Goal: Task Accomplishment & Management: Manage account settings

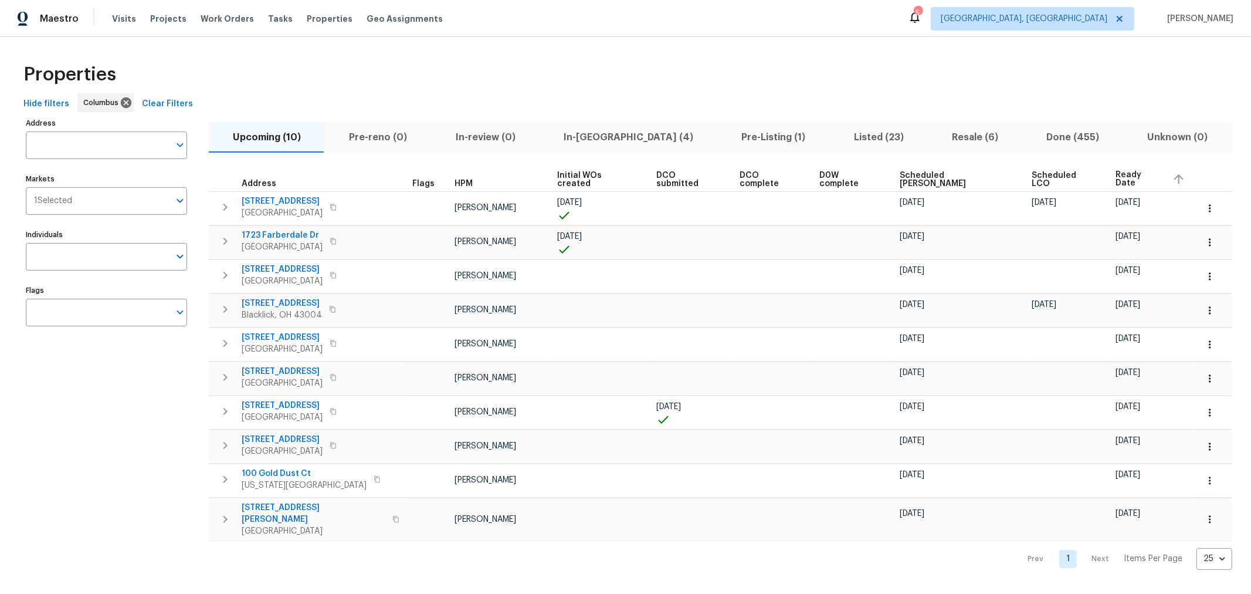
click at [571, 135] on span "In-reno (4)" at bounding box center [629, 137] width 164 height 16
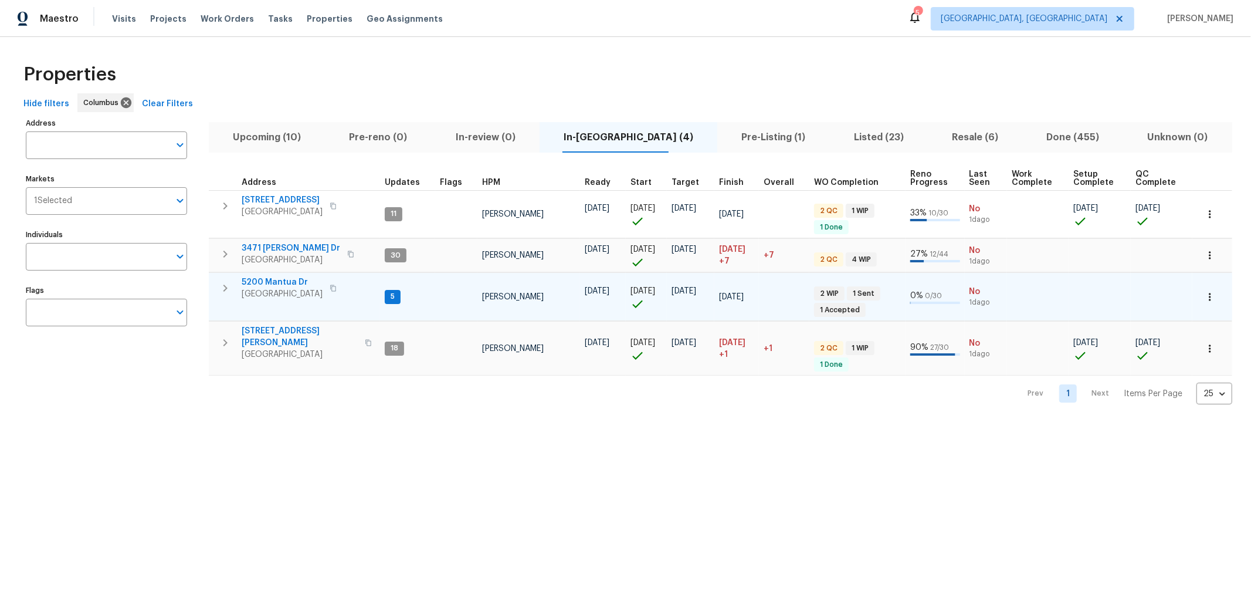
click at [289, 280] on span "5200 Mantua Dr" at bounding box center [282, 282] width 81 height 12
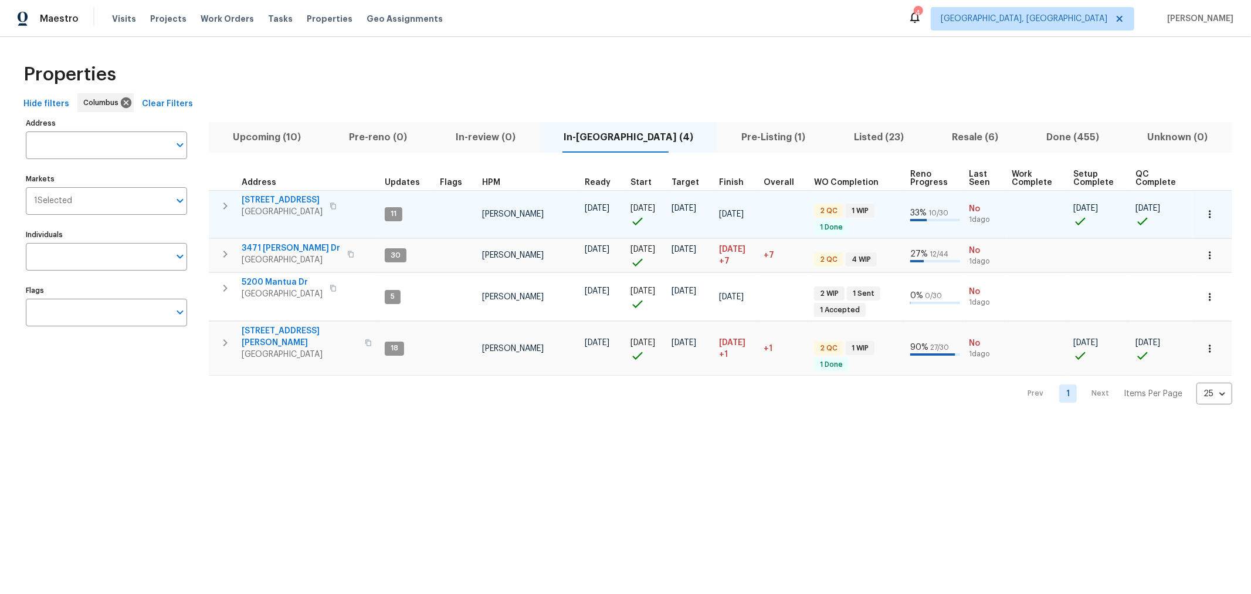
click at [228, 207] on icon "button" at bounding box center [225, 206] width 14 height 14
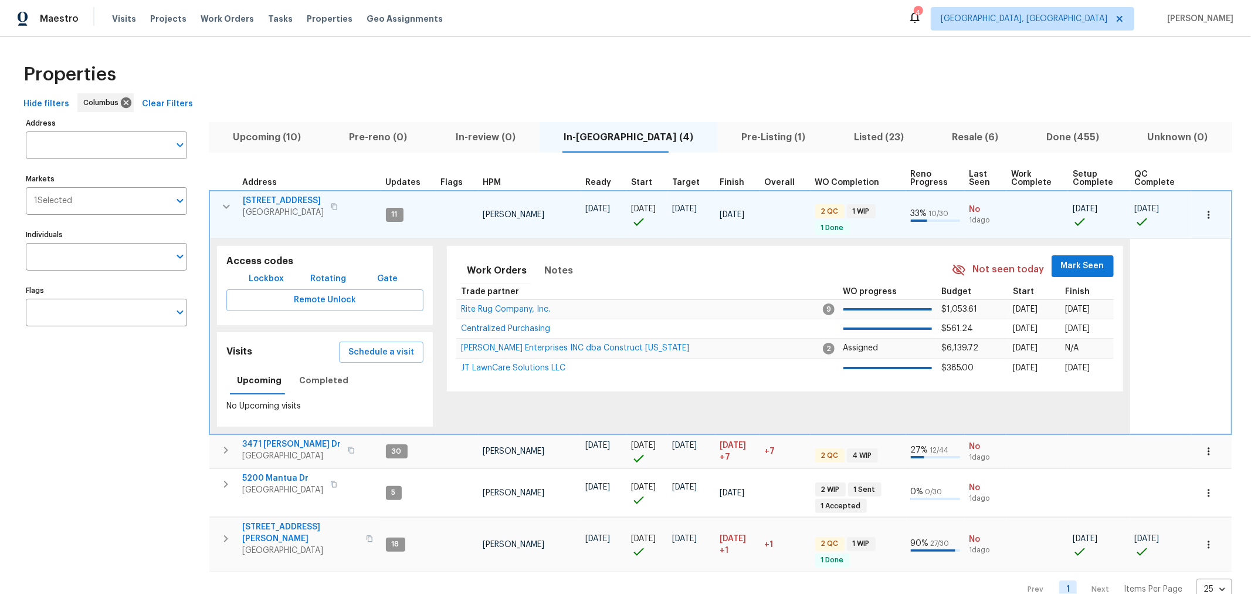
click at [1074, 265] on span "Mark Seen" at bounding box center [1082, 266] width 43 height 15
click at [225, 211] on icon "button" at bounding box center [226, 206] width 14 height 14
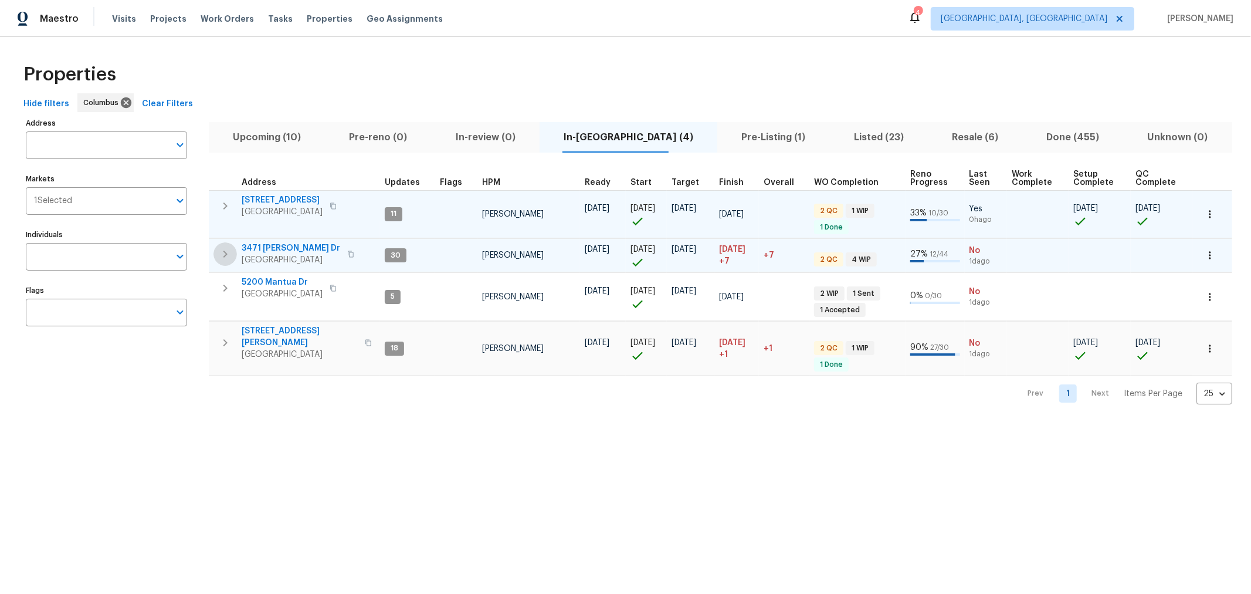
click at [227, 256] on icon "button" at bounding box center [225, 254] width 14 height 14
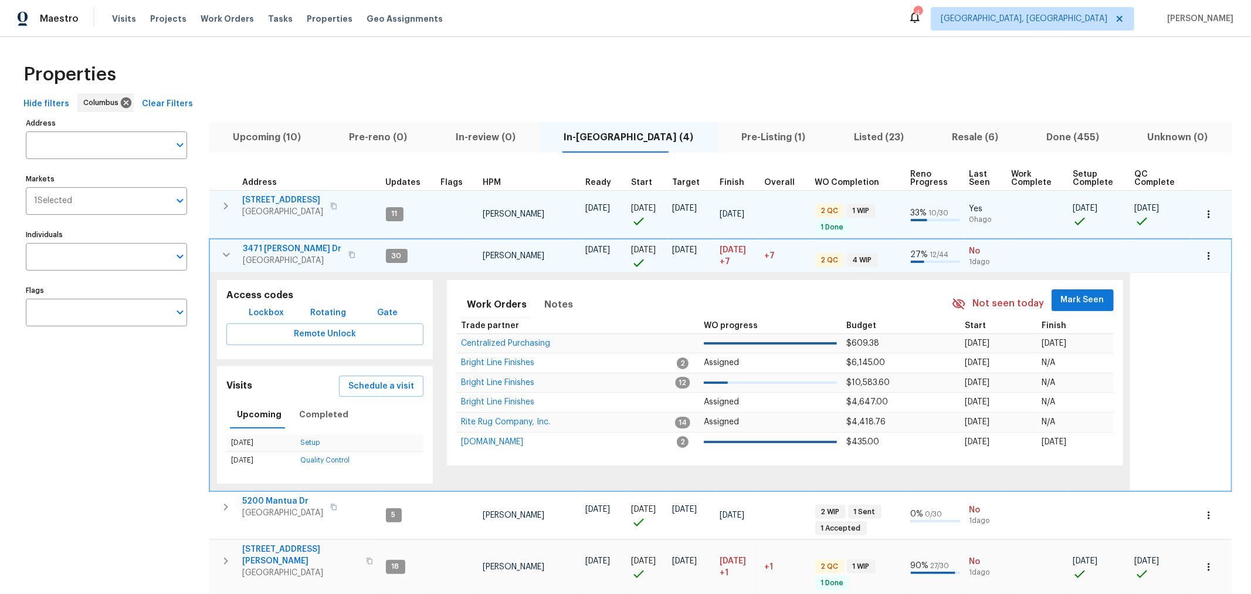
click at [1092, 300] on span "Mark Seen" at bounding box center [1082, 300] width 43 height 15
click at [221, 250] on icon "button" at bounding box center [226, 255] width 14 height 14
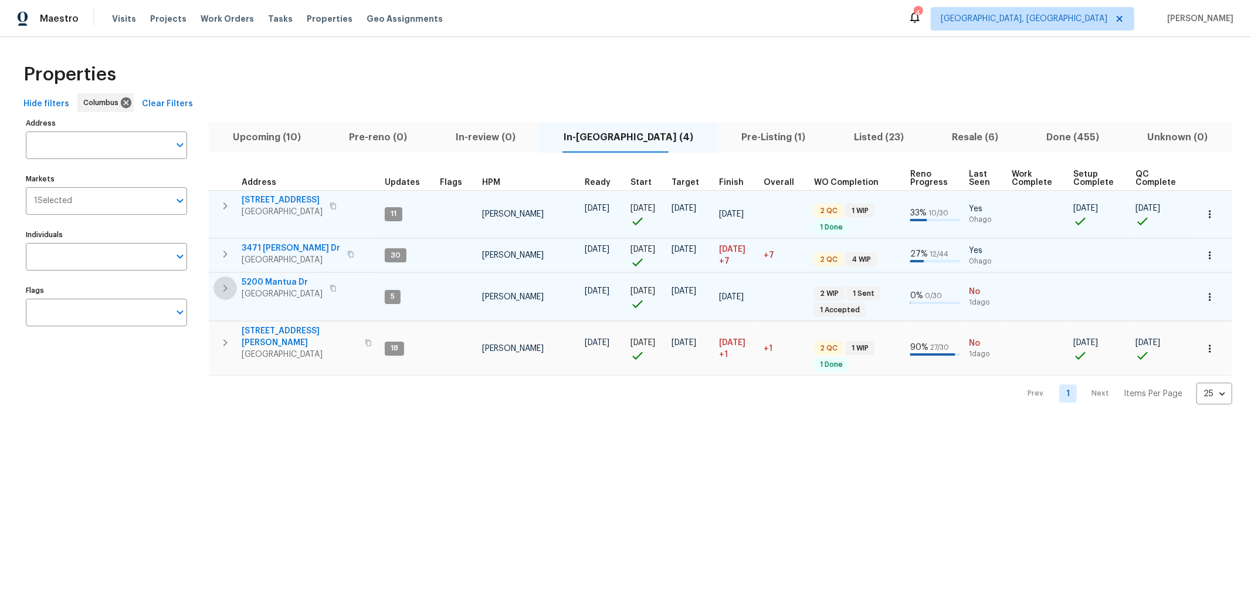
click at [226, 291] on icon "button" at bounding box center [225, 288] width 14 height 14
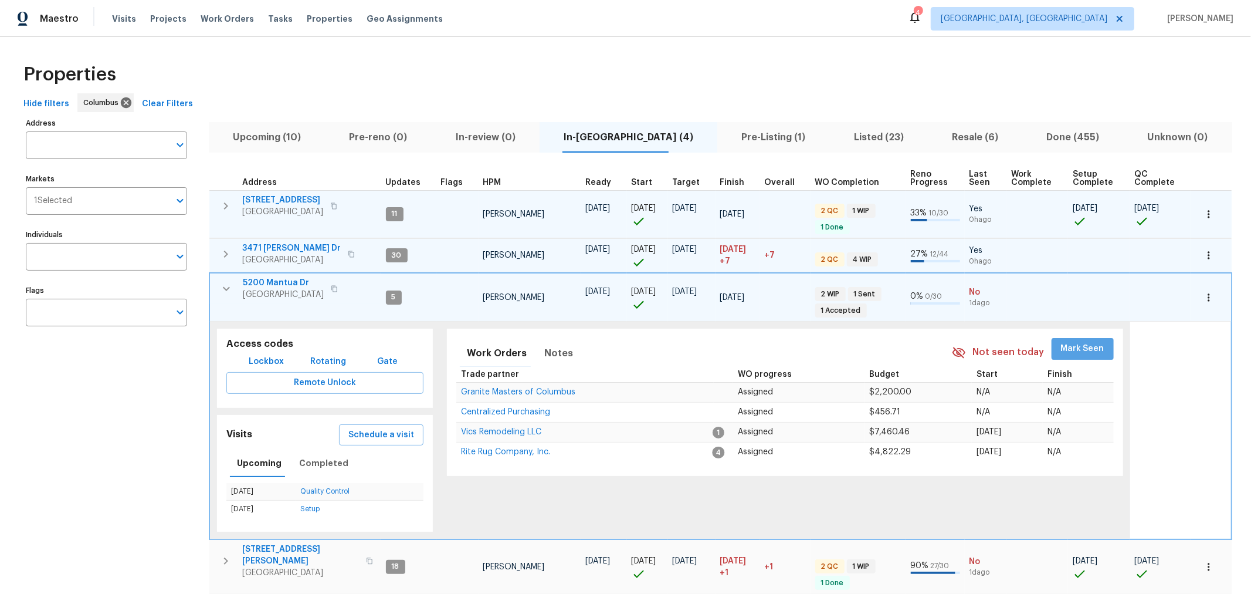
click at [1093, 350] on span "Mark Seen" at bounding box center [1082, 348] width 43 height 15
click at [517, 426] on span "Vics Remodeling LLC" at bounding box center [501, 430] width 80 height 8
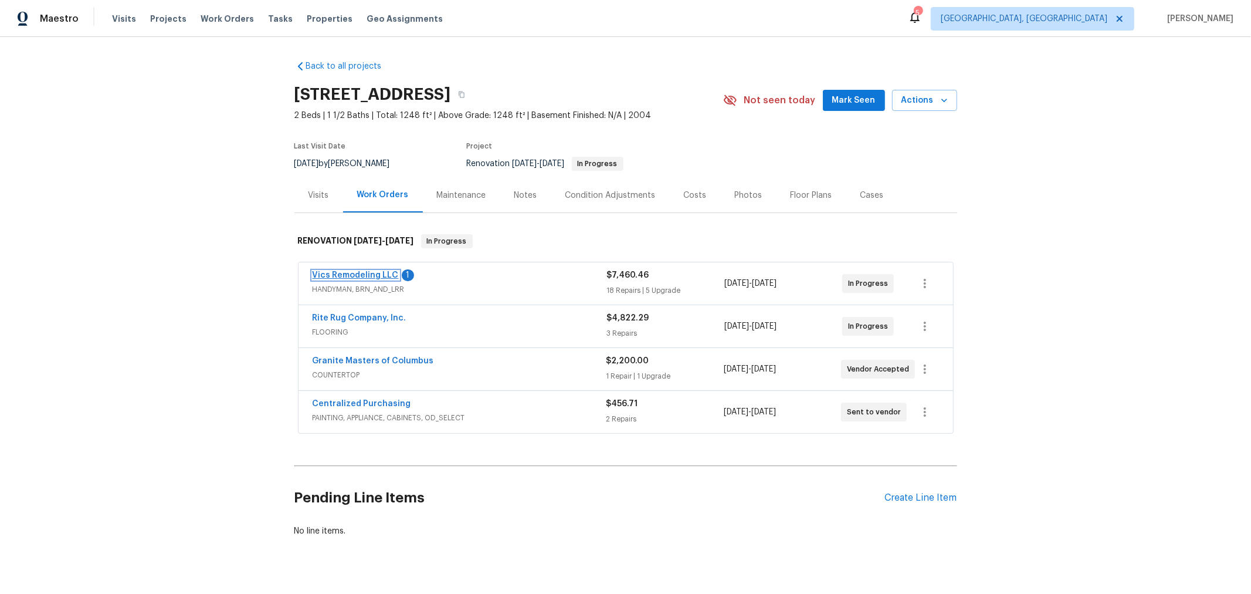
click at [371, 274] on link "Vics Remodeling LLC" at bounding box center [356, 275] width 86 height 8
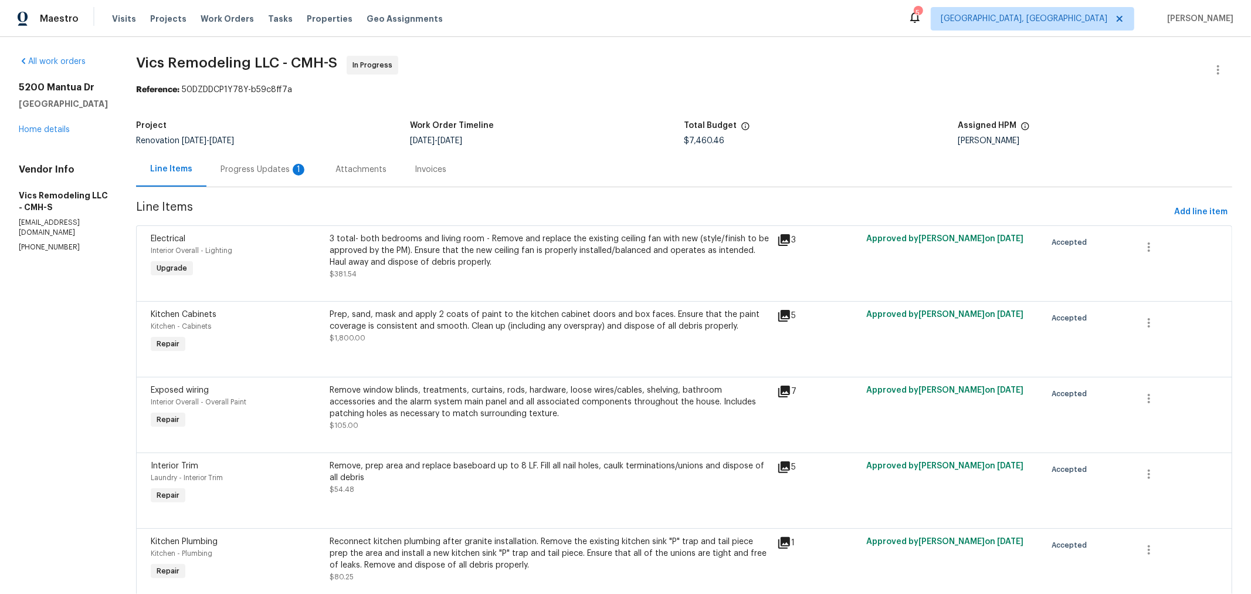
click at [257, 171] on div "Progress Updates 1" at bounding box center [264, 170] width 87 height 12
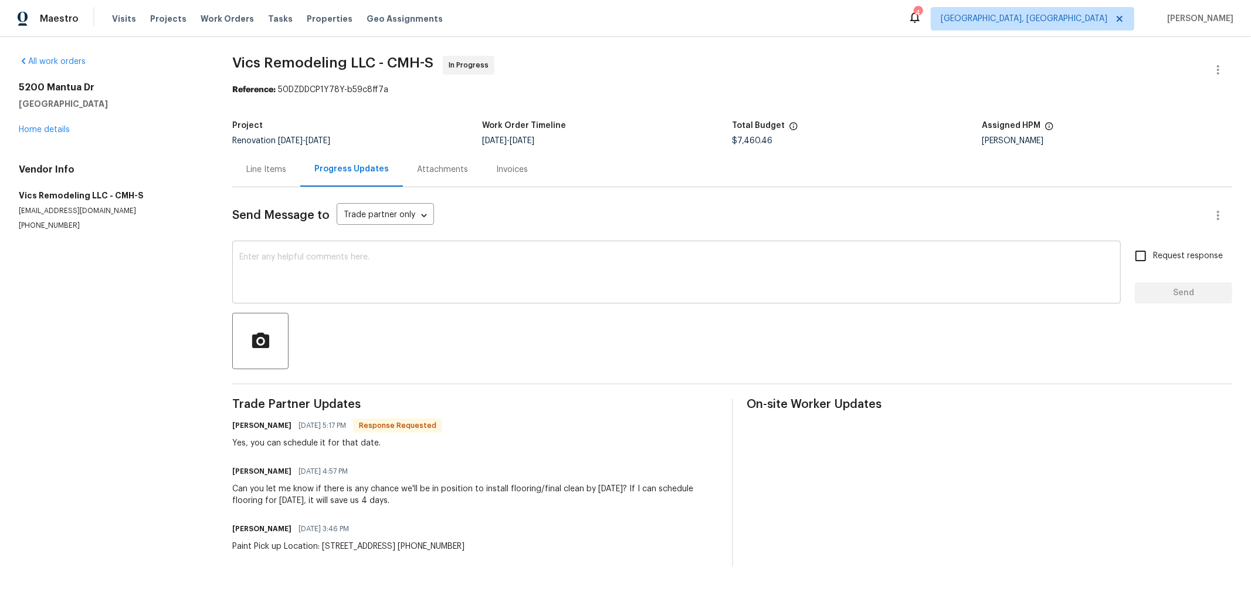
click at [415, 251] on div "x ​" at bounding box center [676, 273] width 889 height 60
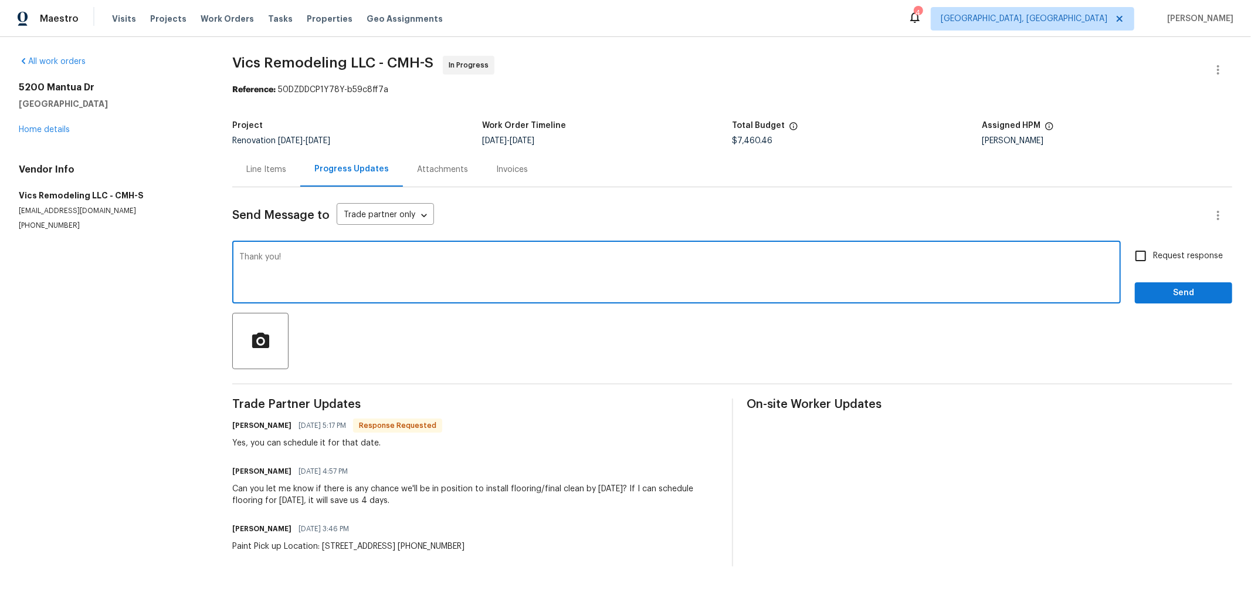
type textarea "Thank you!"
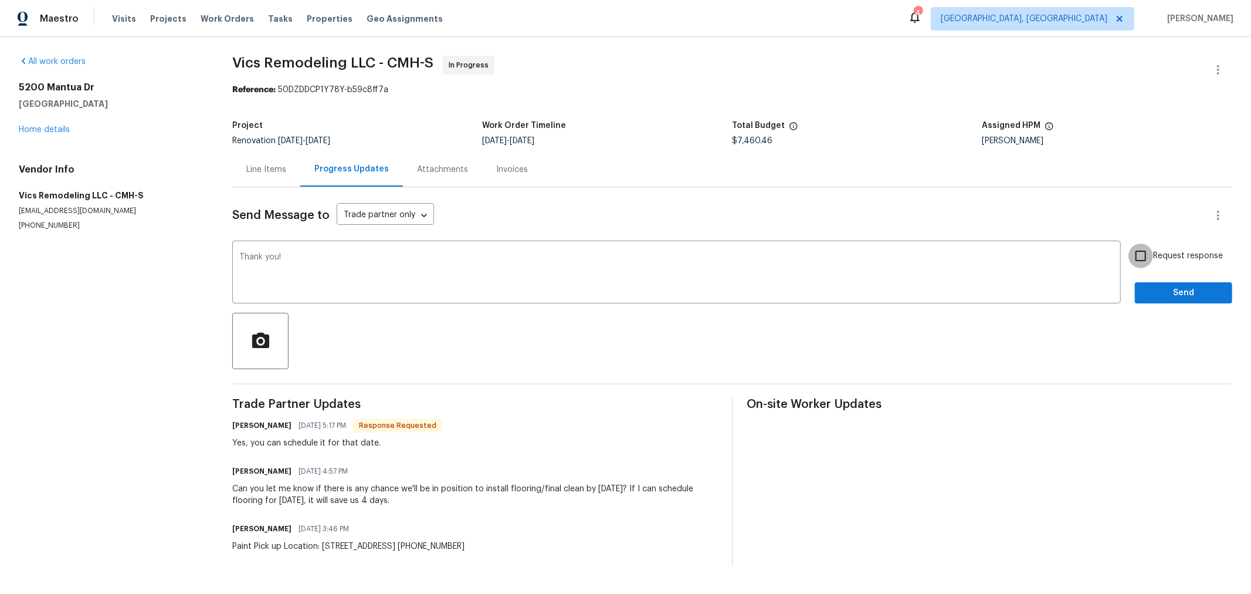
click at [1141, 259] on input "Request response" at bounding box center [1140, 255] width 25 height 25
checkbox input "true"
click at [1135, 292] on button "Send" at bounding box center [1183, 293] width 97 height 22
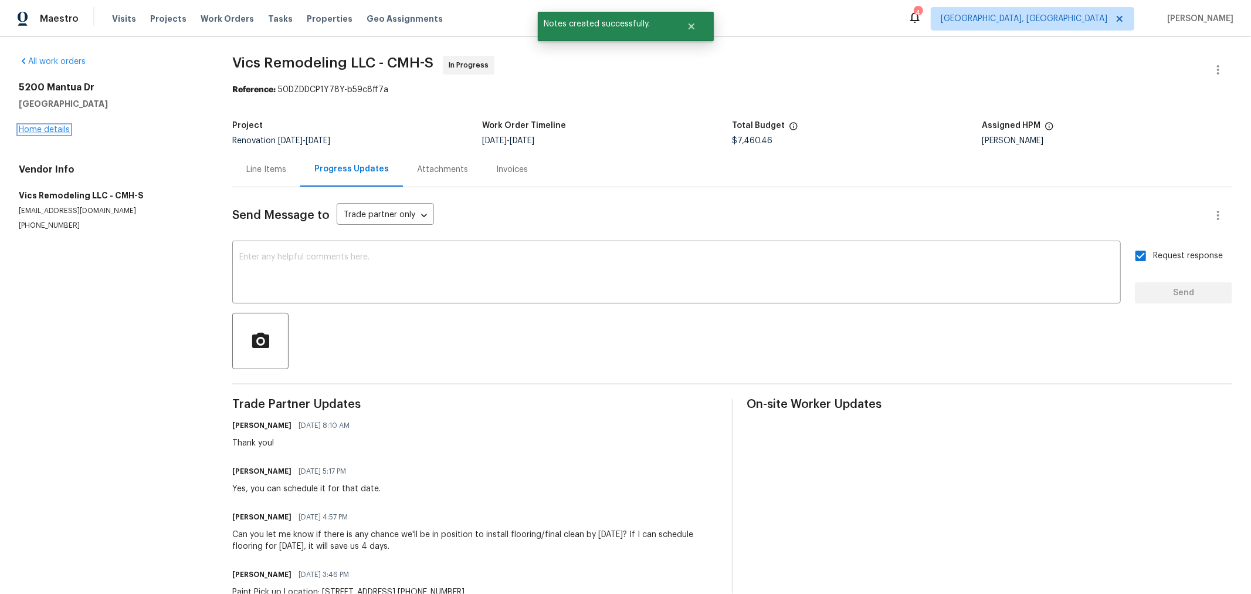
click at [42, 128] on link "Home details" at bounding box center [44, 130] width 51 height 8
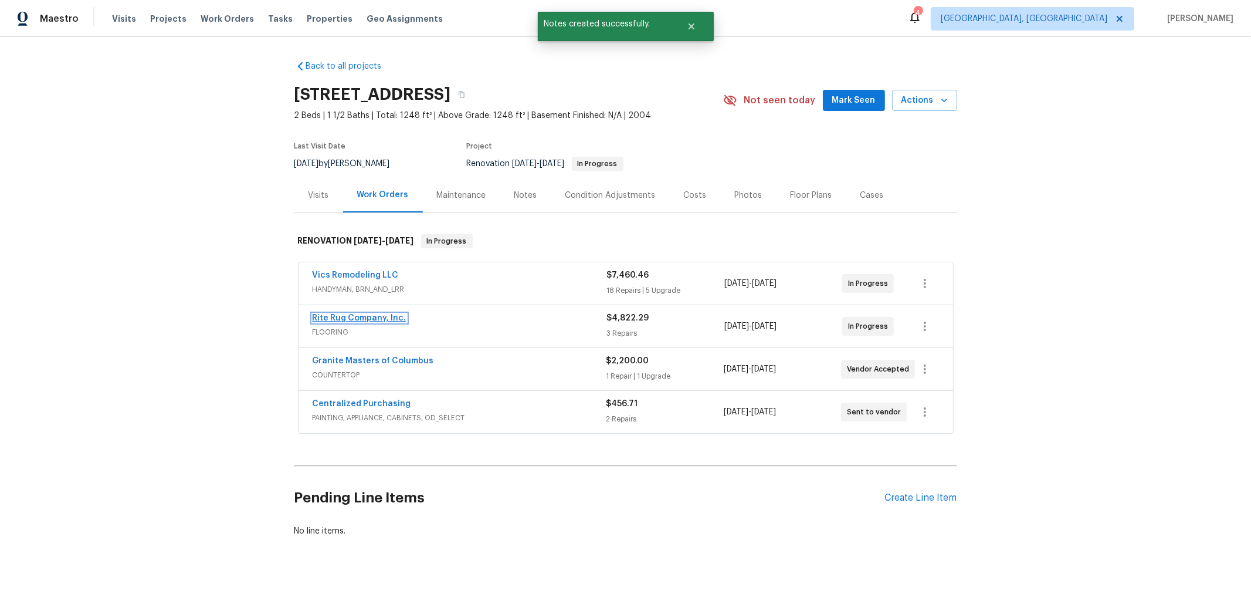
click at [370, 318] on link "Rite Rug Company, Inc." at bounding box center [360, 318] width 94 height 8
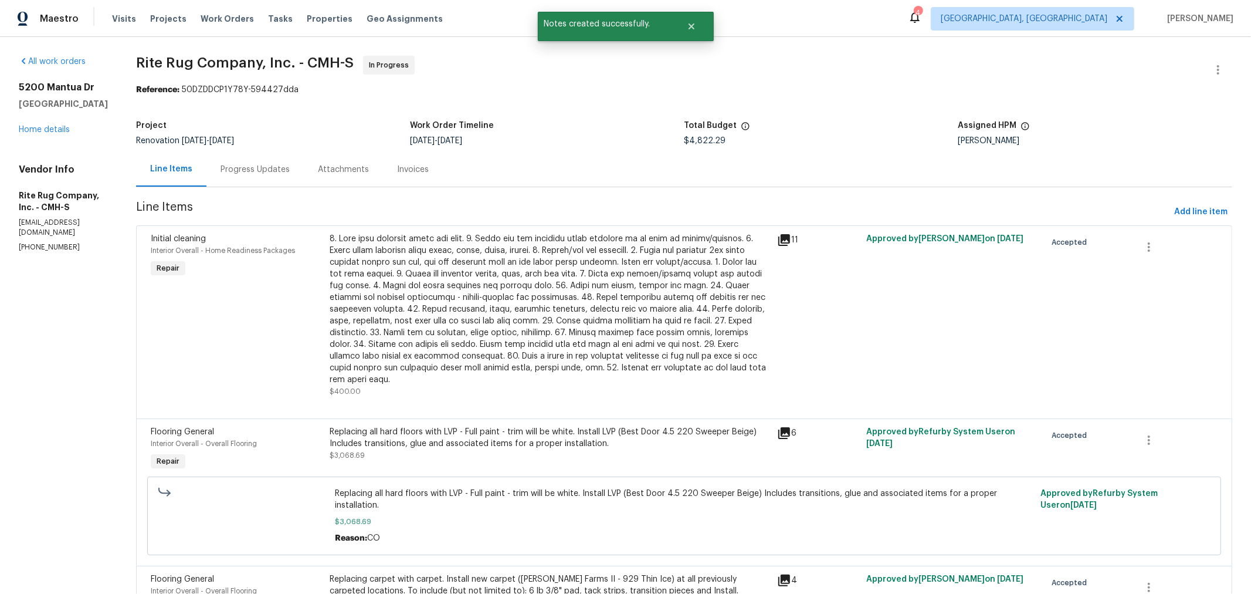
drag, startPoint x: 284, startPoint y: 168, endPoint x: 306, endPoint y: 177, distance: 23.6
click at [283, 168] on div "Progress Updates" at bounding box center [255, 170] width 69 height 12
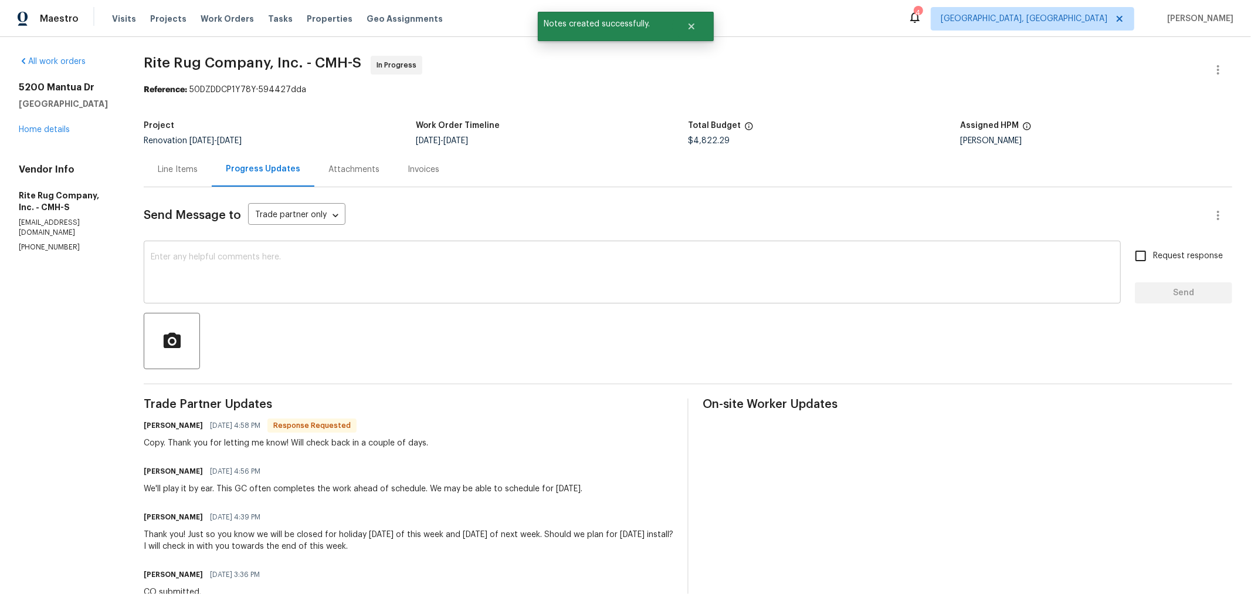
click at [496, 284] on textarea at bounding box center [632, 273] width 963 height 41
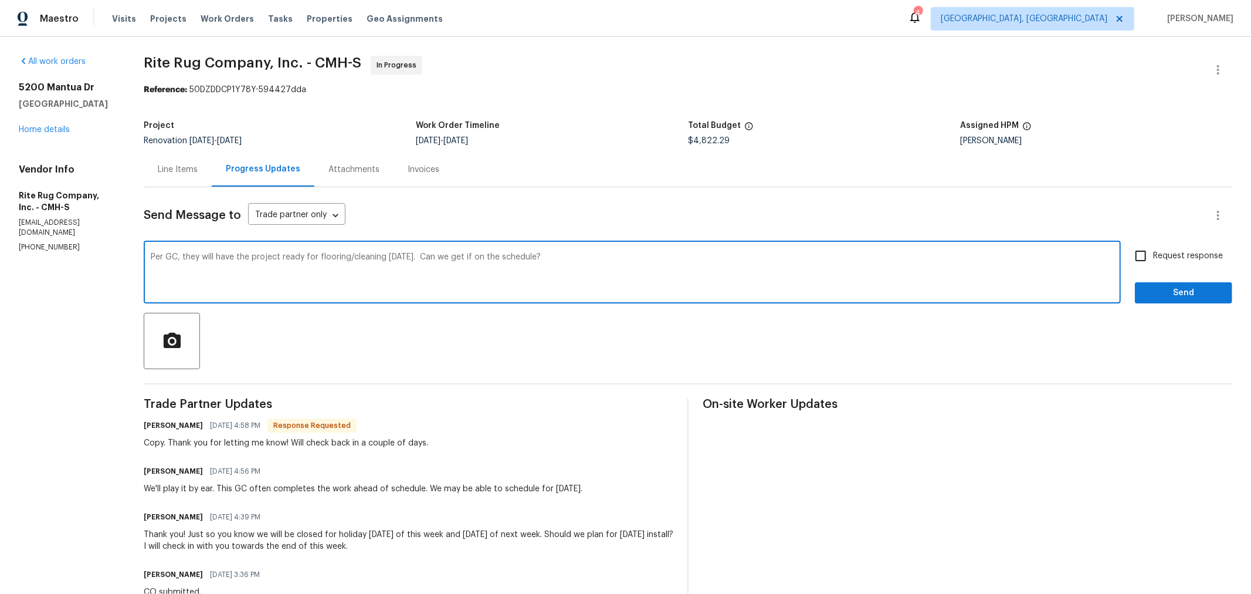
type textarea "Per GC, they will have the project ready for flooring/cleaning on Friday. Can w…"
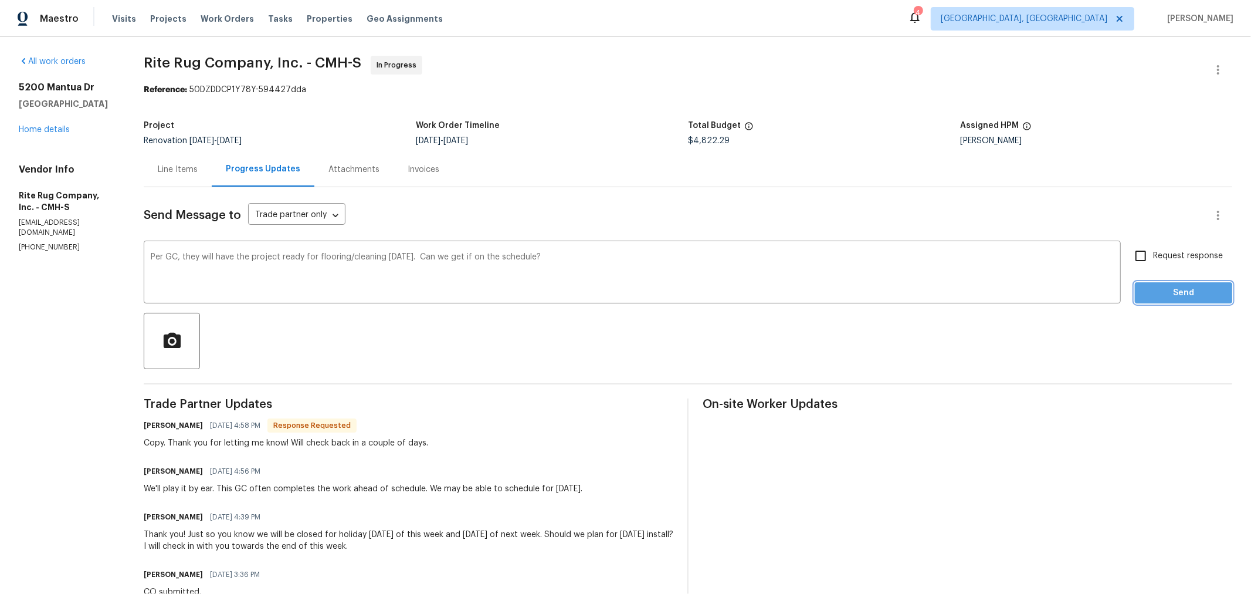
click at [1144, 293] on span "Send" at bounding box center [1183, 293] width 79 height 15
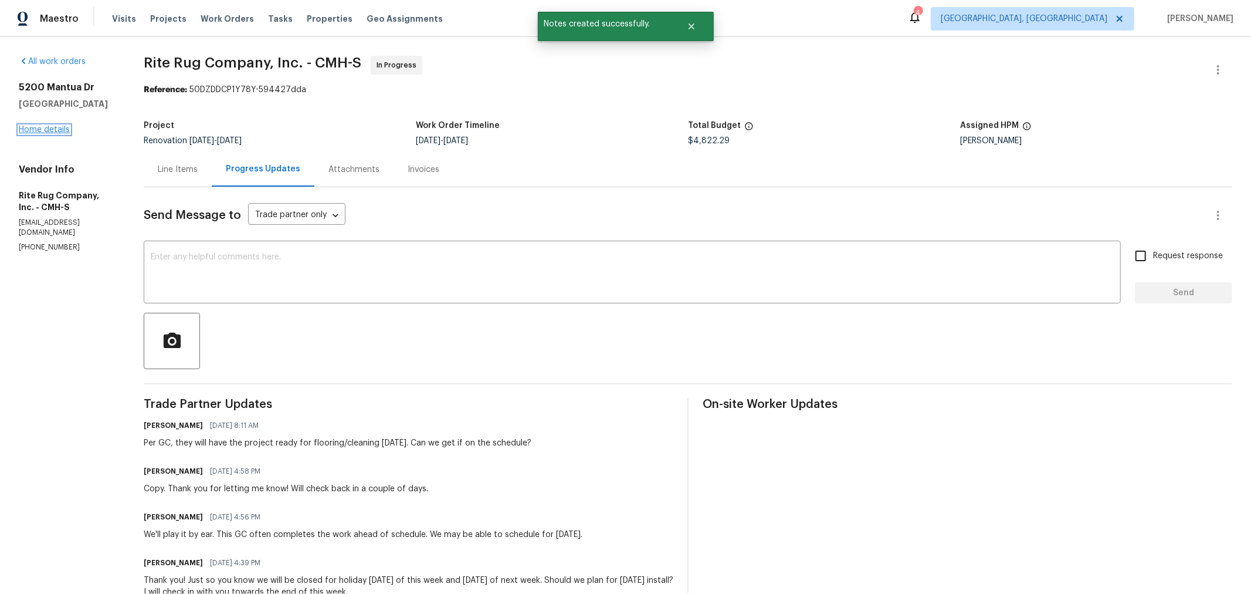
click at [39, 134] on link "Home details" at bounding box center [44, 130] width 51 height 8
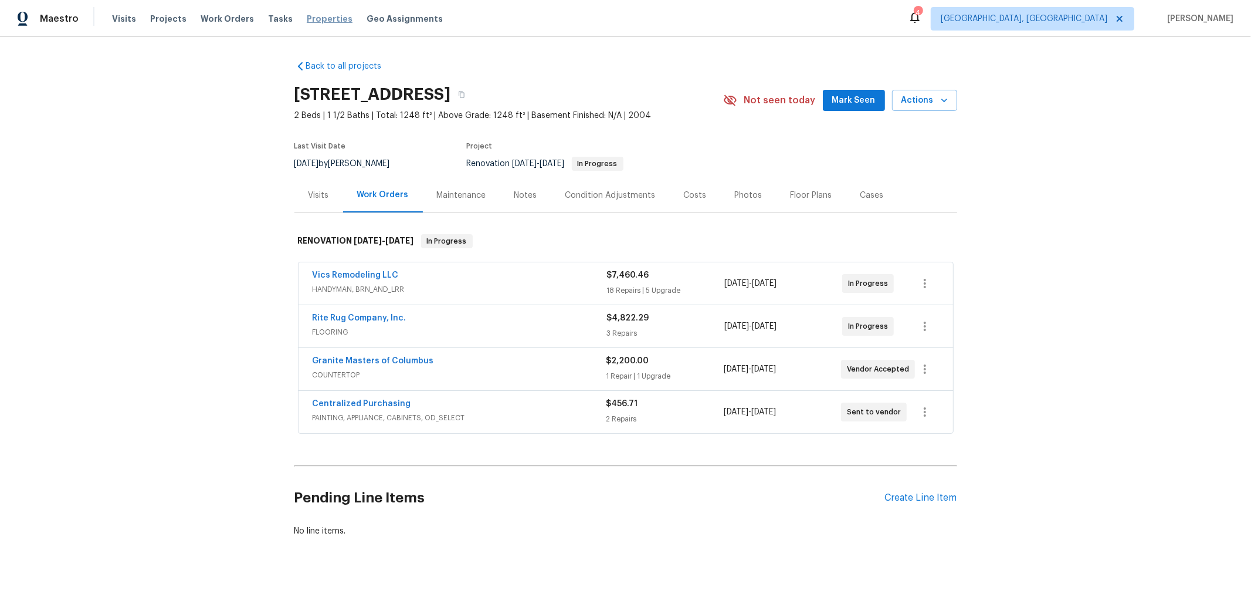
click at [308, 19] on span "Properties" at bounding box center [330, 19] width 46 height 12
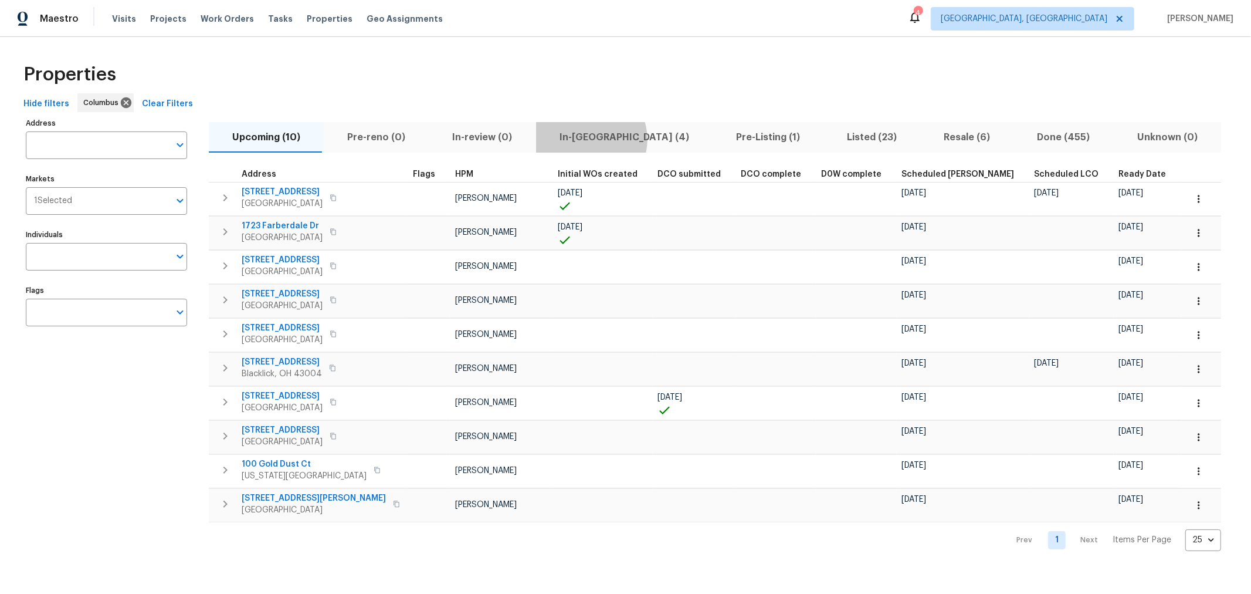
click at [582, 139] on span "In-reno (4)" at bounding box center [624, 137] width 162 height 16
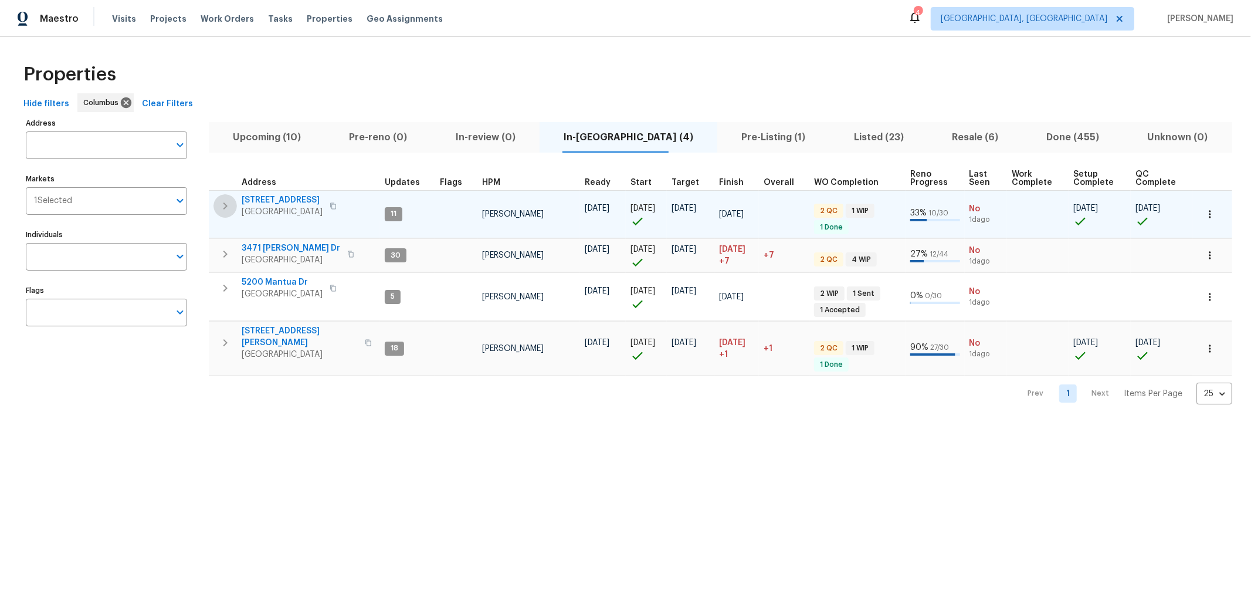
click at [221, 204] on icon "button" at bounding box center [225, 206] width 14 height 14
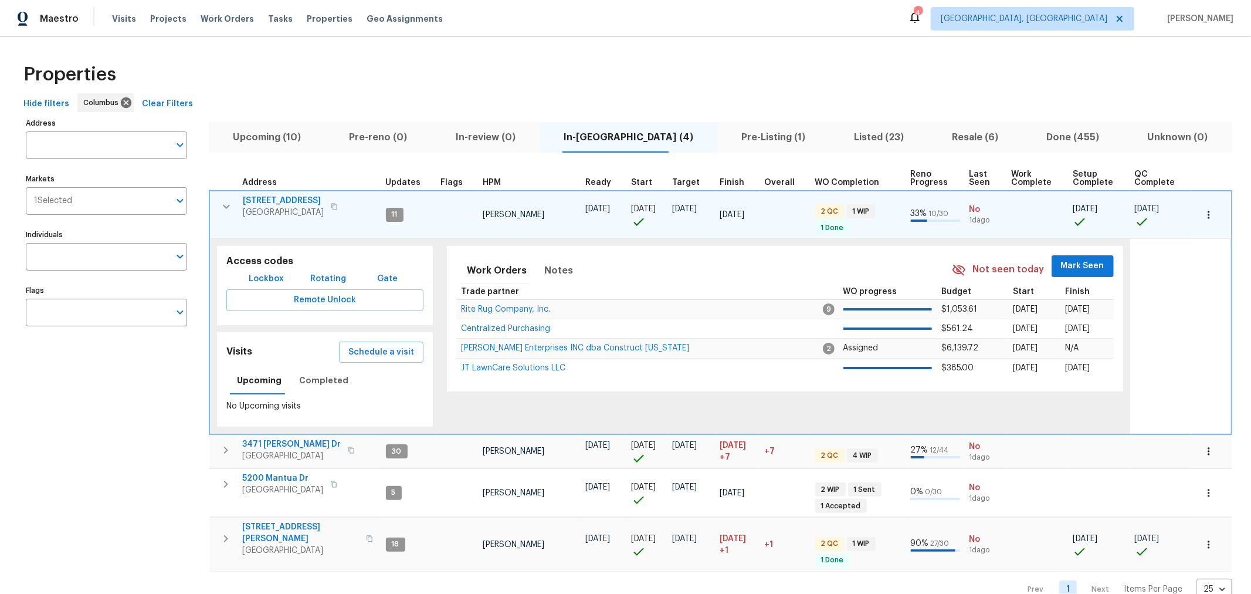
click at [1061, 269] on span "Mark Seen" at bounding box center [1082, 266] width 43 height 15
click at [226, 204] on icon "button" at bounding box center [226, 206] width 14 height 14
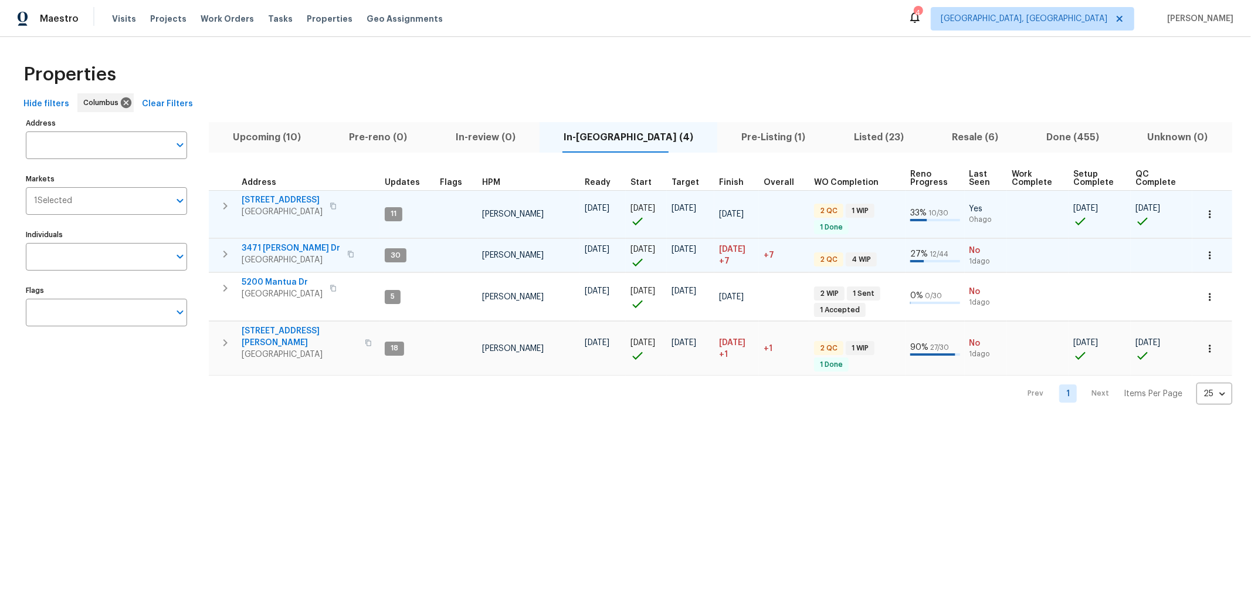
click at [227, 255] on icon "button" at bounding box center [225, 254] width 14 height 14
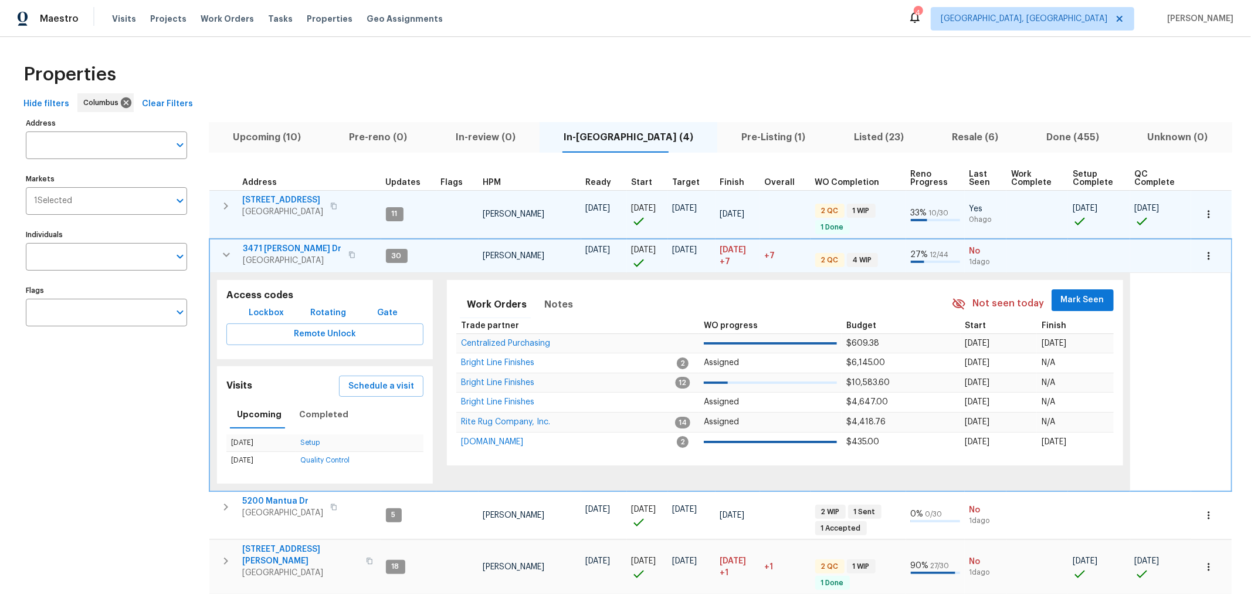
click at [1088, 308] on button "Mark Seen" at bounding box center [1083, 300] width 62 height 22
click at [232, 252] on icon "button" at bounding box center [226, 255] width 14 height 14
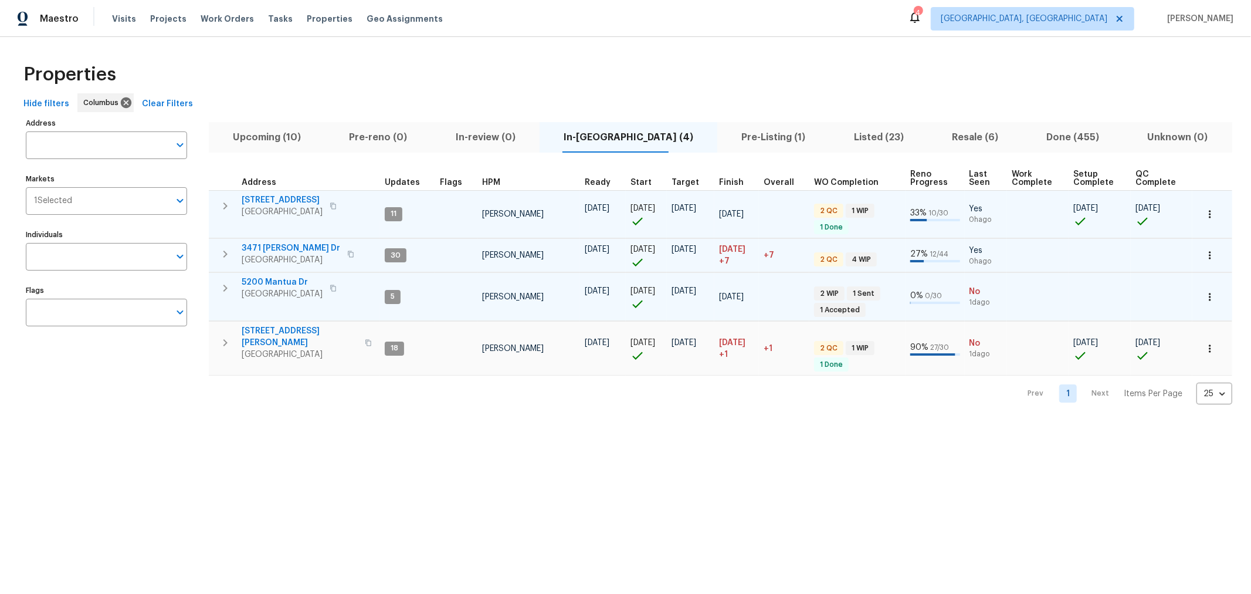
click at [227, 288] on icon "button" at bounding box center [225, 288] width 14 height 14
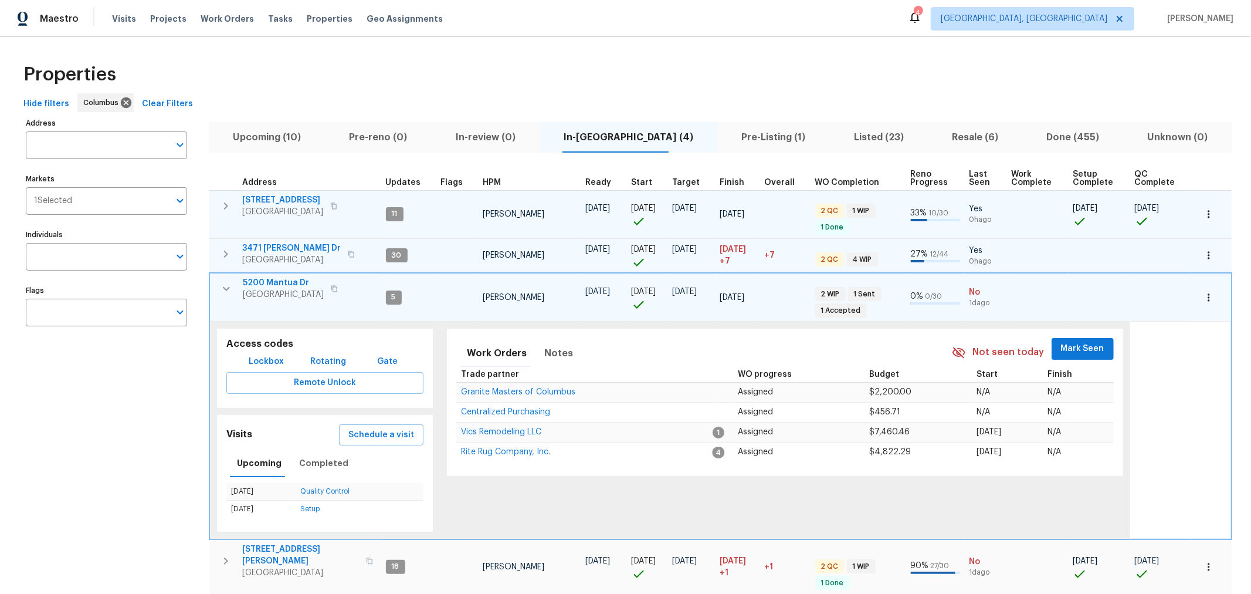
click at [1069, 341] on span "Mark Seen" at bounding box center [1082, 348] width 43 height 15
click at [223, 284] on icon "button" at bounding box center [226, 289] width 14 height 14
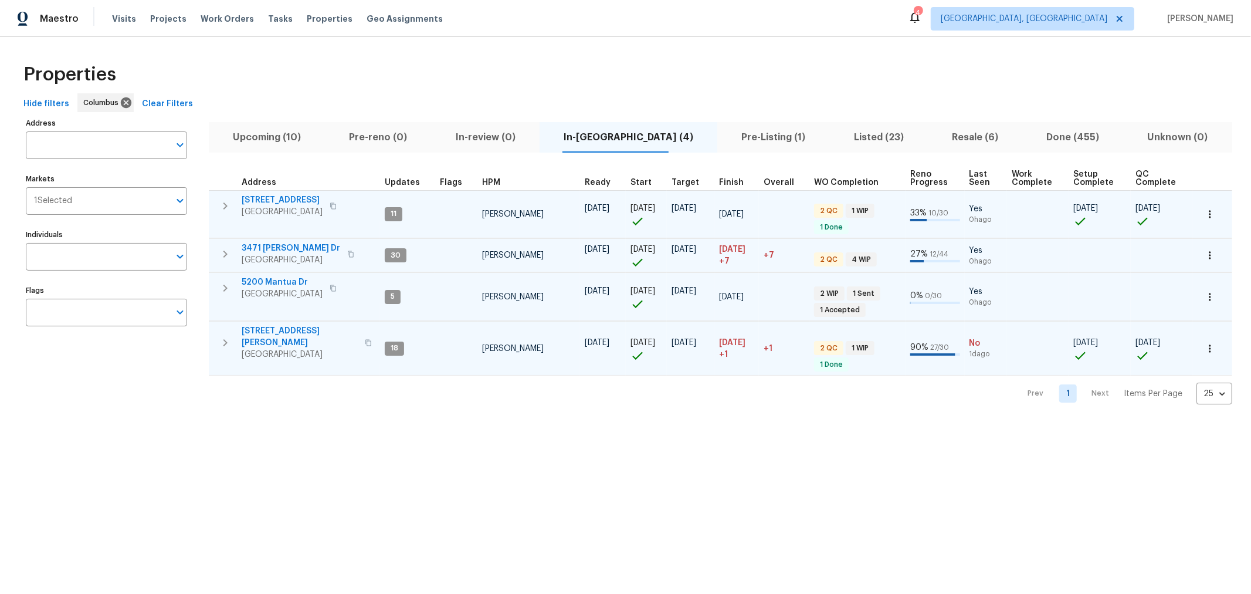
click at [226, 326] on button "button" at bounding box center [224, 342] width 23 height 35
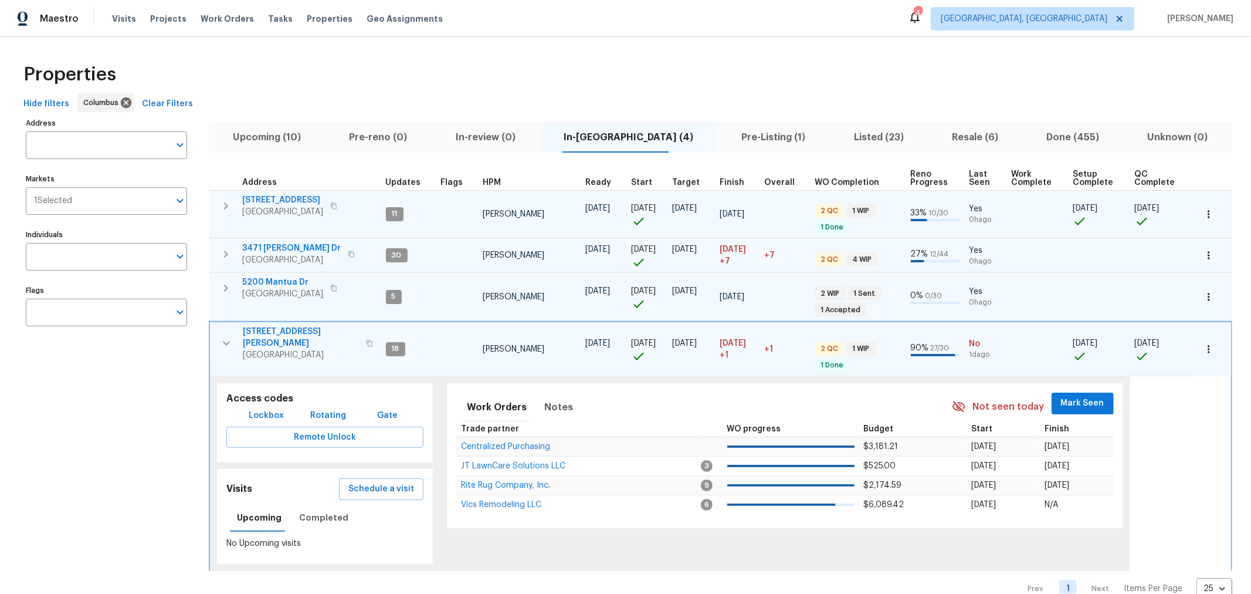
click at [1092, 398] on span "Mark Seen" at bounding box center [1082, 403] width 43 height 15
click at [228, 341] on icon "button" at bounding box center [226, 343] width 7 height 4
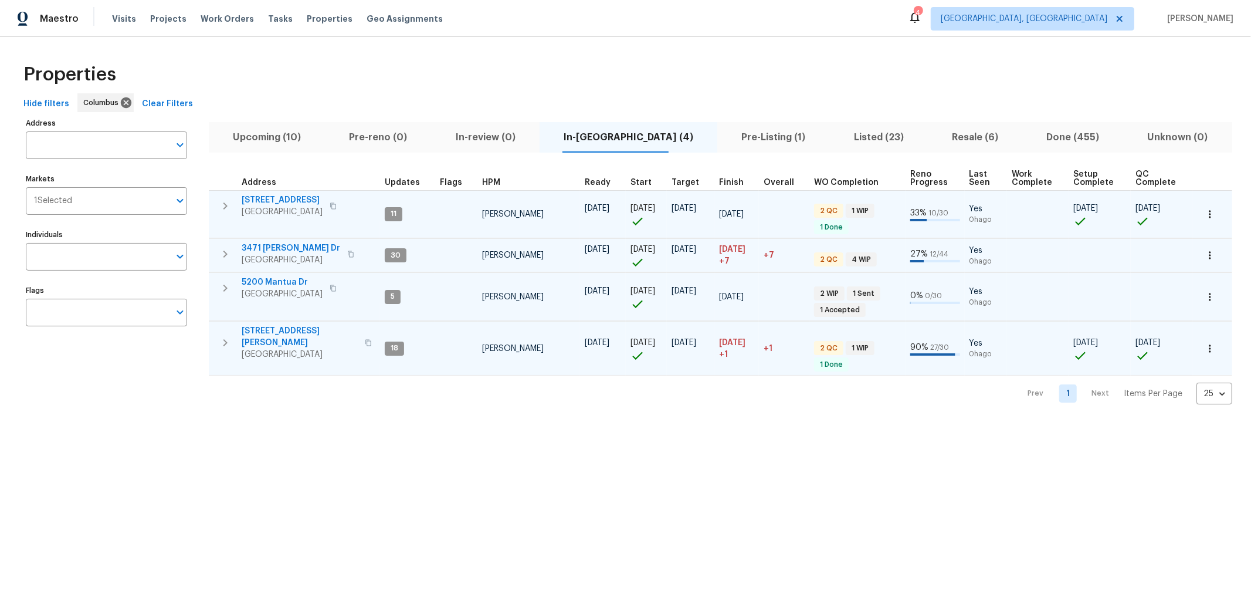
click at [225, 204] on icon "button" at bounding box center [225, 206] width 14 height 14
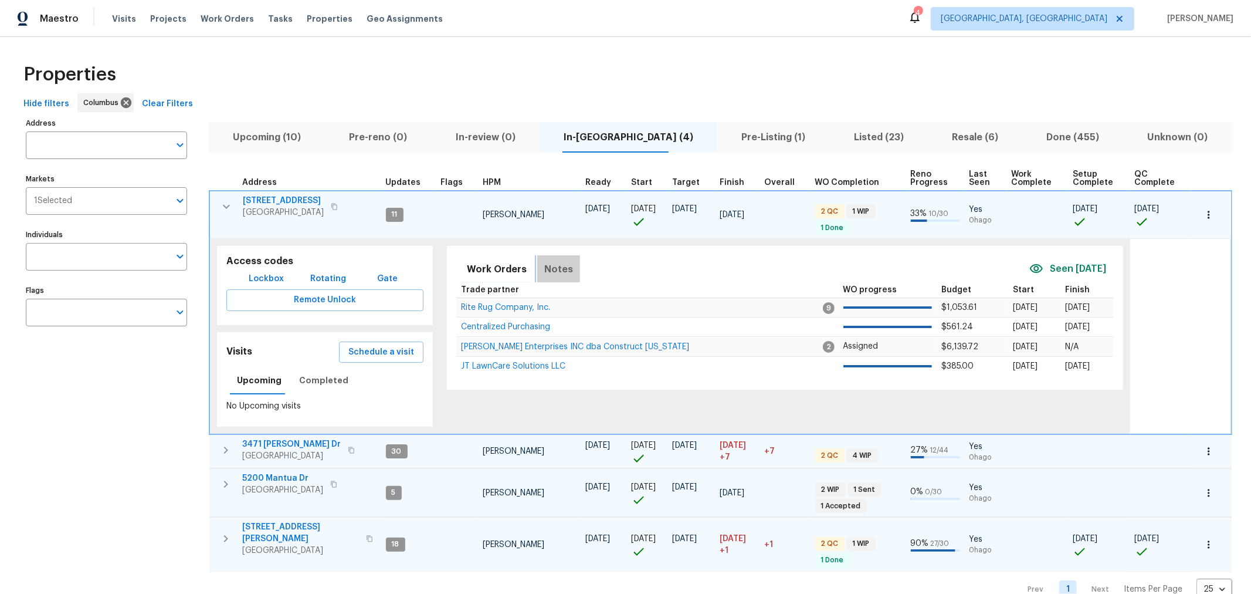
click at [557, 269] on span "Notes" at bounding box center [558, 269] width 29 height 16
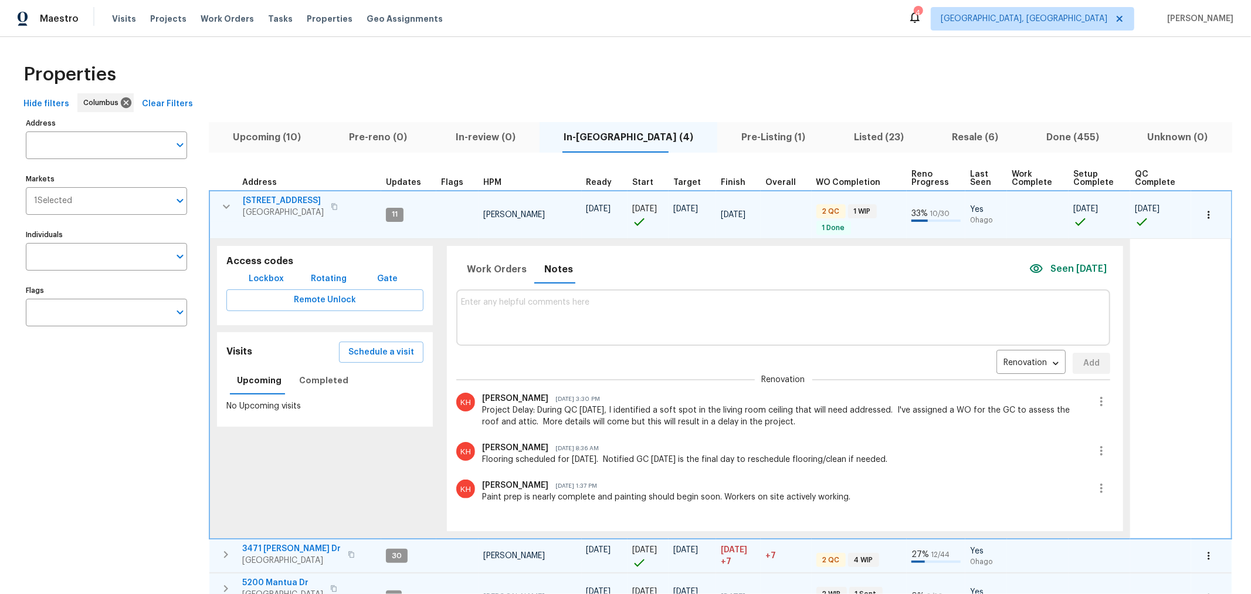
click at [227, 208] on icon "button" at bounding box center [226, 206] width 14 height 14
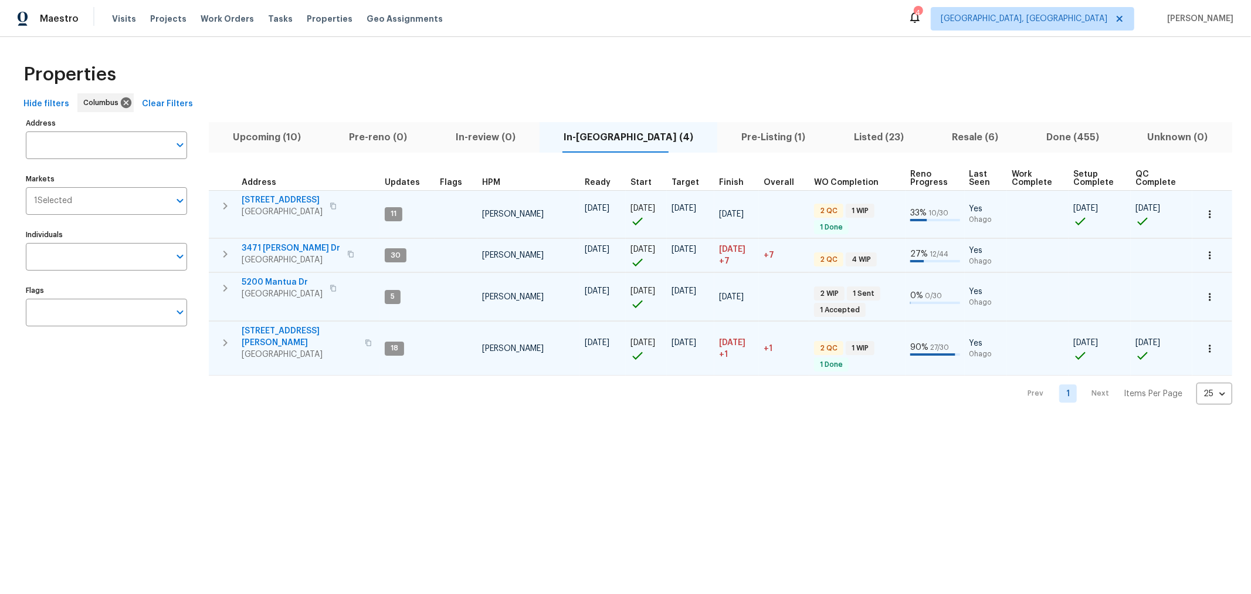
click at [231, 249] on icon "button" at bounding box center [225, 254] width 14 height 14
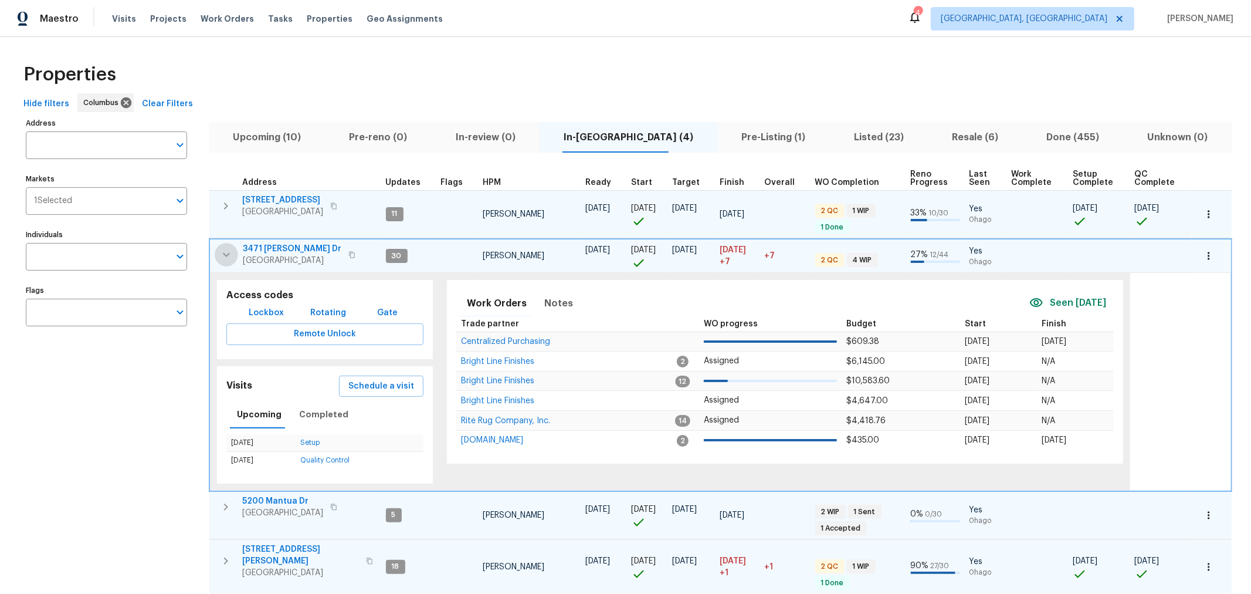
click at [230, 253] on icon "button" at bounding box center [226, 255] width 14 height 14
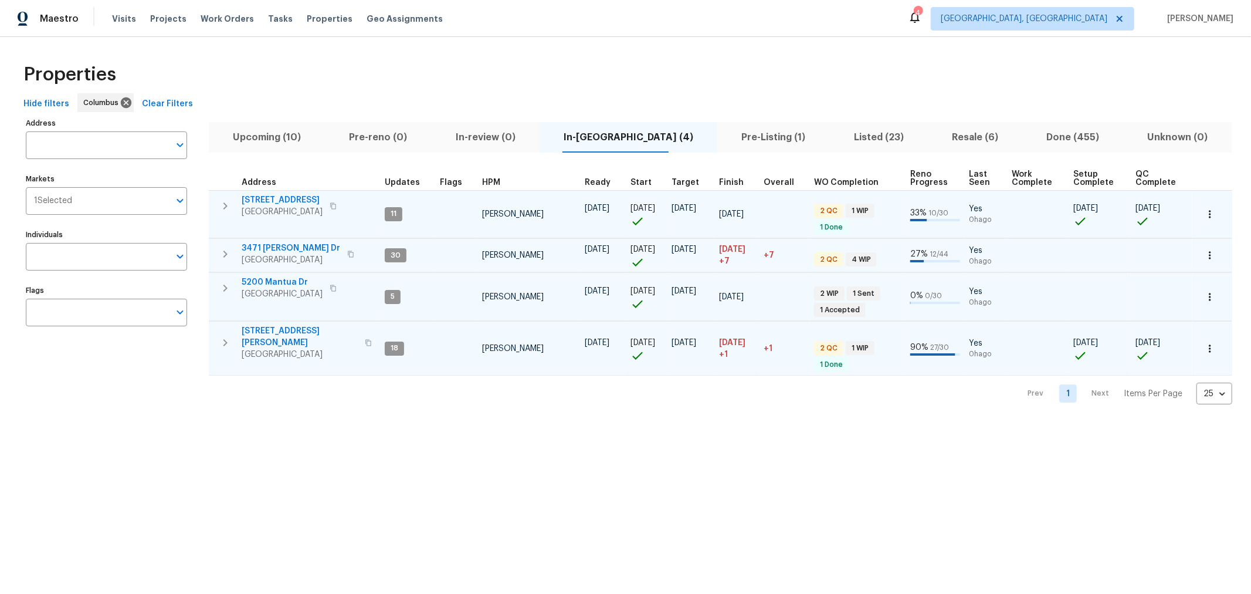
click at [228, 287] on icon "button" at bounding box center [225, 288] width 14 height 14
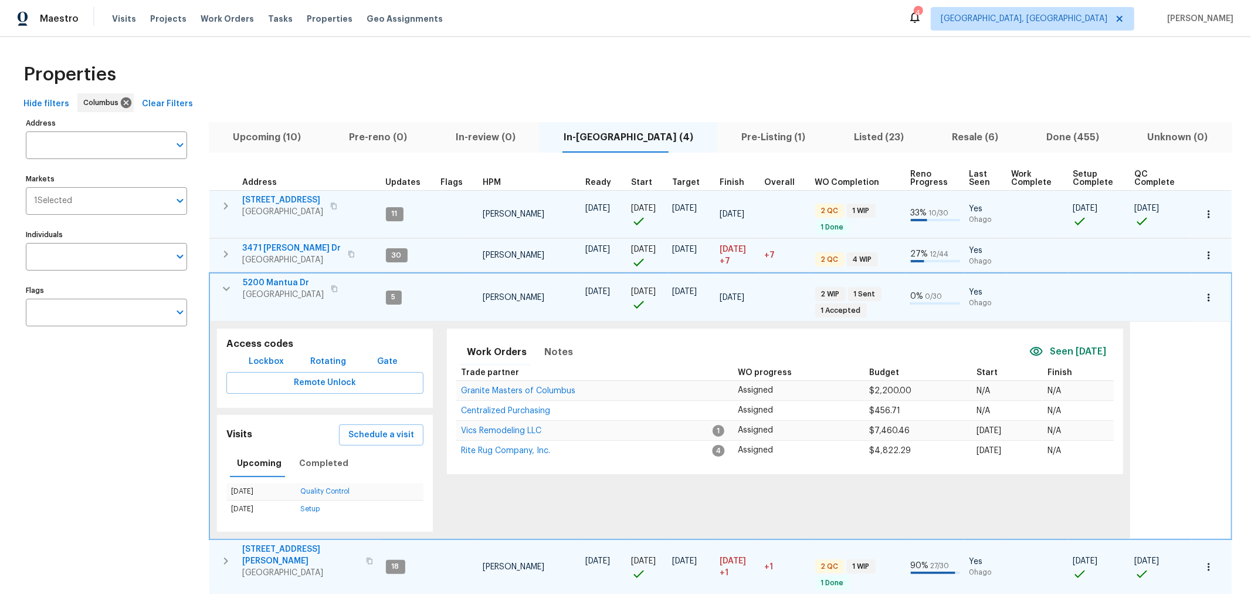
click at [228, 287] on icon "button" at bounding box center [226, 289] width 7 height 4
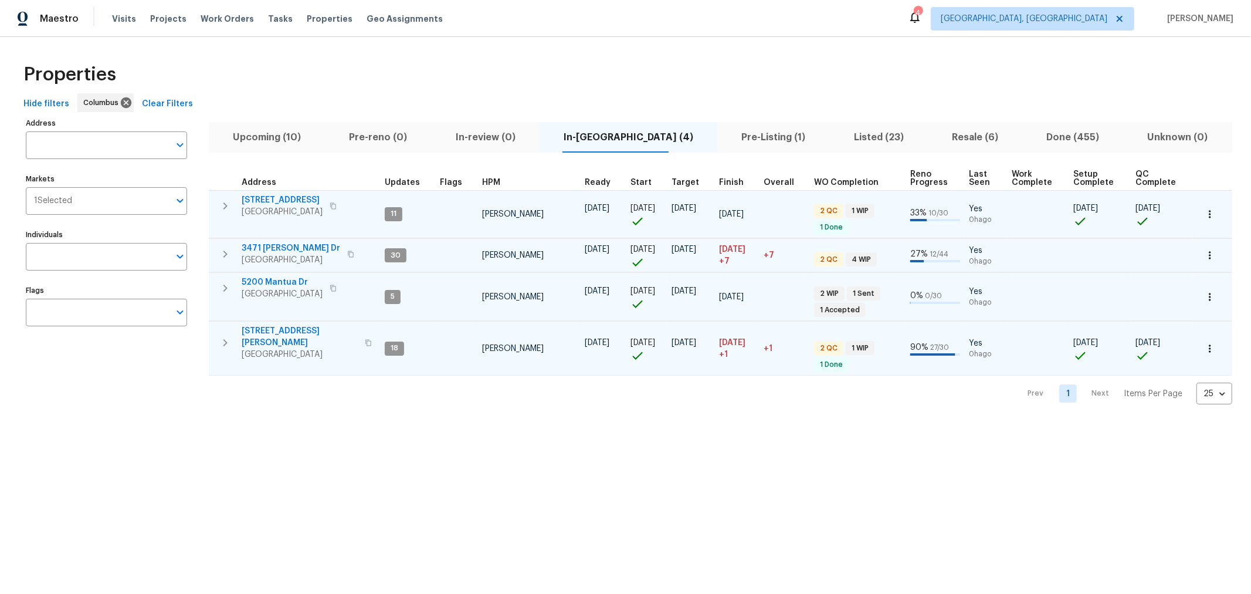
click at [229, 335] on icon "button" at bounding box center [225, 342] width 14 height 14
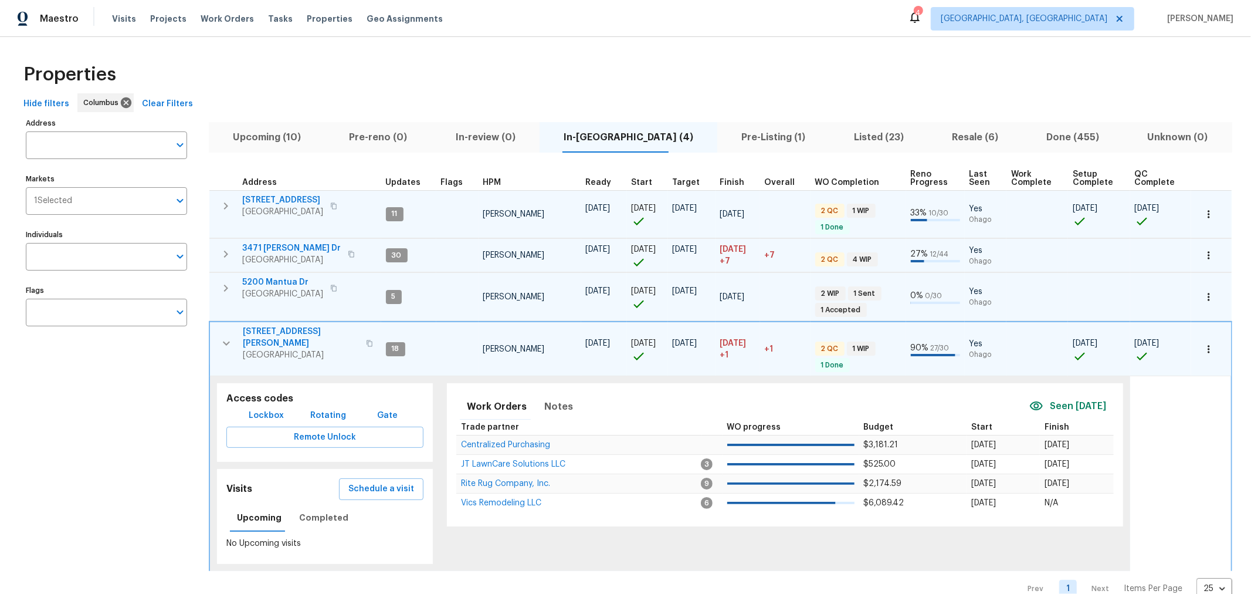
click at [229, 336] on icon "button" at bounding box center [226, 343] width 14 height 14
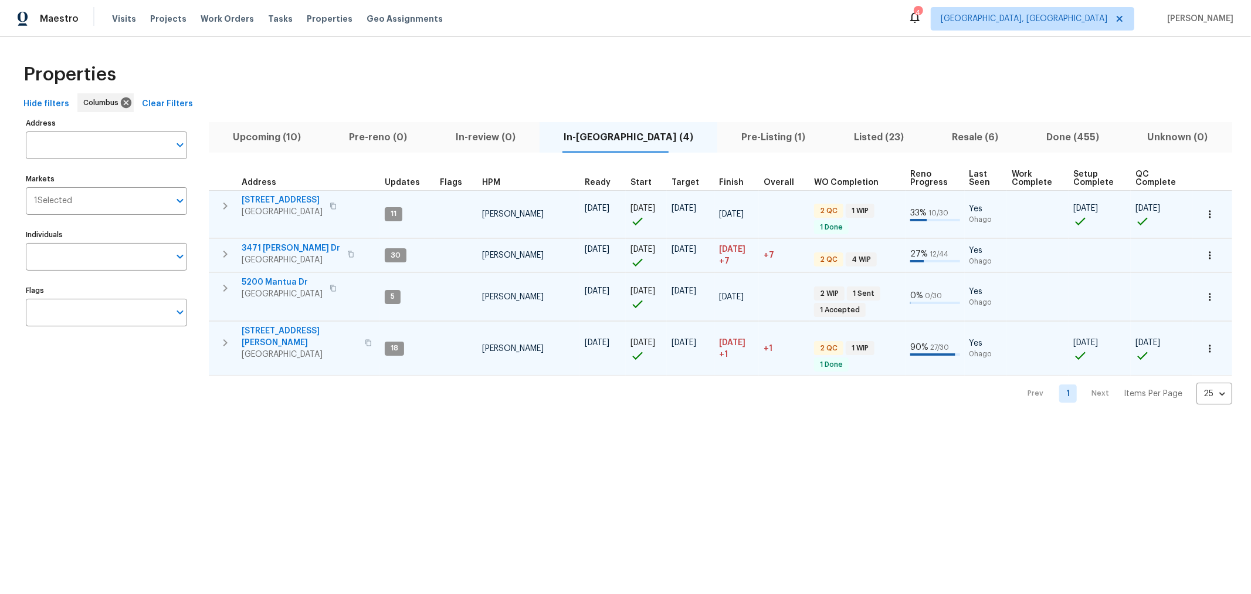
click at [704, 423] on html "Maestro Visits Projects Work Orders Tasks Properties Geo Assignments 4 Columbus…" at bounding box center [625, 211] width 1251 height 423
click at [935, 136] on span "Resale (6)" at bounding box center [975, 137] width 80 height 16
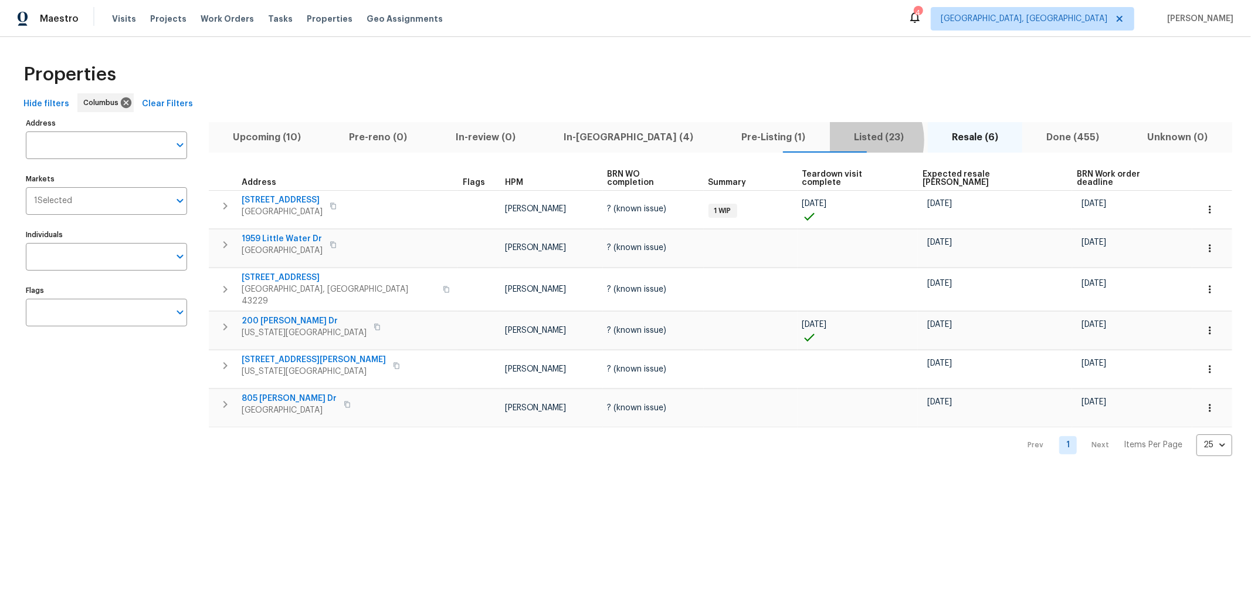
click at [837, 140] on span "Listed (23)" at bounding box center [879, 137] width 84 height 16
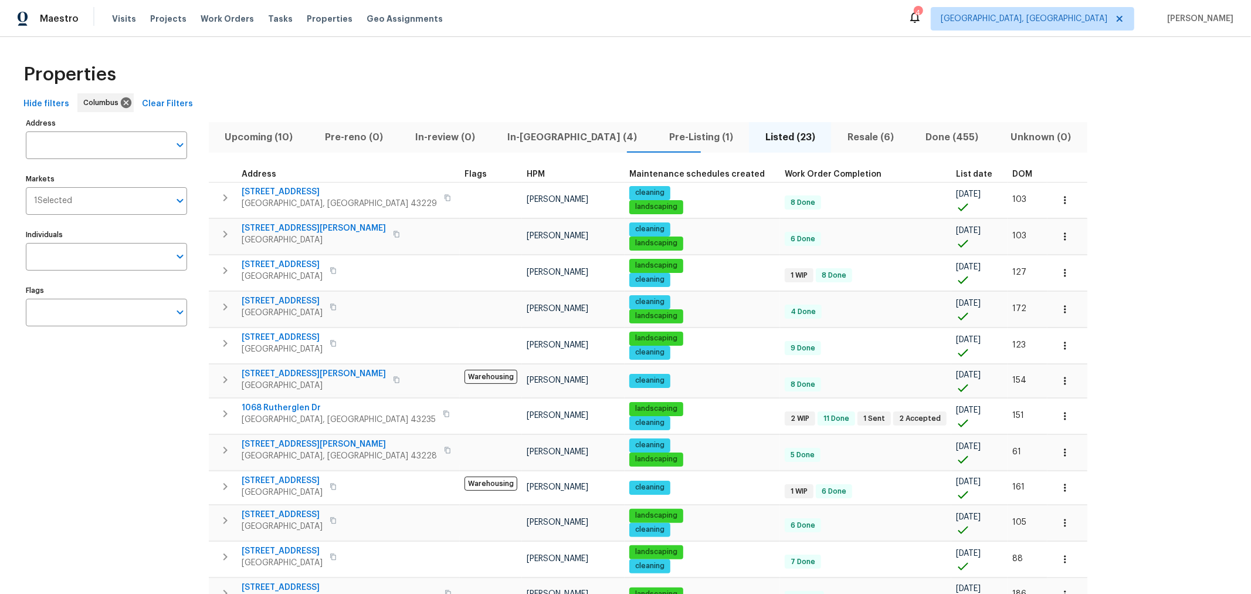
click at [1012, 172] on span "DOM" at bounding box center [1022, 174] width 20 height 8
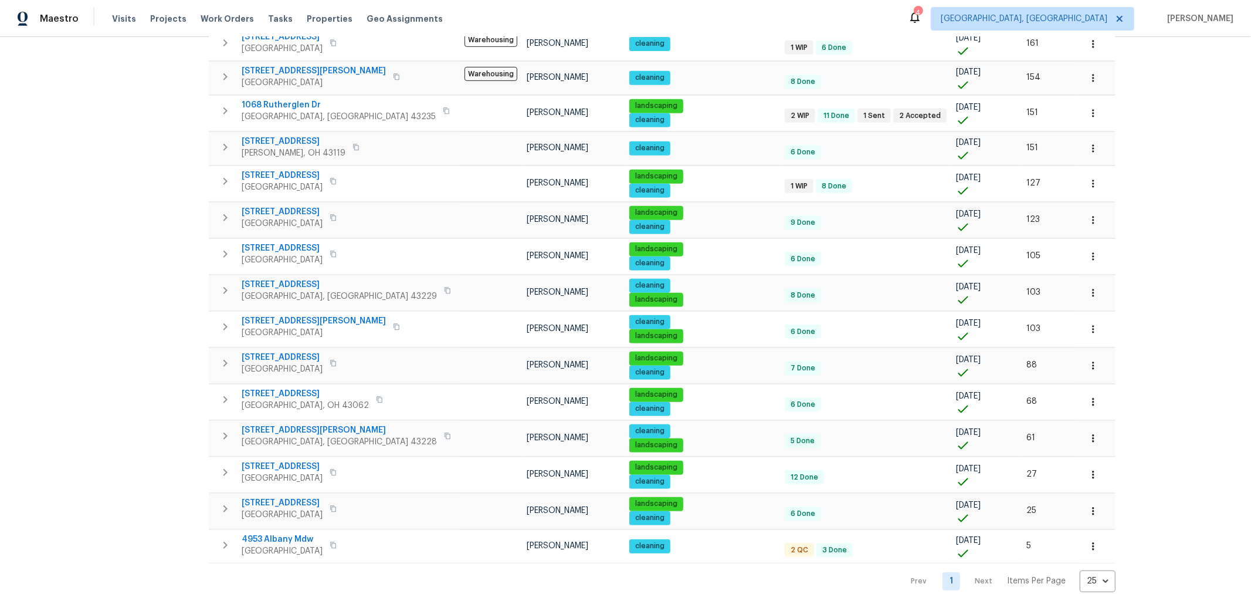
scroll to position [466, 0]
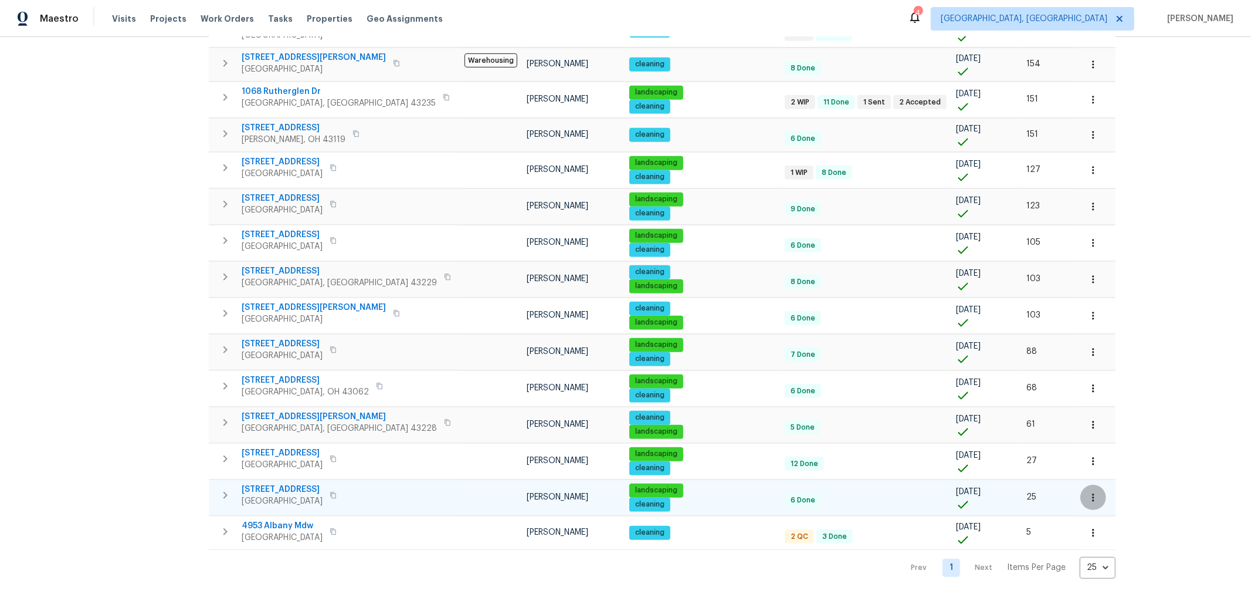
click at [1087, 491] on icon "button" at bounding box center [1093, 497] width 12 height 12
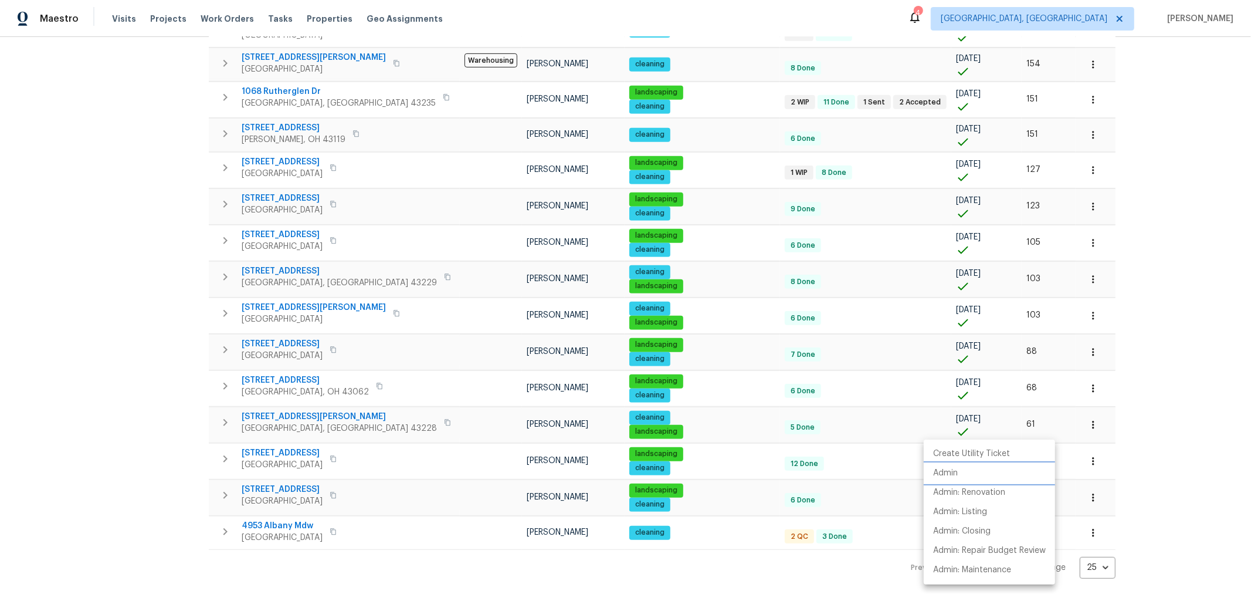
click at [994, 474] on li "Admin" at bounding box center [989, 472] width 131 height 19
click at [1121, 439] on div at bounding box center [625, 297] width 1251 height 594
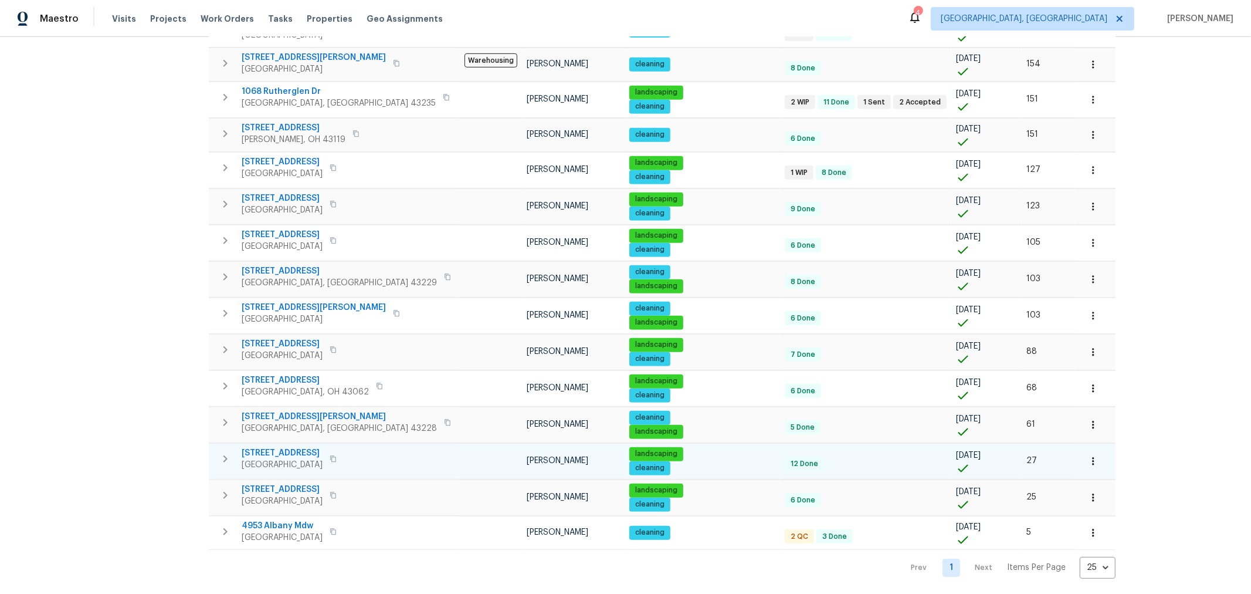
click at [1087, 455] on icon "button" at bounding box center [1093, 461] width 12 height 12
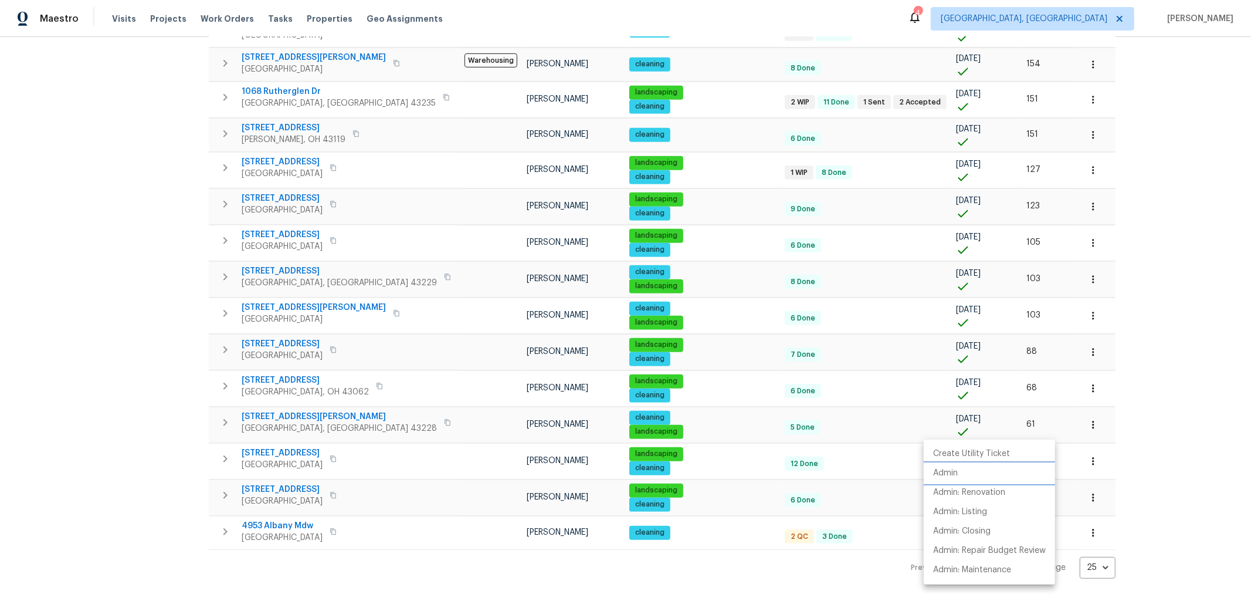
click at [979, 471] on li "Admin" at bounding box center [989, 472] width 131 height 19
click at [1072, 398] on div at bounding box center [625, 297] width 1251 height 594
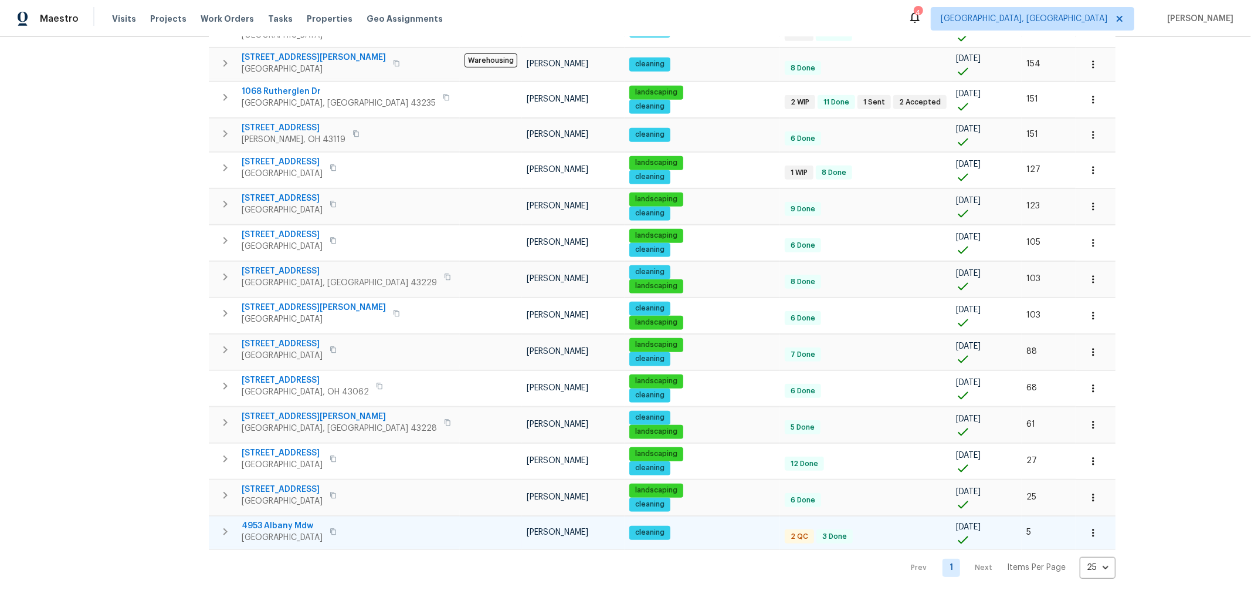
click at [284, 520] on span "4953 Albany Mdw" at bounding box center [282, 526] width 81 height 12
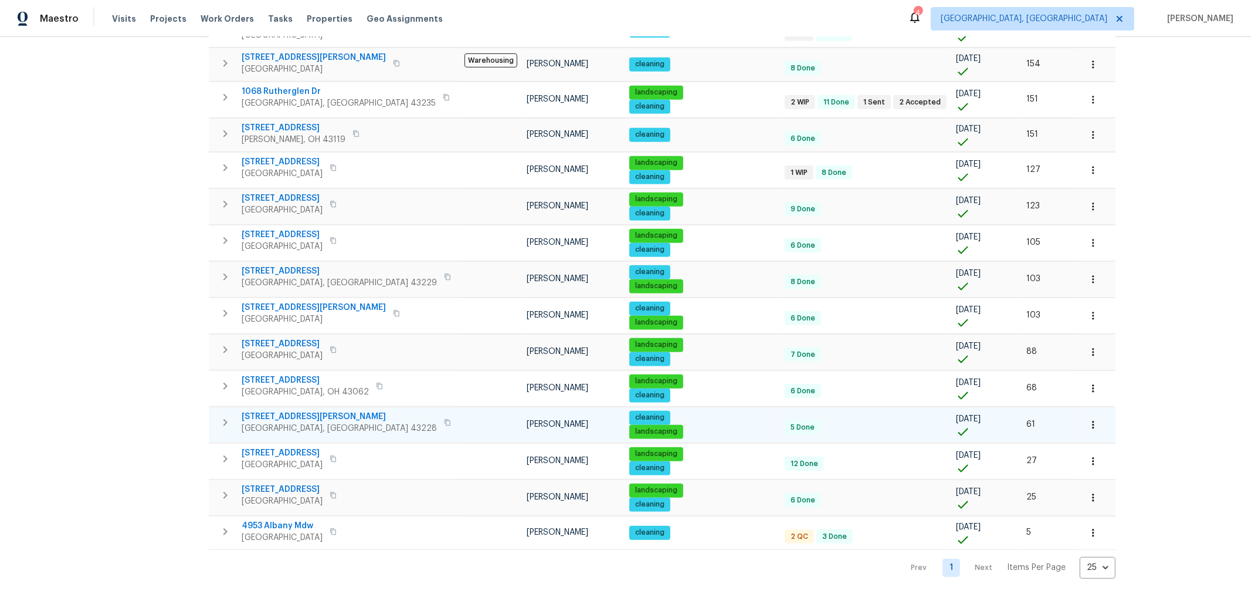
click at [1087, 419] on icon "button" at bounding box center [1093, 425] width 12 height 12
click at [986, 461] on li "Admin" at bounding box center [989, 459] width 131 height 19
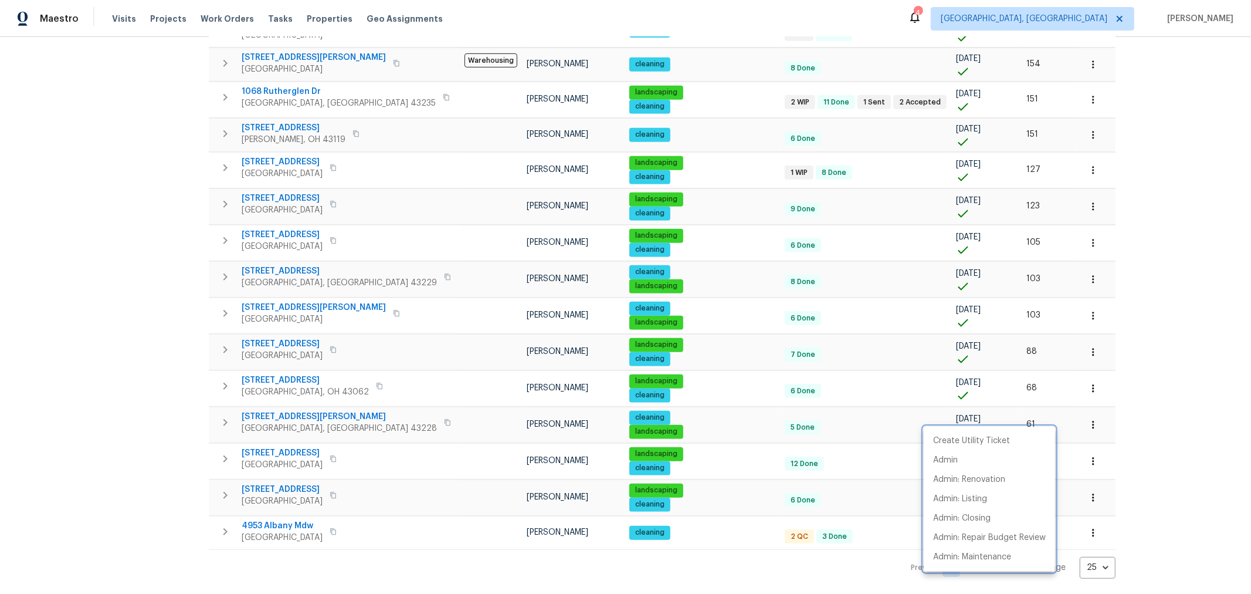
click at [134, 406] on div at bounding box center [625, 297] width 1251 height 594
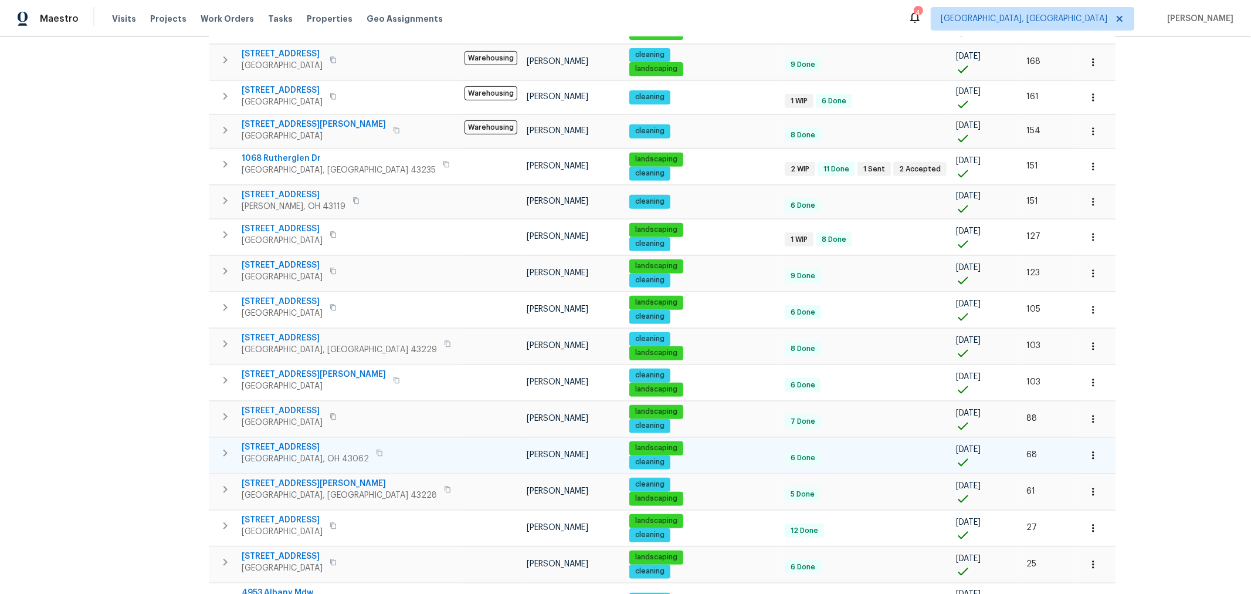
scroll to position [400, 0]
click at [1087, 449] on icon "button" at bounding box center [1093, 455] width 12 height 12
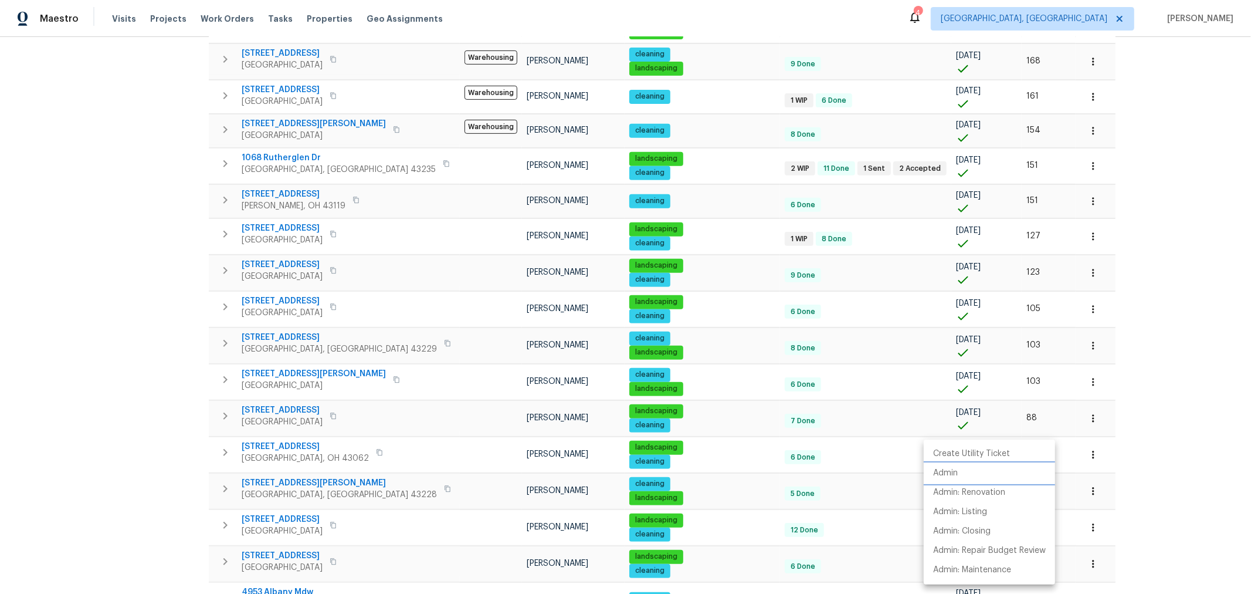
click at [982, 467] on li "Admin" at bounding box center [989, 472] width 131 height 19
click at [290, 80] on div at bounding box center [625, 297] width 1251 height 594
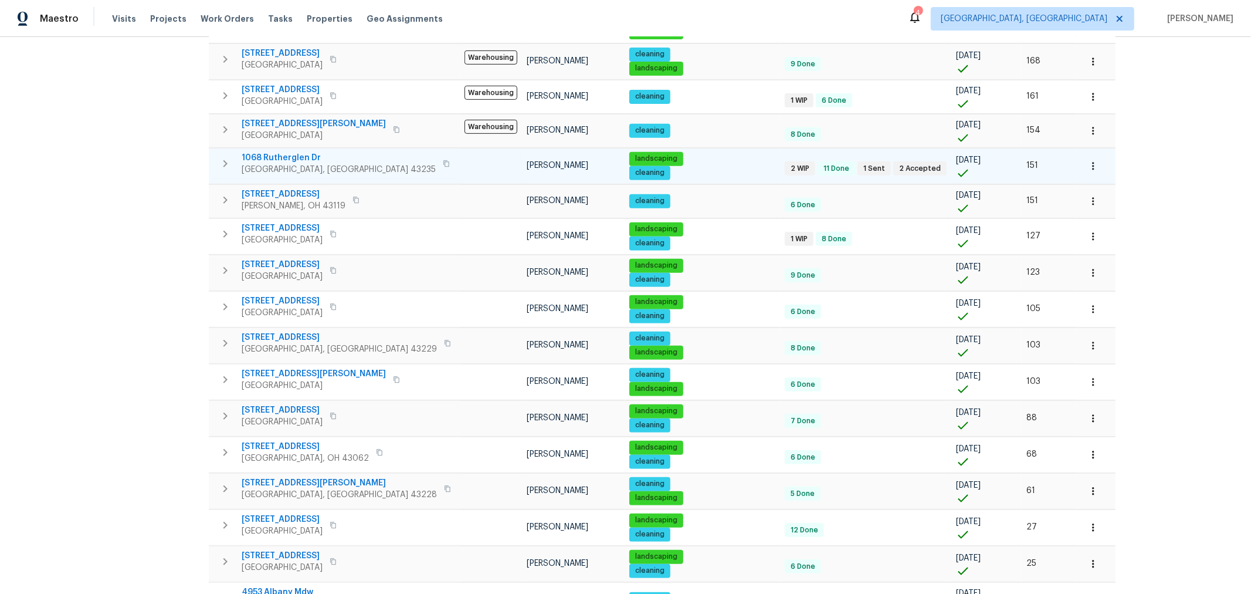
click at [297, 152] on span "1068 Rutherglen Dr" at bounding box center [339, 158] width 194 height 12
click at [269, 152] on span "1068 Rutherglen Dr" at bounding box center [339, 158] width 194 height 12
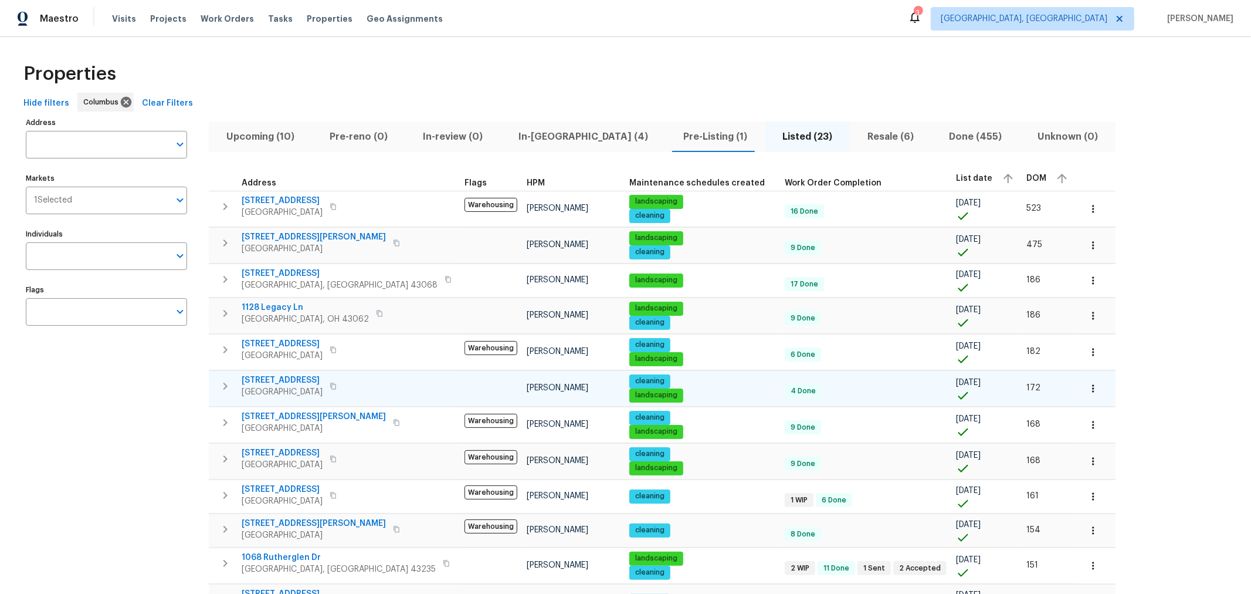
scroll to position [0, 0]
click at [341, 135] on span "Pre-reno (0)" at bounding box center [358, 137] width 79 height 16
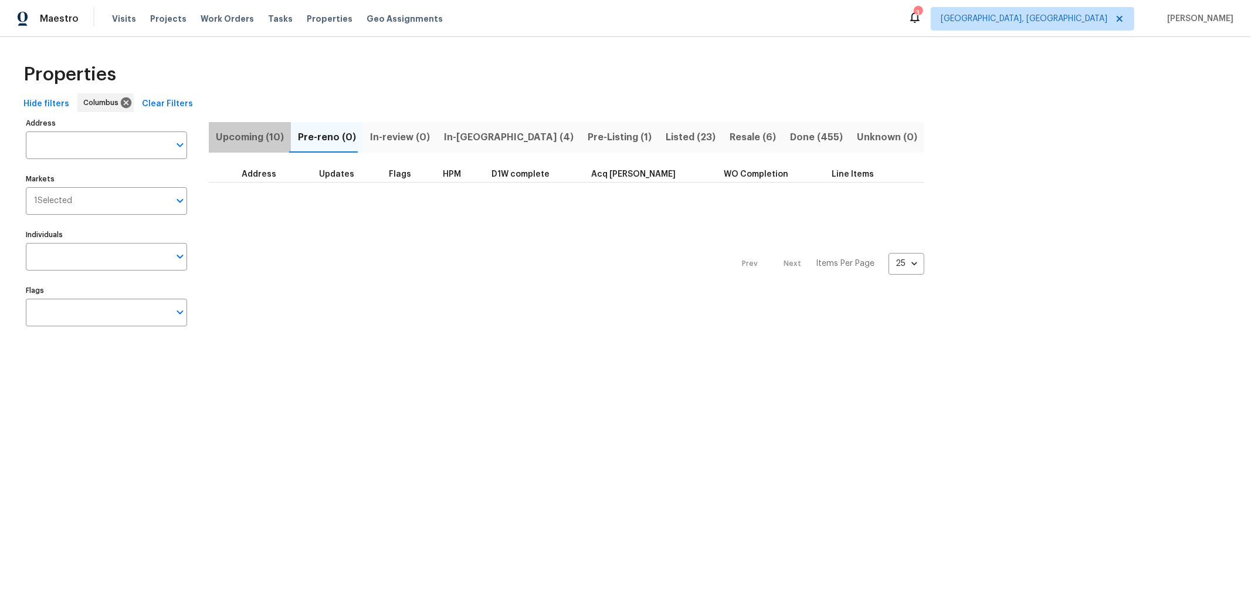
click at [262, 144] on span "Upcoming (10)" at bounding box center [250, 137] width 68 height 16
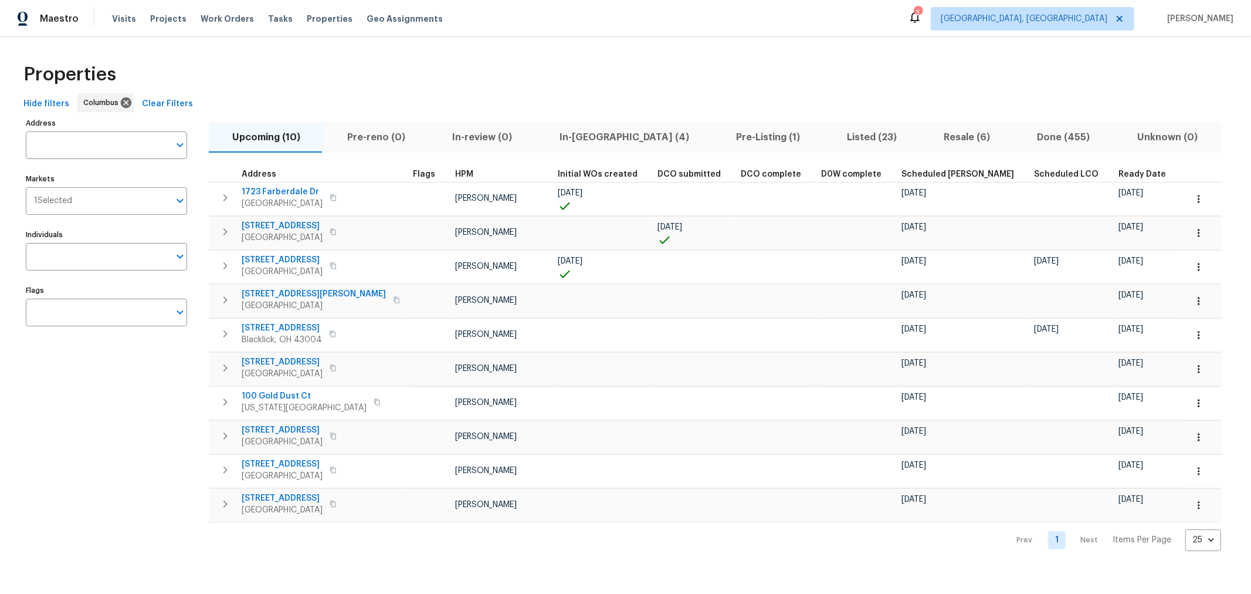
click at [611, 64] on div "Properties" at bounding box center [625, 75] width 1213 height 38
click at [562, 138] on span "In-reno (4)" at bounding box center [624, 137] width 162 height 16
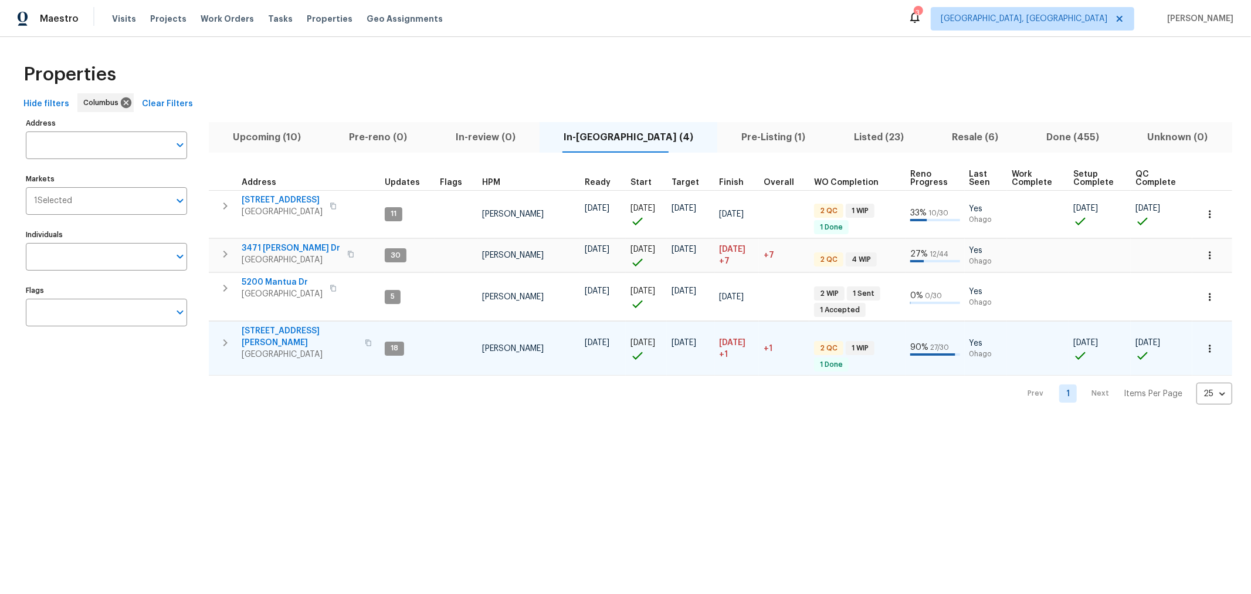
click at [272, 330] on span "5365 Sherry Ct" at bounding box center [300, 336] width 116 height 23
click at [697, 423] on html "Maestro Visits Projects Work Orders Tasks Properties Geo Assignments 3 Columbus…" at bounding box center [625, 211] width 1251 height 423
click at [84, 134] on input "Address" at bounding box center [98, 145] width 144 height 28
type input "1701"
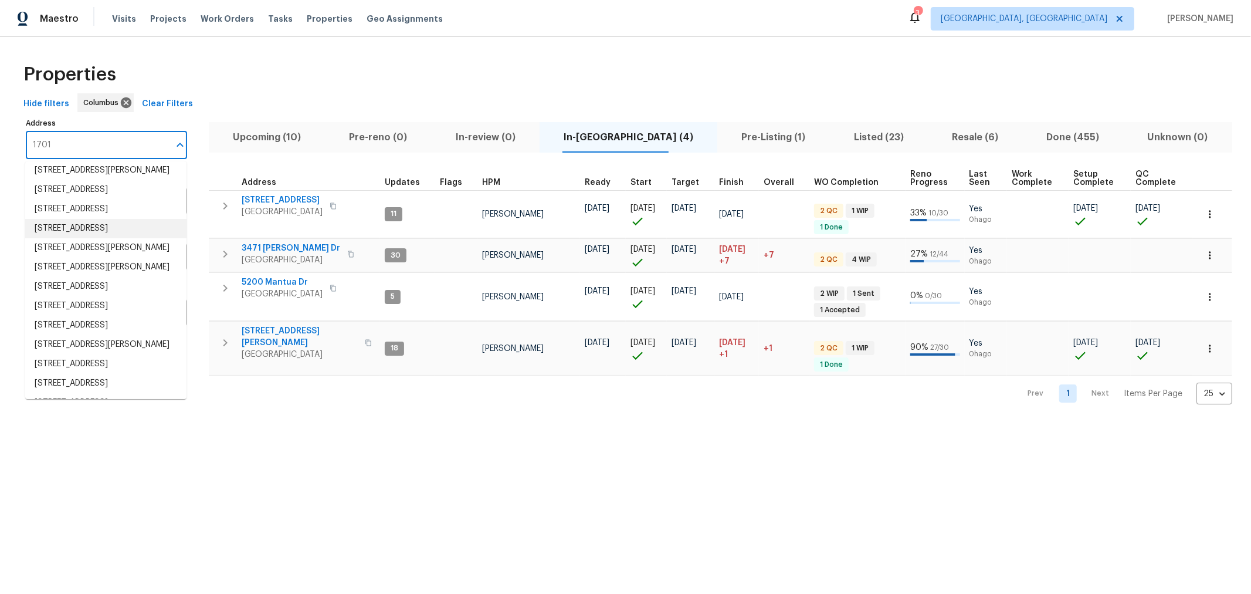
scroll to position [64, 0]
click at [118, 238] on li "1701 E Whittier St Columbus OH 43206" at bounding box center [105, 227] width 161 height 19
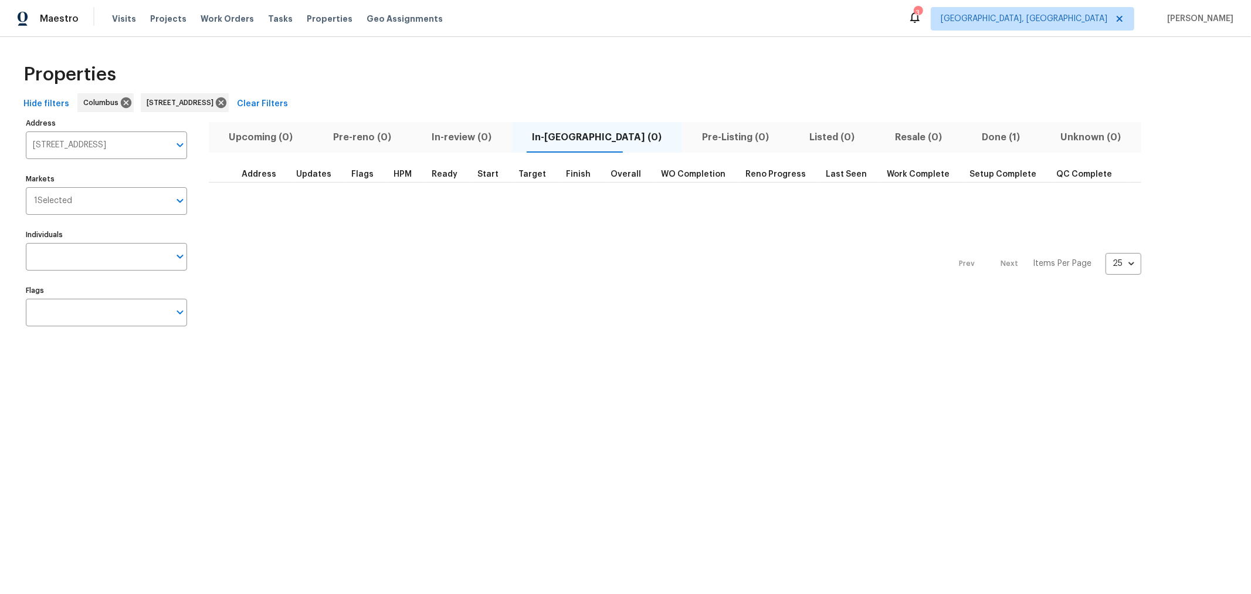
click at [969, 133] on span "Done (1)" at bounding box center [1001, 137] width 65 height 16
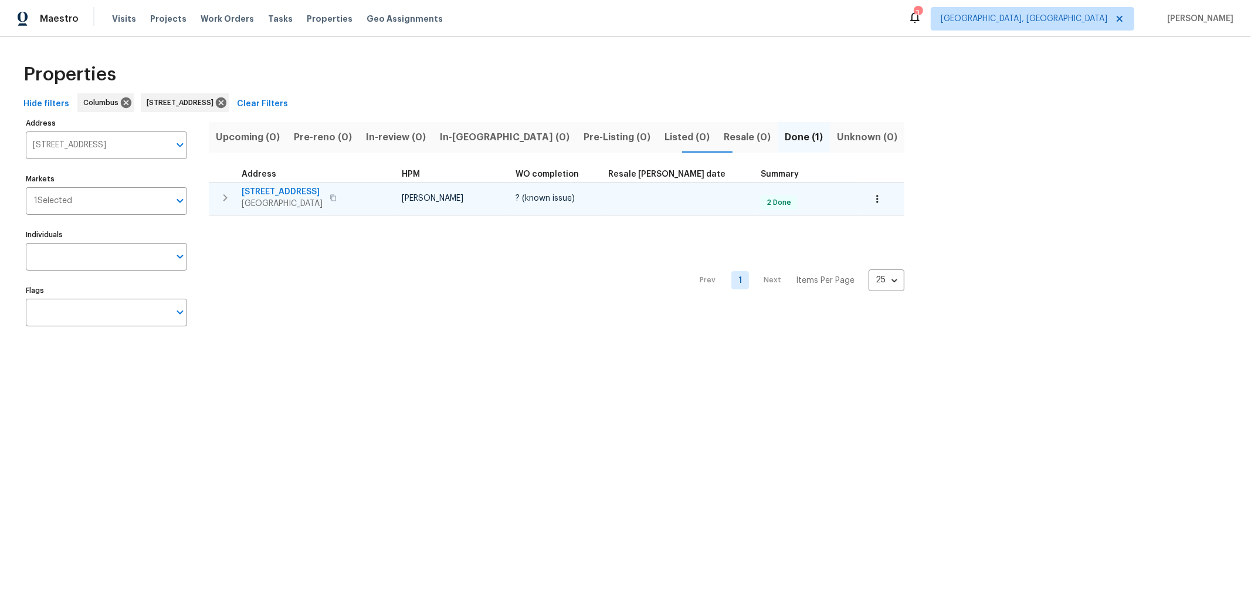
click at [289, 192] on span "1701 E Whittier St" at bounding box center [282, 192] width 81 height 12
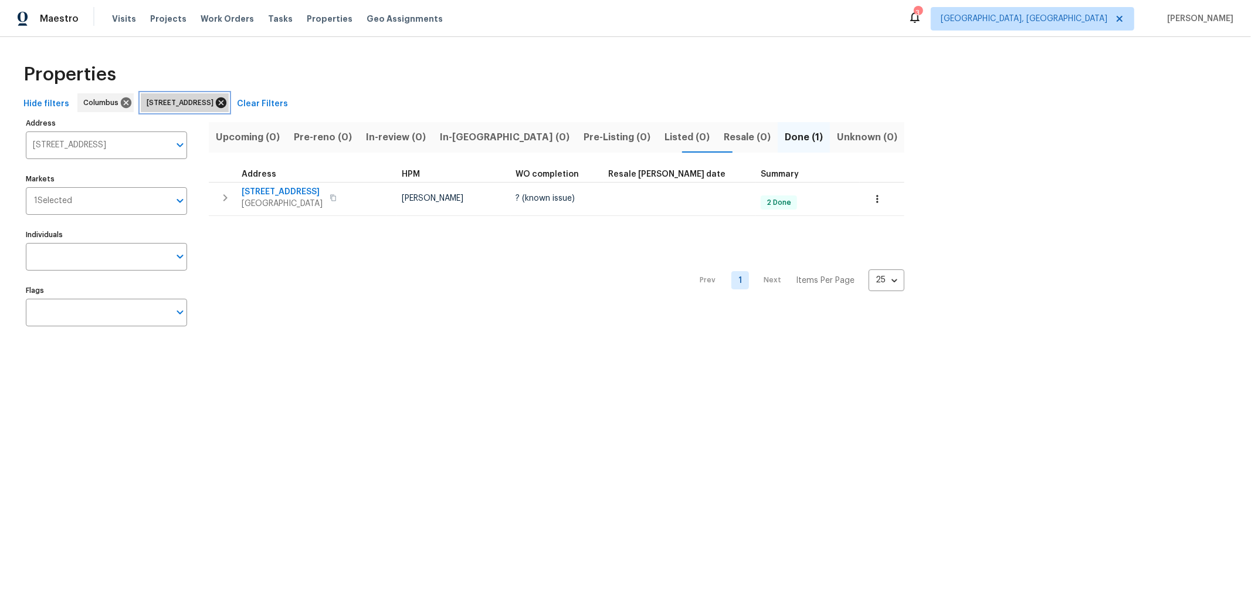
click at [228, 103] on icon at bounding box center [221, 102] width 13 height 13
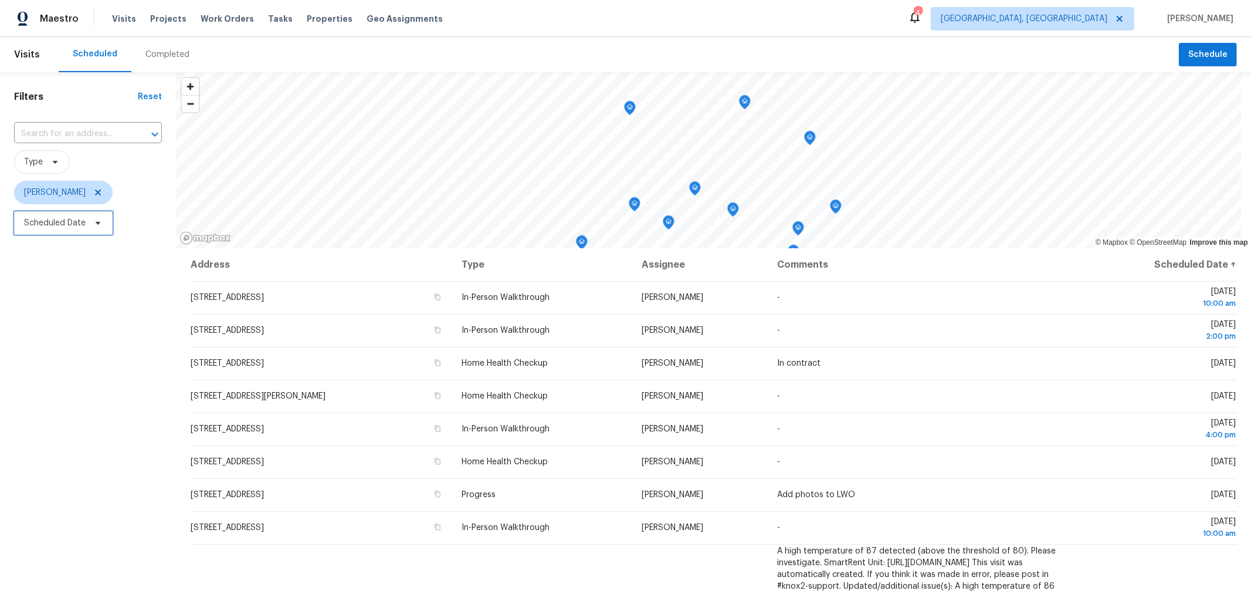
click at [77, 226] on span "Scheduled Date" at bounding box center [55, 223] width 62 height 12
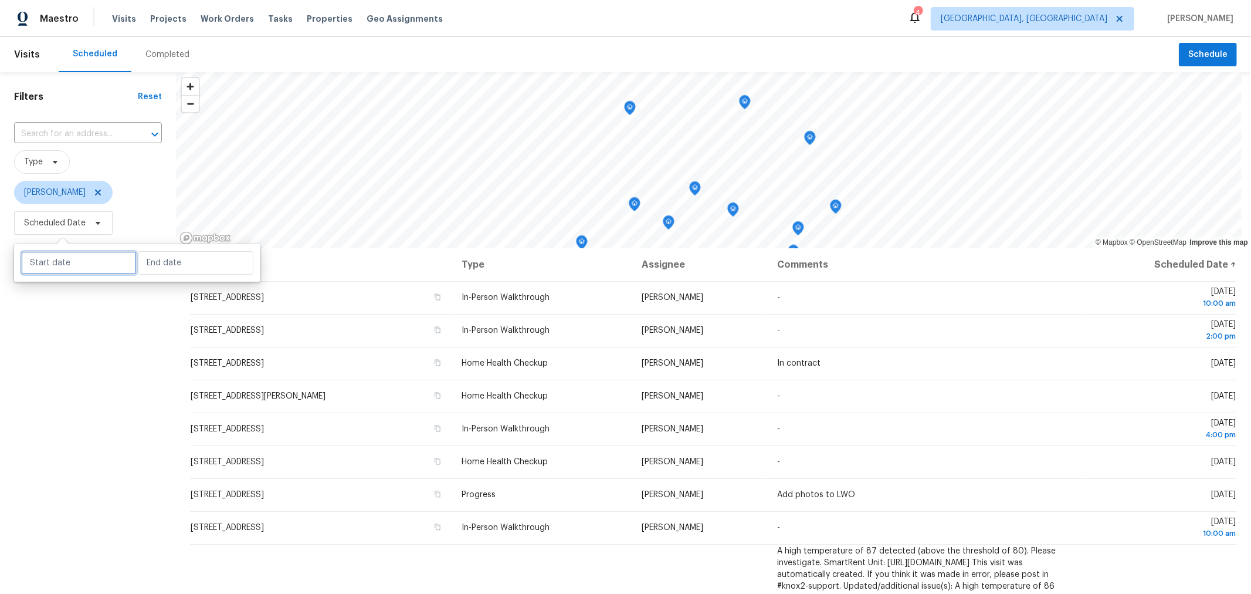
select select "7"
select select "2025"
select select "8"
select select "2025"
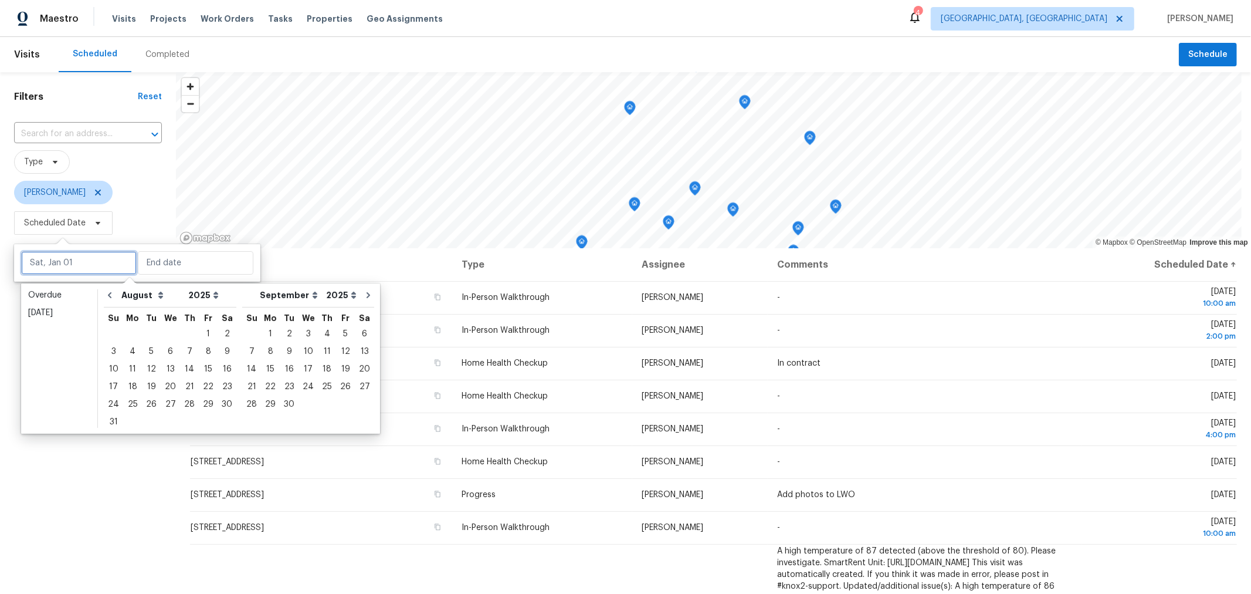
click at [83, 259] on input "text" at bounding box center [79, 262] width 116 height 23
type input "Wed, Aug 27"
click at [164, 406] on div "27" at bounding box center [170, 404] width 19 height 16
type input "Wed, Aug 27"
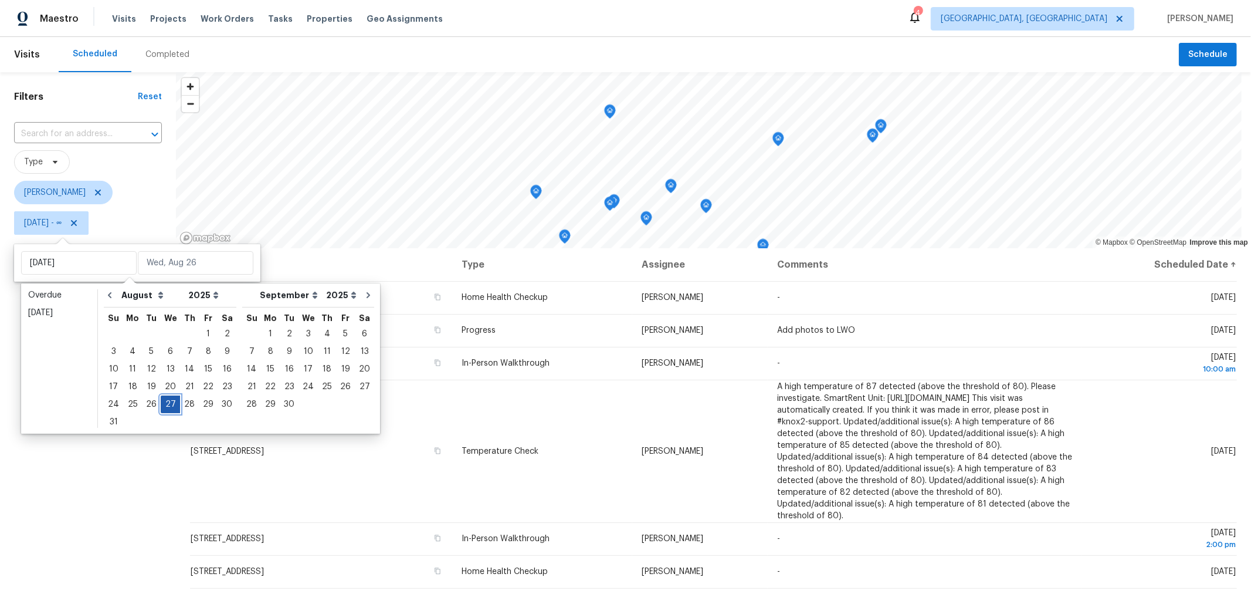
click at [164, 406] on div "27" at bounding box center [170, 404] width 19 height 16
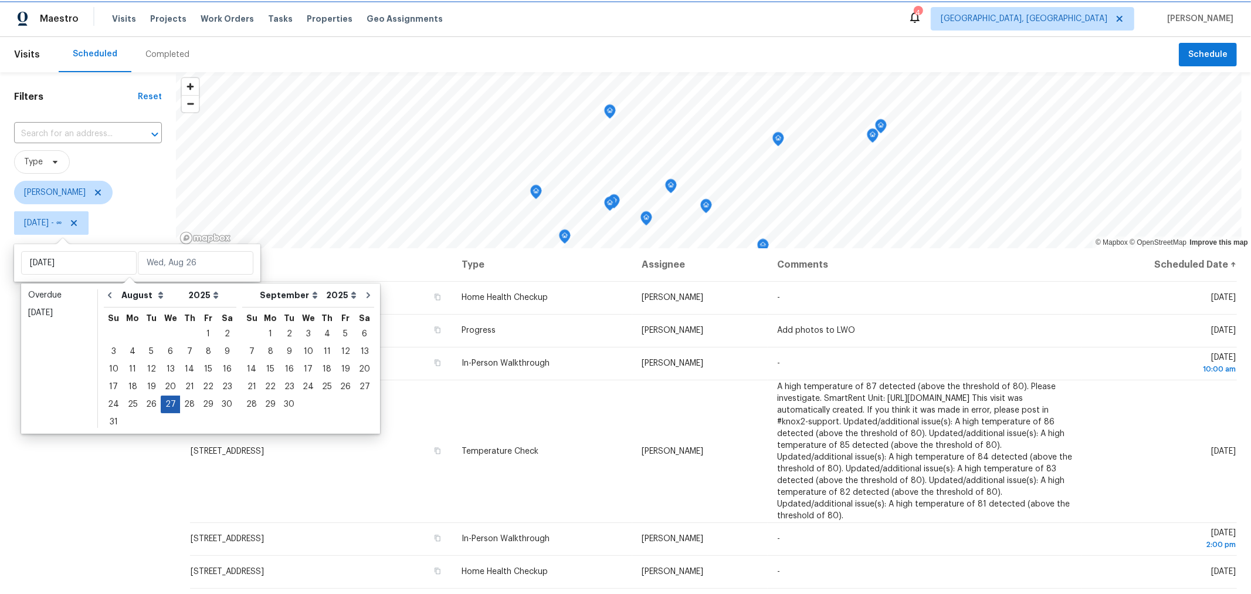
type input "Wed, Aug 27"
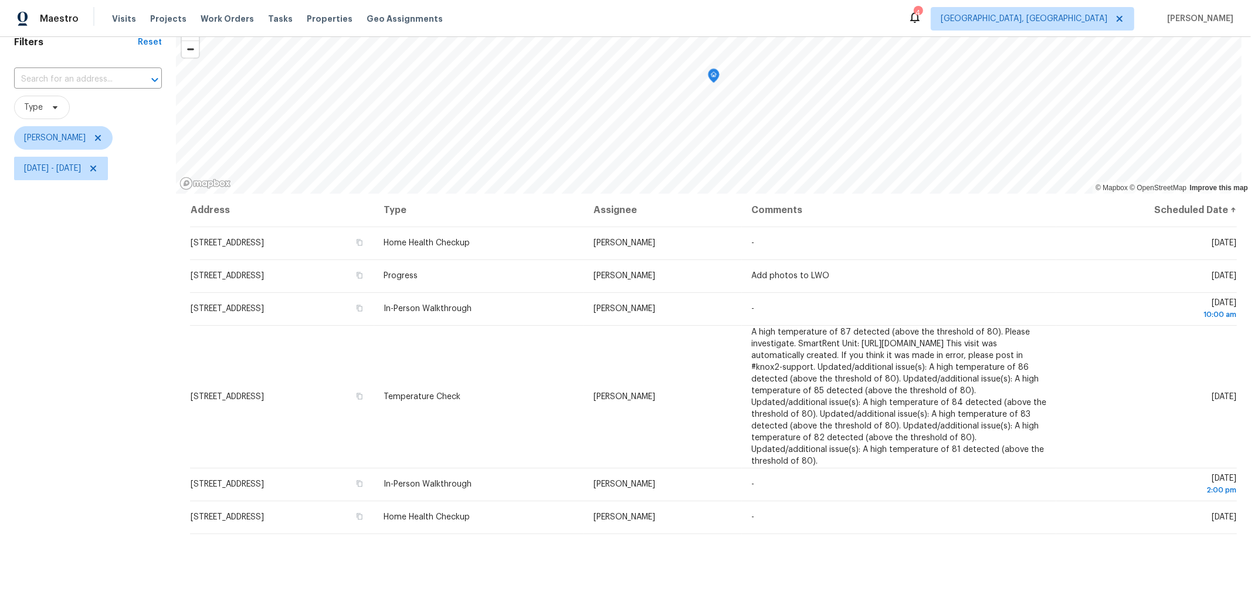
click at [123, 435] on div "Filters Reset ​ Type Keith Hollingsworth Wed, Aug 27 - Wed, Aug 27" at bounding box center [88, 343] width 176 height 651
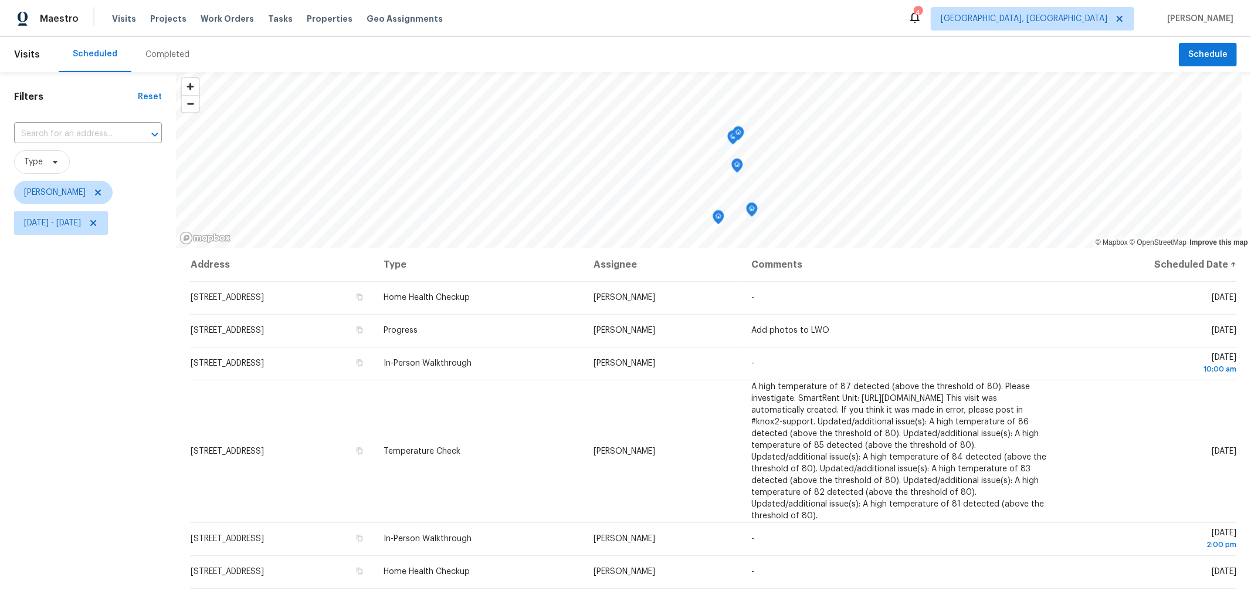
click at [555, 31] on div "Maestro Visits Projects Work Orders Tasks Properties Geo Assignments 4 Columbus…" at bounding box center [625, 18] width 1251 height 37
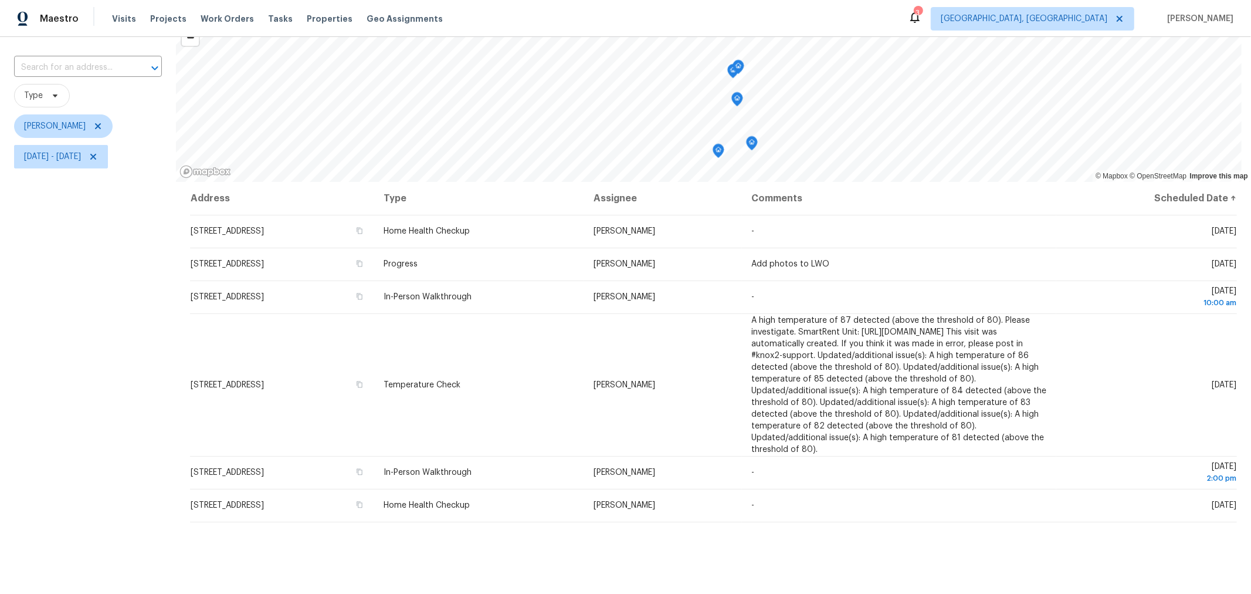
scroll to position [66, 0]
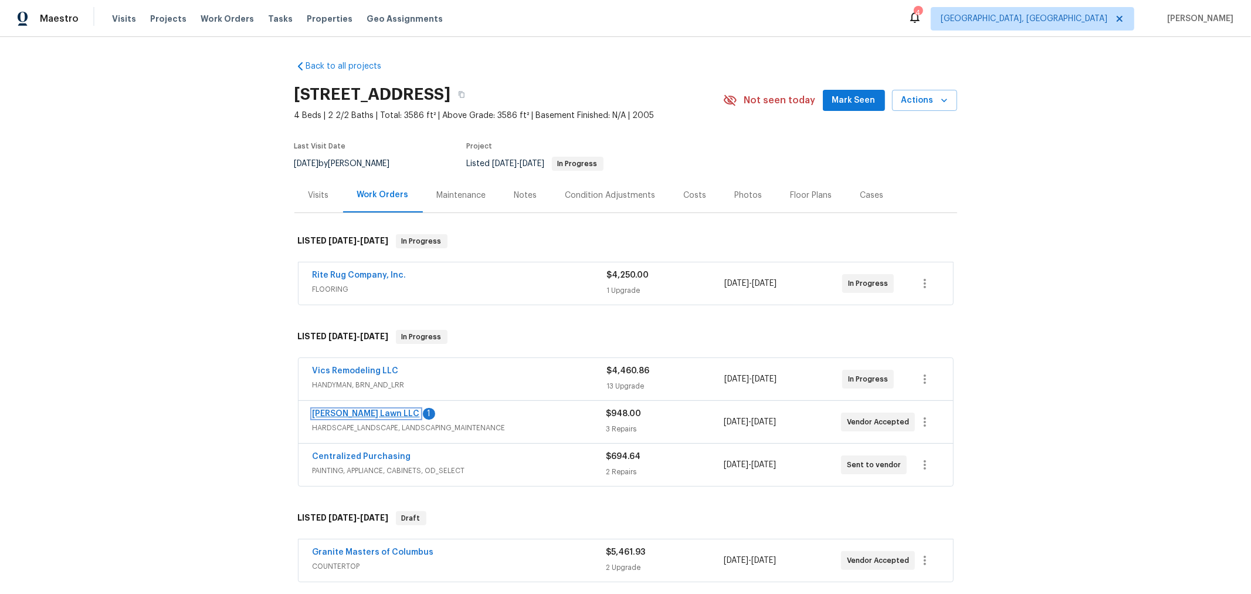
click at [349, 409] on link "[PERSON_NAME] Lawn LLC" at bounding box center [366, 413] width 107 height 8
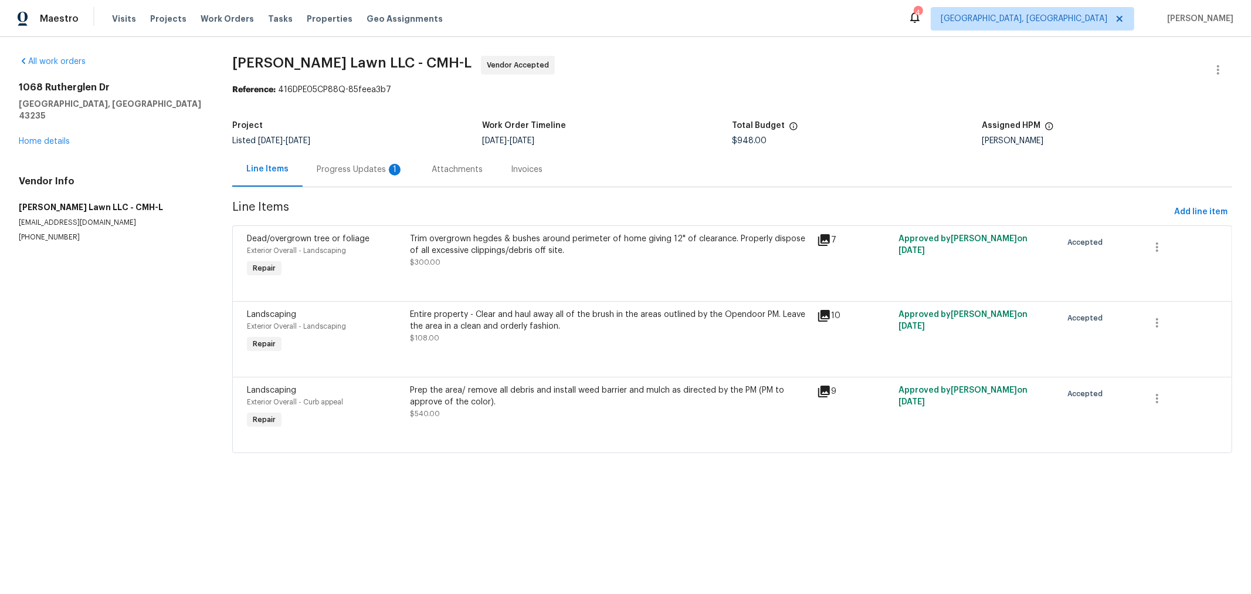
click at [345, 164] on div "Progress Updates 1" at bounding box center [360, 170] width 87 height 12
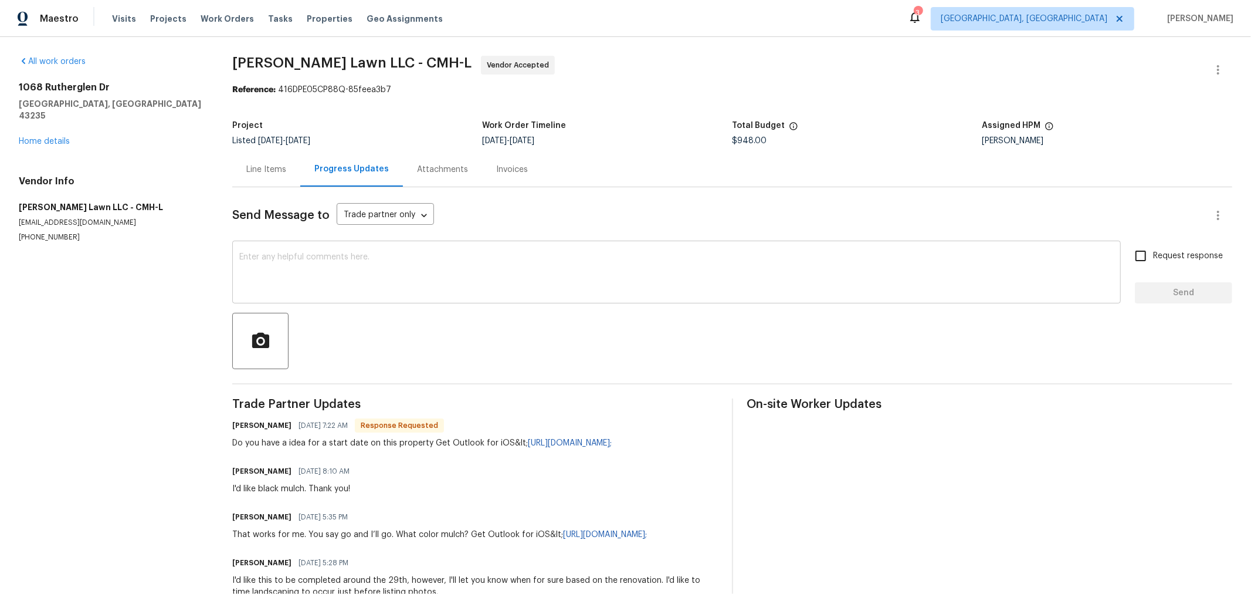
click at [523, 272] on textarea at bounding box center [676, 273] width 874 height 41
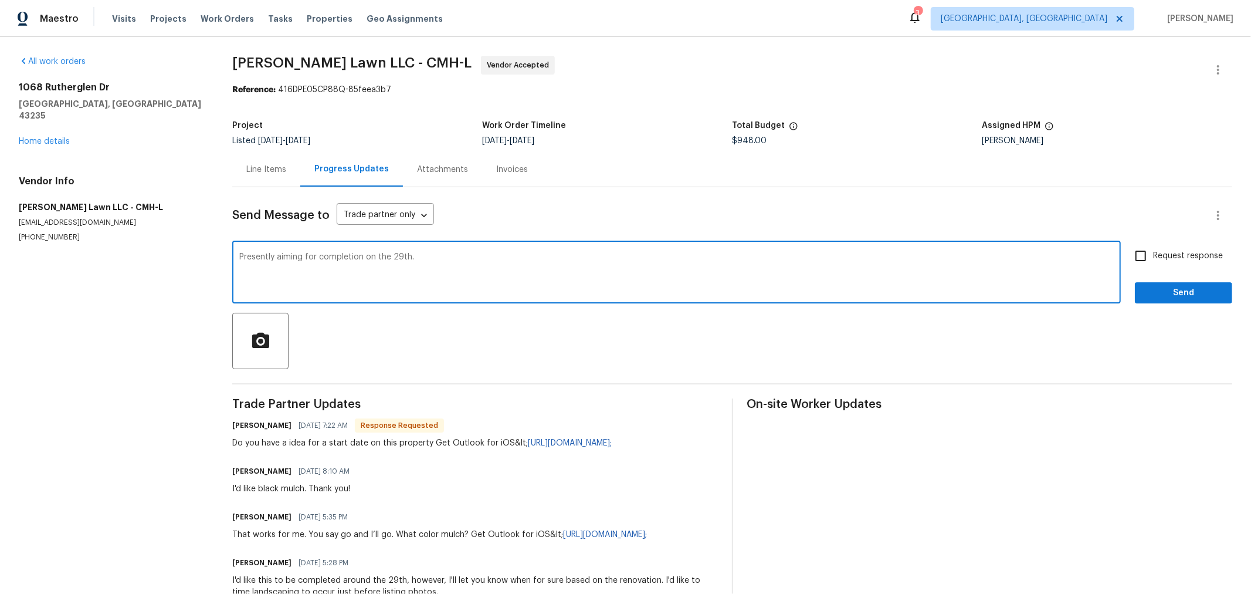
type textarea "Presently aiming for completion on the 29th."
click at [1153, 250] on span "Request response" at bounding box center [1188, 256] width 70 height 12
click at [1152, 249] on input "Request response" at bounding box center [1140, 255] width 25 height 25
checkbox input "true"
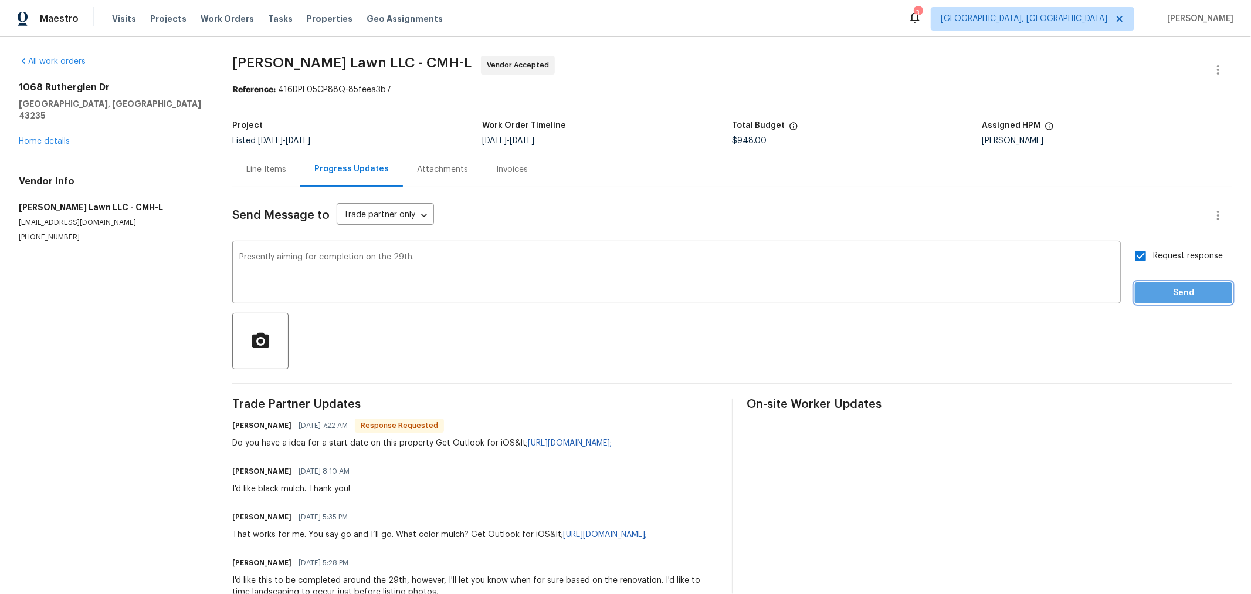
click at [1150, 289] on span "Send" at bounding box center [1183, 293] width 79 height 15
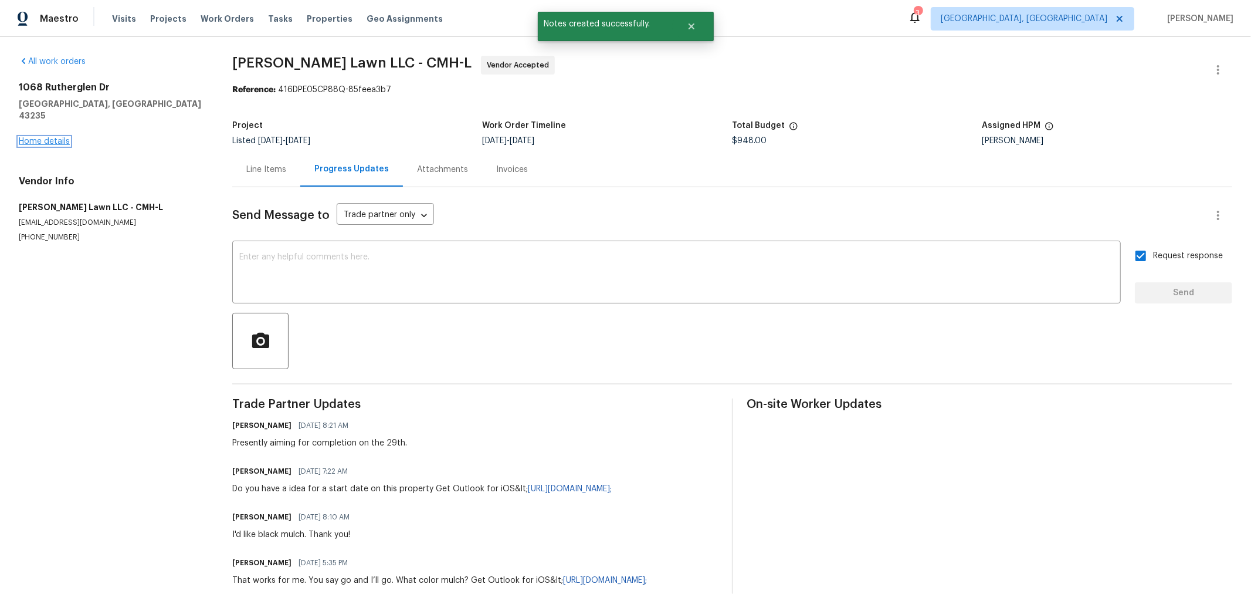
click at [59, 137] on link "Home details" at bounding box center [44, 141] width 51 height 8
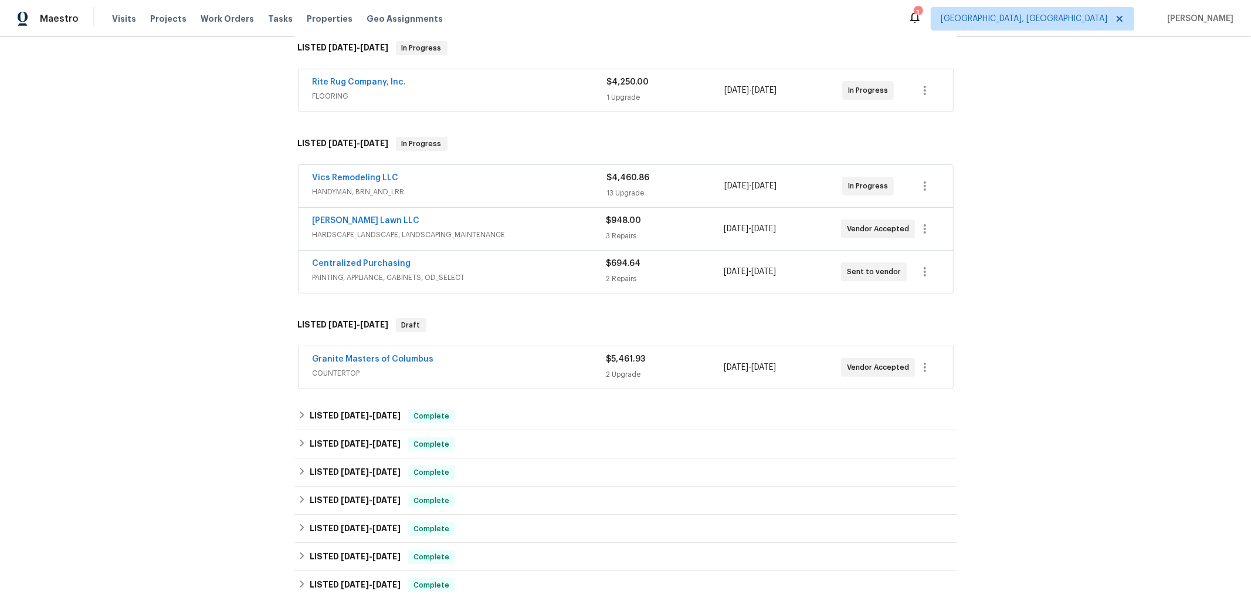
scroll to position [195, 0]
click at [409, 354] on link "Granite Masters of Columbus" at bounding box center [373, 357] width 121 height 8
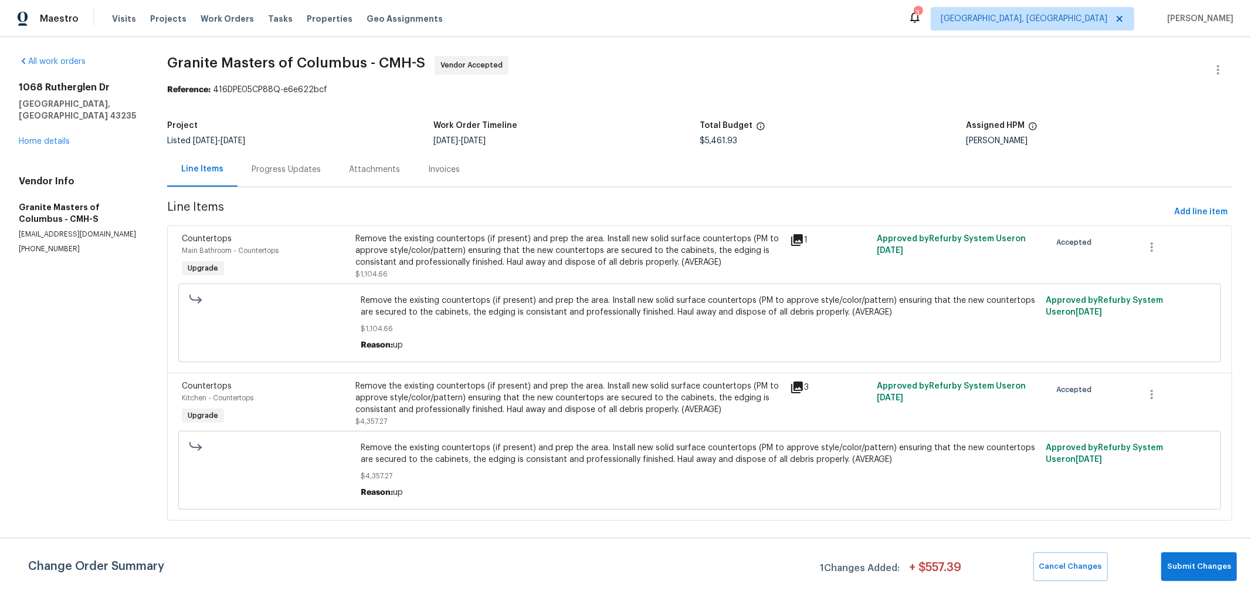
click at [313, 171] on div "Progress Updates" at bounding box center [286, 170] width 69 height 12
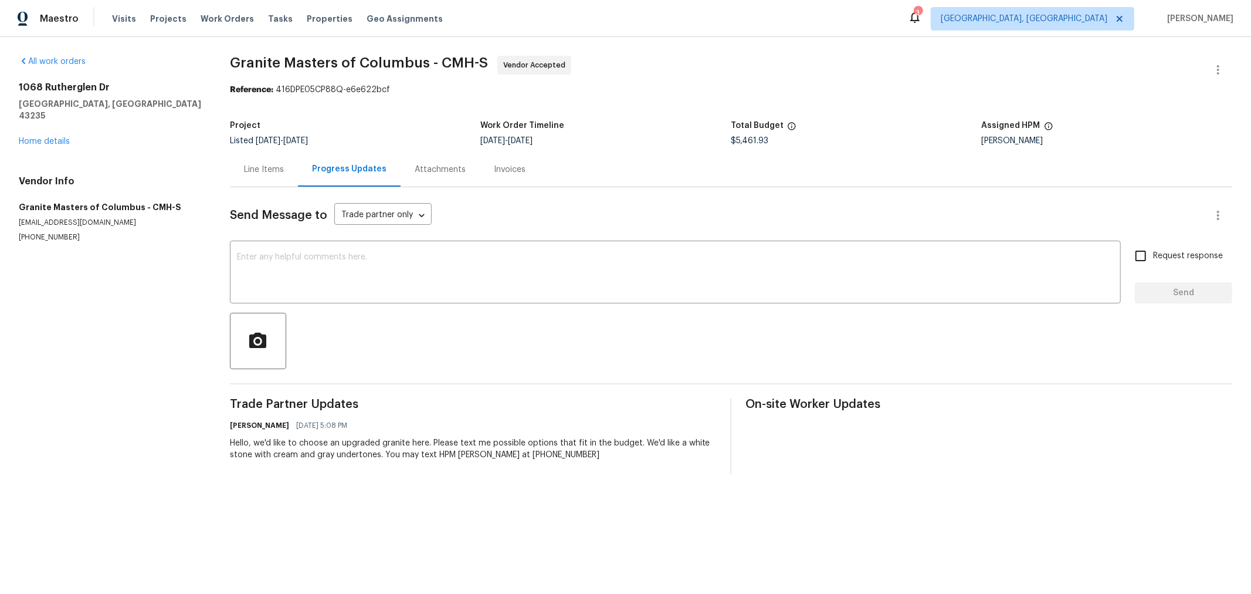
click at [255, 172] on div "Line Items" at bounding box center [264, 170] width 40 height 12
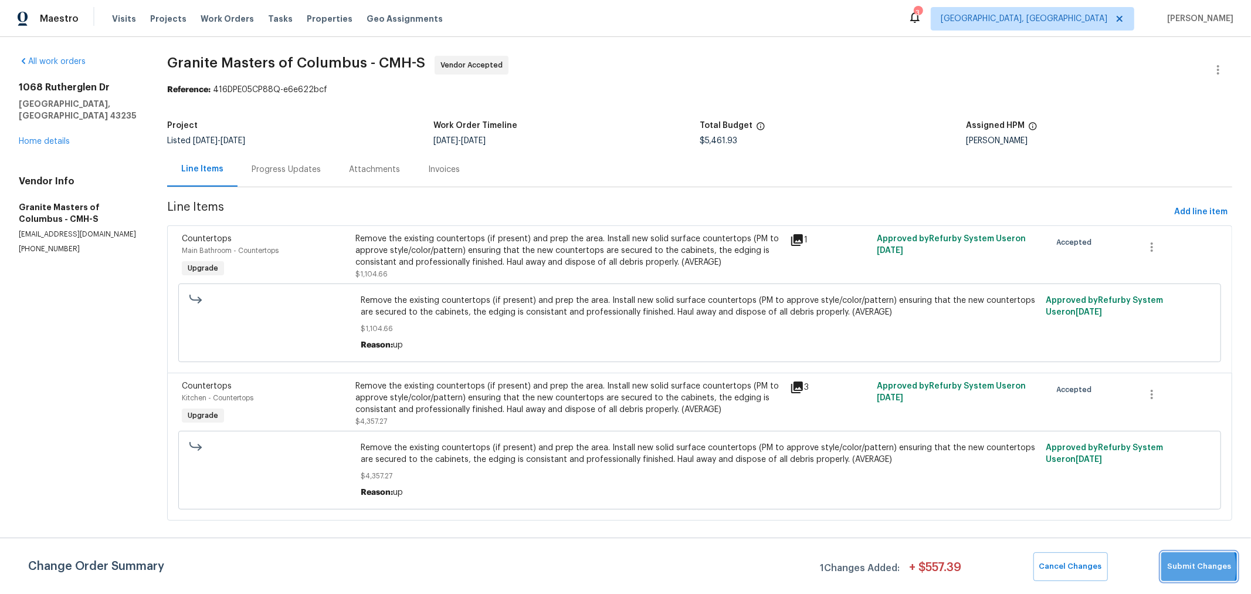
click at [1181, 567] on span "Submit Changes" at bounding box center [1199, 566] width 64 height 13
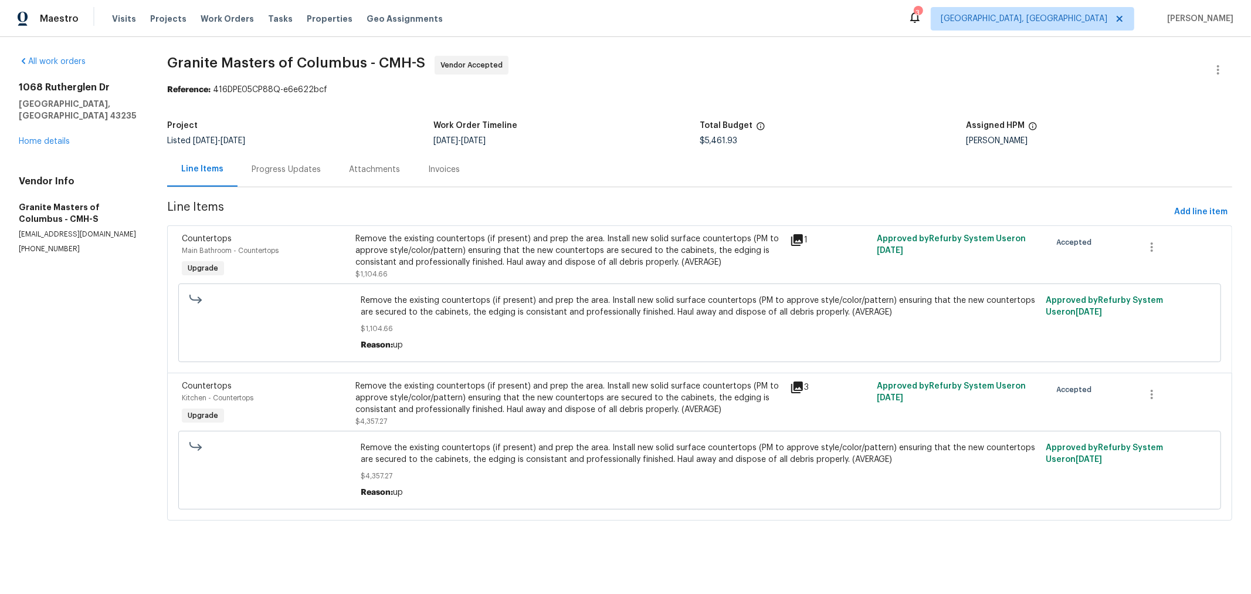
click at [312, 174] on div "Progress Updates" at bounding box center [286, 170] width 69 height 12
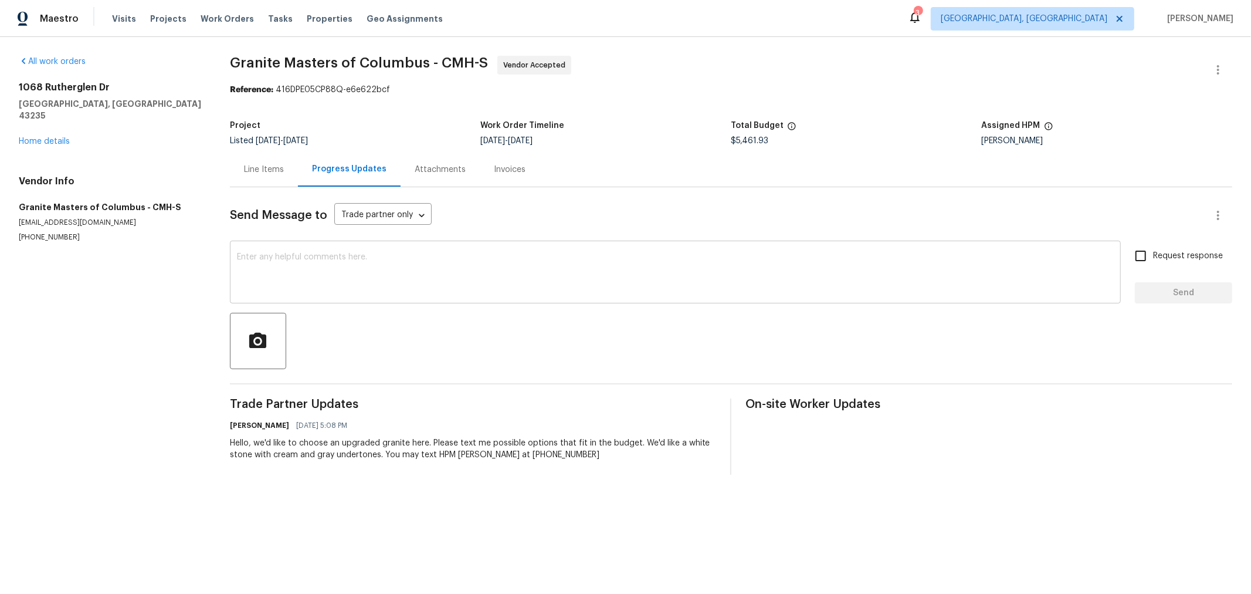
click at [406, 263] on textarea at bounding box center [675, 273] width 877 height 41
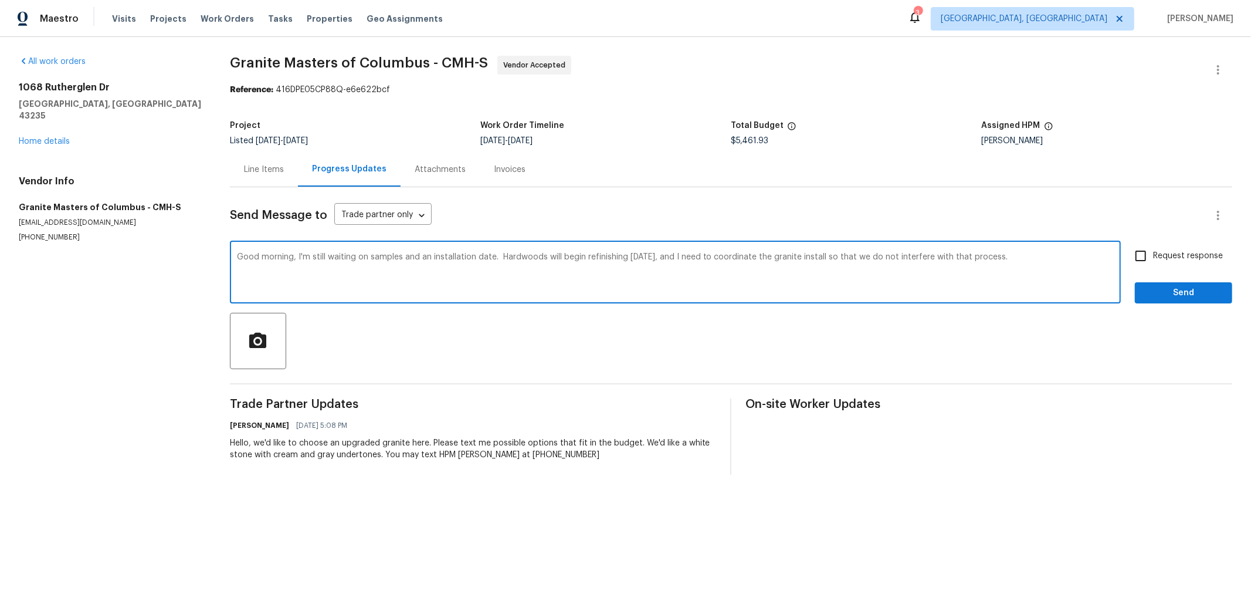
type textarea "Good morning, I'm still waiting on samples and an installation date. Hardwoods …"
click at [1179, 255] on span "Request response" at bounding box center [1188, 256] width 70 height 12
click at [1153, 255] on input "Request response" at bounding box center [1140, 255] width 25 height 25
checkbox input "true"
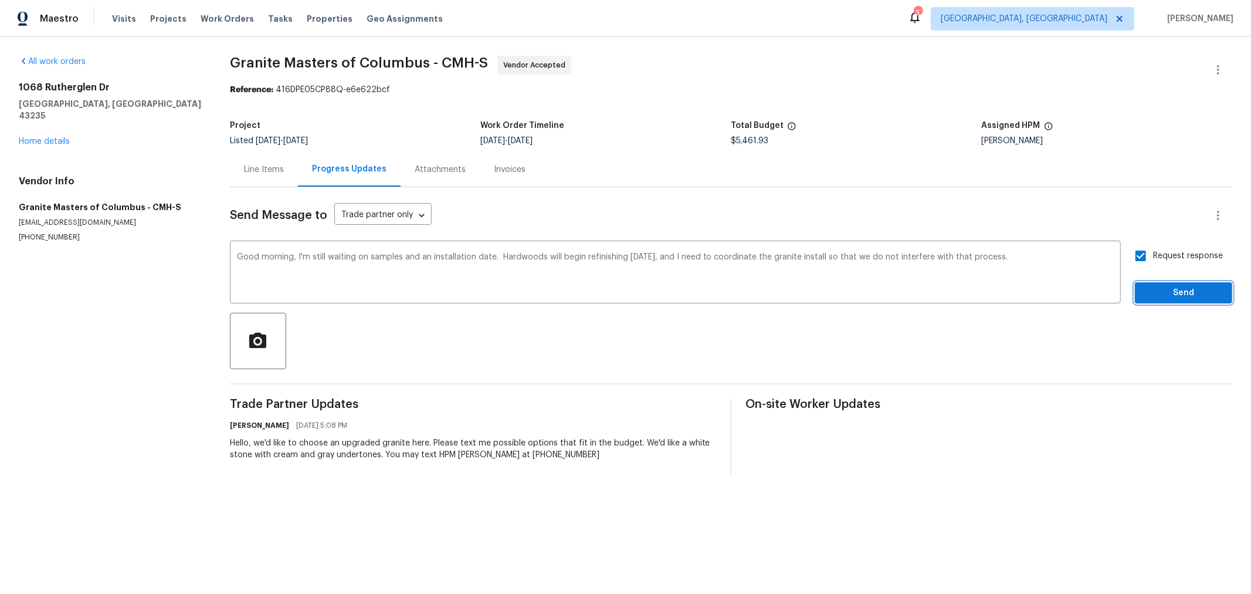
click at [1168, 288] on span "Send" at bounding box center [1183, 293] width 79 height 15
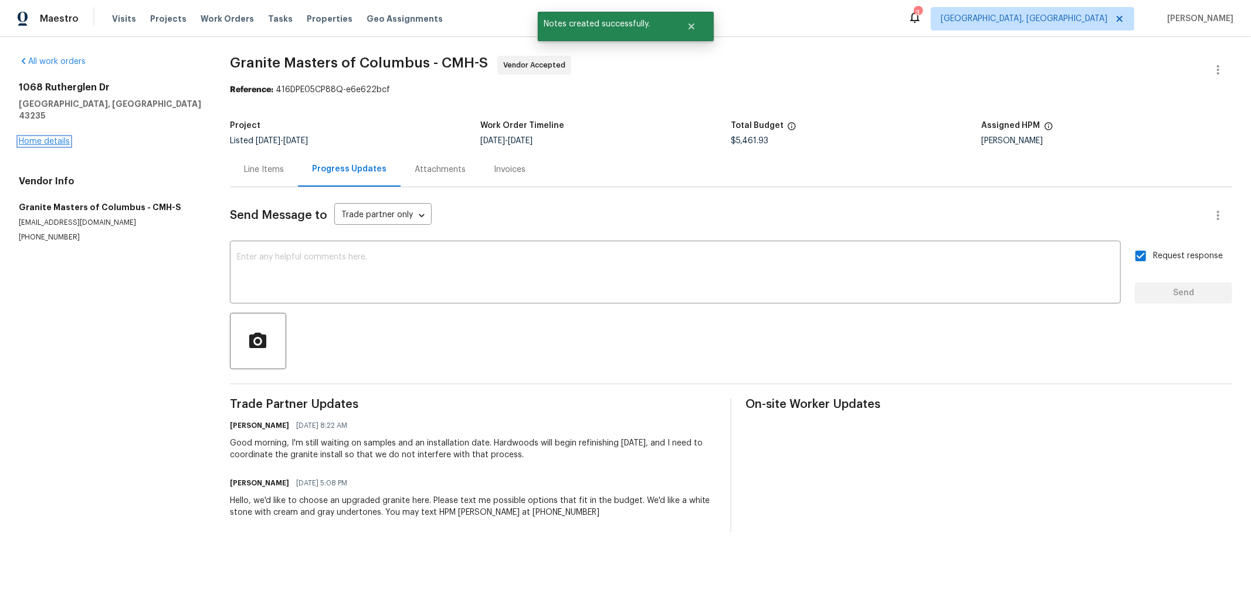
click at [63, 137] on link "Home details" at bounding box center [44, 141] width 51 height 8
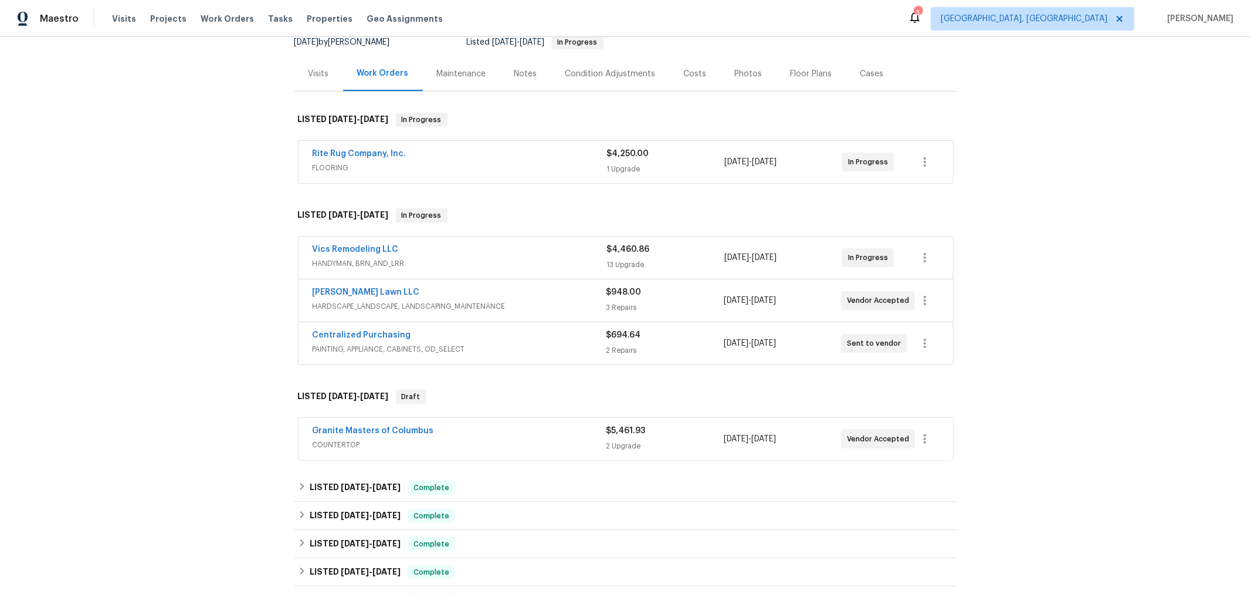
scroll to position [130, 0]
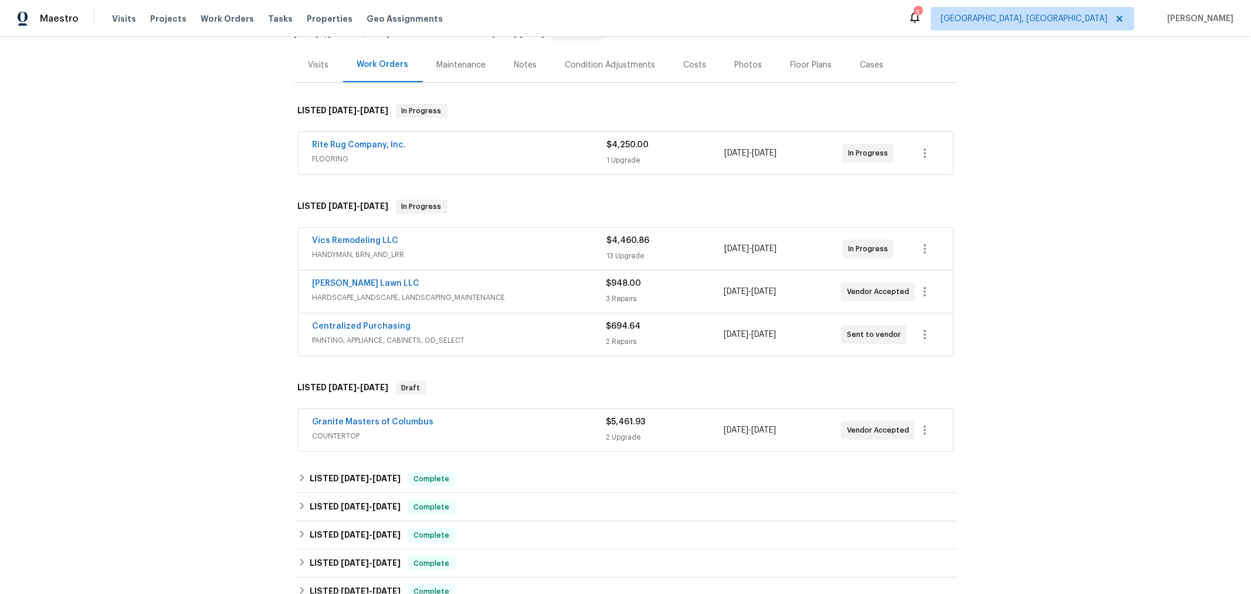
click at [191, 370] on div "Back to all projects [STREET_ADDRESS] 4 Beds | 2 2/2 Baths | Total: 3586 ft² | …" at bounding box center [625, 315] width 1251 height 557
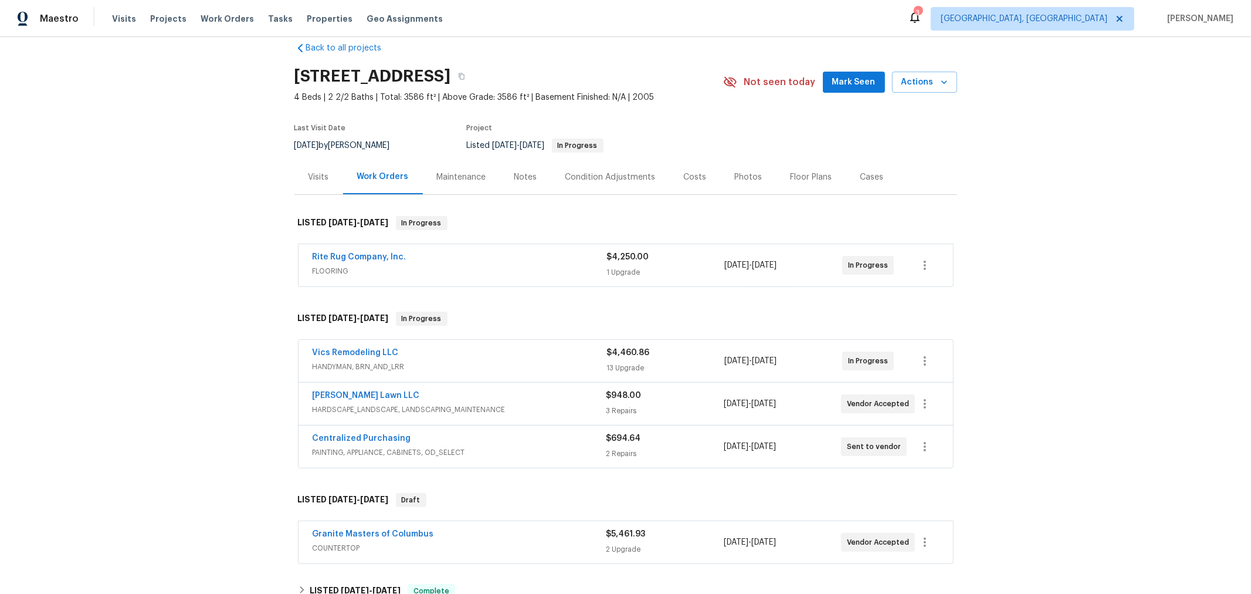
scroll to position [0, 0]
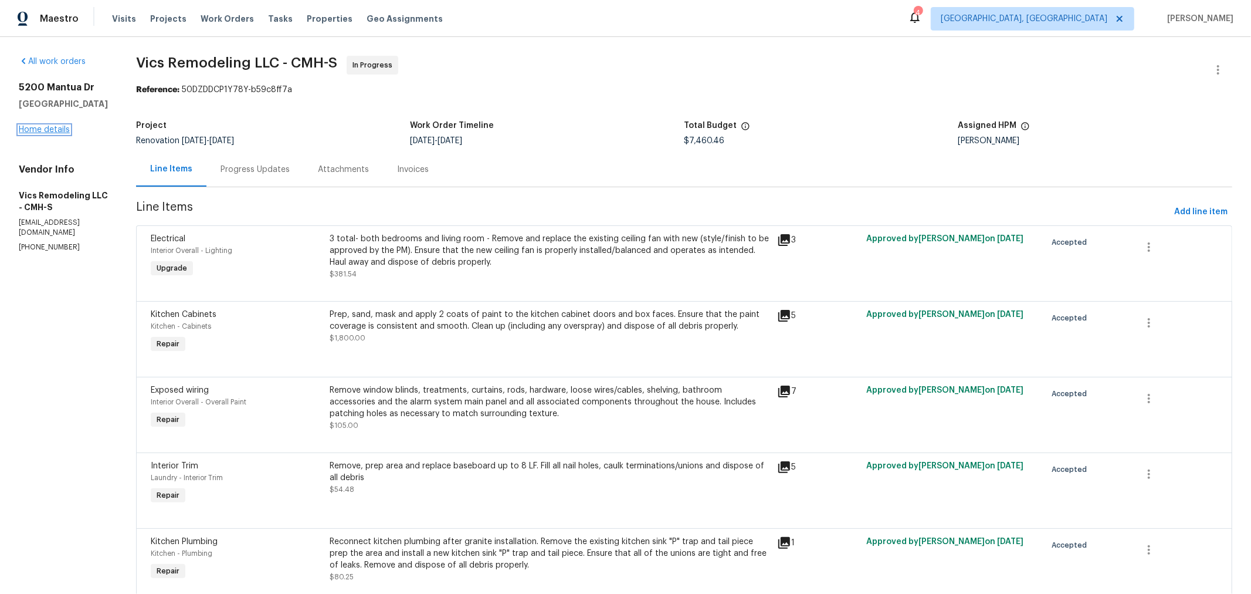
click at [55, 134] on link "Home details" at bounding box center [44, 130] width 51 height 8
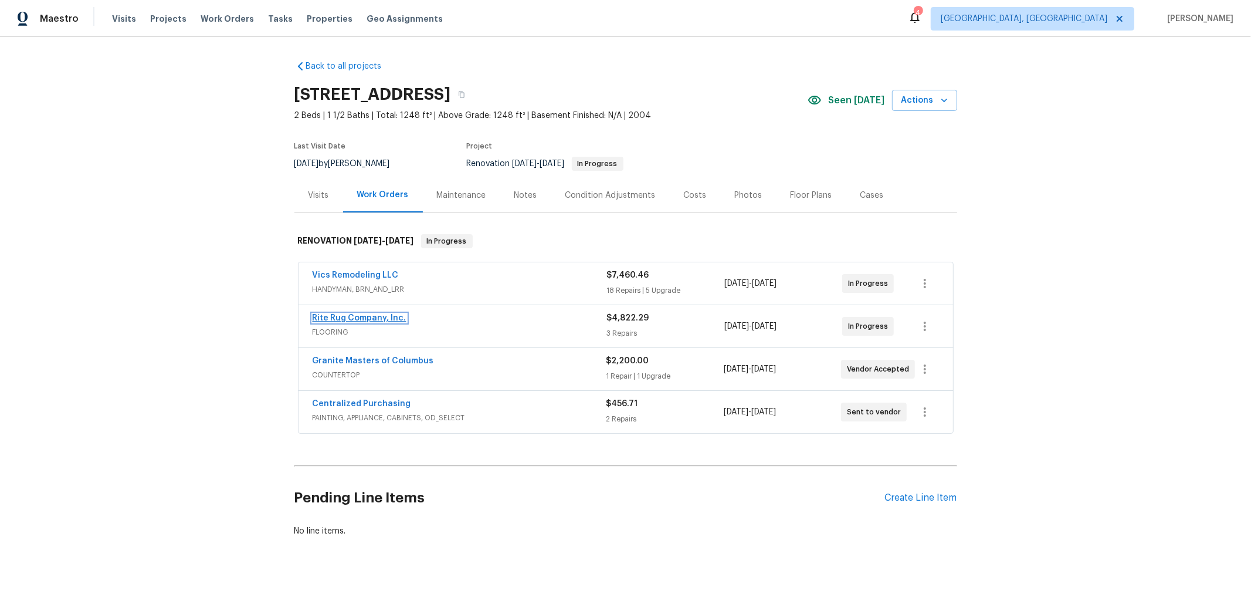
click at [366, 316] on link "Rite Rug Company, Inc." at bounding box center [360, 318] width 94 height 8
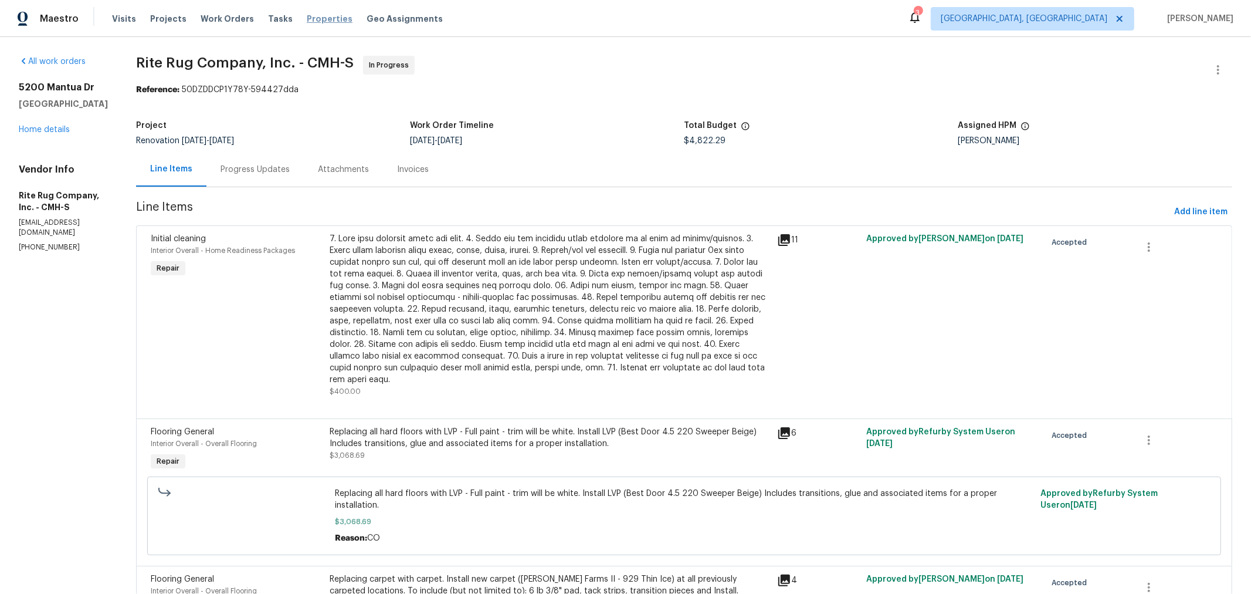
click at [307, 19] on span "Properties" at bounding box center [330, 19] width 46 height 12
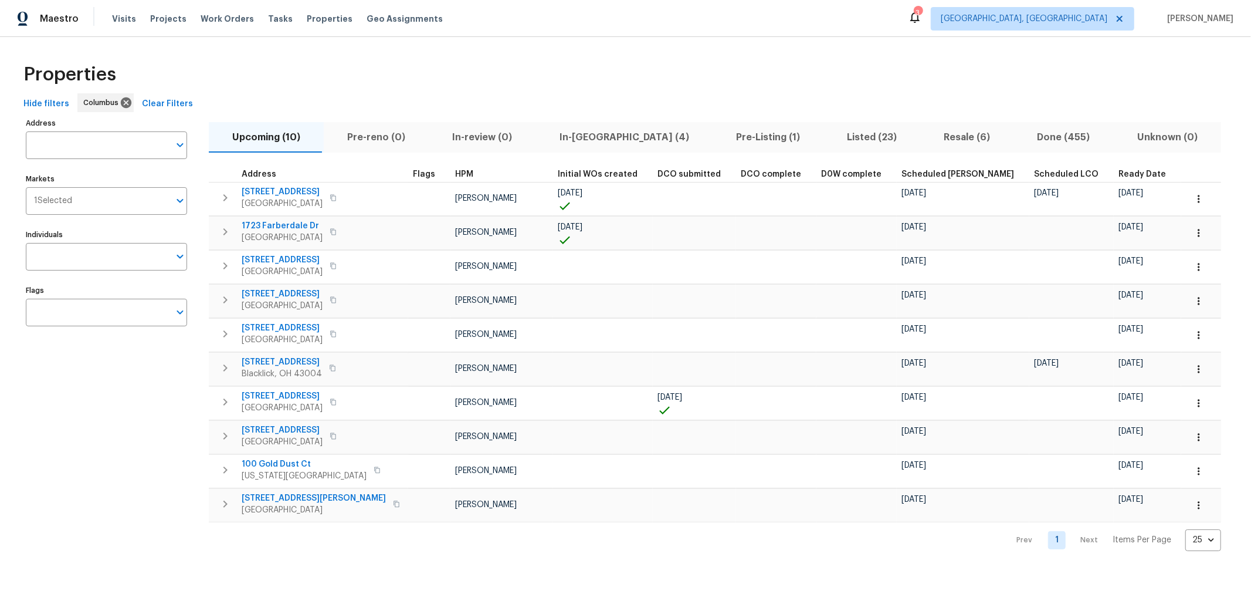
click at [584, 141] on span "In-reno (4)" at bounding box center [624, 137] width 162 height 16
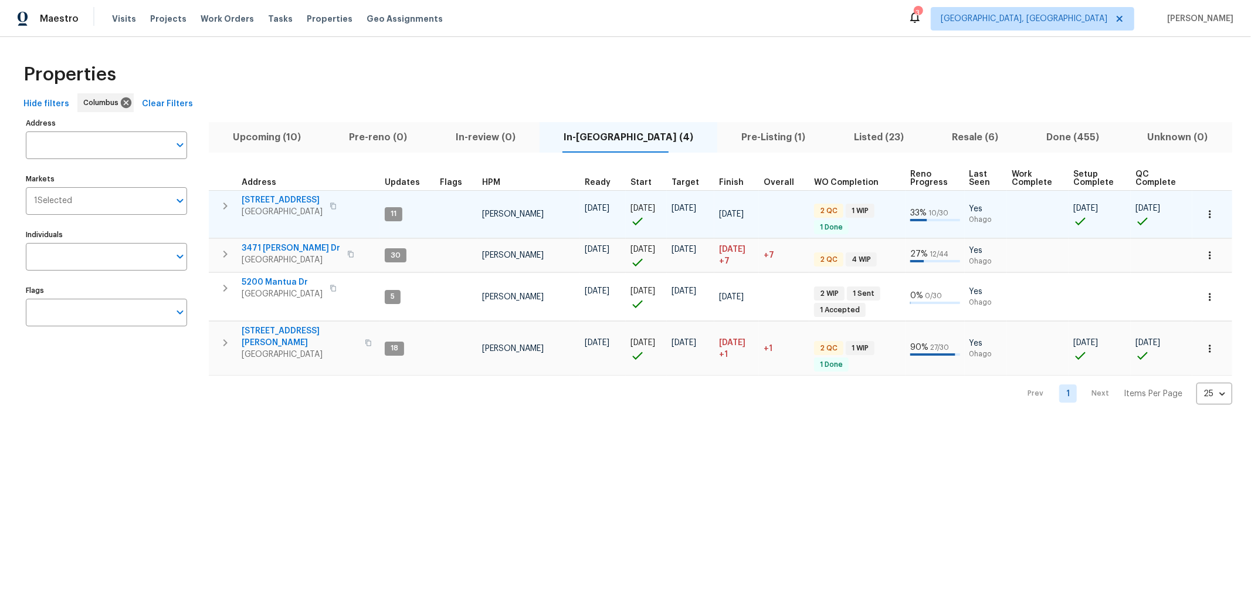
click at [232, 204] on button "button" at bounding box center [224, 205] width 23 height 23
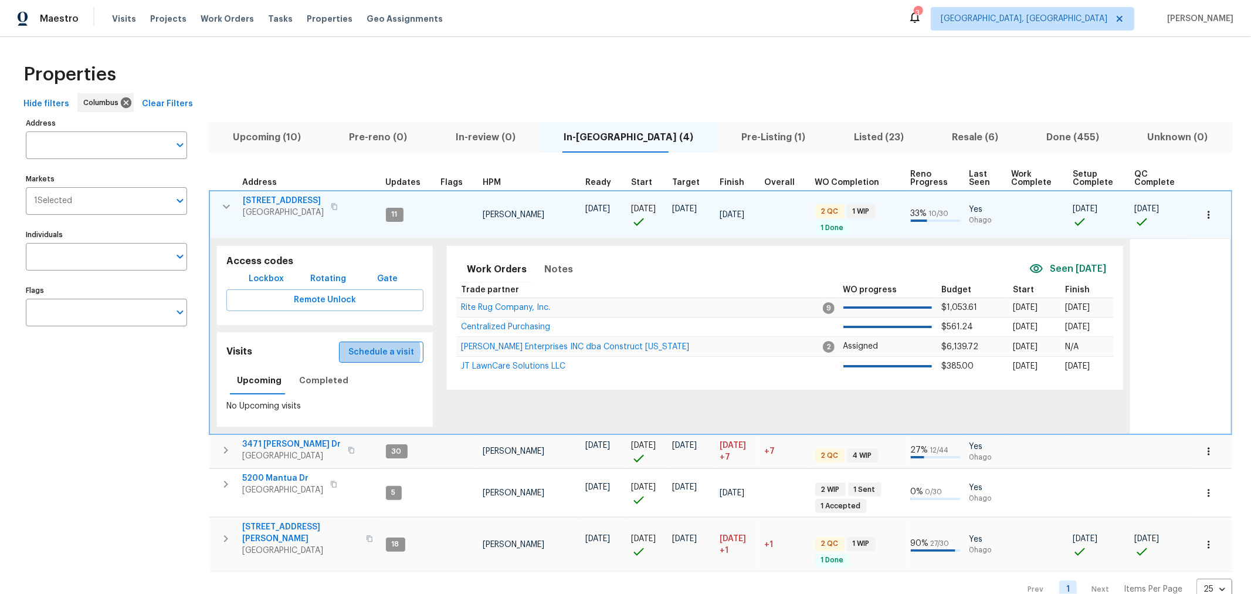
click at [371, 350] on span "Schedule a visit" at bounding box center [381, 352] width 66 height 15
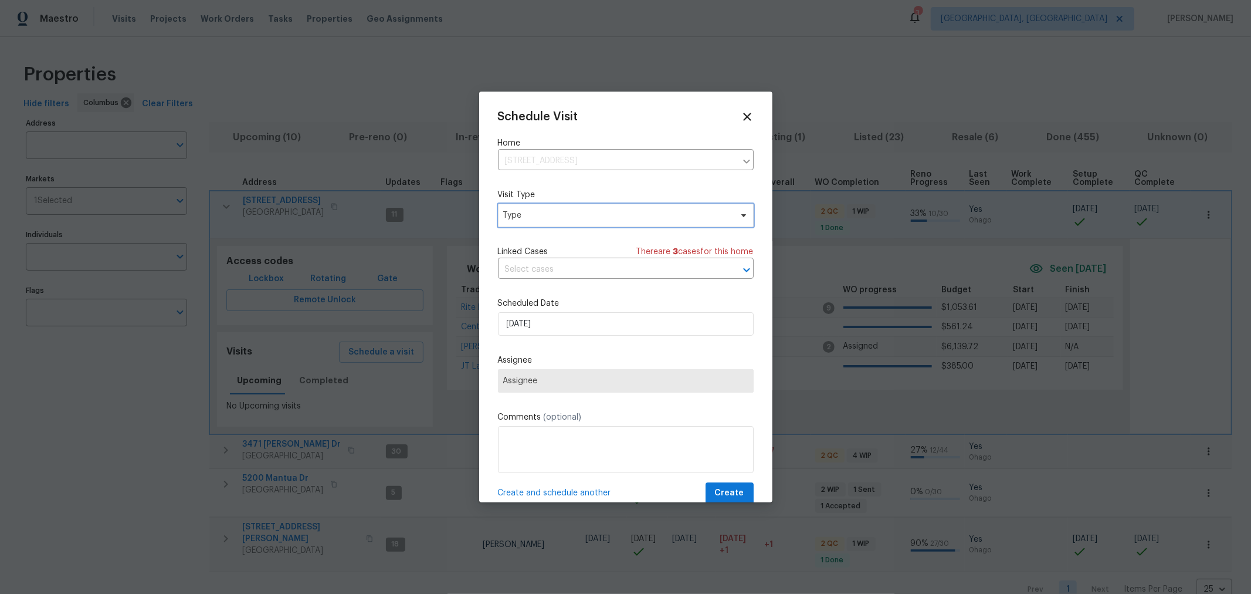
click at [647, 223] on span "Type" at bounding box center [626, 215] width 256 height 23
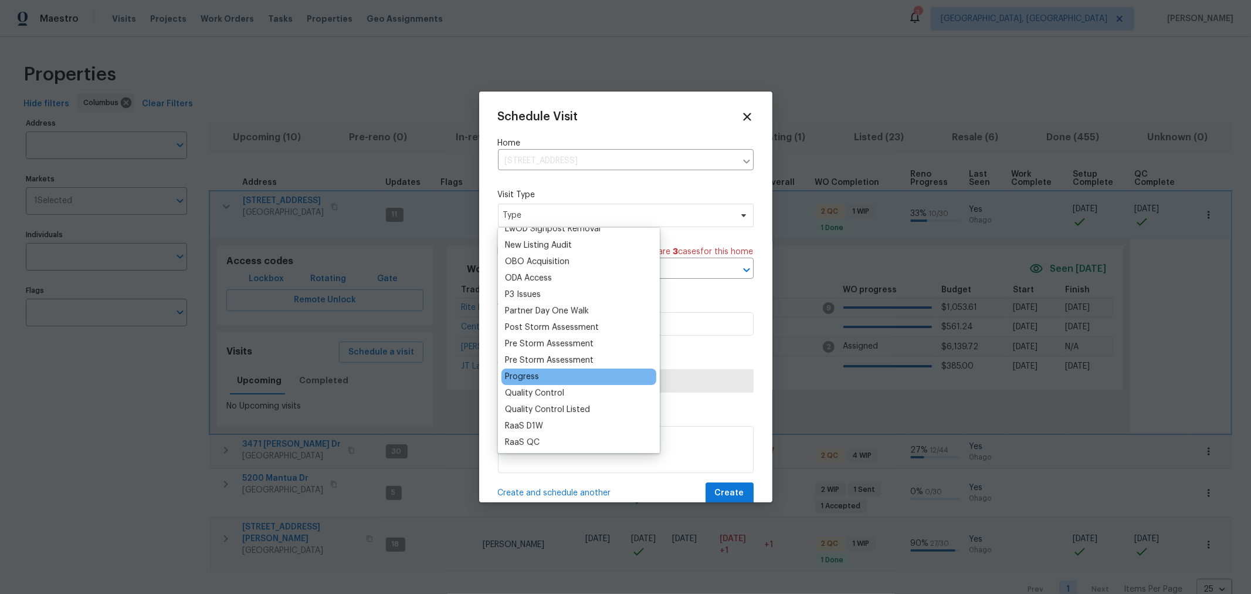
click at [535, 379] on div "Progress" at bounding box center [522, 377] width 34 height 12
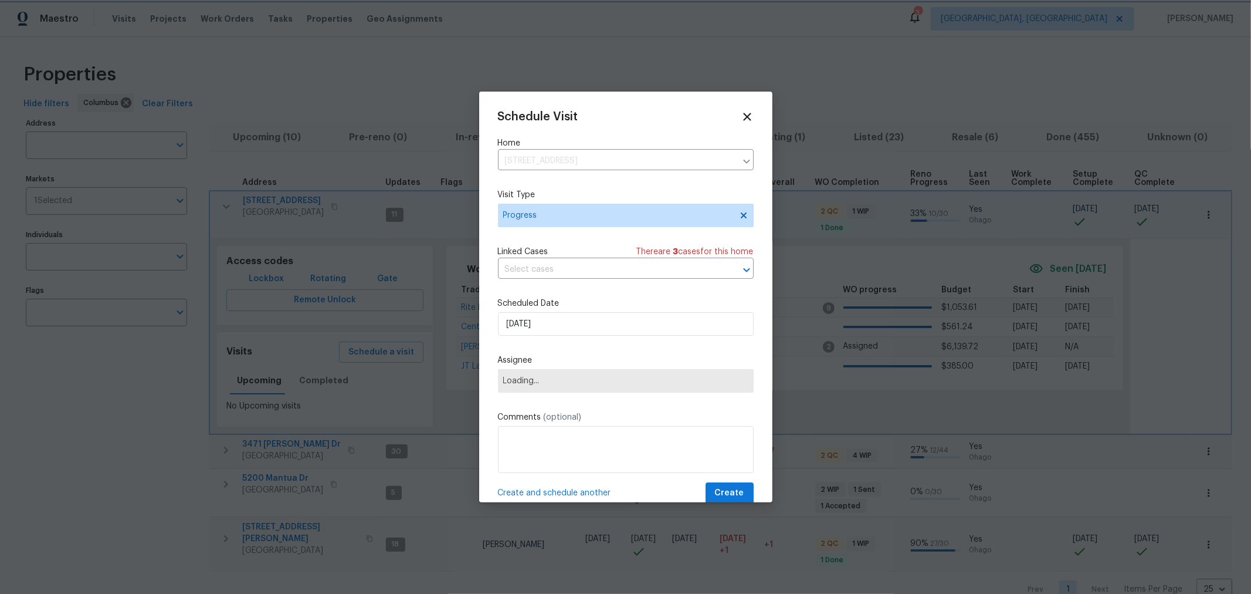
scroll to position [650, 0]
click at [589, 390] on span "Assignee" at bounding box center [626, 380] width 256 height 23
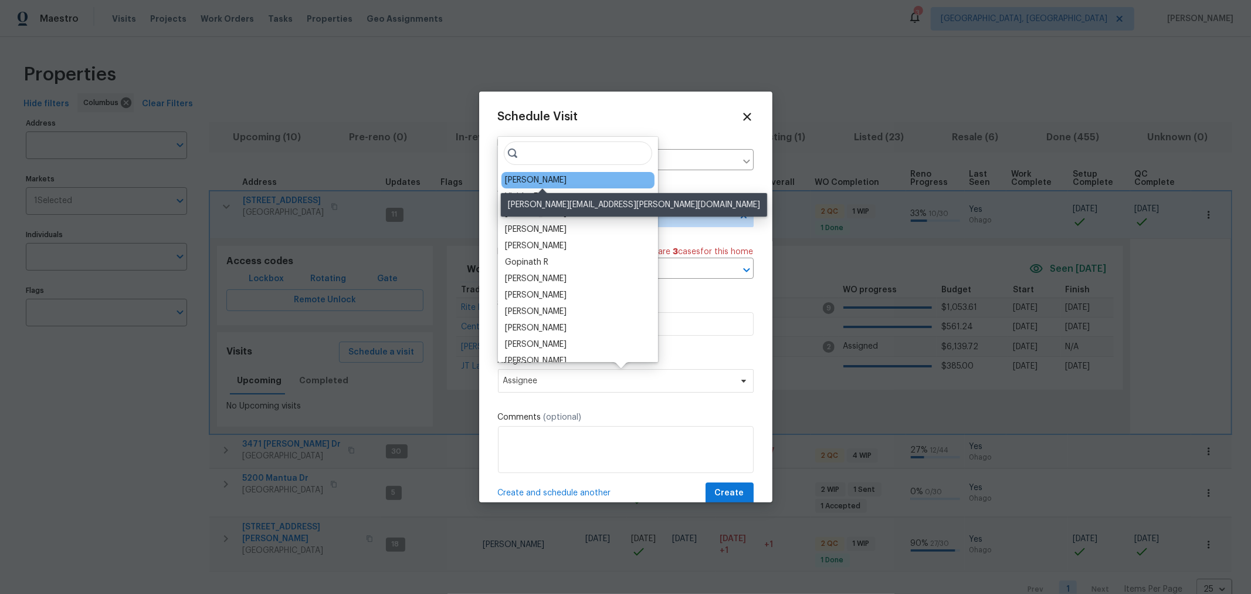
click at [544, 179] on div "[PERSON_NAME]" at bounding box center [536, 180] width 62 height 12
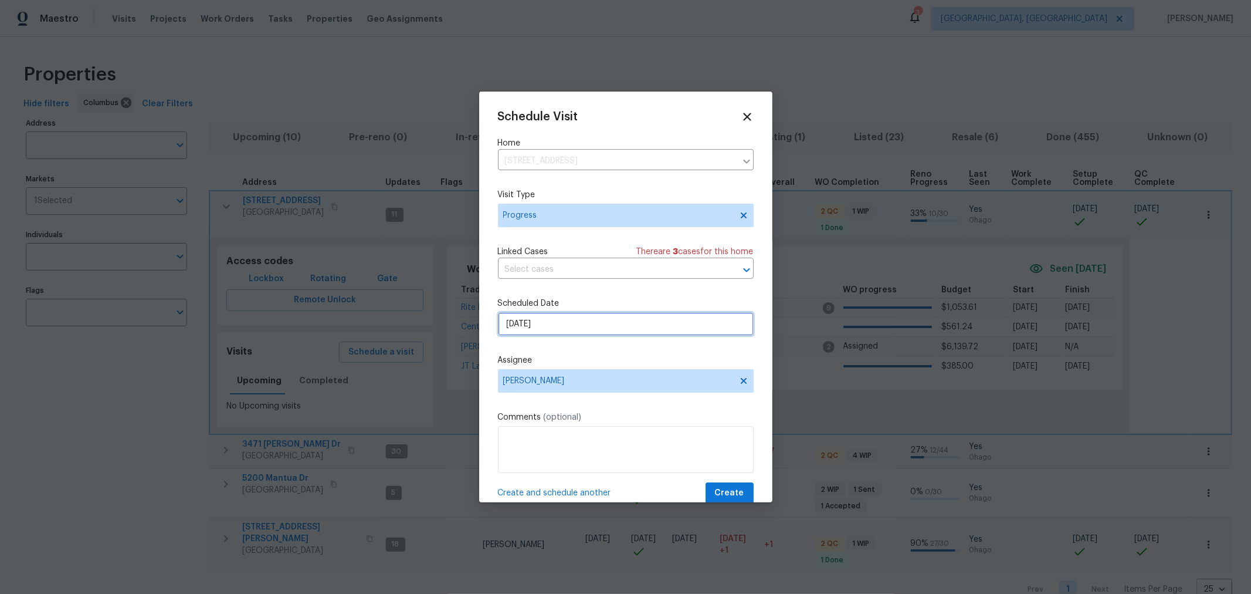
click at [605, 334] on input "[DATE]" at bounding box center [626, 323] width 256 height 23
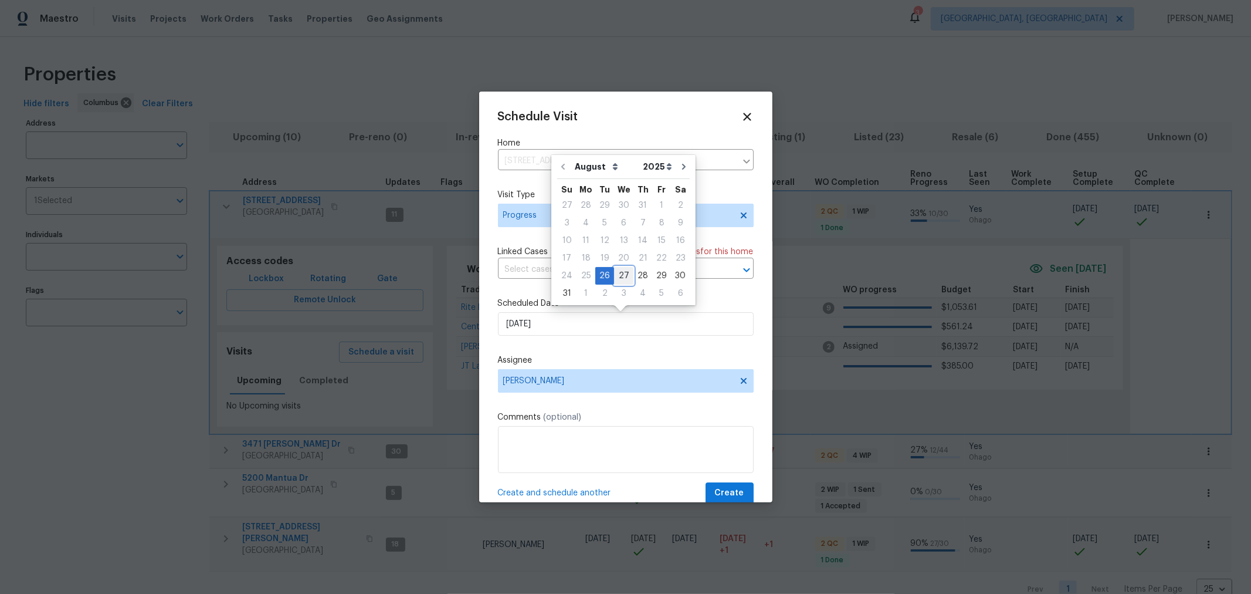
click at [625, 276] on div "27" at bounding box center [623, 275] width 19 height 16
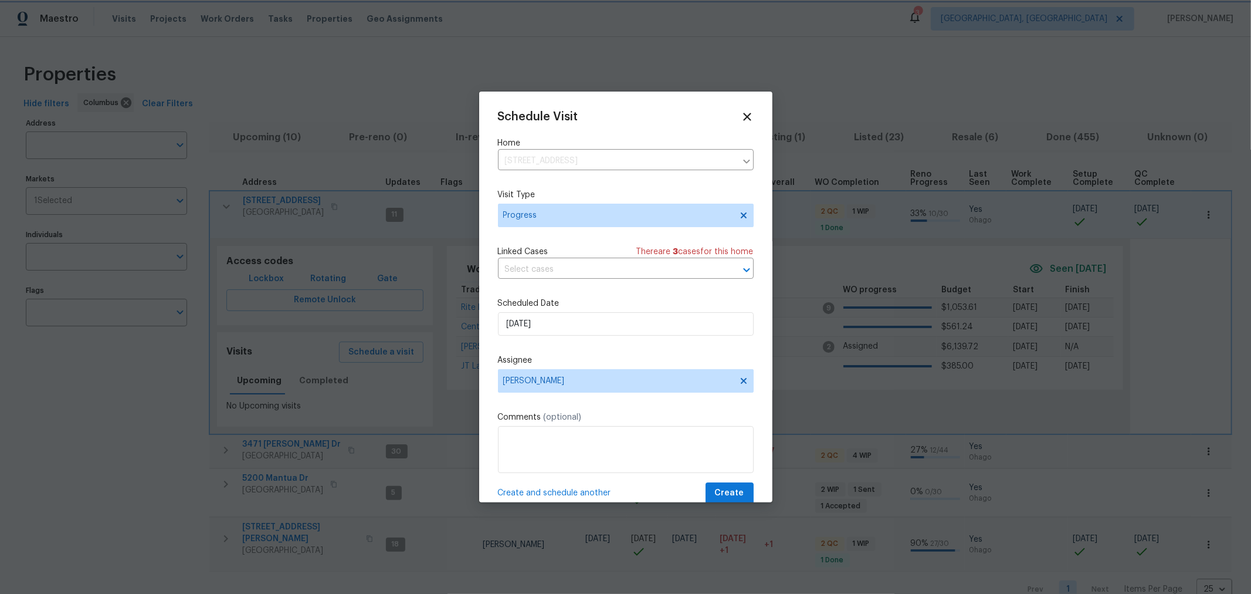
type input "8/27/2025"
click at [732, 493] on span "Create" at bounding box center [729, 493] width 29 height 15
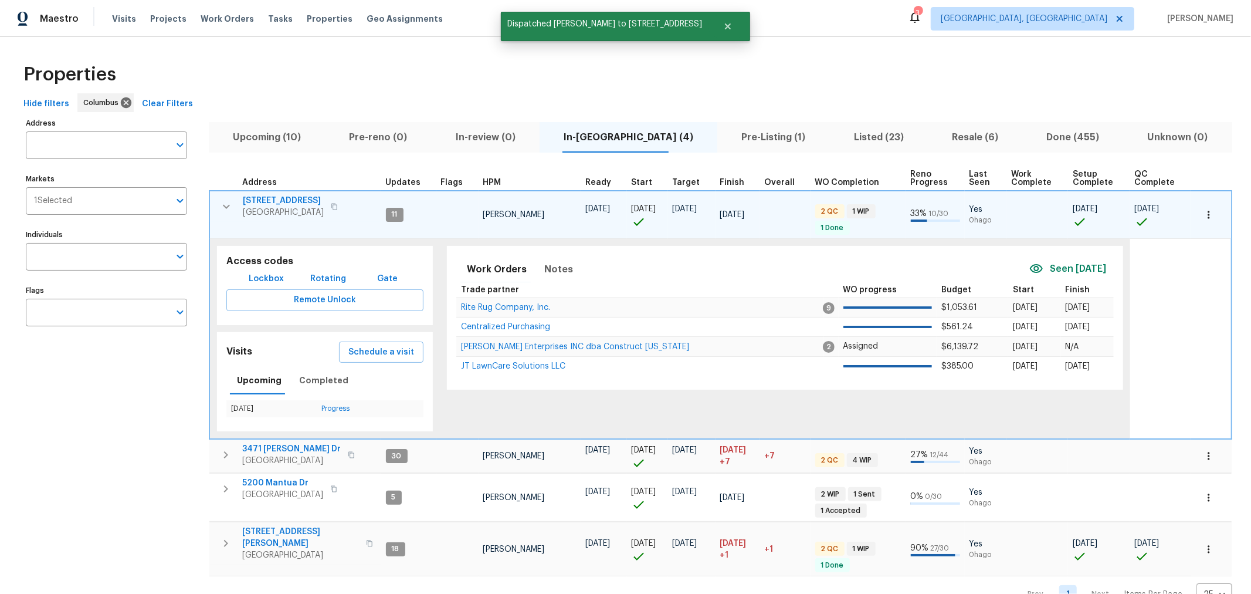
click at [221, 201] on icon "button" at bounding box center [226, 206] width 14 height 14
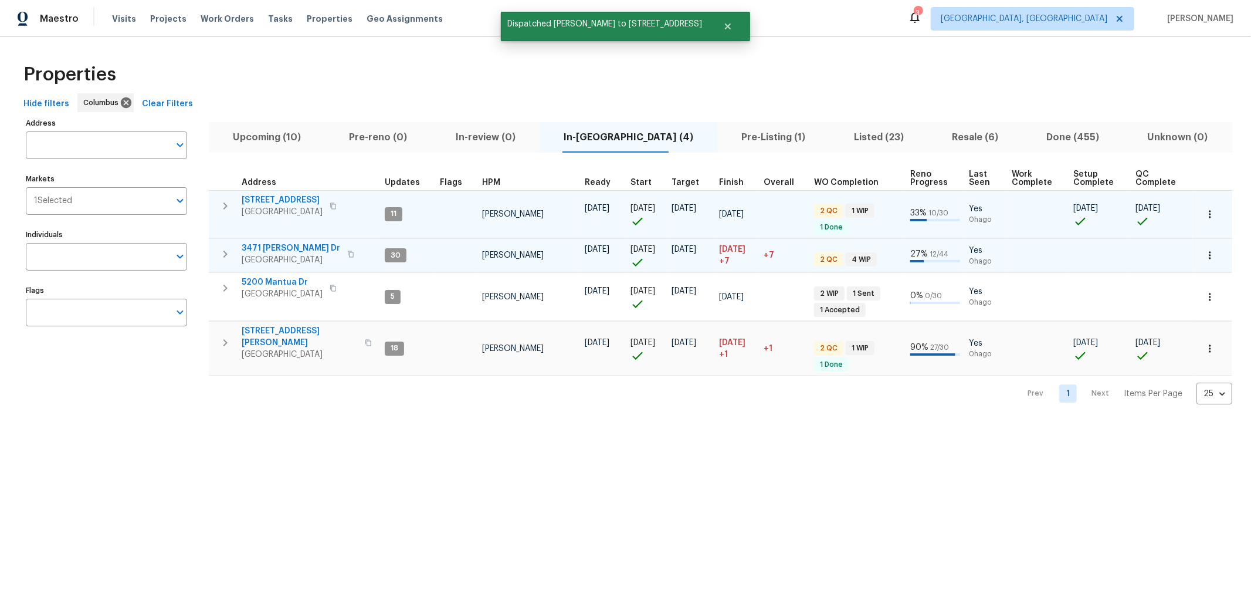
click at [222, 253] on icon "button" at bounding box center [225, 254] width 14 height 14
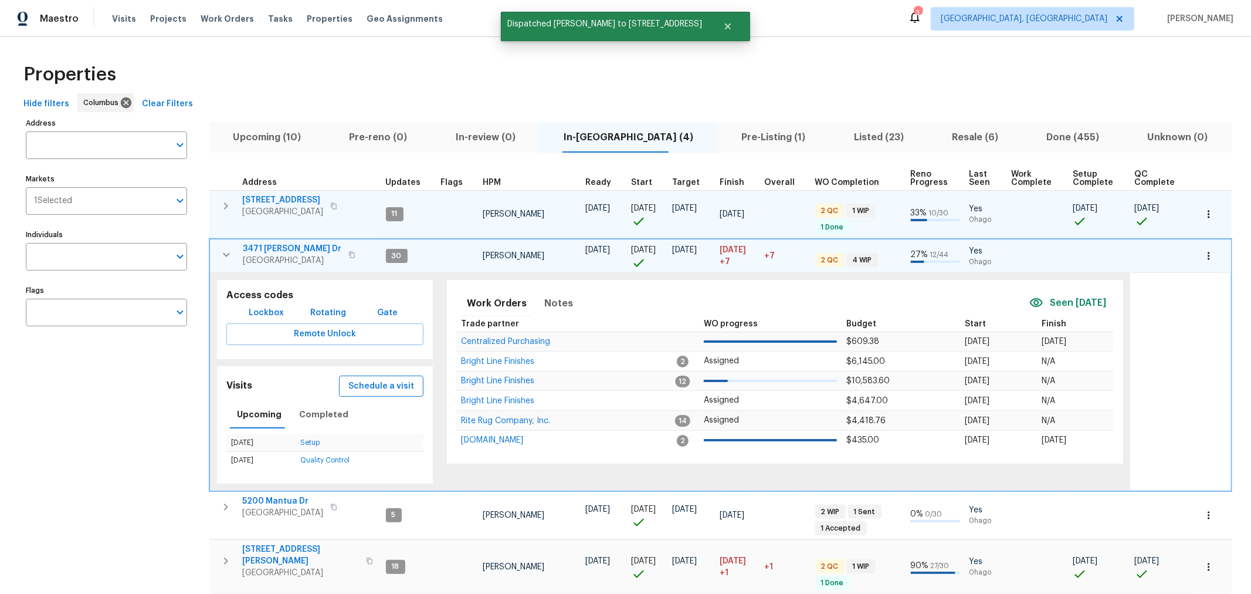
click at [387, 389] on span "Schedule a visit" at bounding box center [381, 386] width 66 height 15
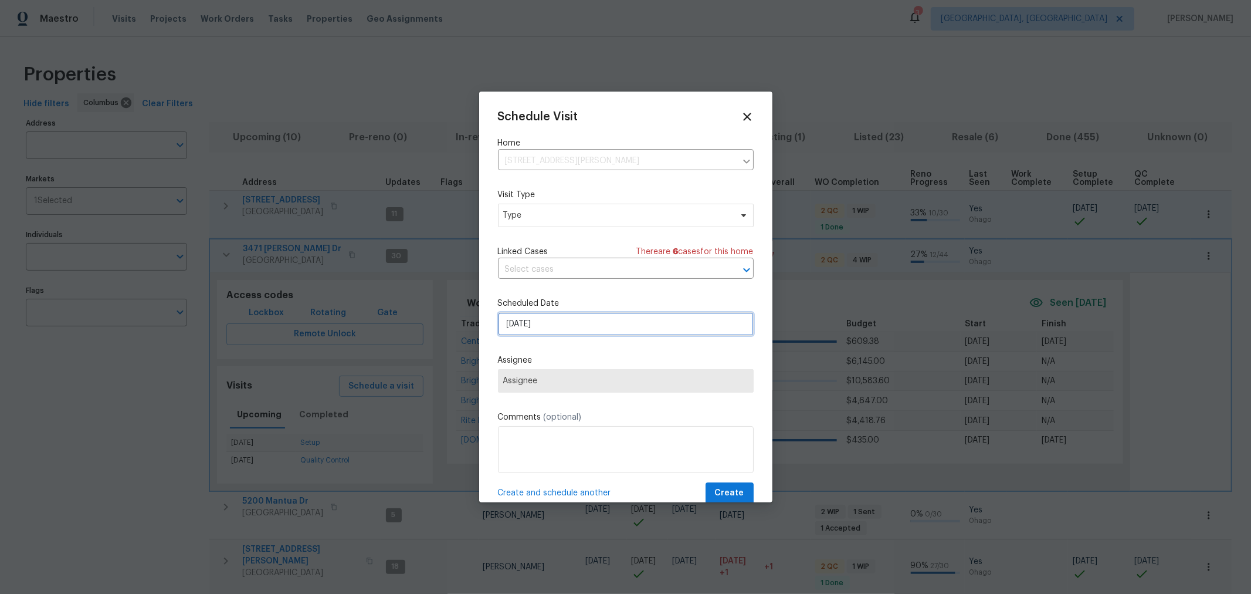
click at [595, 322] on input "8/26/2025" at bounding box center [626, 323] width 256 height 23
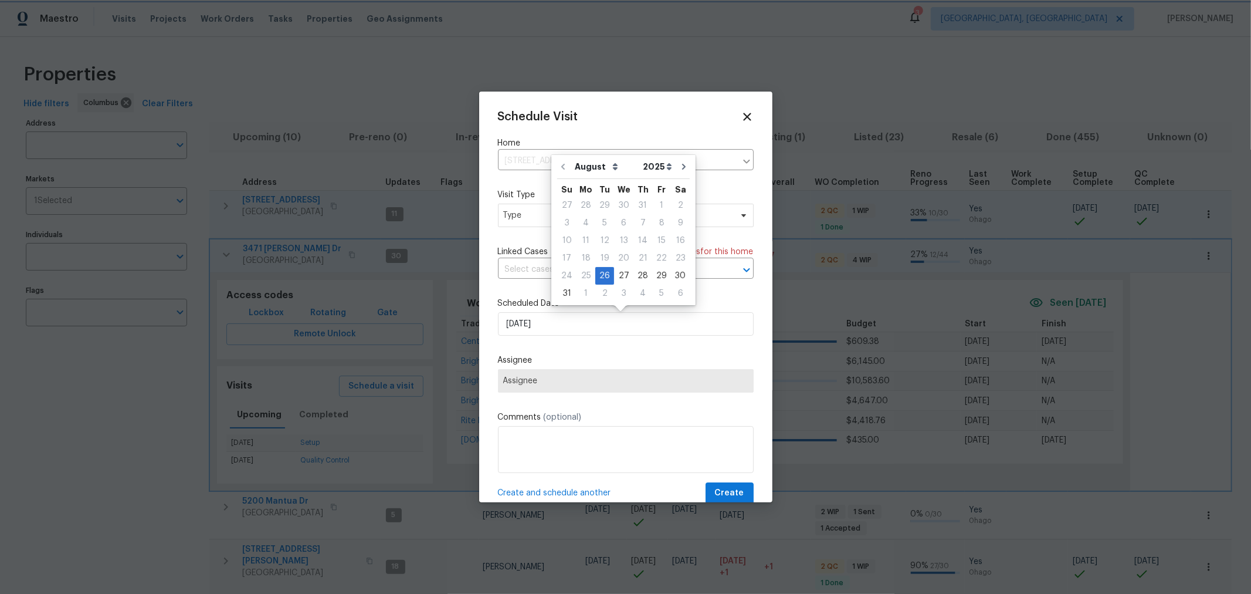
click at [743, 313] on div "Scheduled Date 8/26/2025" at bounding box center [626, 316] width 256 height 38
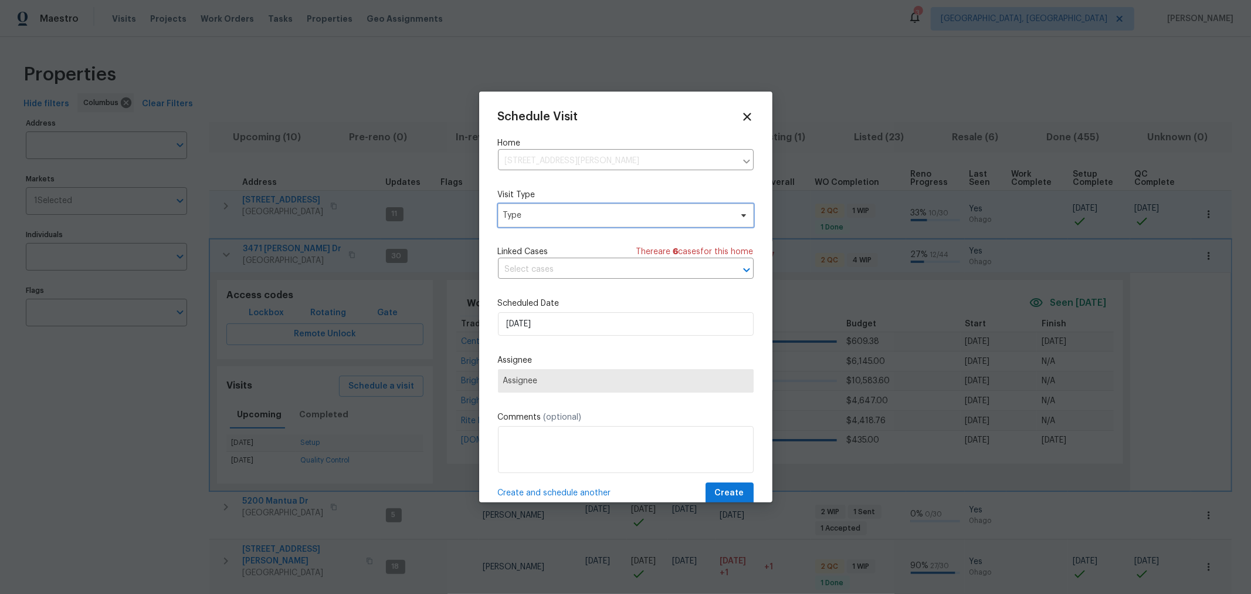
click at [639, 212] on span "Type" at bounding box center [617, 215] width 228 height 12
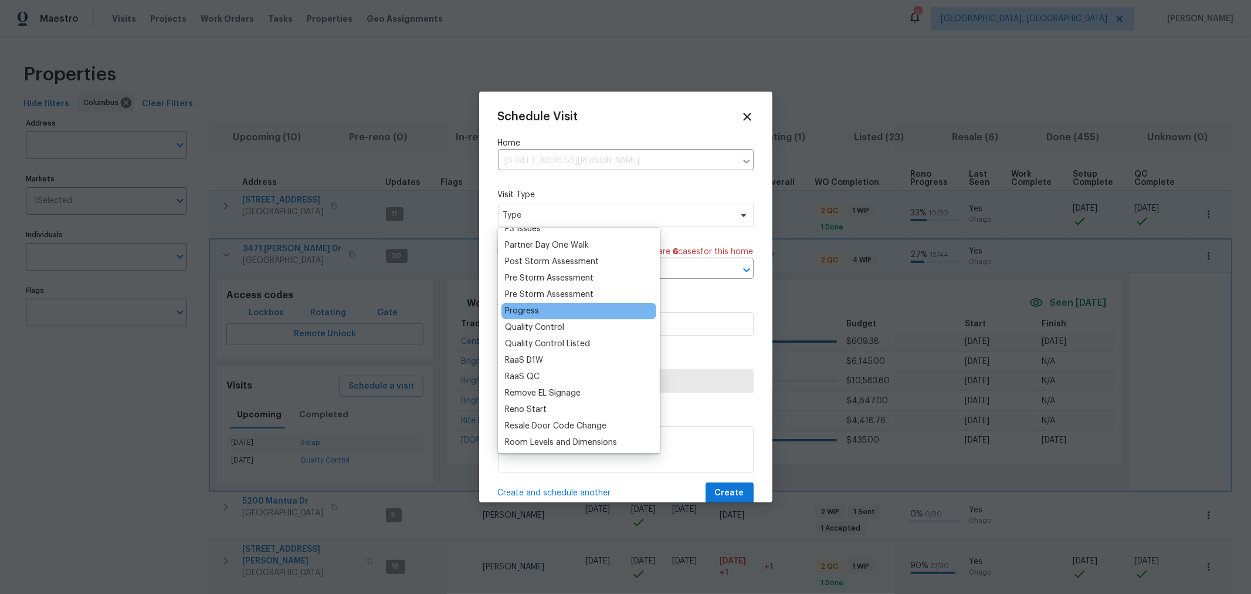
scroll to position [716, 0]
click at [535, 314] on div "Progress" at bounding box center [522, 310] width 34 height 12
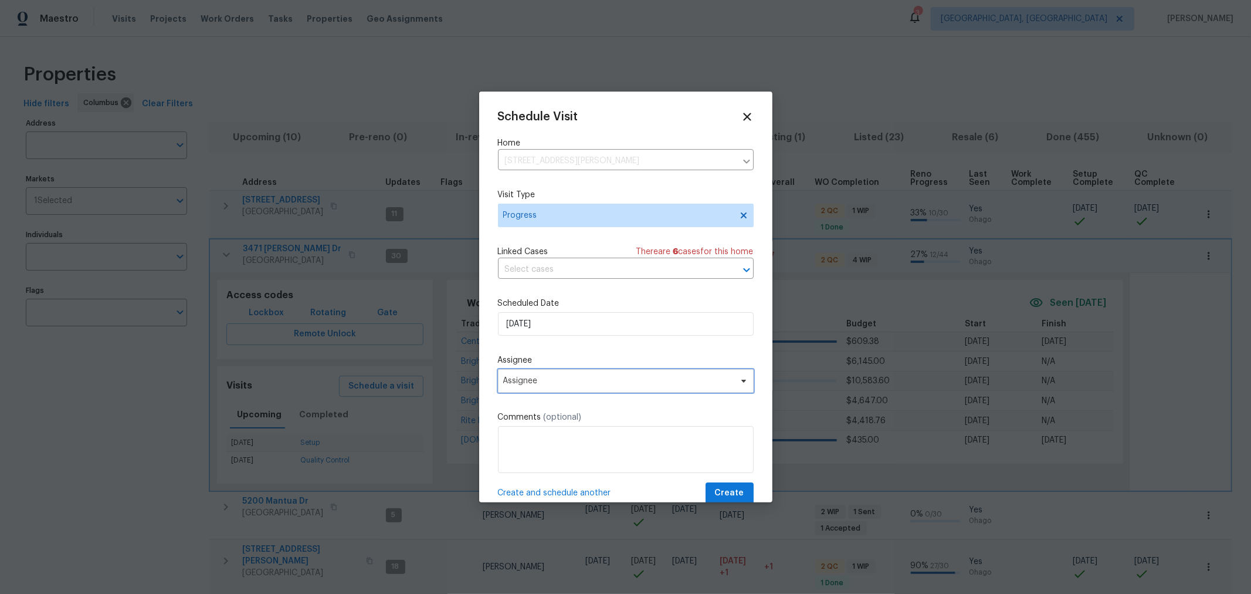
click at [604, 387] on span "Assignee" at bounding box center [626, 380] width 256 height 23
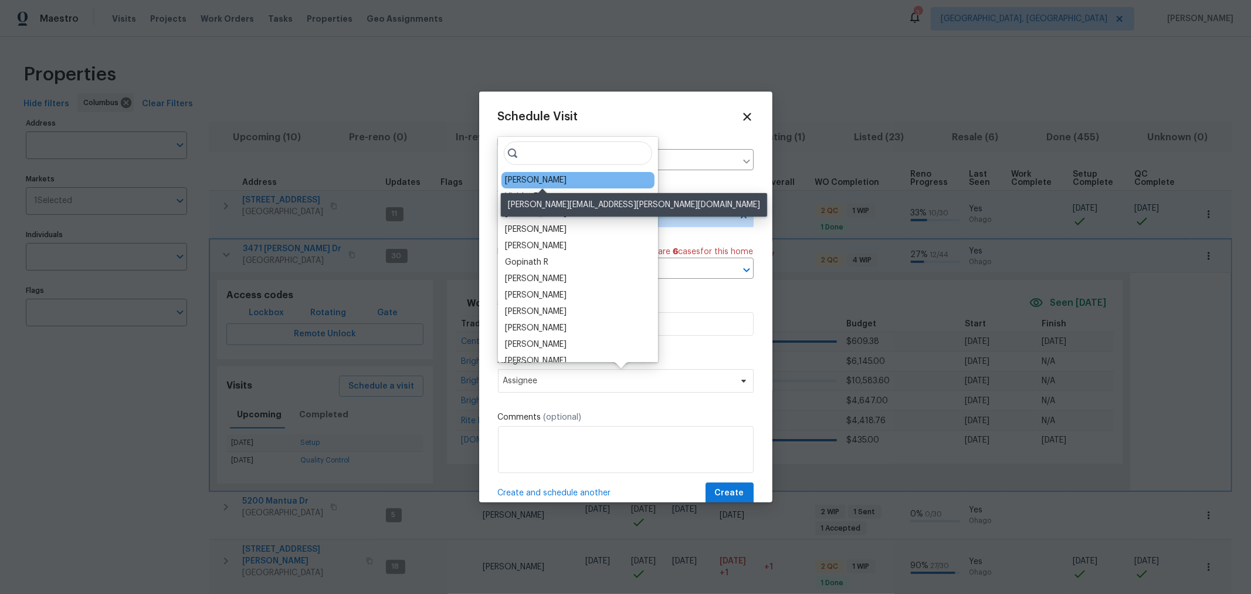
click at [564, 182] on div "[PERSON_NAME]" at bounding box center [536, 180] width 62 height 12
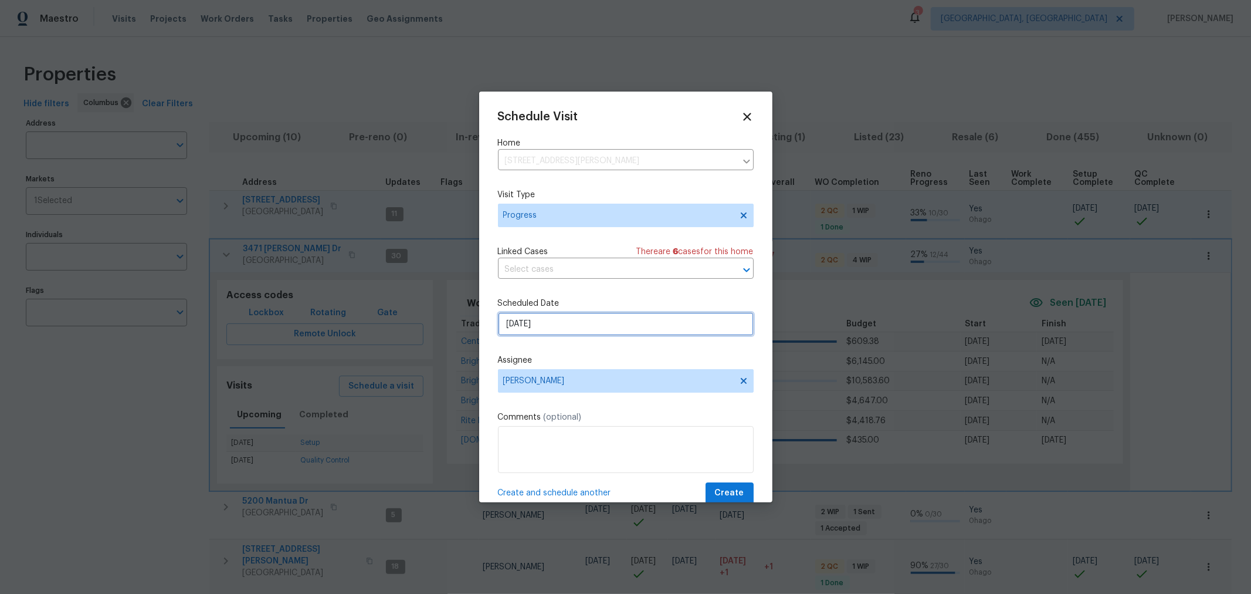
click at [615, 321] on input "8/26/2025" at bounding box center [626, 323] width 256 height 23
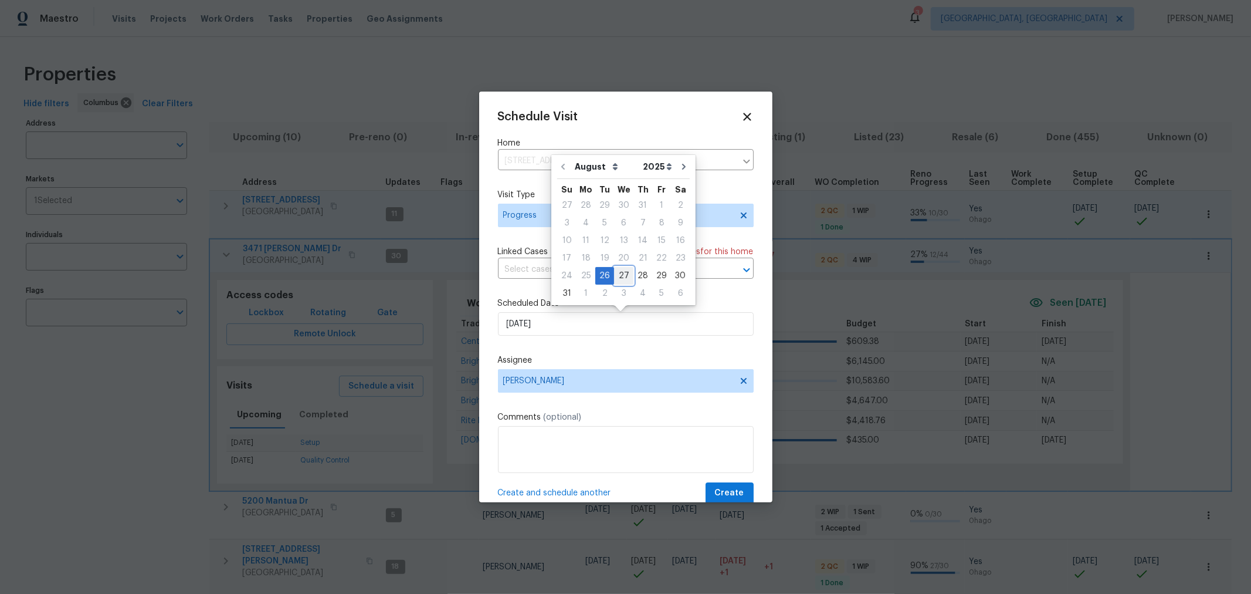
drag, startPoint x: 625, startPoint y: 276, endPoint x: 628, endPoint y: 282, distance: 7.3
click at [623, 276] on div "27" at bounding box center [623, 275] width 19 height 16
type input "8/27/2025"
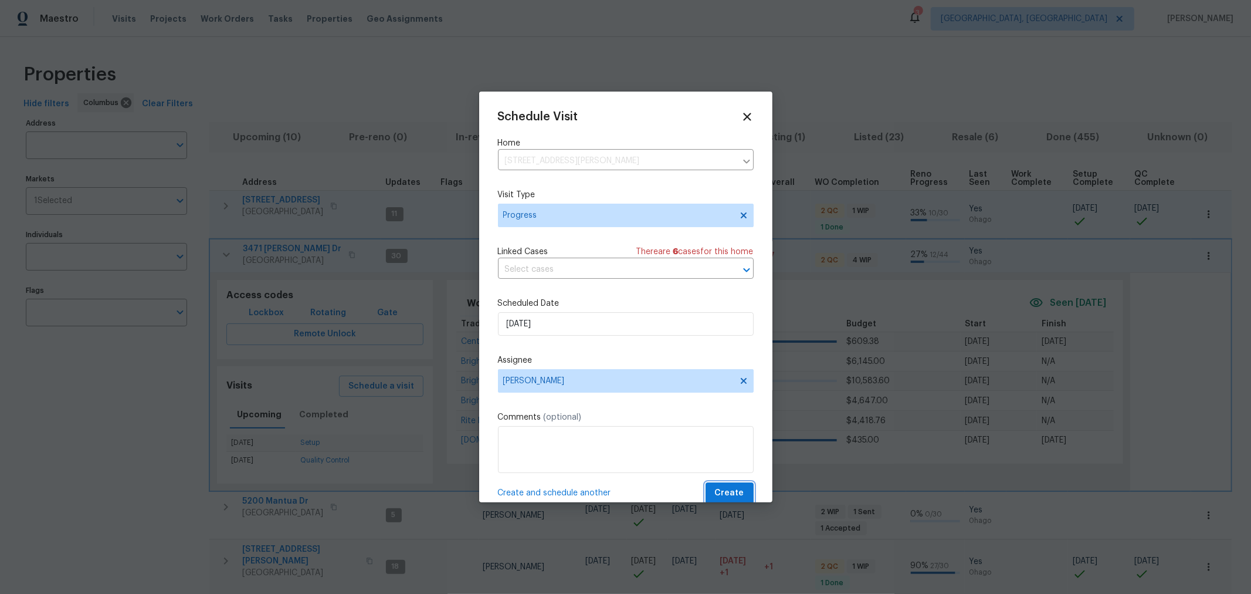
click at [723, 499] on span "Create" at bounding box center [729, 493] width 29 height 15
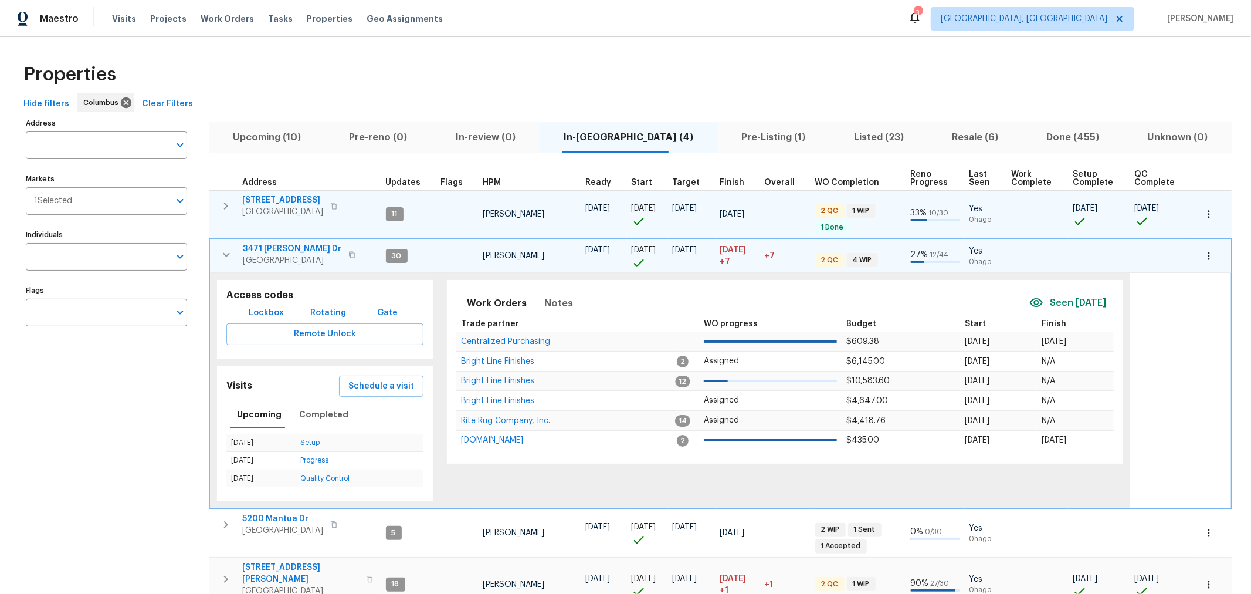
click at [226, 245] on button "button" at bounding box center [226, 254] width 23 height 23
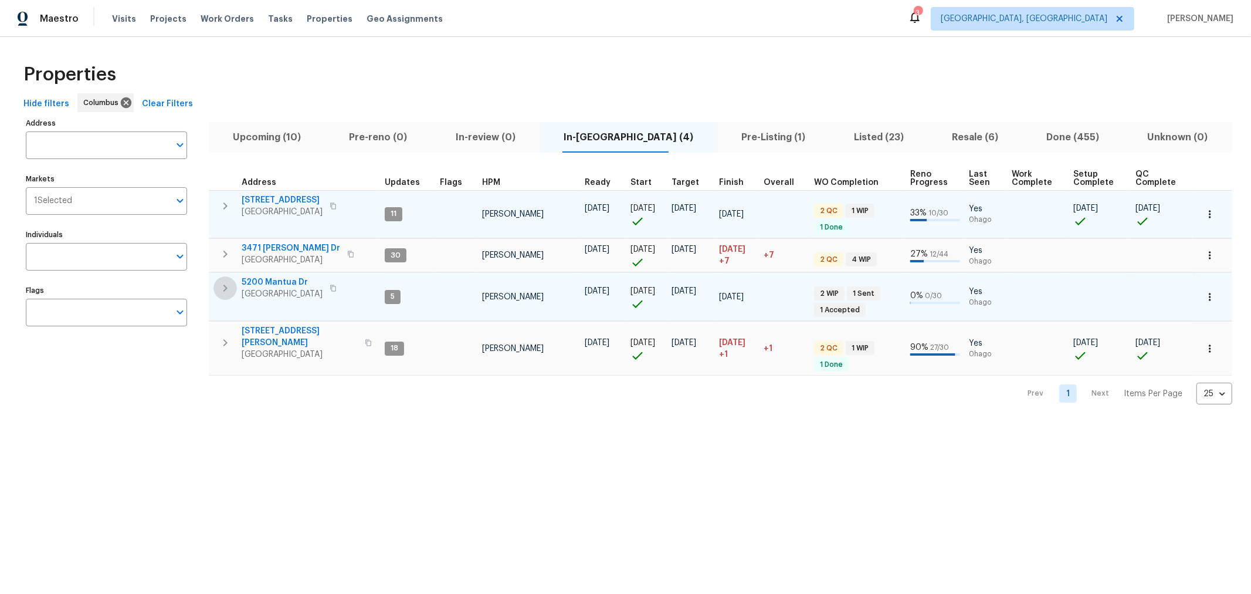
click at [223, 291] on icon "button" at bounding box center [225, 288] width 14 height 14
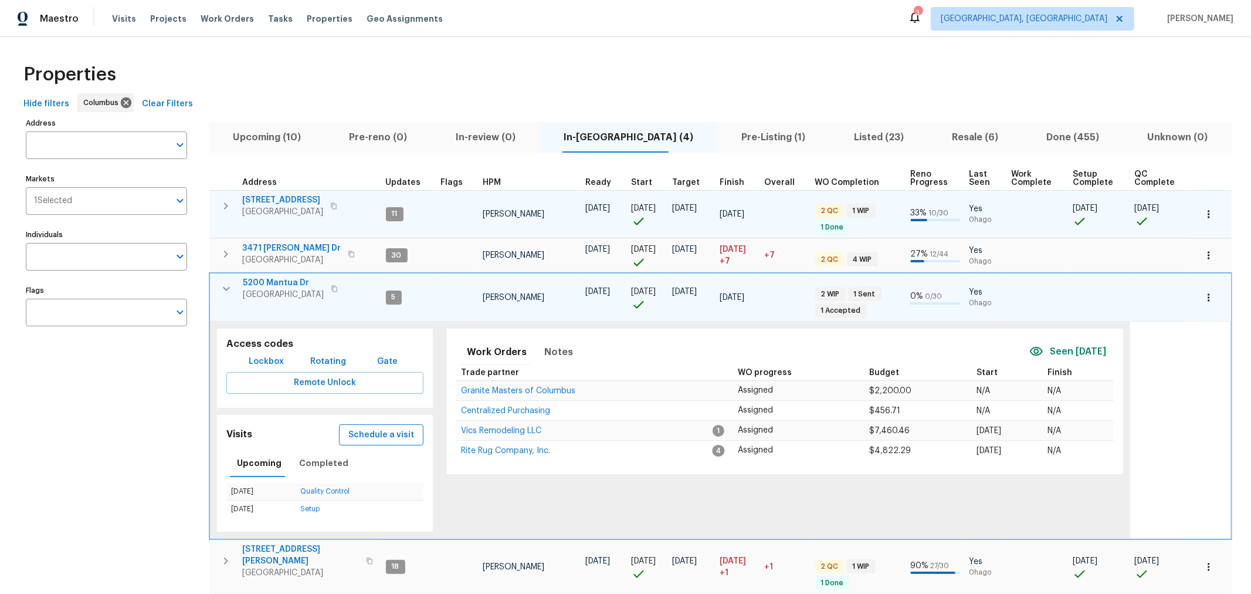
click at [382, 433] on span "Schedule a visit" at bounding box center [381, 435] width 66 height 15
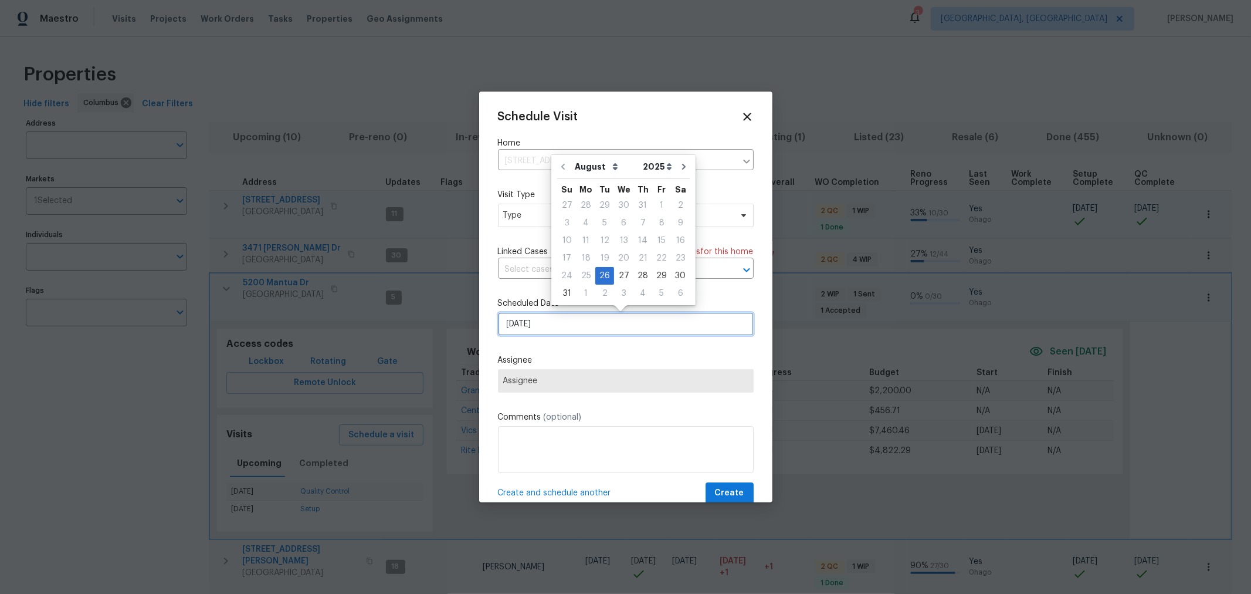
click at [591, 331] on input "8/26/2025" at bounding box center [626, 323] width 256 height 23
click at [621, 274] on div "27" at bounding box center [623, 275] width 19 height 16
type input "8/27/2025"
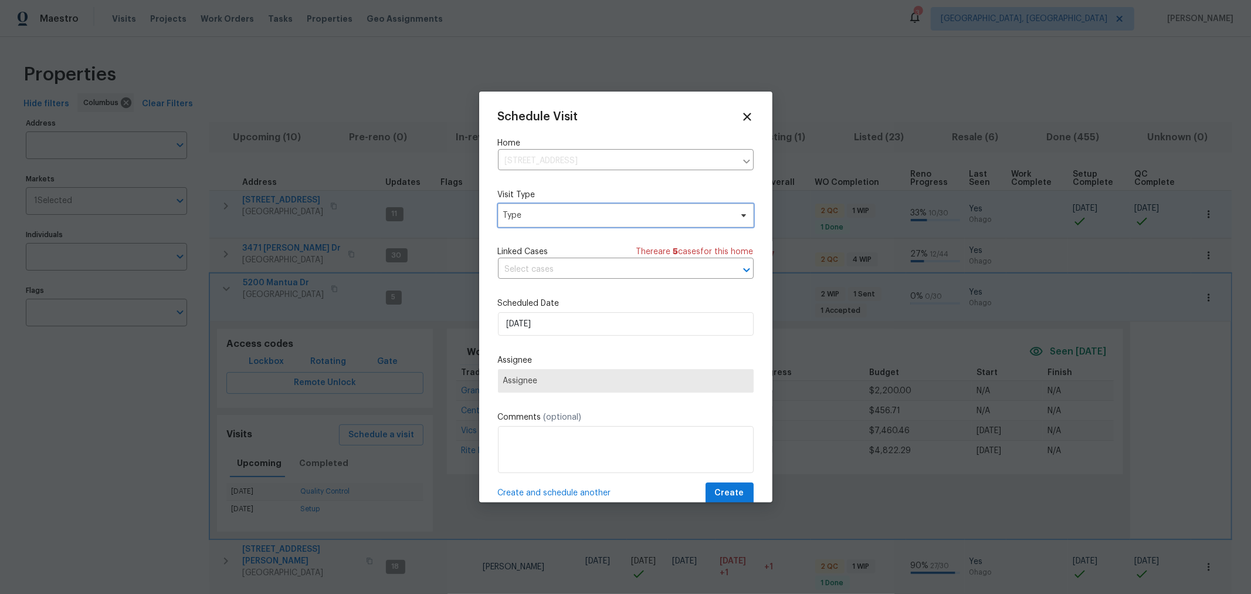
click at [566, 216] on span "Type" at bounding box center [617, 215] width 228 height 12
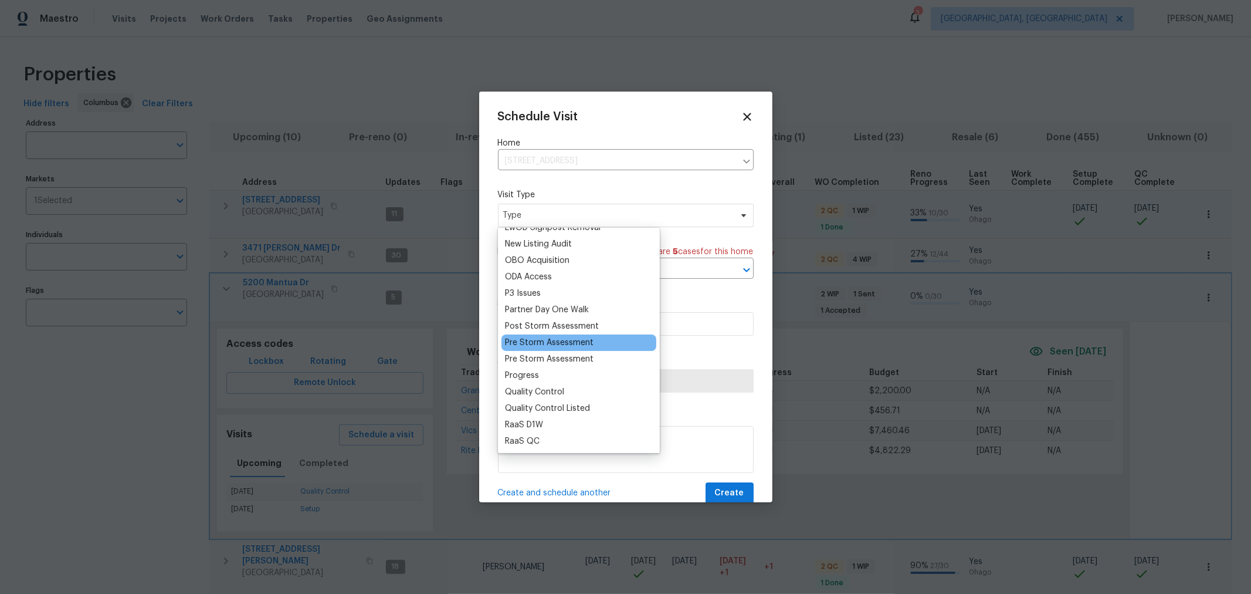
scroll to position [652, 0]
click at [543, 368] on div "Progress" at bounding box center [578, 375] width 155 height 16
click at [531, 375] on div "Progress" at bounding box center [522, 375] width 34 height 12
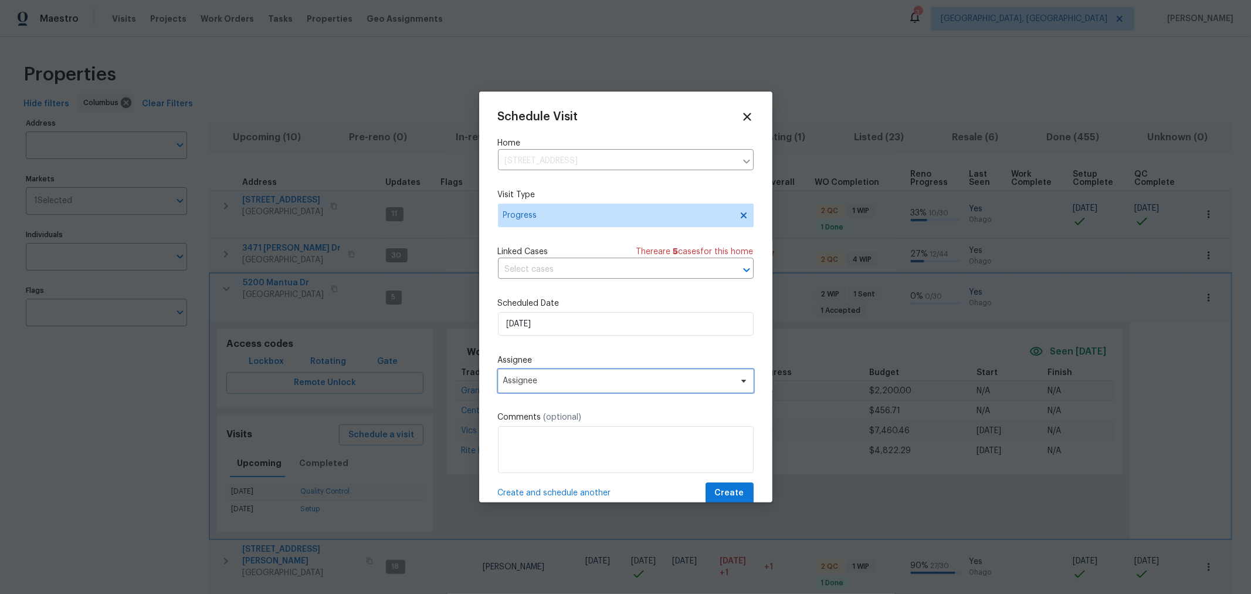
click at [560, 390] on span "Assignee" at bounding box center [626, 380] width 256 height 23
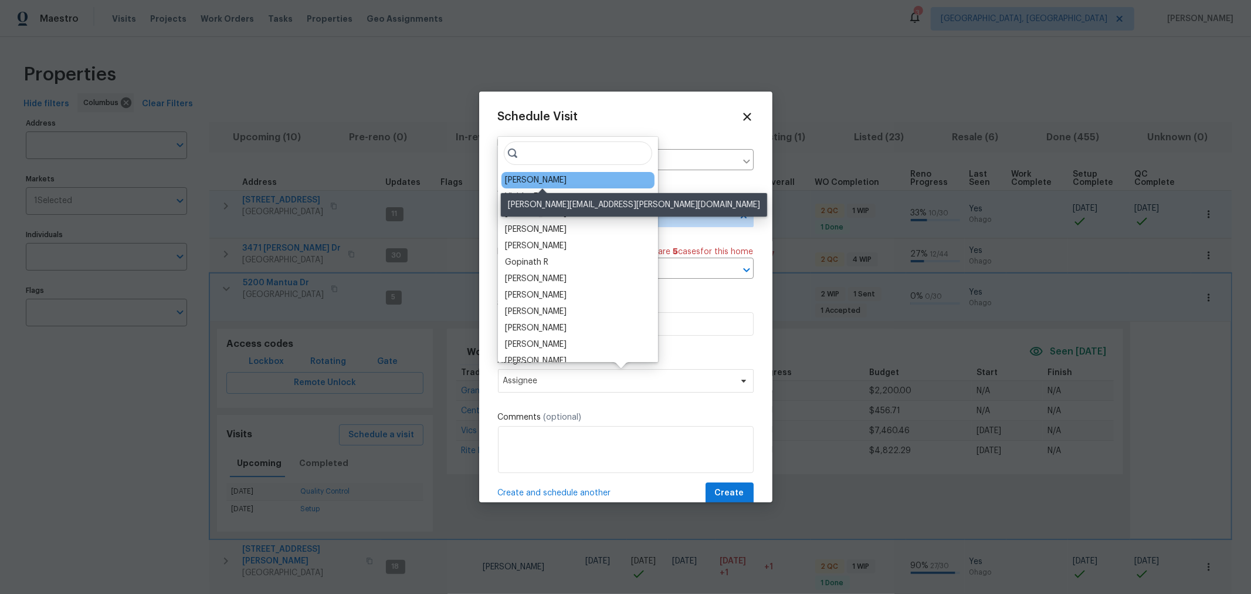
click at [567, 184] on div "[PERSON_NAME]" at bounding box center [536, 180] width 62 height 12
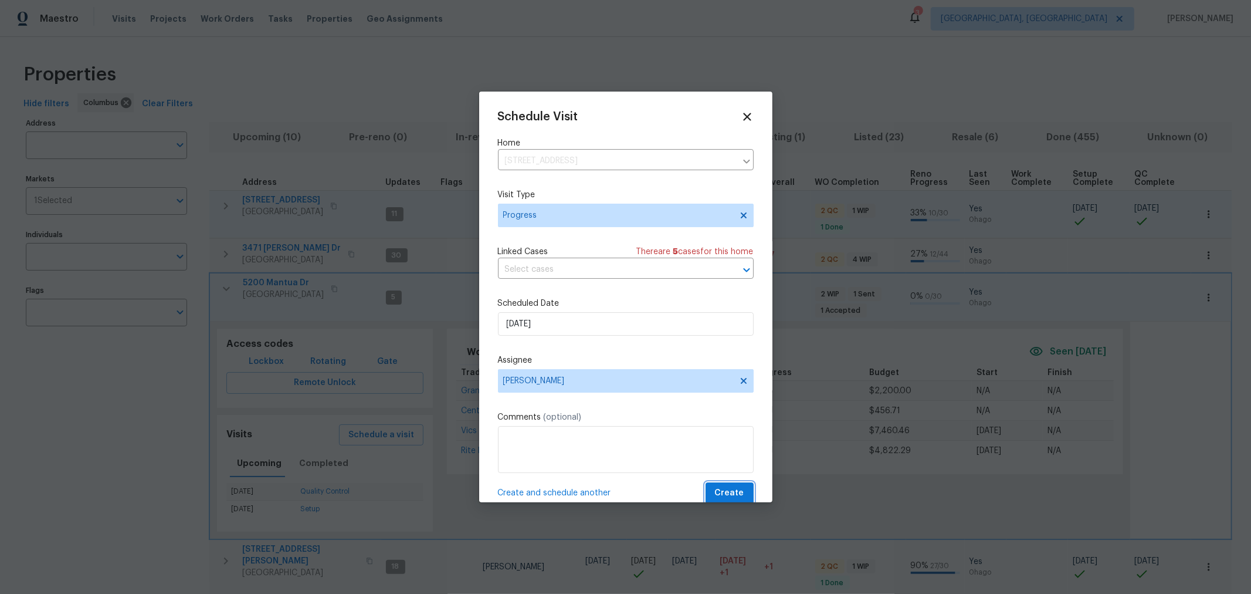
click at [728, 489] on span "Create" at bounding box center [729, 493] width 29 height 15
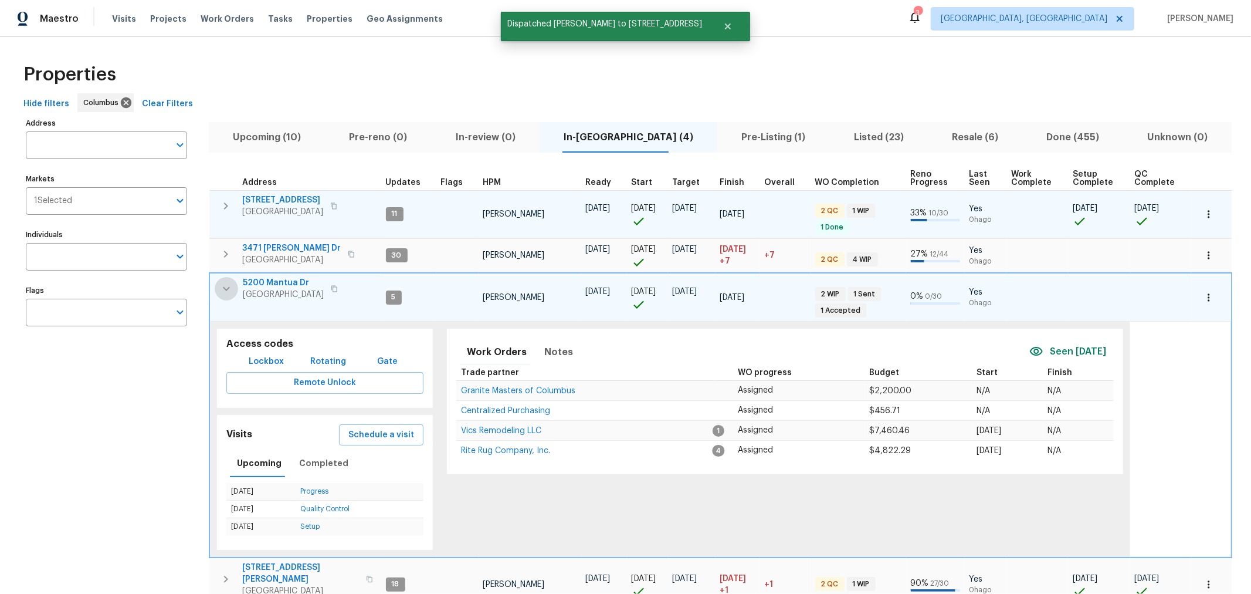
click at [229, 282] on icon "button" at bounding box center [226, 289] width 14 height 14
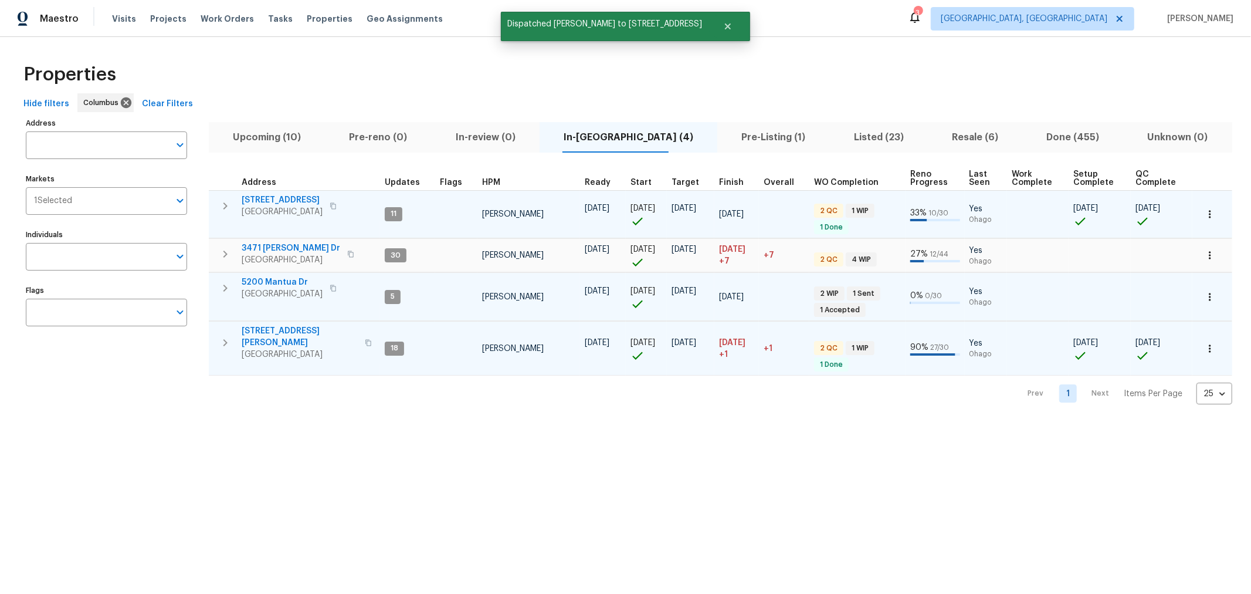
click at [228, 343] on button "button" at bounding box center [224, 342] width 23 height 35
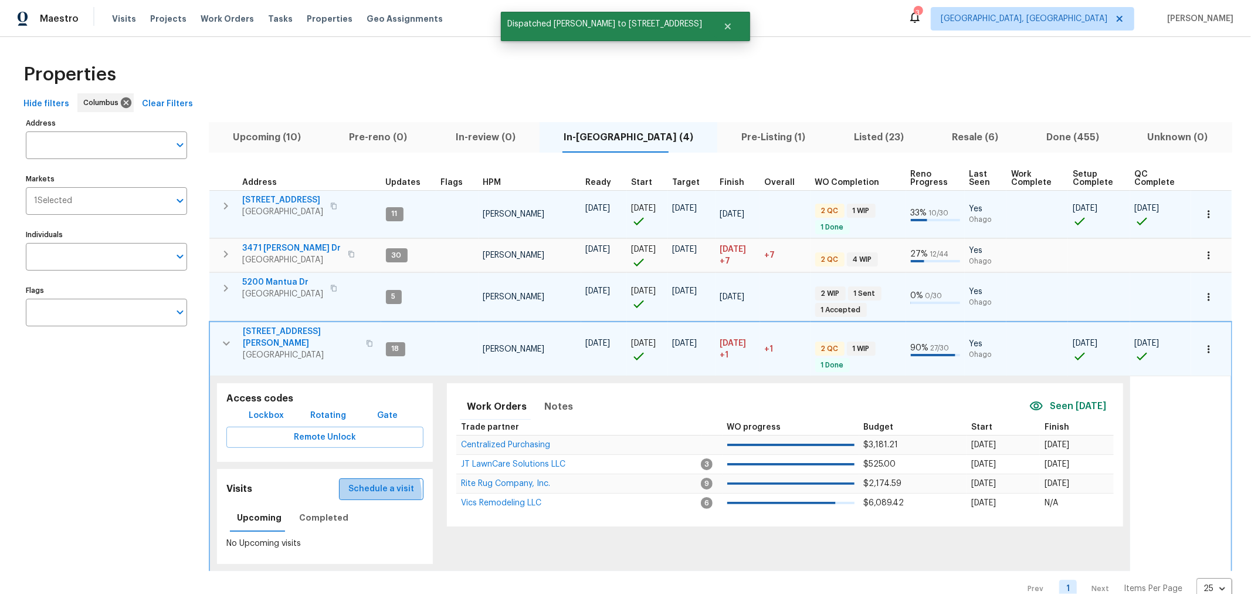
click at [367, 484] on span "Schedule a visit" at bounding box center [381, 489] width 66 height 15
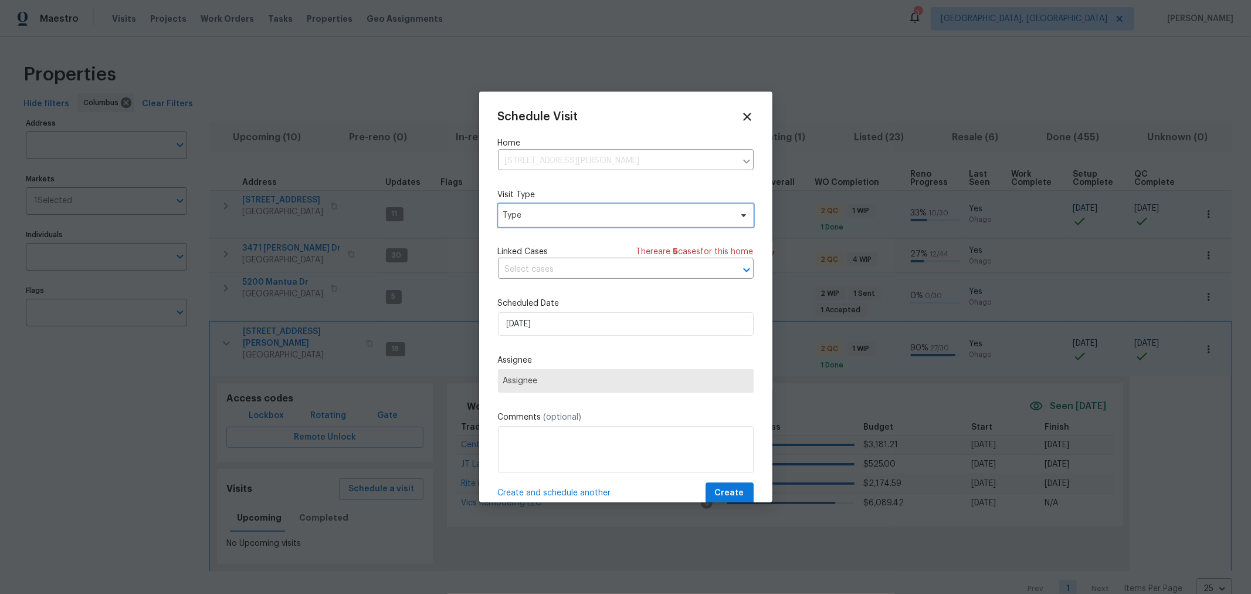
click at [570, 216] on span "Type" at bounding box center [617, 215] width 228 height 12
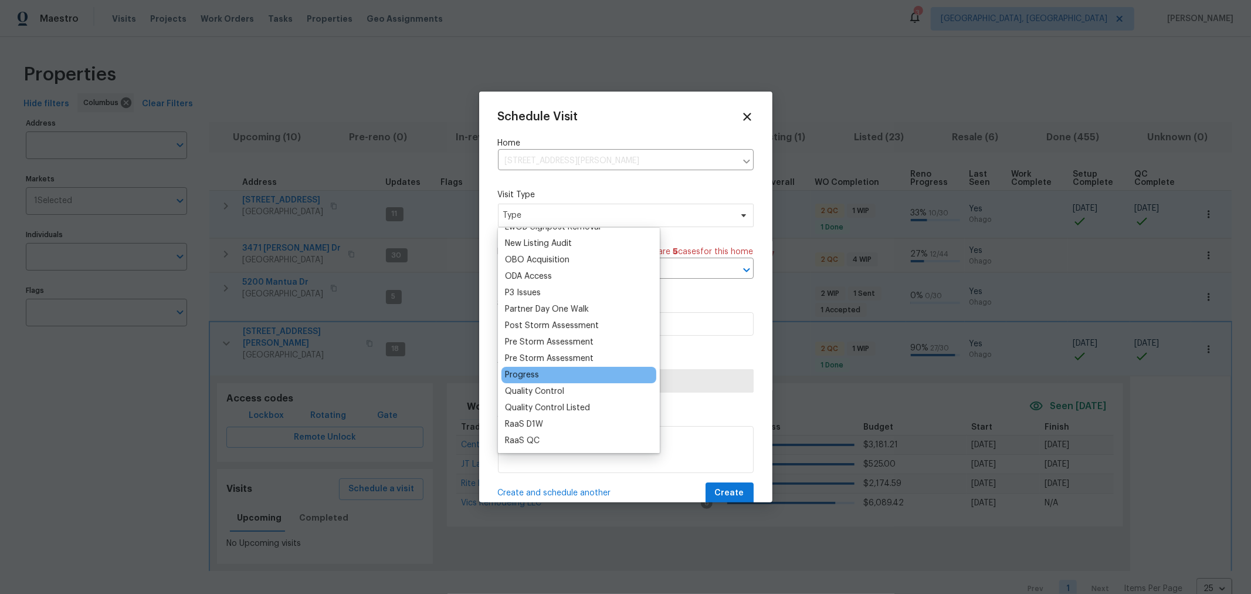
click at [513, 369] on div "Progress" at bounding box center [522, 375] width 34 height 12
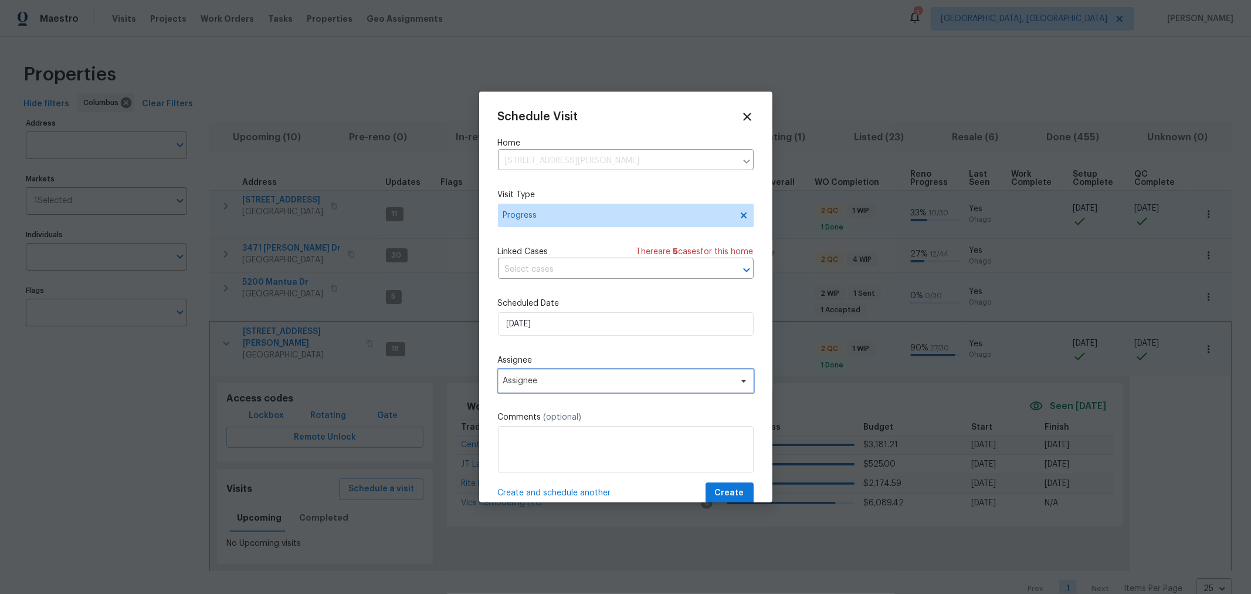
click at [556, 388] on span "Assignee" at bounding box center [626, 380] width 256 height 23
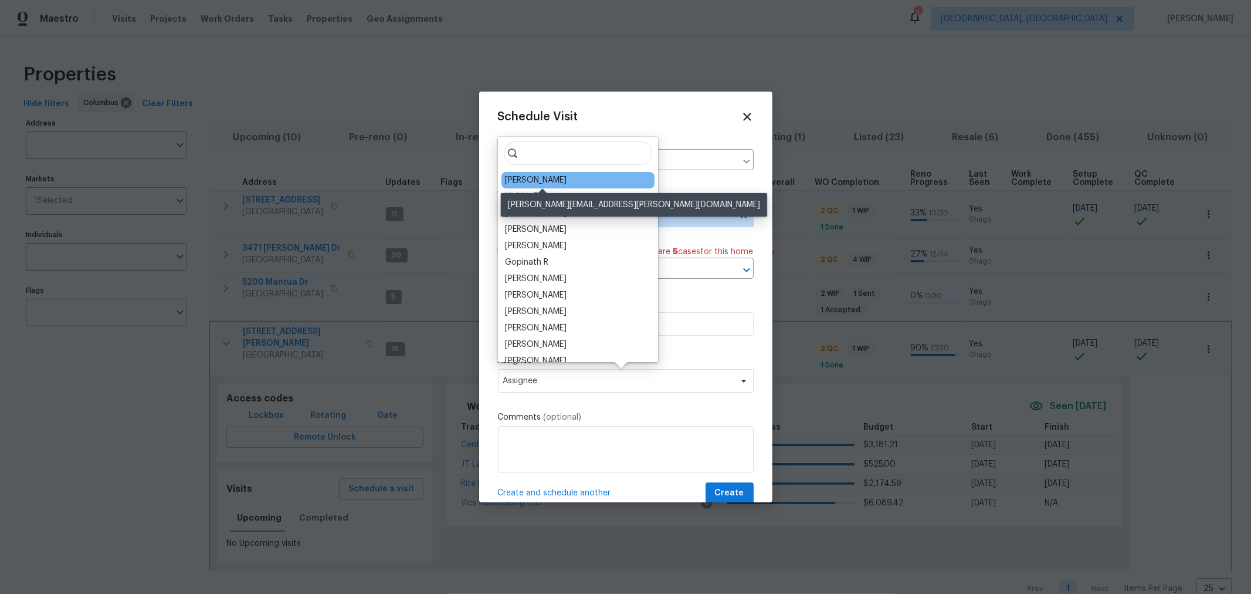
click at [557, 185] on div "[PERSON_NAME]" at bounding box center [536, 180] width 62 height 12
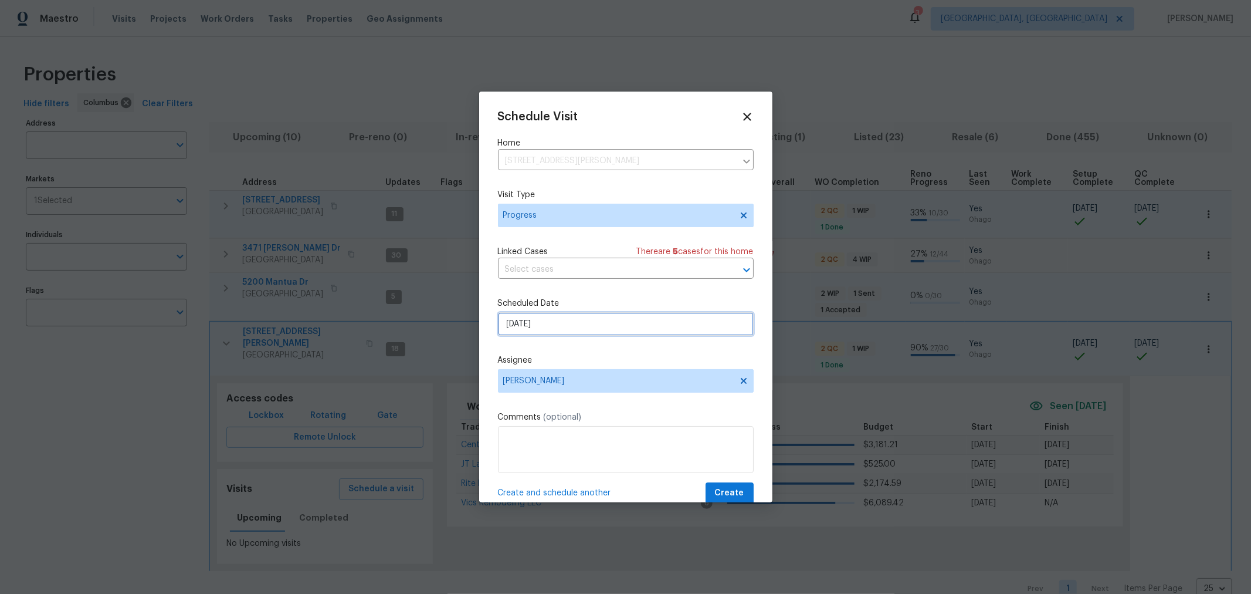
click at [572, 321] on input "8/26/2025" at bounding box center [626, 323] width 256 height 23
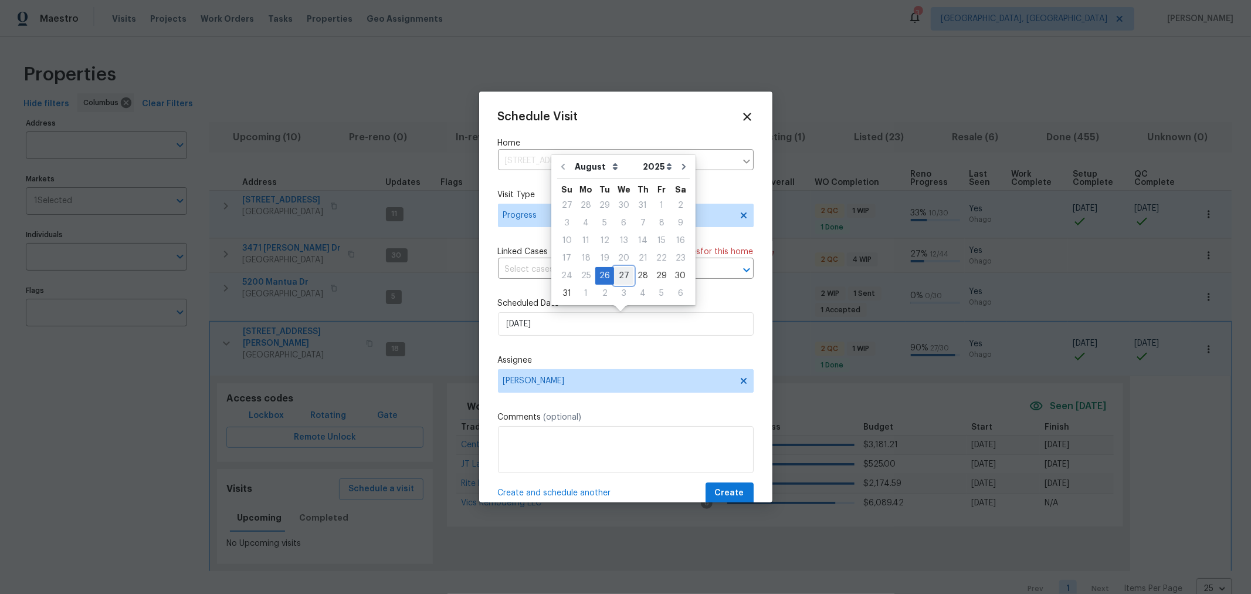
click at [616, 277] on div "27" at bounding box center [623, 275] width 19 height 16
type input "8/27/2025"
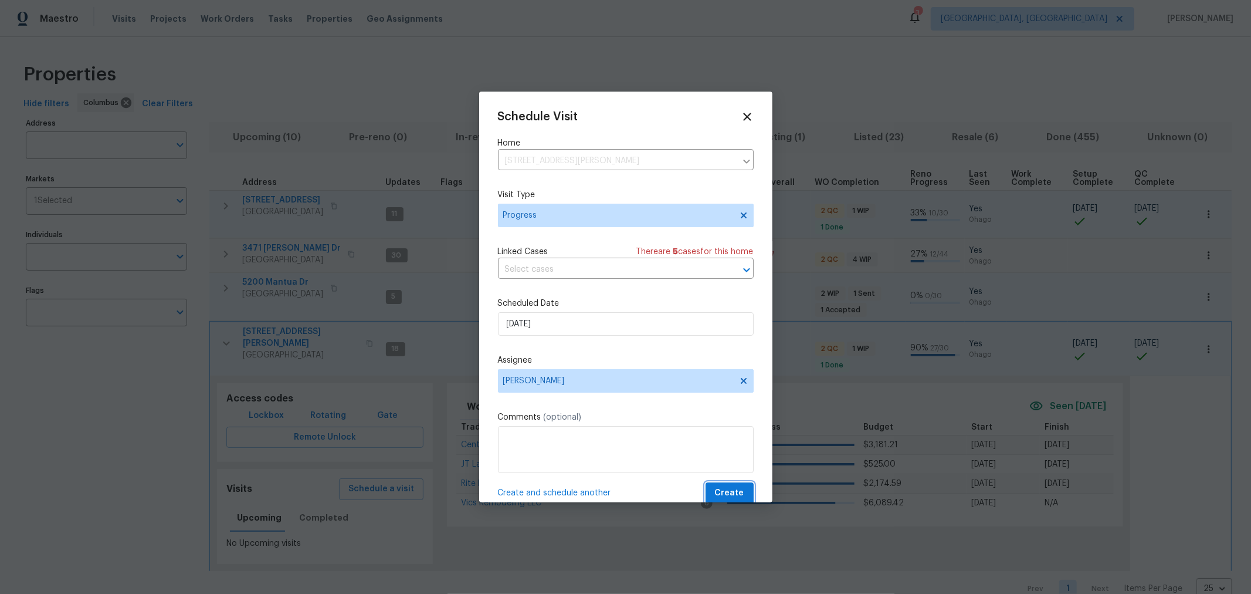
click at [725, 493] on span "Create" at bounding box center [729, 493] width 29 height 15
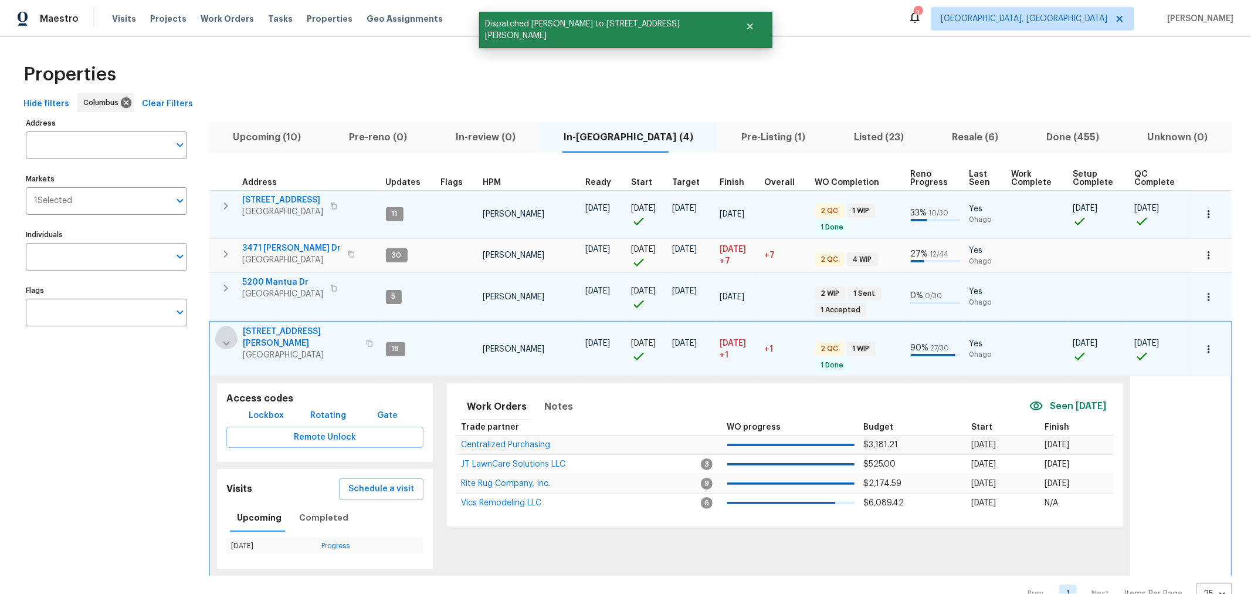
click at [224, 341] on icon "button" at bounding box center [226, 343] width 7 height 4
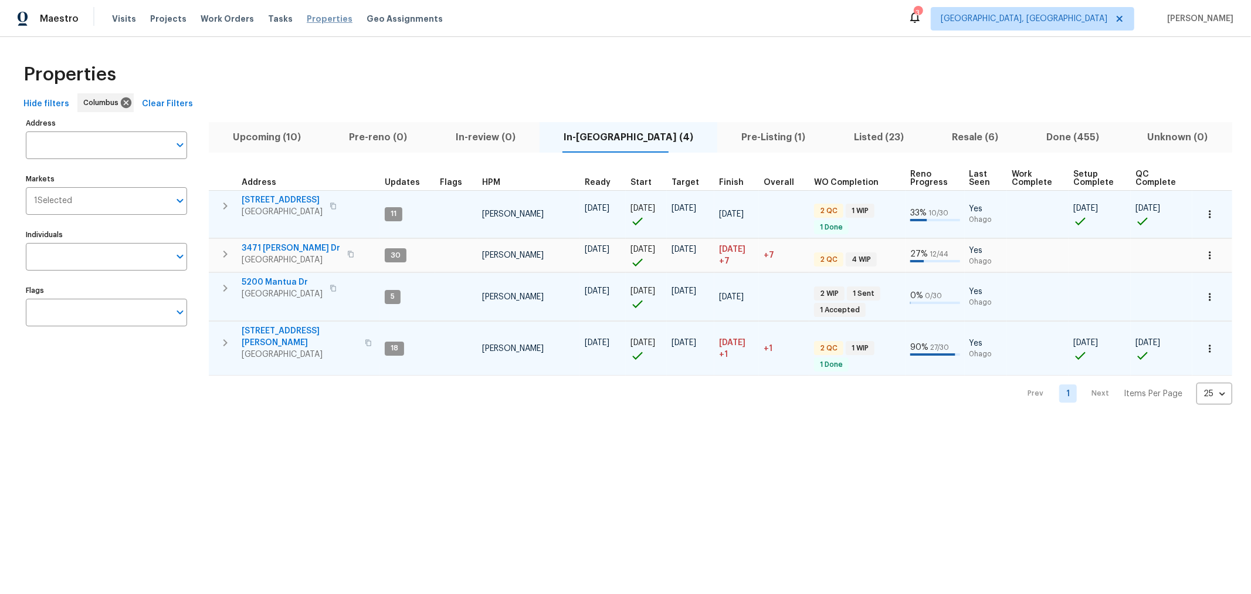
click at [321, 21] on span "Properties" at bounding box center [330, 19] width 46 height 12
click at [415, 72] on div "Properties" at bounding box center [625, 75] width 1213 height 38
click at [221, 205] on icon "button" at bounding box center [225, 206] width 14 height 14
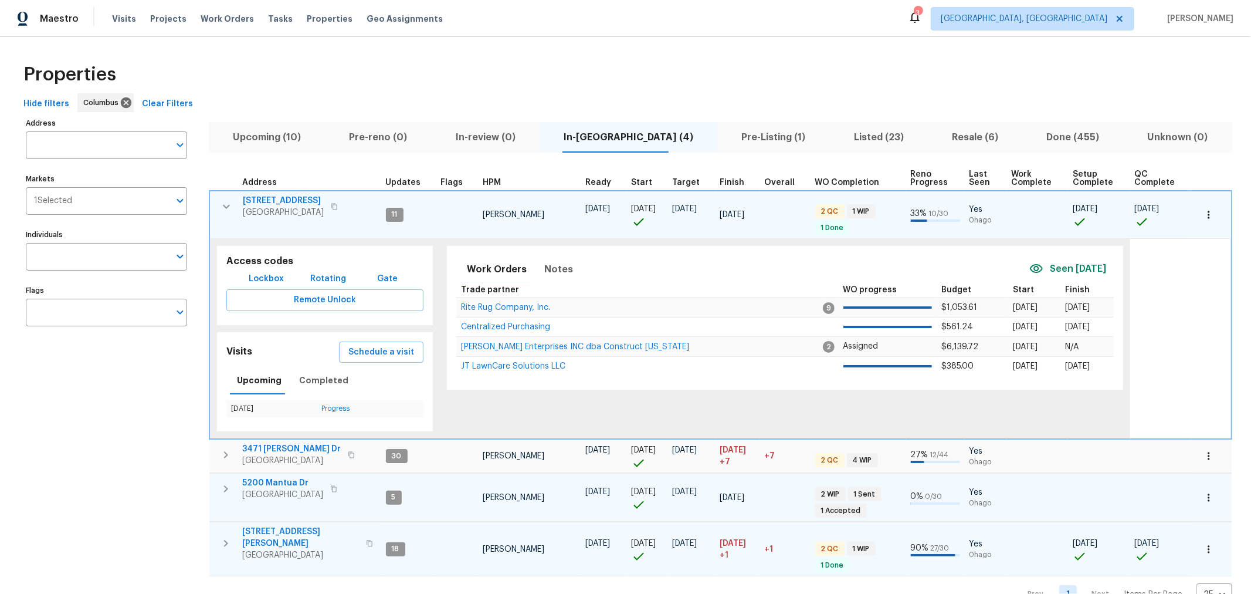
click at [259, 199] on span "2698 Moonlight Ln" at bounding box center [283, 201] width 81 height 12
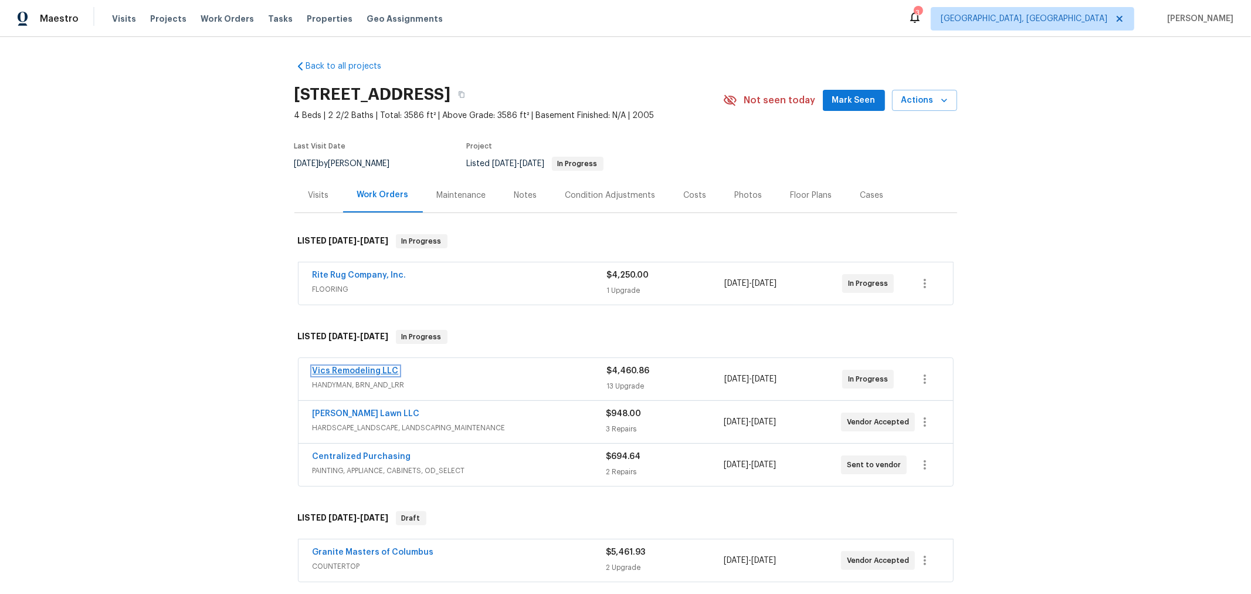
click at [373, 367] on link "Vics Remodeling LLC" at bounding box center [356, 371] width 86 height 8
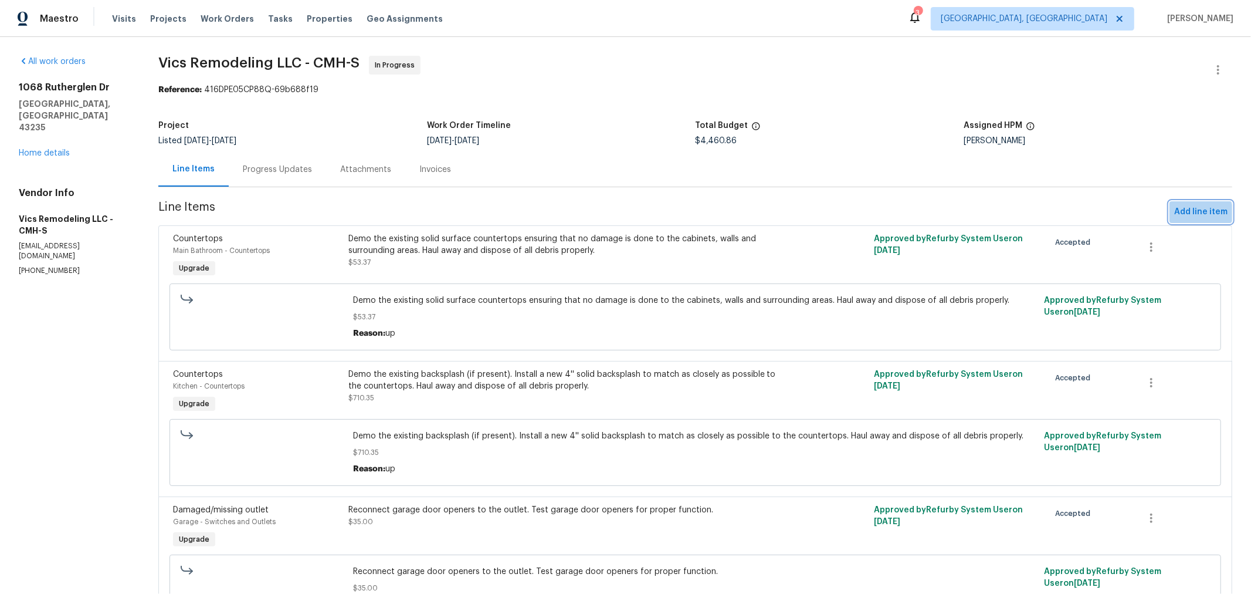
click at [1191, 213] on span "Add line item" at bounding box center [1200, 212] width 53 height 15
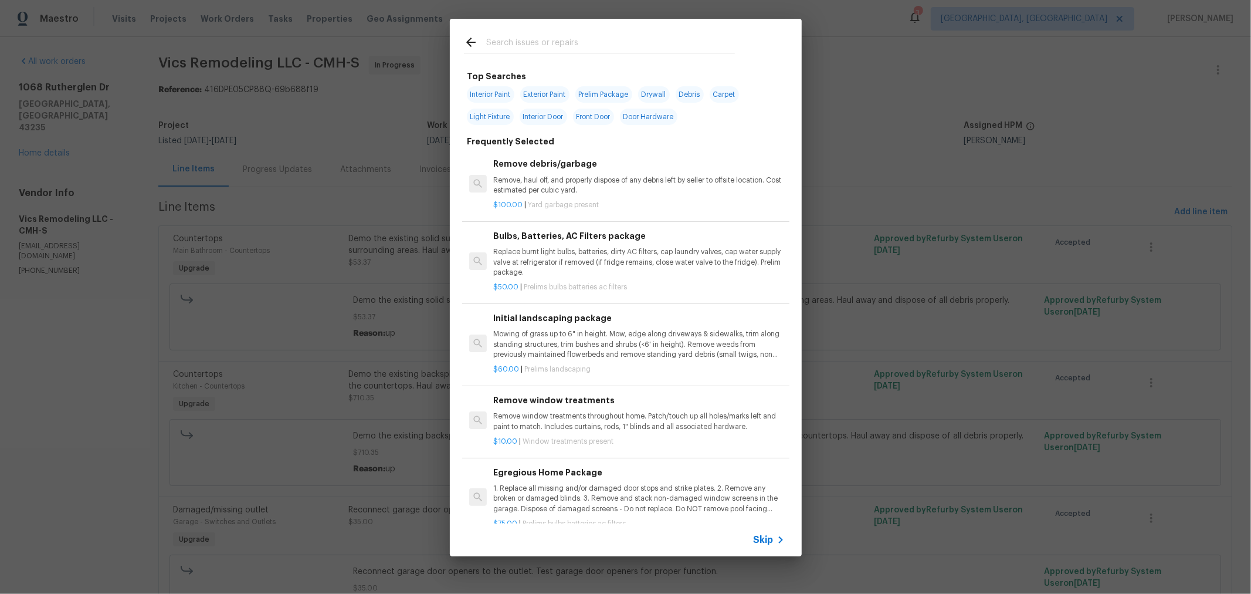
click at [551, 37] on input "text" at bounding box center [610, 44] width 249 height 18
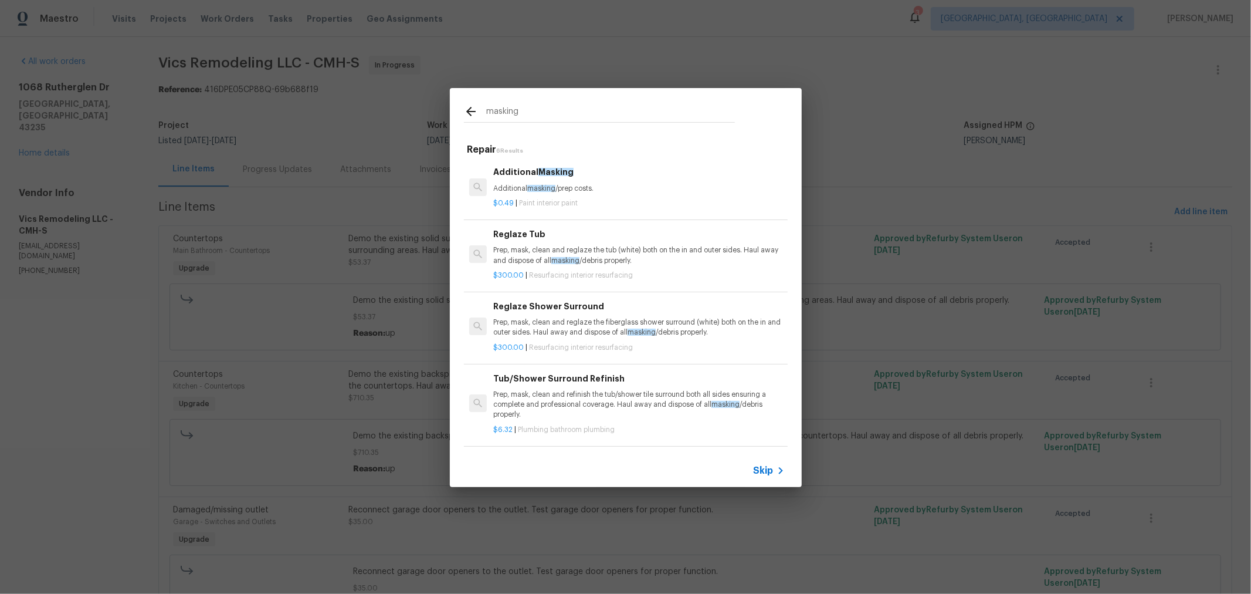
type input "masking"
click at [599, 195] on div "$0.49 | Paint interior paint" at bounding box center [638, 201] width 291 height 15
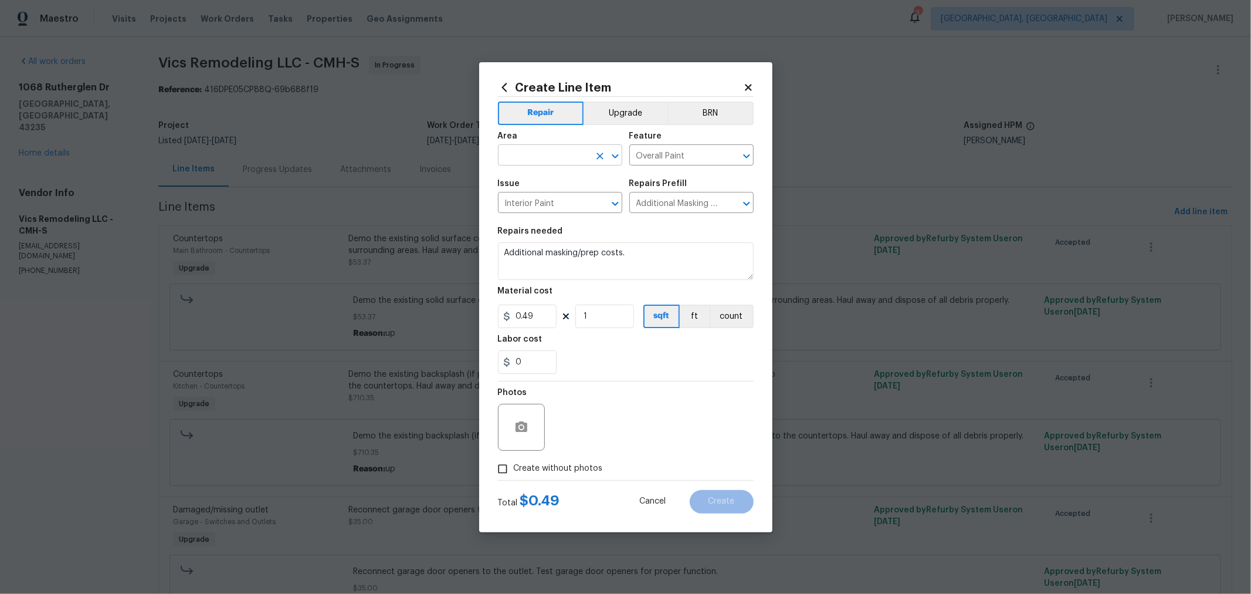
click at [550, 164] on input "text" at bounding box center [543, 156] width 91 height 18
click at [533, 198] on li "Interior Overall" at bounding box center [560, 201] width 124 height 19
type input "Interior Overall"
click at [673, 256] on textarea "Additional masking/prep costs." at bounding box center [626, 261] width 256 height 38
drag, startPoint x: 673, startPoint y: 256, endPoint x: 140, endPoint y: 195, distance: 536.7
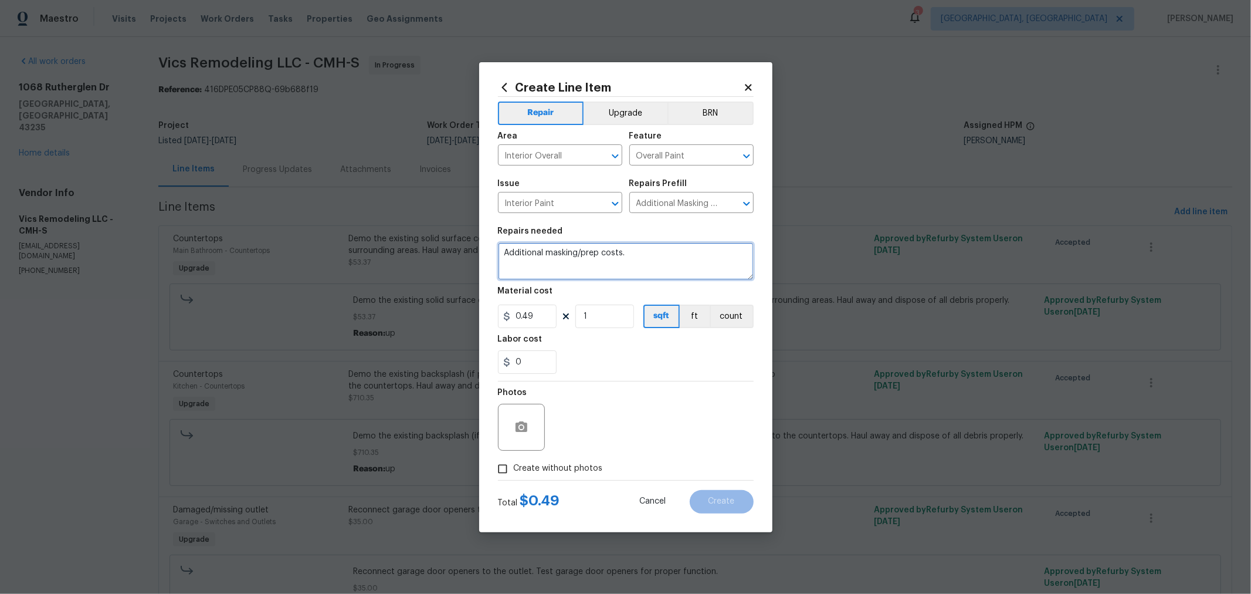
click at [140, 195] on div "Create Line Item Repair Upgrade BRN Area Interior Overall ​ Feature Overall Pai…" at bounding box center [625, 297] width 1251 height 594
type textarea "Floor protection"
drag, startPoint x: 607, startPoint y: 320, endPoint x: 514, endPoint y: 318, distance: 93.3
click at [514, 318] on div "0.49 1 sqft ft count" at bounding box center [626, 315] width 256 height 23
type input "250"
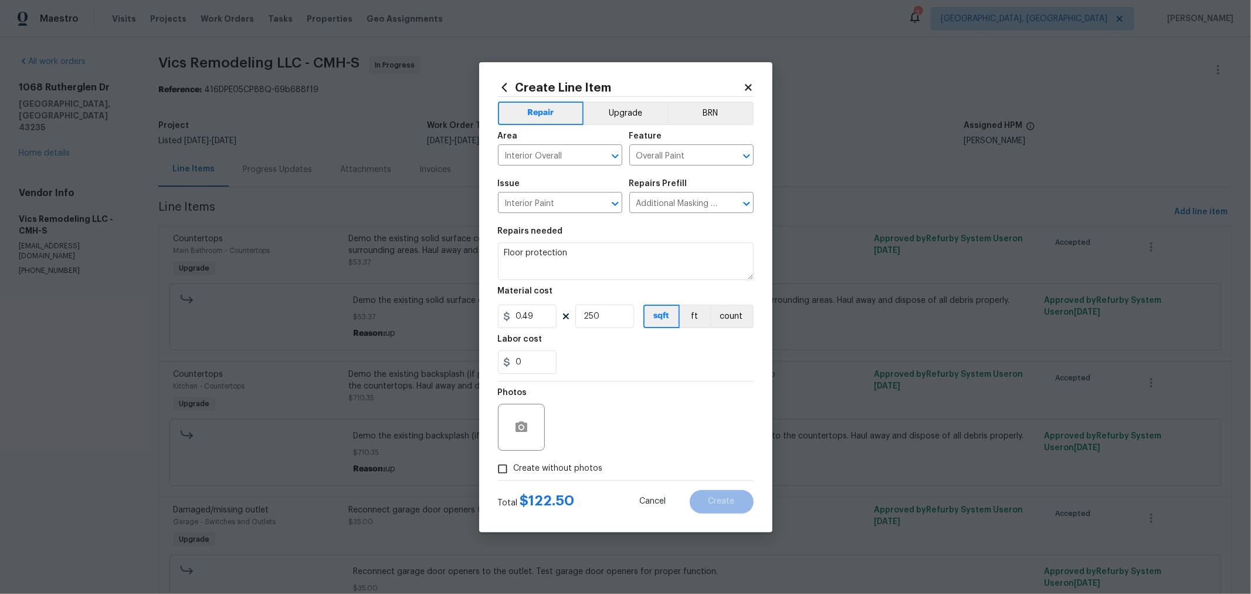
click at [576, 474] on span "Create without photos" at bounding box center [558, 468] width 89 height 12
click at [514, 474] on input "Create without photos" at bounding box center [502, 468] width 22 height 22
checkbox input "true"
click at [635, 440] on textarea at bounding box center [653, 427] width 199 height 47
type textarea "HPM"
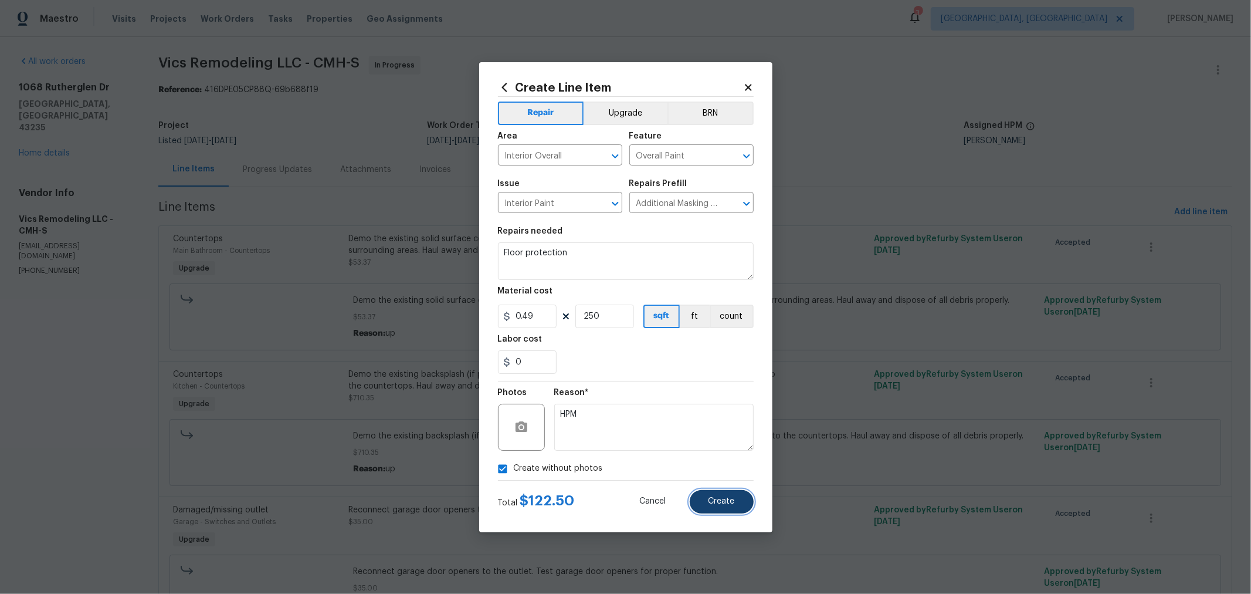
click at [725, 504] on span "Create" at bounding box center [721, 501] width 26 height 9
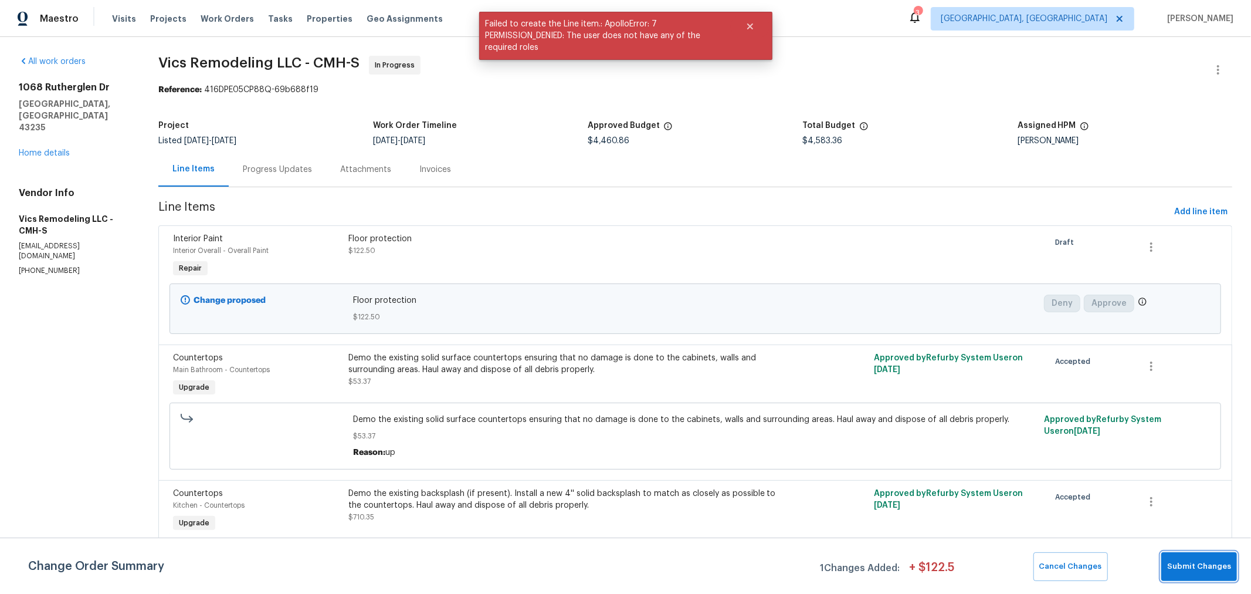
click at [1195, 572] on span "Submit Changes" at bounding box center [1199, 566] width 64 height 13
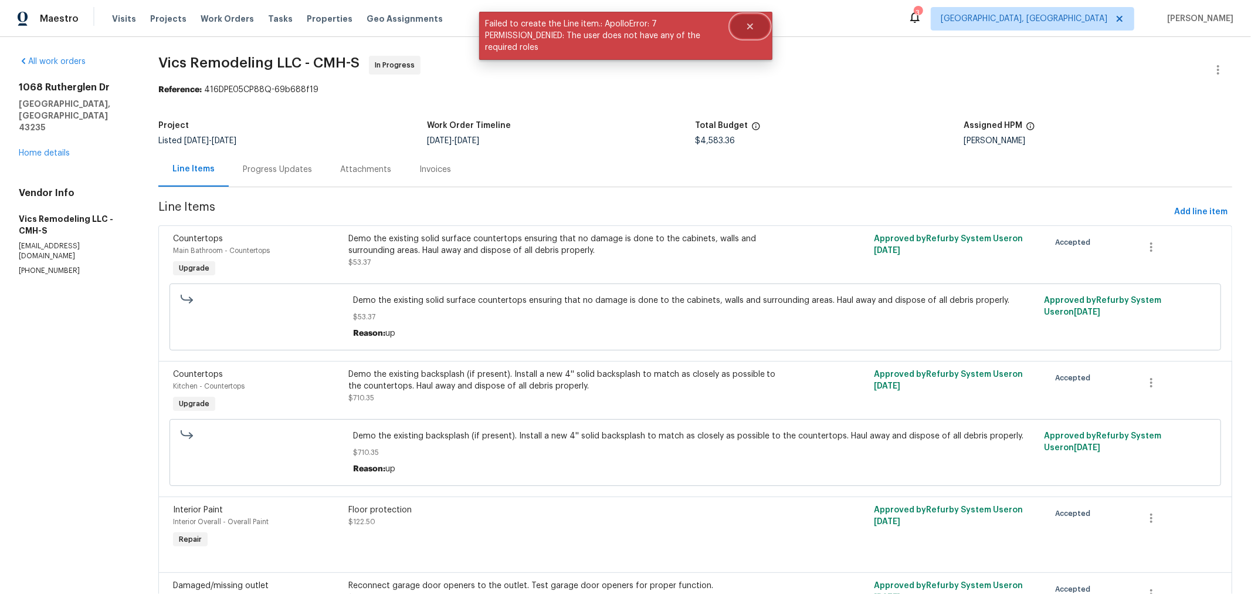
click at [761, 23] on button "Close" at bounding box center [750, 26] width 39 height 23
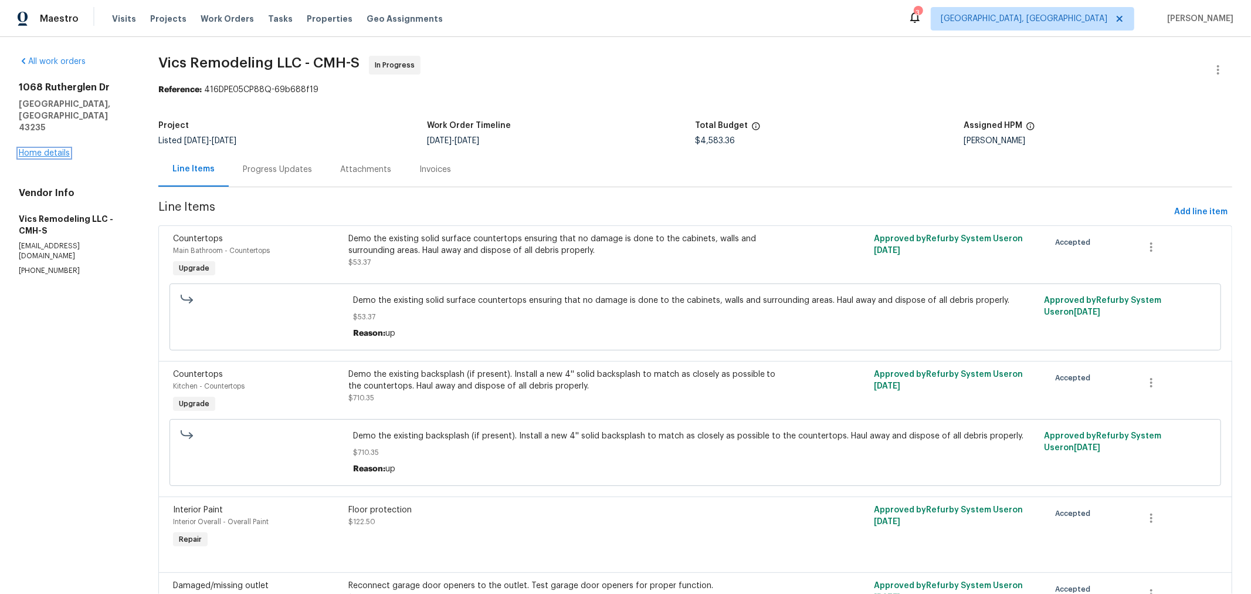
click at [34, 149] on link "Home details" at bounding box center [44, 153] width 51 height 8
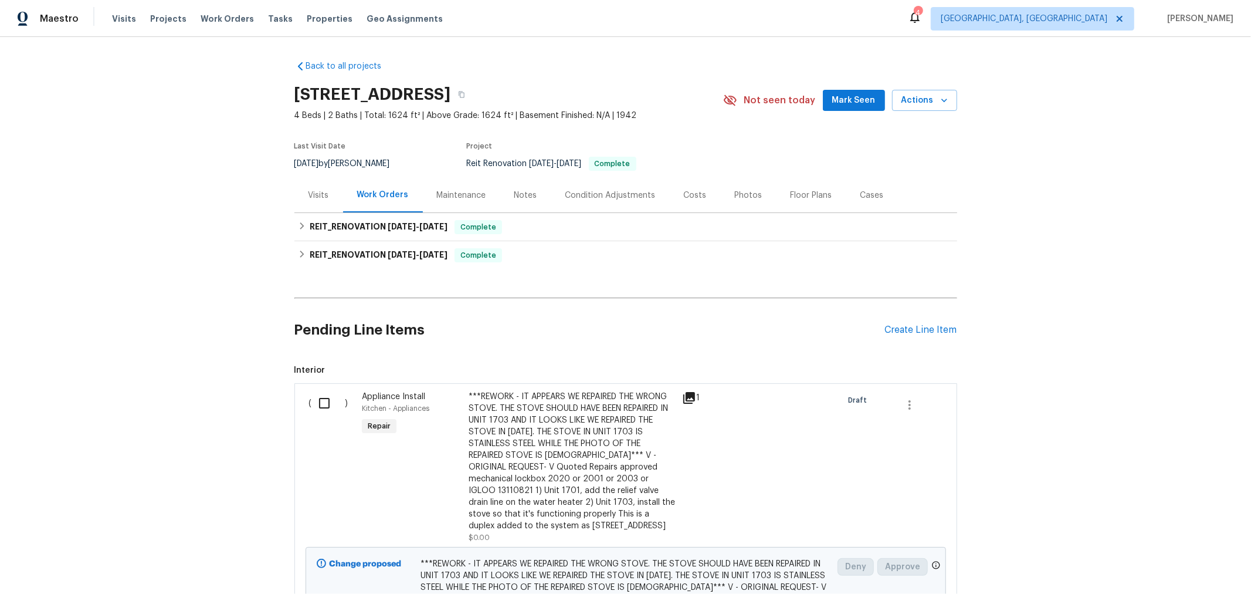
click at [318, 406] on input "checkbox" at bounding box center [328, 403] width 33 height 25
checkbox input "true"
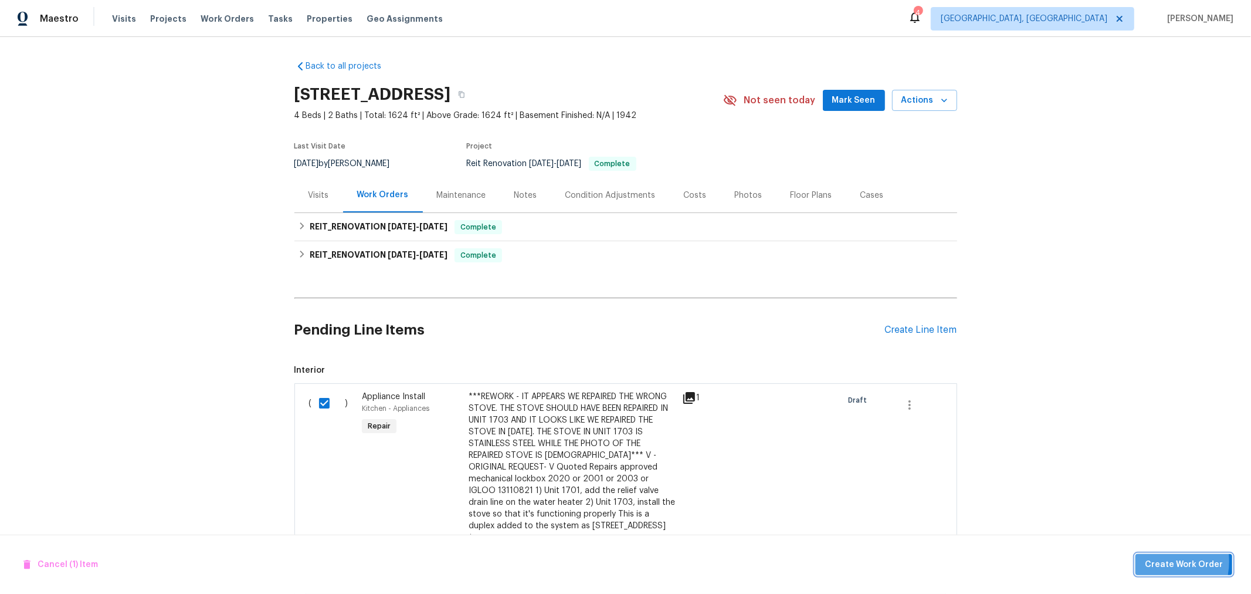
click at [1160, 561] on span "Create Work Order" at bounding box center [1184, 564] width 78 height 15
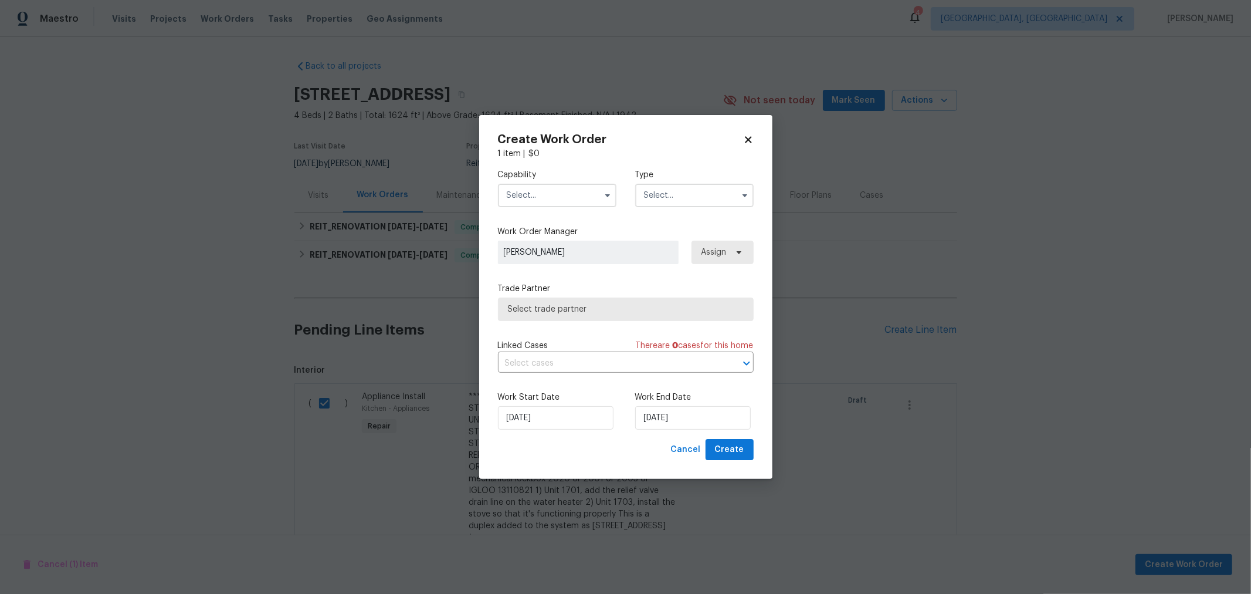
click at [562, 196] on input "text" at bounding box center [557, 195] width 118 height 23
click at [578, 266] on div "General Contractor" at bounding box center [557, 260] width 113 height 21
type input "General Contractor"
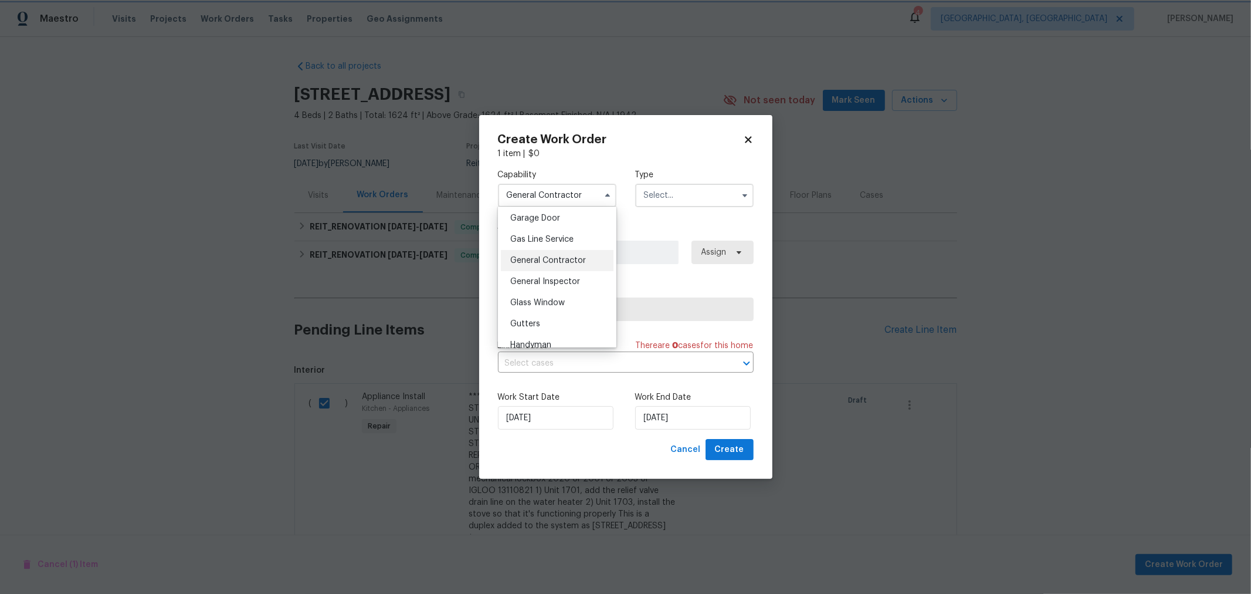
scroll to position [520, 0]
click at [707, 196] on input "text" at bounding box center [694, 195] width 118 height 23
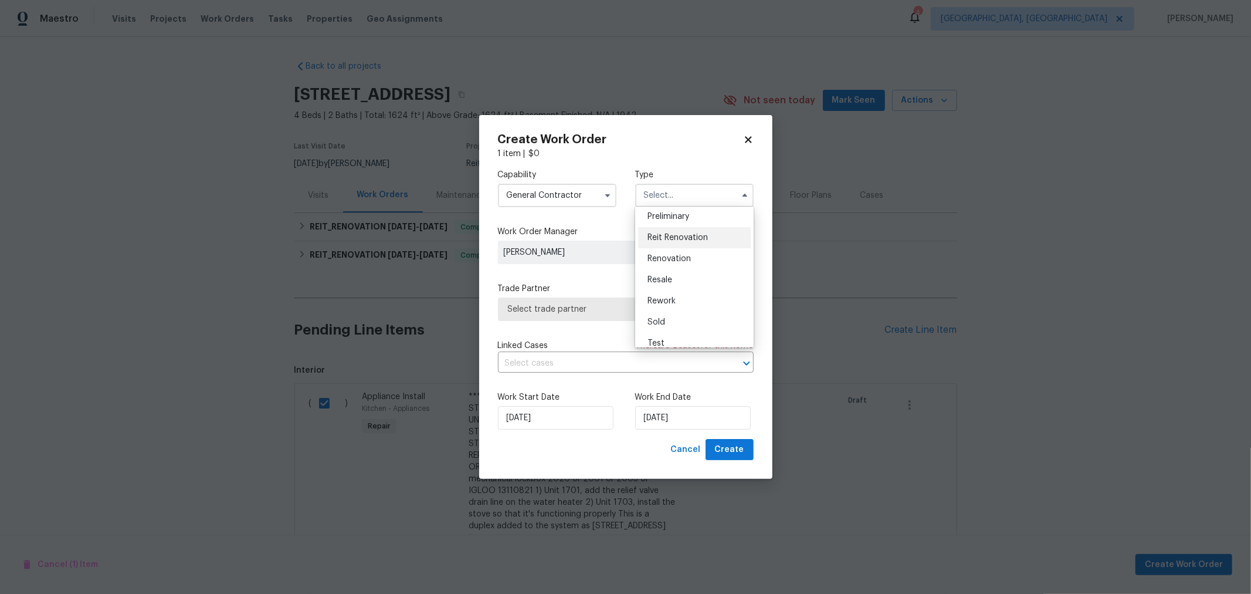
scroll to position [0, 0]
click at [687, 408] on span "Reit Renovation" at bounding box center [677, 412] width 60 height 8
type input "Reit Renovation"
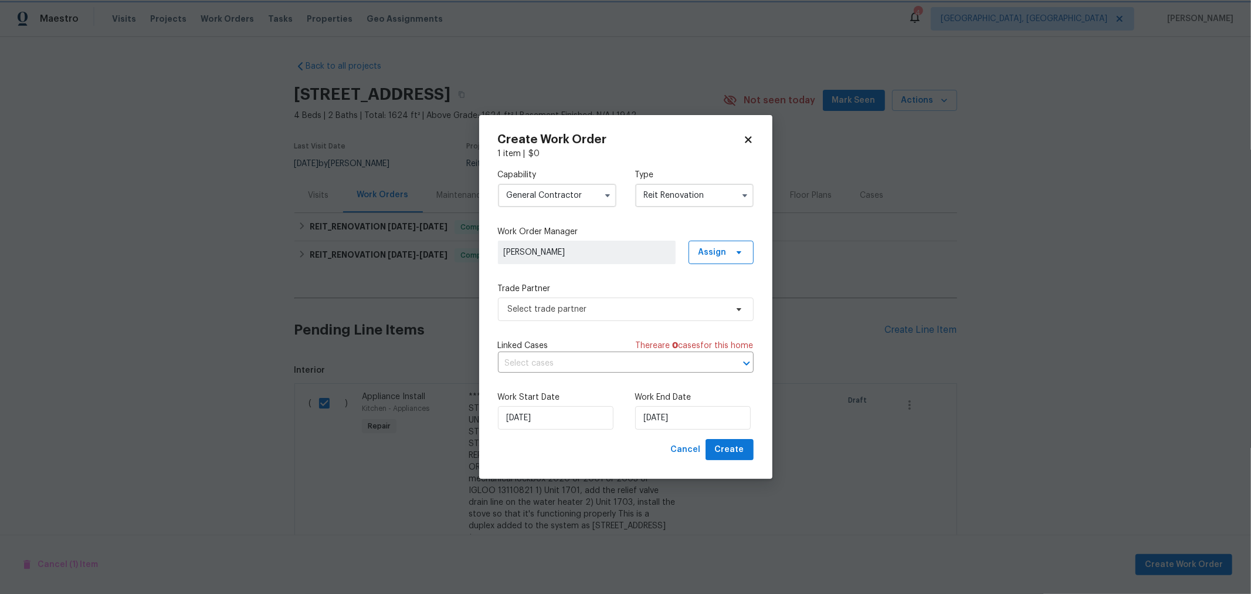
scroll to position [1, 0]
click at [651, 308] on span "Select trade partner" at bounding box center [617, 309] width 219 height 12
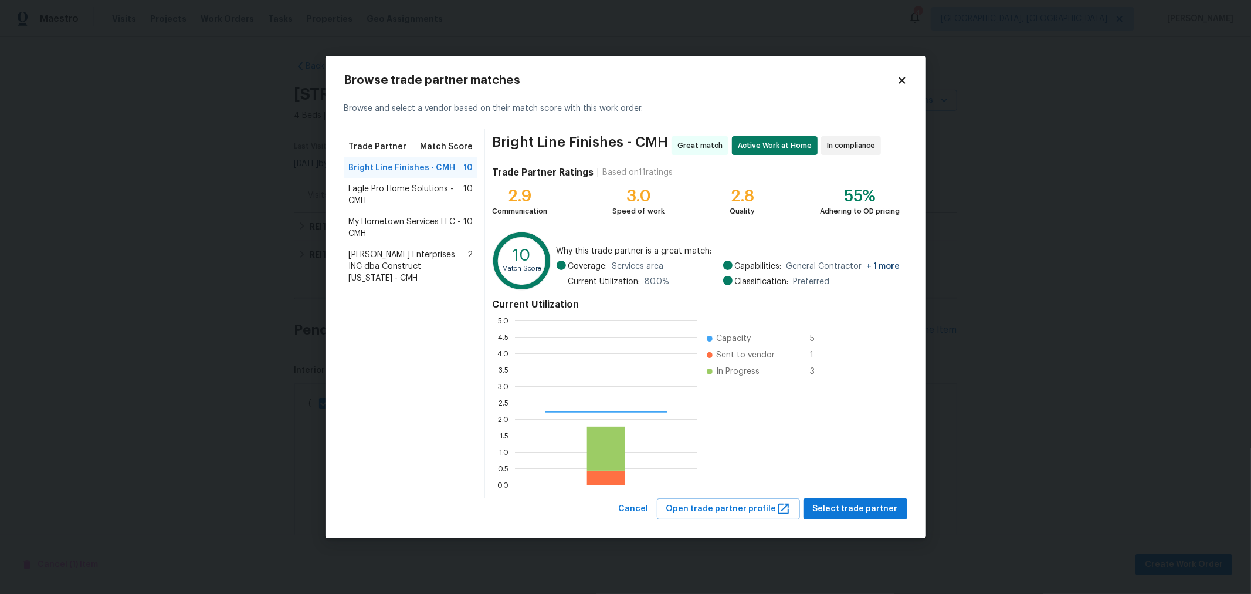
scroll to position [154, 172]
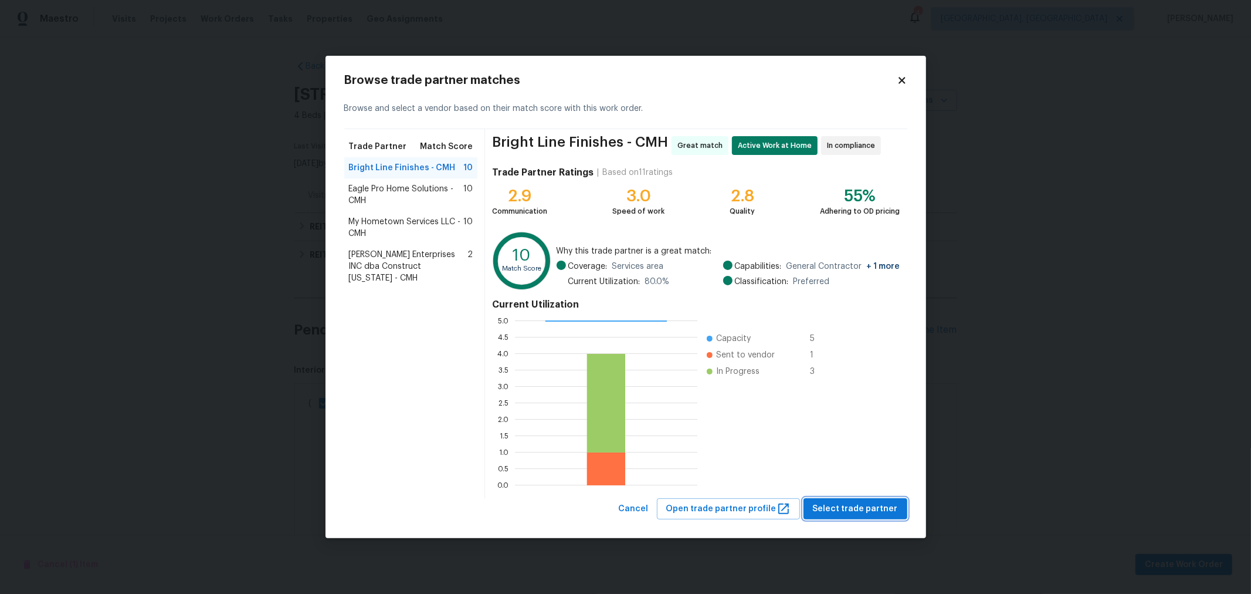
click at [849, 504] on span "Select trade partner" at bounding box center [855, 508] width 85 height 15
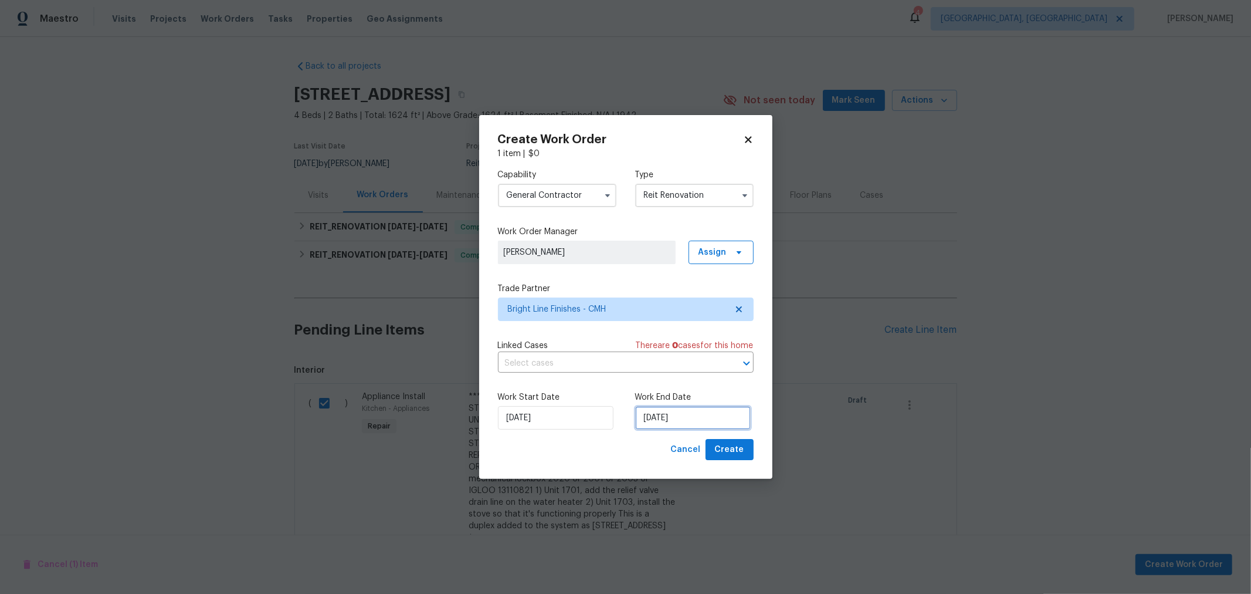
click at [714, 419] on input "[DATE]" at bounding box center [693, 417] width 116 height 23
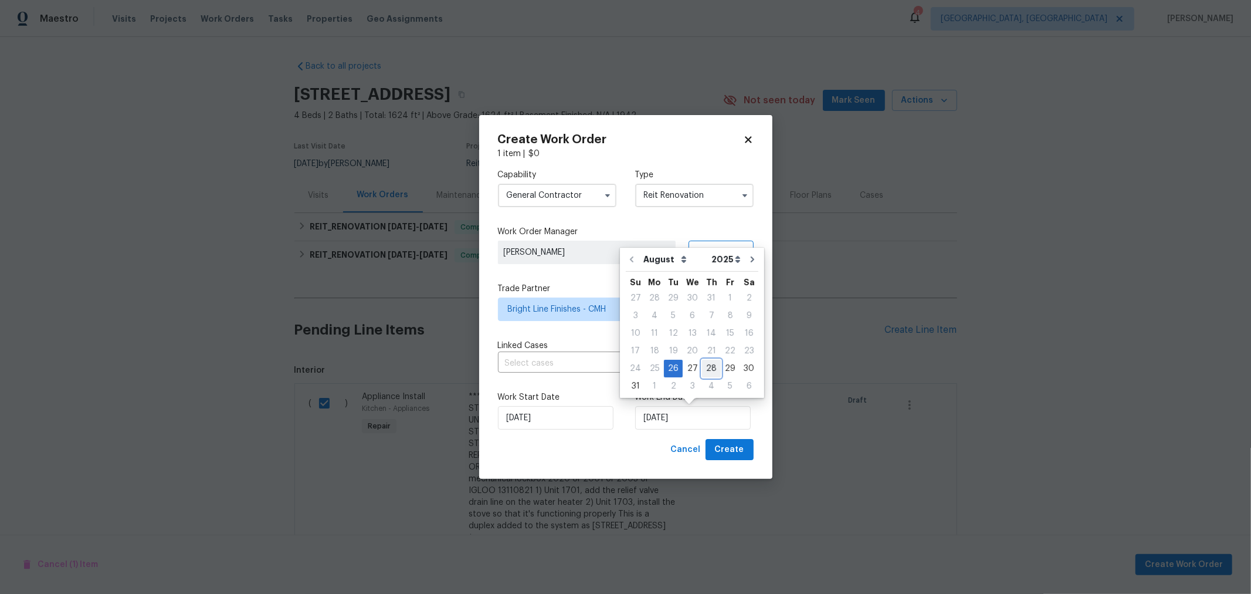
click at [708, 370] on div "28" at bounding box center [711, 368] width 19 height 16
type input "[DATE]"
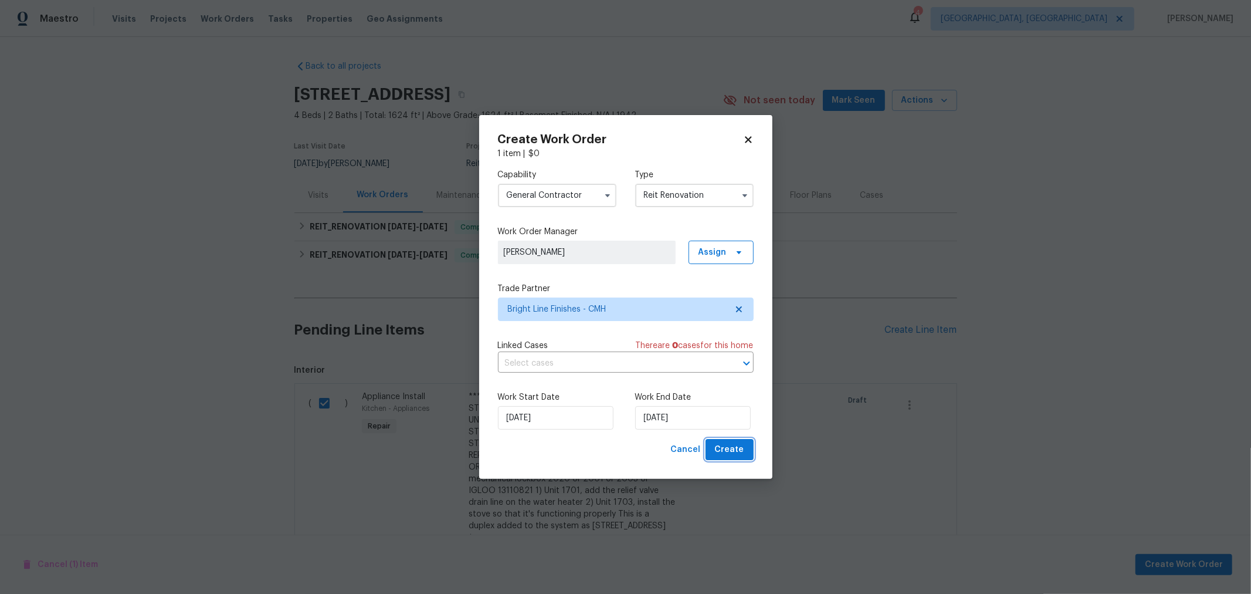
click at [723, 450] on span "Create" at bounding box center [729, 449] width 29 height 15
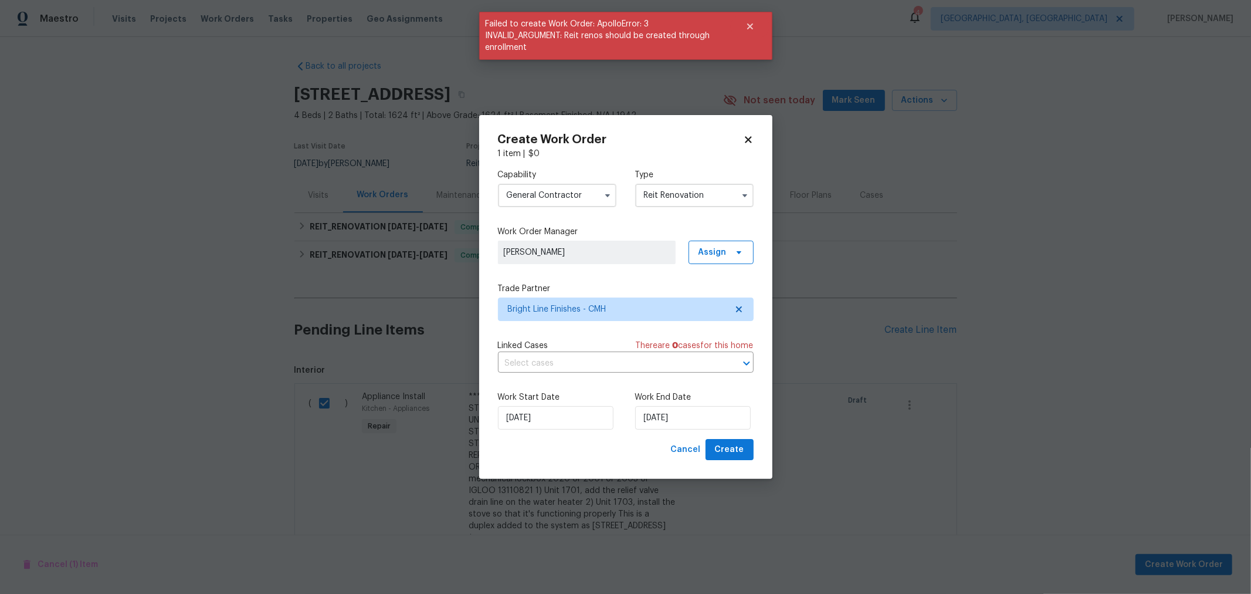
click at [750, 142] on icon at bounding box center [748, 139] width 6 height 6
checkbox input "false"
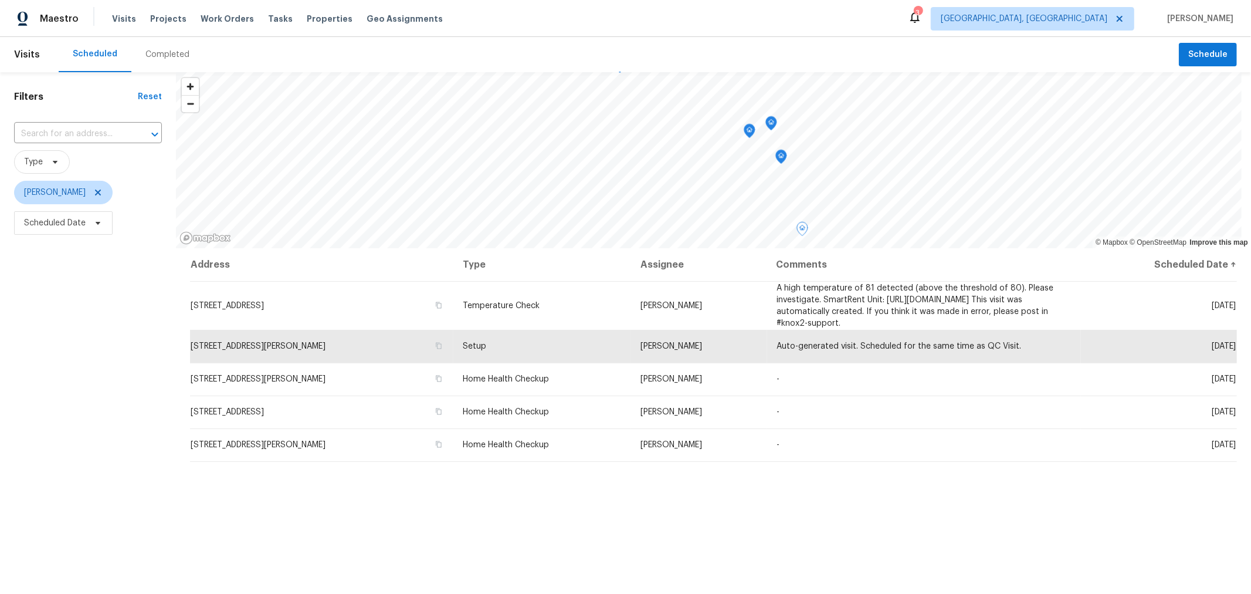
click at [289, 54] on div "Scheduled Completed" at bounding box center [619, 54] width 1120 height 35
click at [328, 18] on span "Properties" at bounding box center [330, 19] width 46 height 12
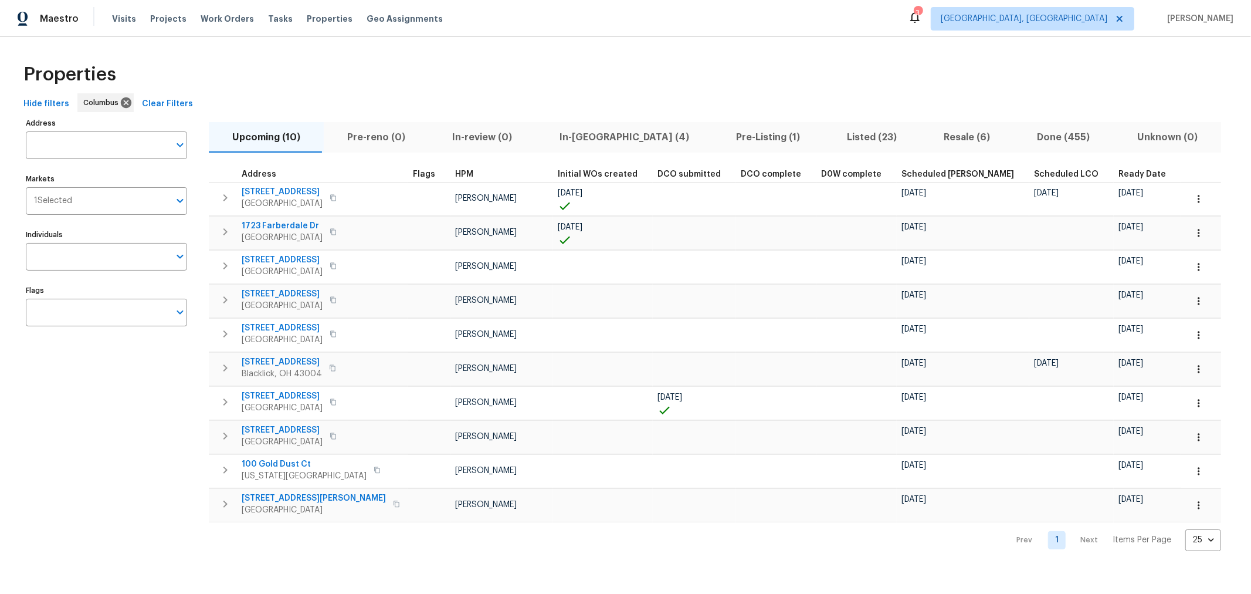
click at [720, 144] on span "Pre-Listing (1)" at bounding box center [768, 137] width 97 height 16
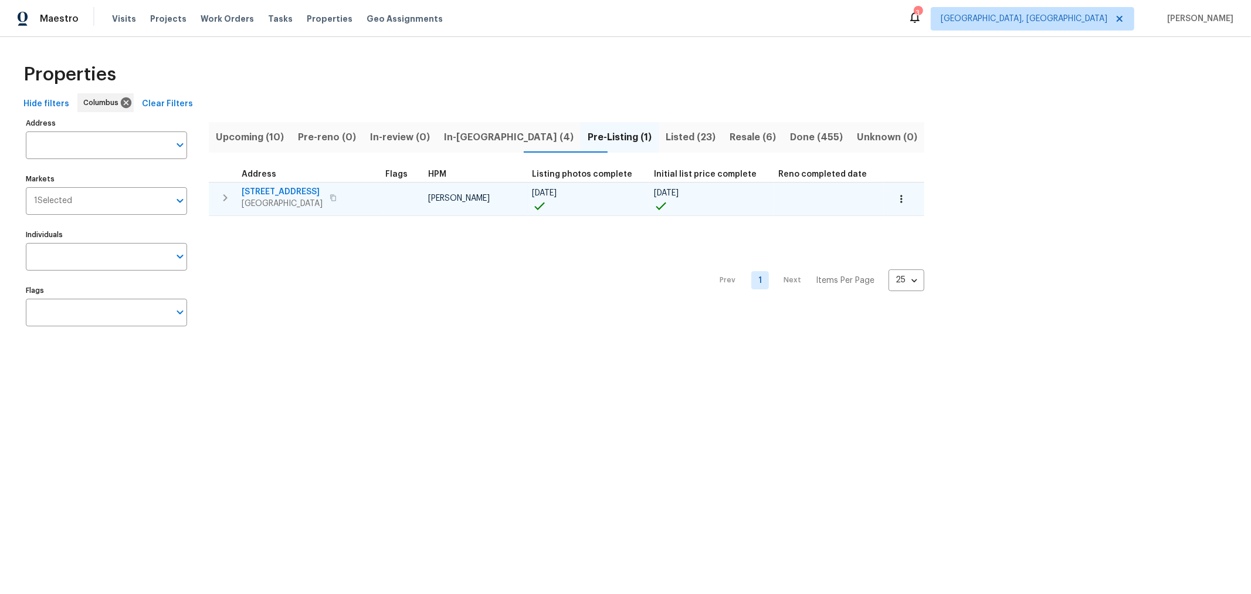
click at [296, 189] on span "695 Hennigans Grove Rd" at bounding box center [282, 192] width 81 height 12
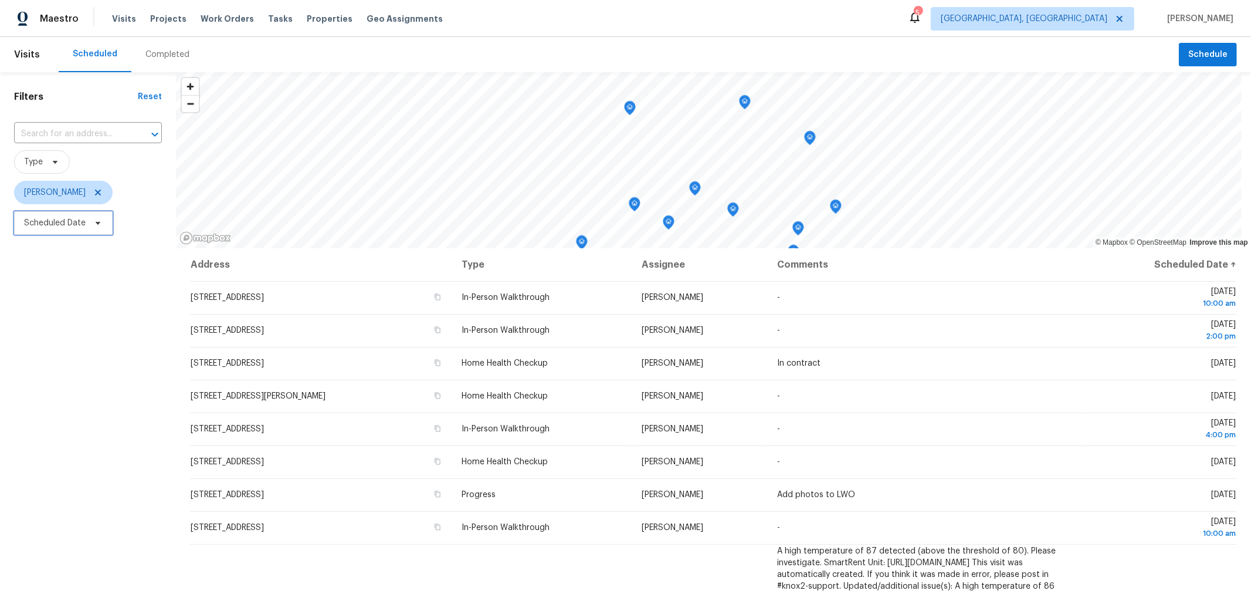
click at [81, 226] on span "Scheduled Date" at bounding box center [55, 223] width 62 height 12
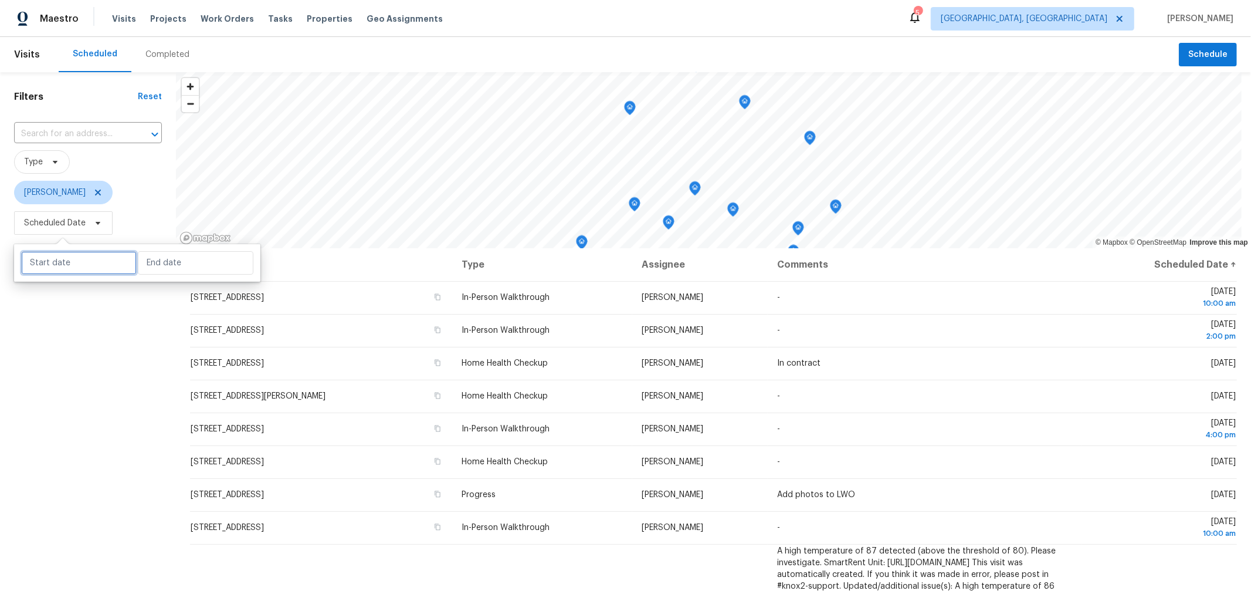
select select "7"
select select "2025"
select select "8"
select select "2025"
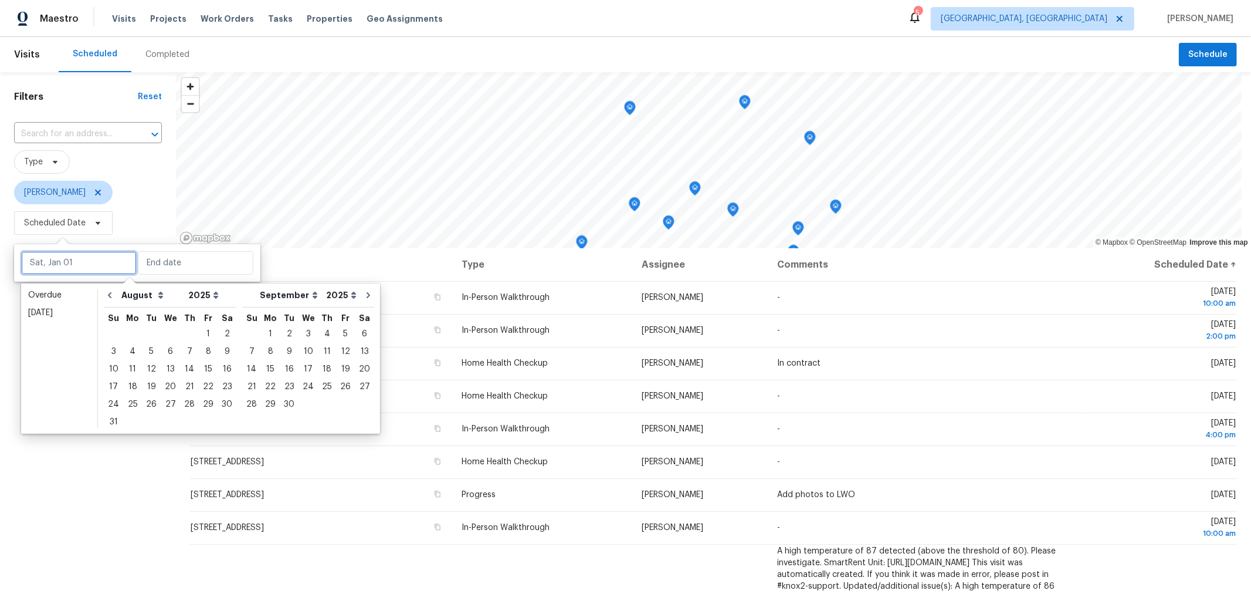
click at [89, 259] on input "text" at bounding box center [79, 262] width 116 height 23
click at [162, 405] on div "27" at bounding box center [170, 404] width 19 height 16
type input "[DATE]"
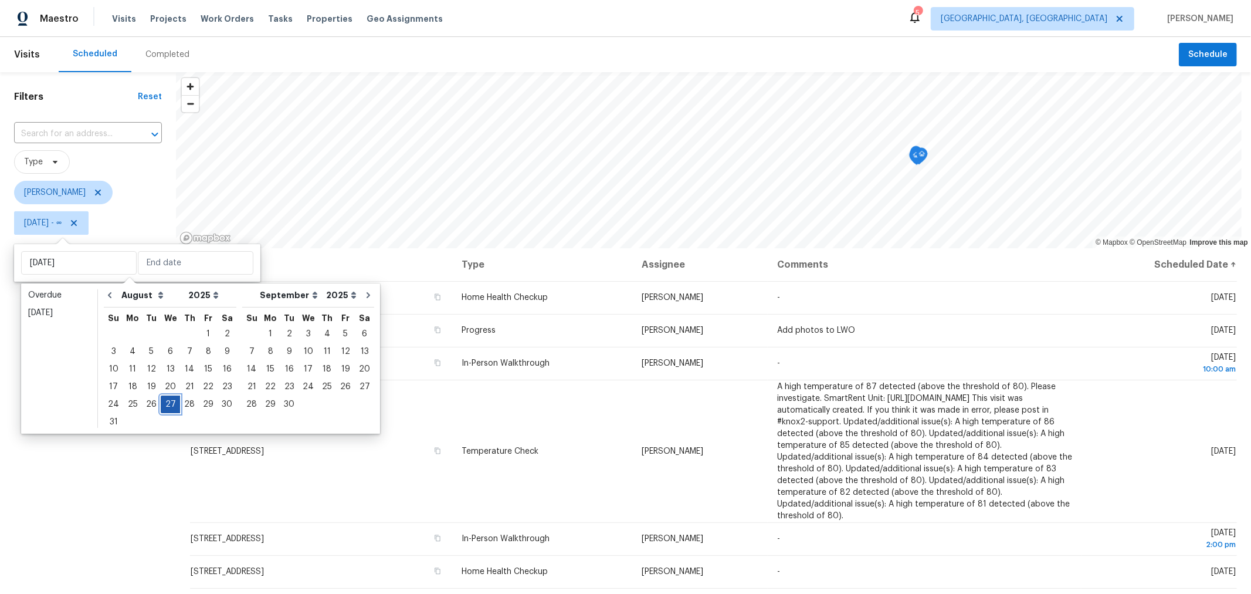
click at [162, 405] on div "27" at bounding box center [170, 404] width 19 height 16
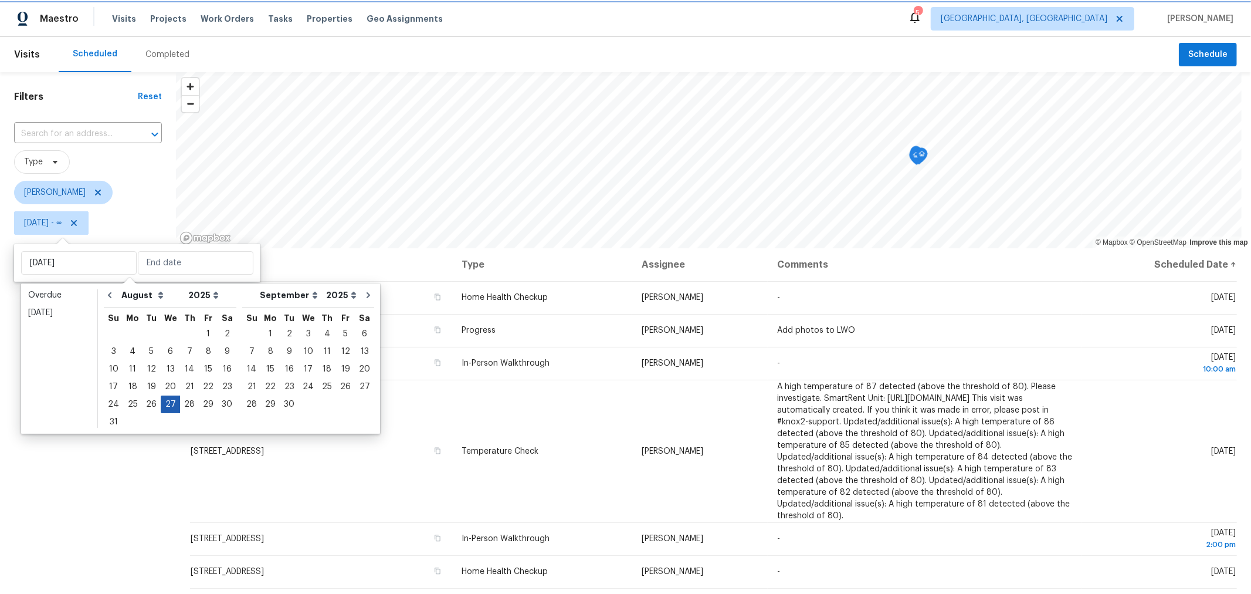
type input "[DATE]"
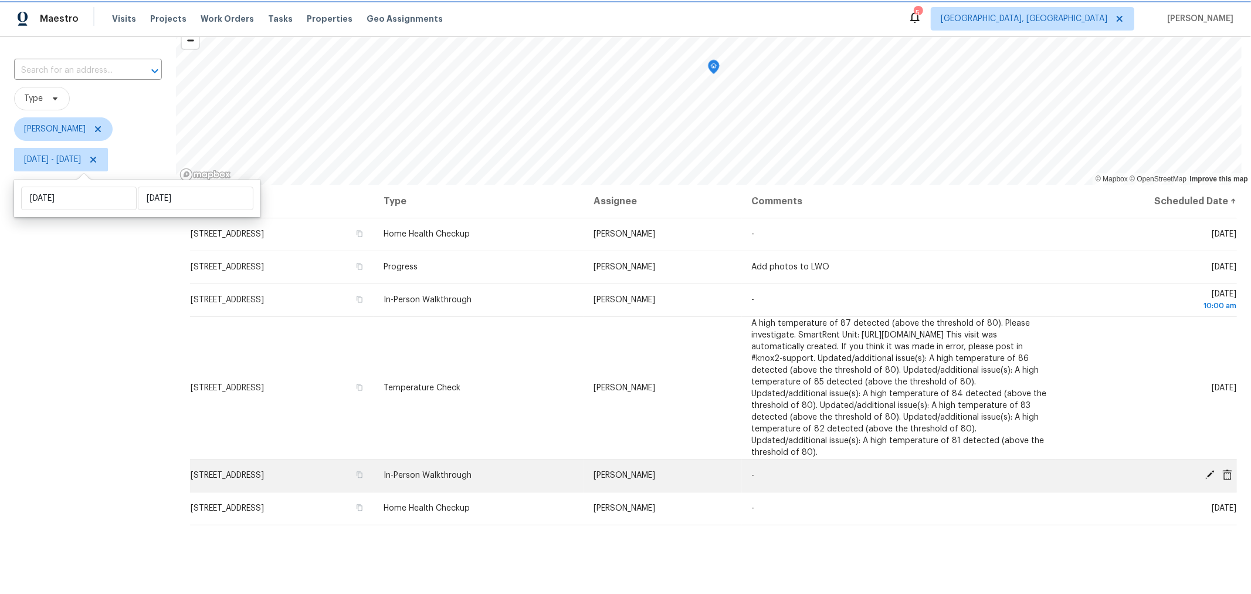
scroll to position [65, 0]
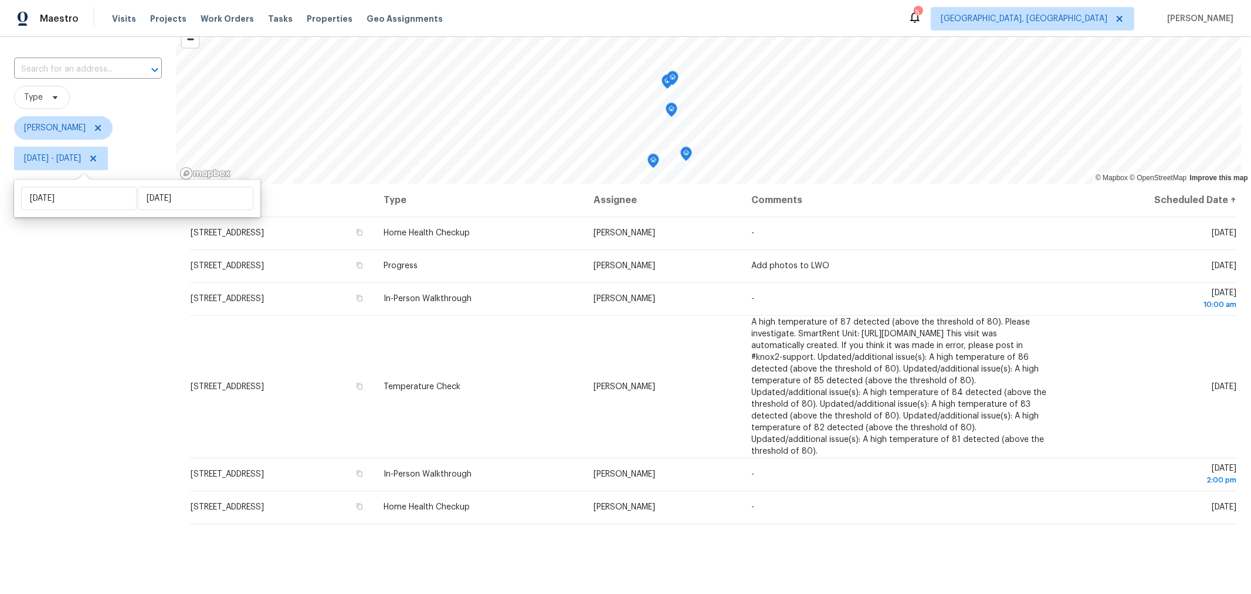
click at [75, 297] on div "Filters Reset ​ Type [PERSON_NAME] [DATE] - [DATE]" at bounding box center [88, 333] width 176 height 651
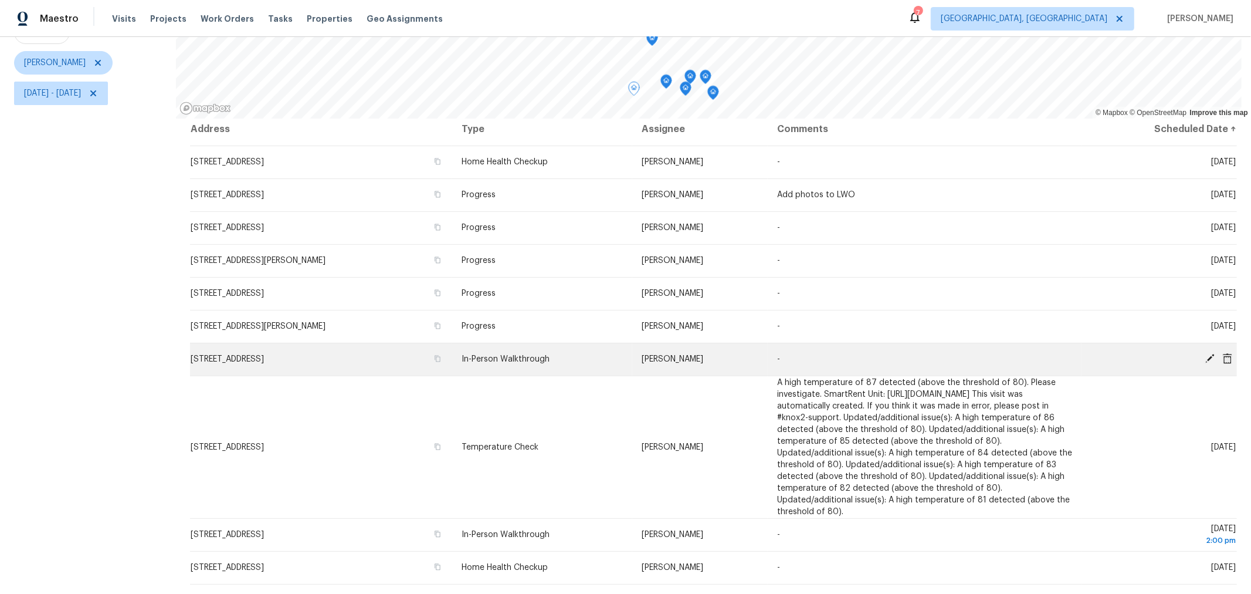
scroll to position [132, 0]
click at [441, 355] on icon "button" at bounding box center [437, 358] width 7 height 7
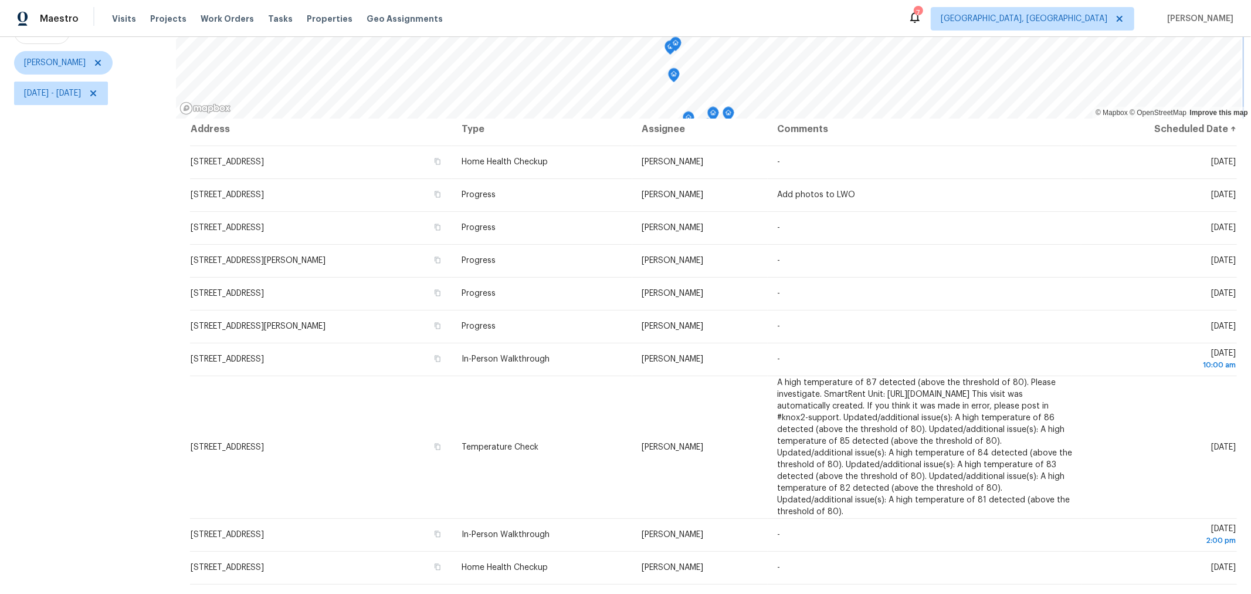
click at [673, 77] on icon "Map marker" at bounding box center [674, 75] width 11 height 13
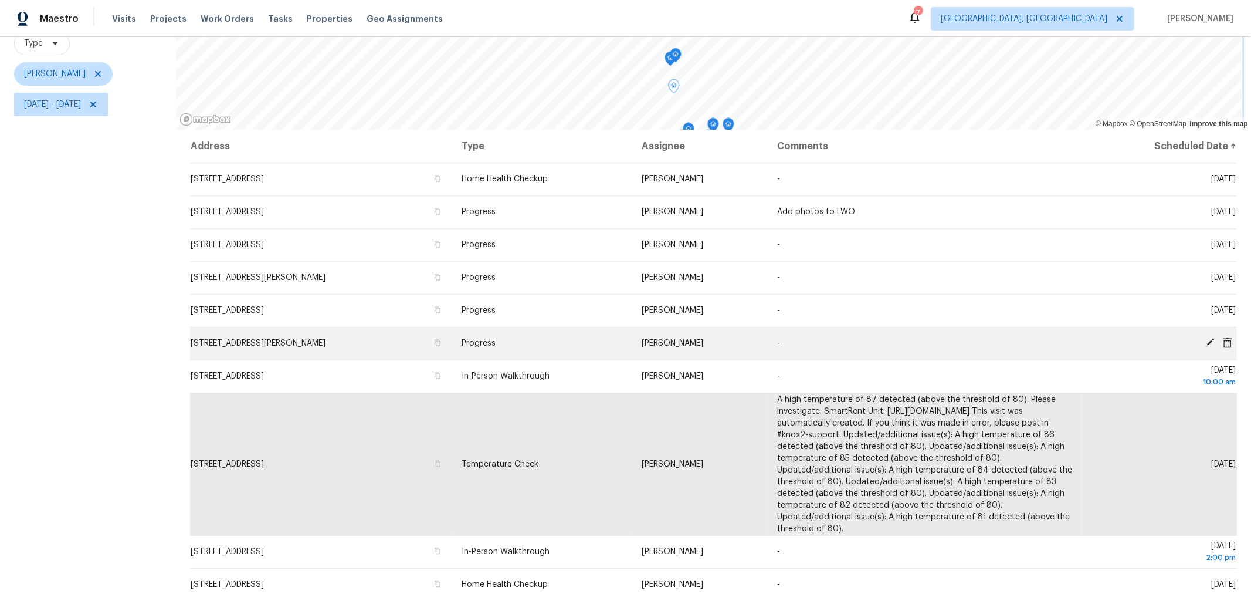
scroll to position [118, 0]
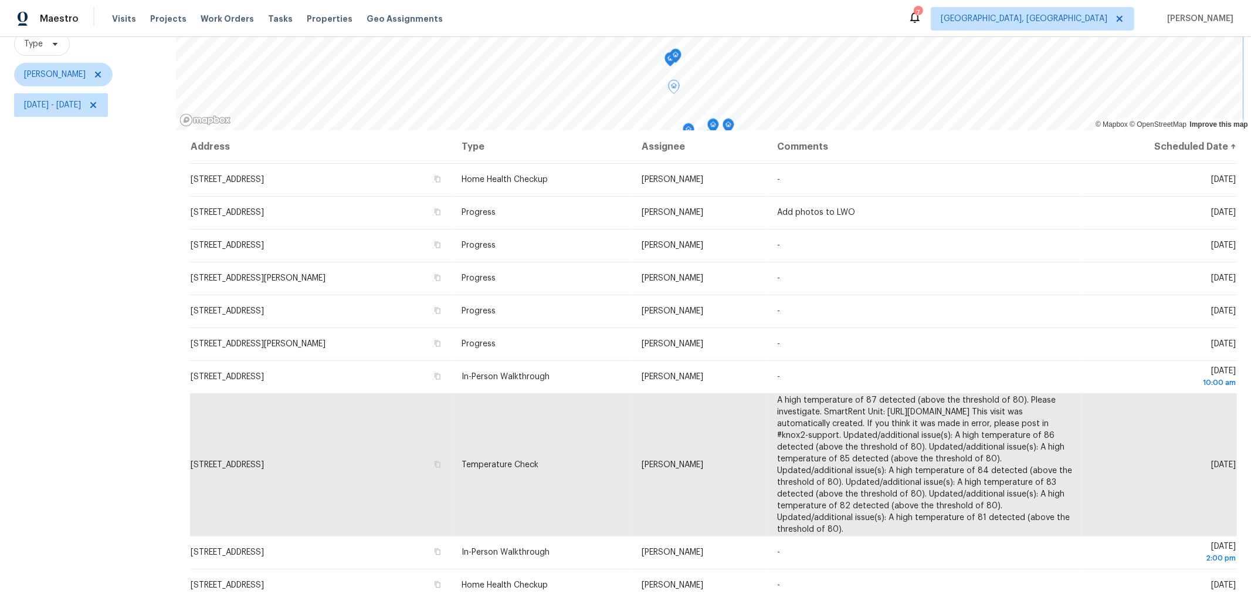
click at [671, 65] on div "Map marker" at bounding box center [676, 58] width 12 height 18
click at [671, 60] on icon "Map marker" at bounding box center [676, 56] width 12 height 15
click at [672, 60] on icon "Map marker" at bounding box center [678, 56] width 12 height 15
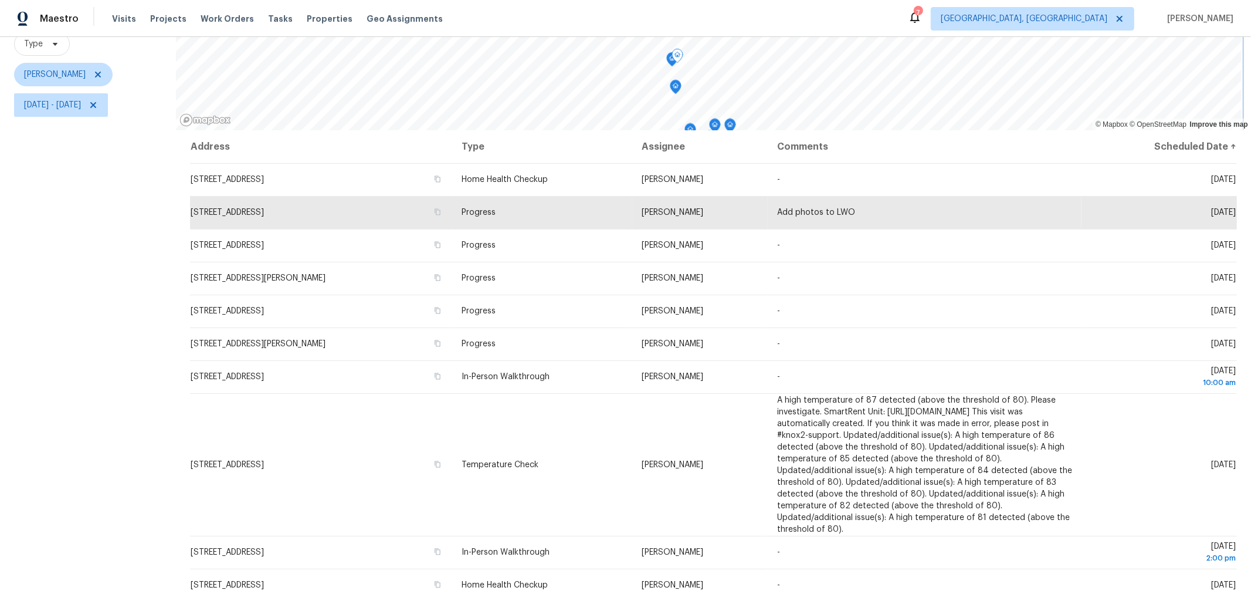
click at [669, 62] on icon "Map marker" at bounding box center [672, 59] width 11 height 13
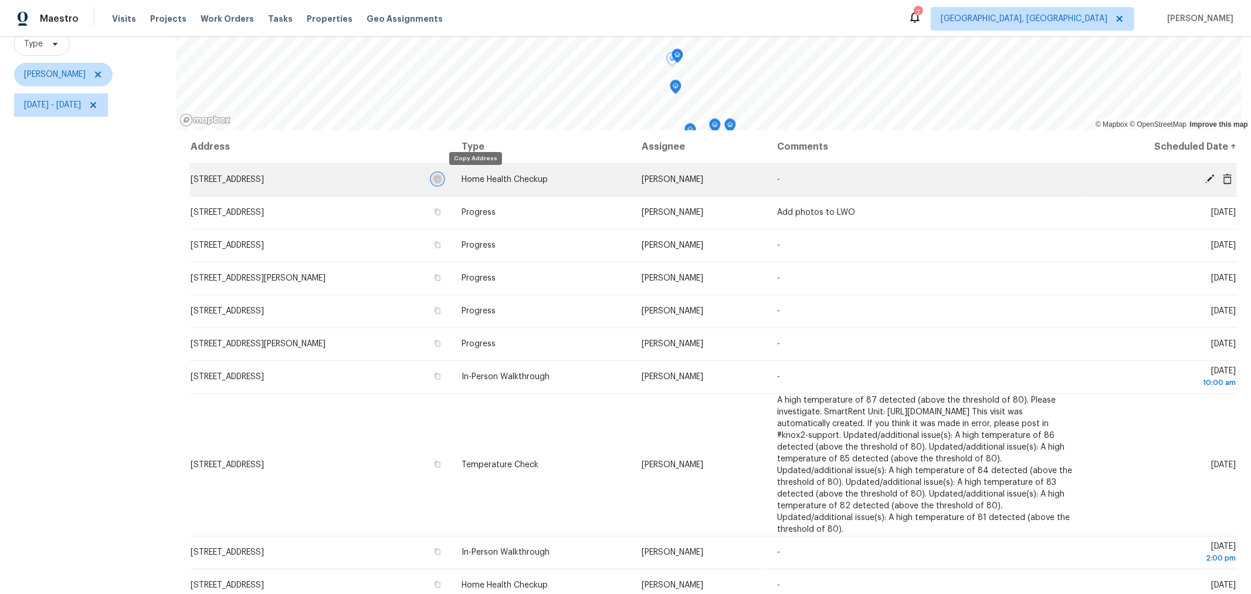
click at [441, 178] on icon "button" at bounding box center [437, 178] width 7 height 7
click at [680, 61] on icon "Map marker" at bounding box center [678, 56] width 12 height 15
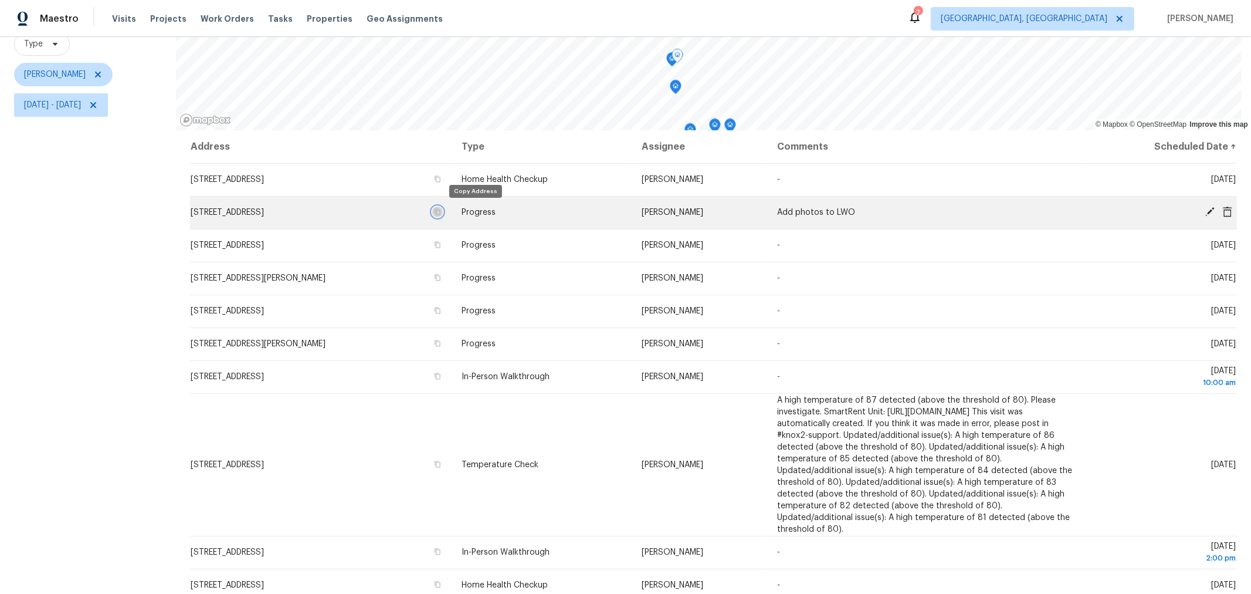
click at [441, 209] on icon "button" at bounding box center [437, 211] width 7 height 7
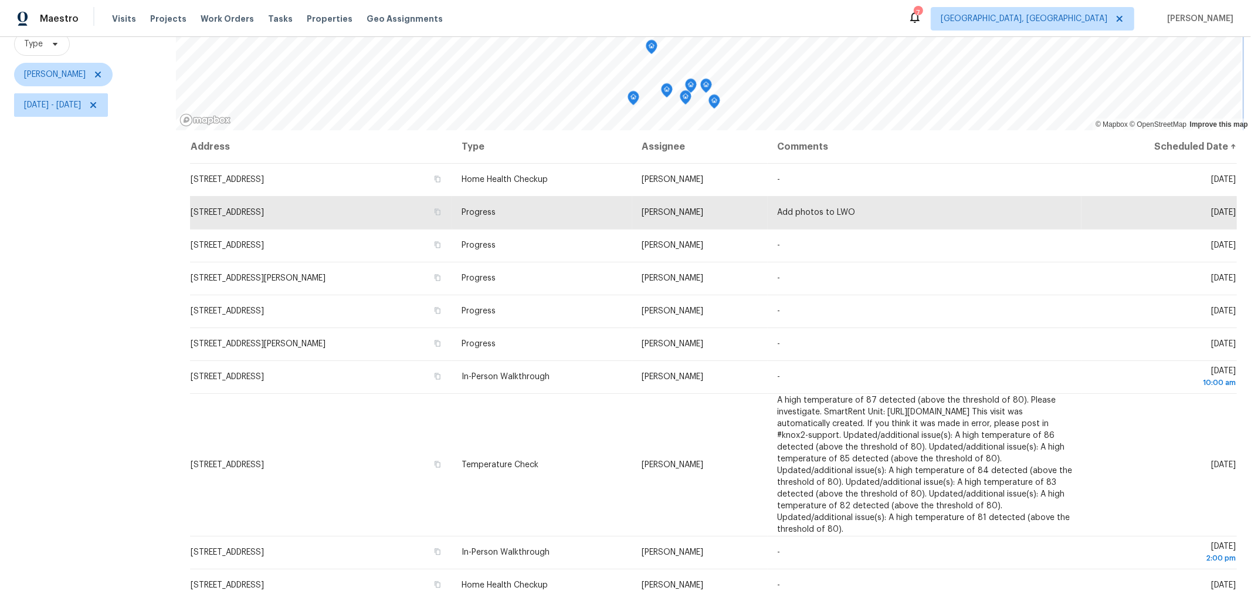
click at [704, 88] on icon "Map marker" at bounding box center [706, 85] width 11 height 13
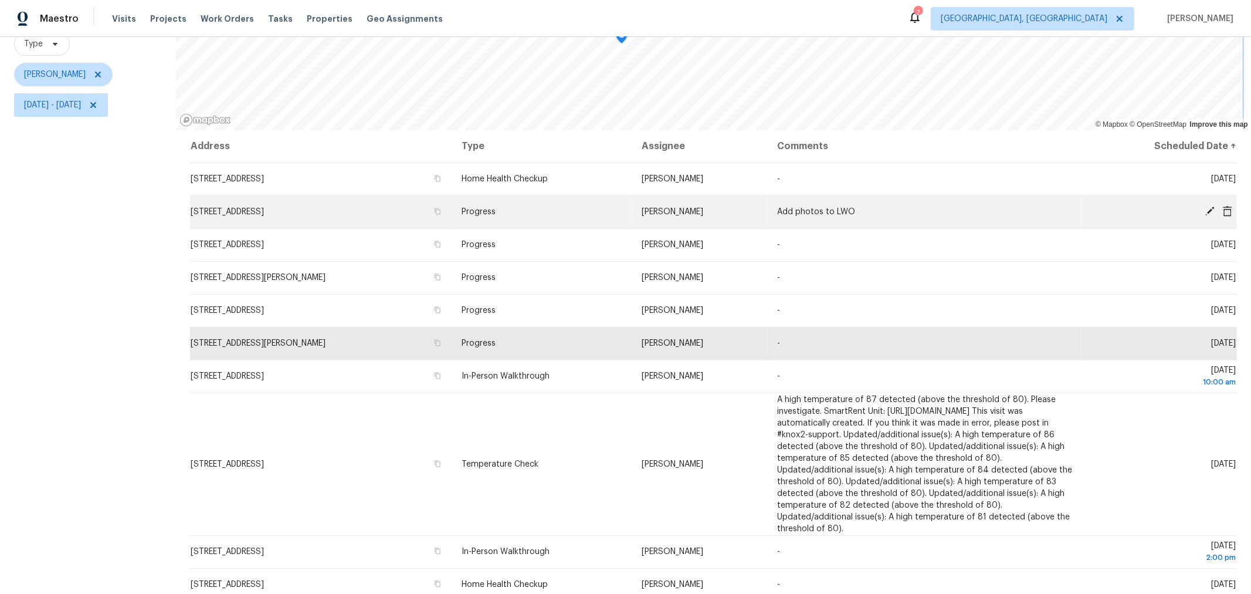
scroll to position [1, 0]
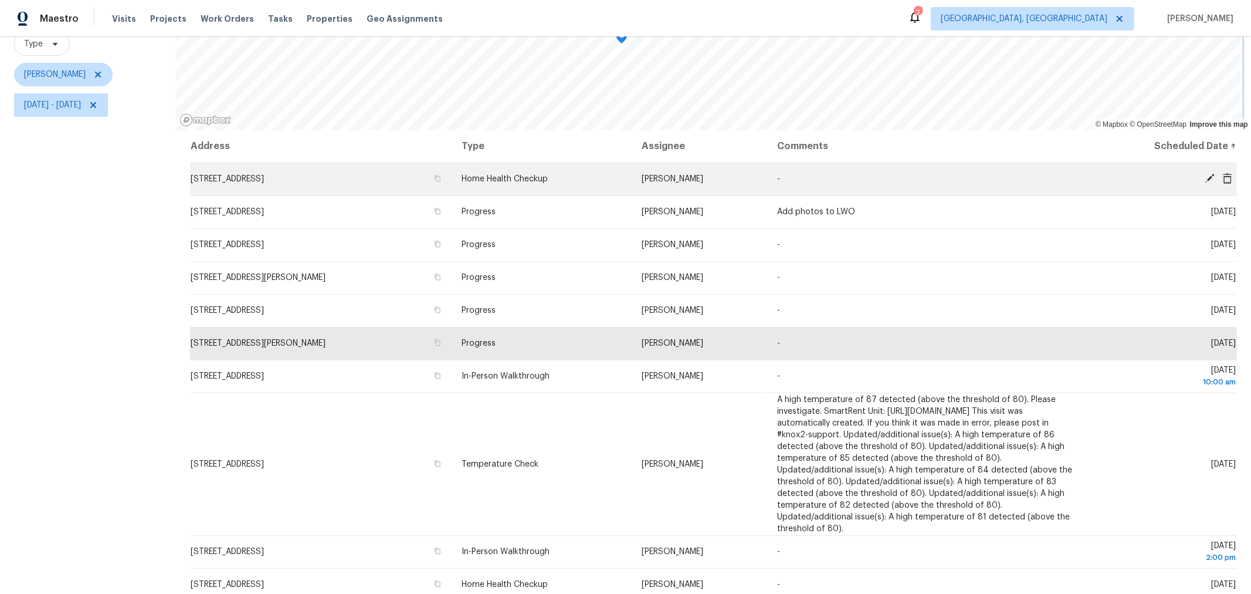
click at [722, 189] on div "© Mapbox © OpenStreetMap Improve this map Address Type Assignee Comments Schedu…" at bounding box center [713, 279] width 1075 height 651
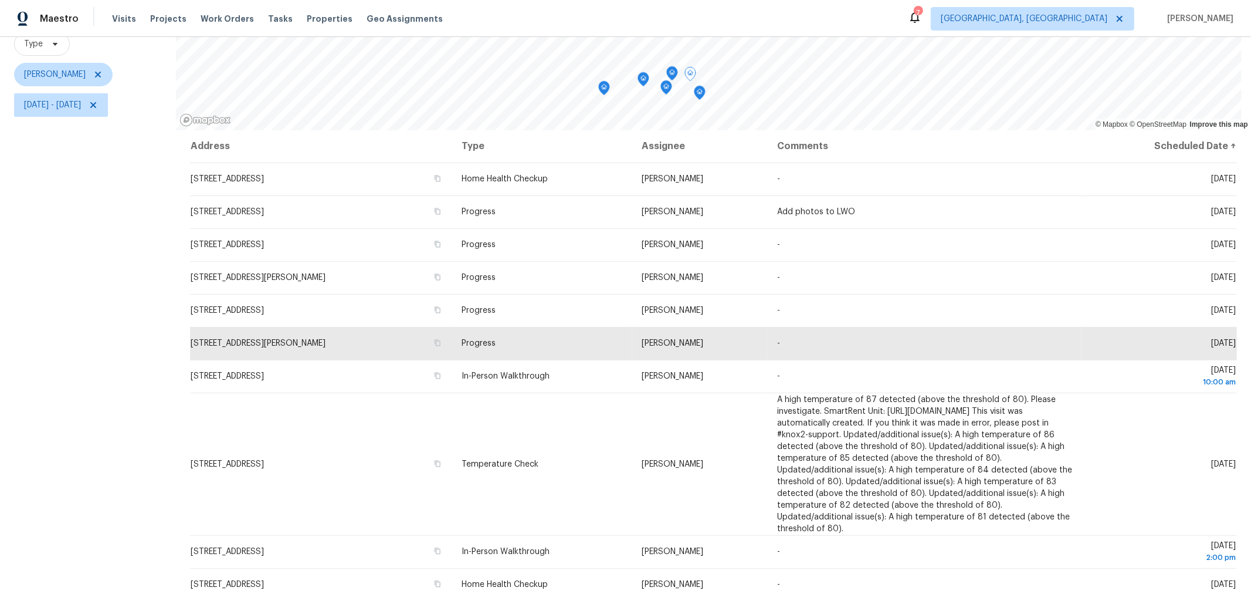
click at [71, 335] on div "Filters Reset ​ Type Keith Hollingsworth Wed, Aug 27 - Wed, Aug 27" at bounding box center [88, 279] width 176 height 651
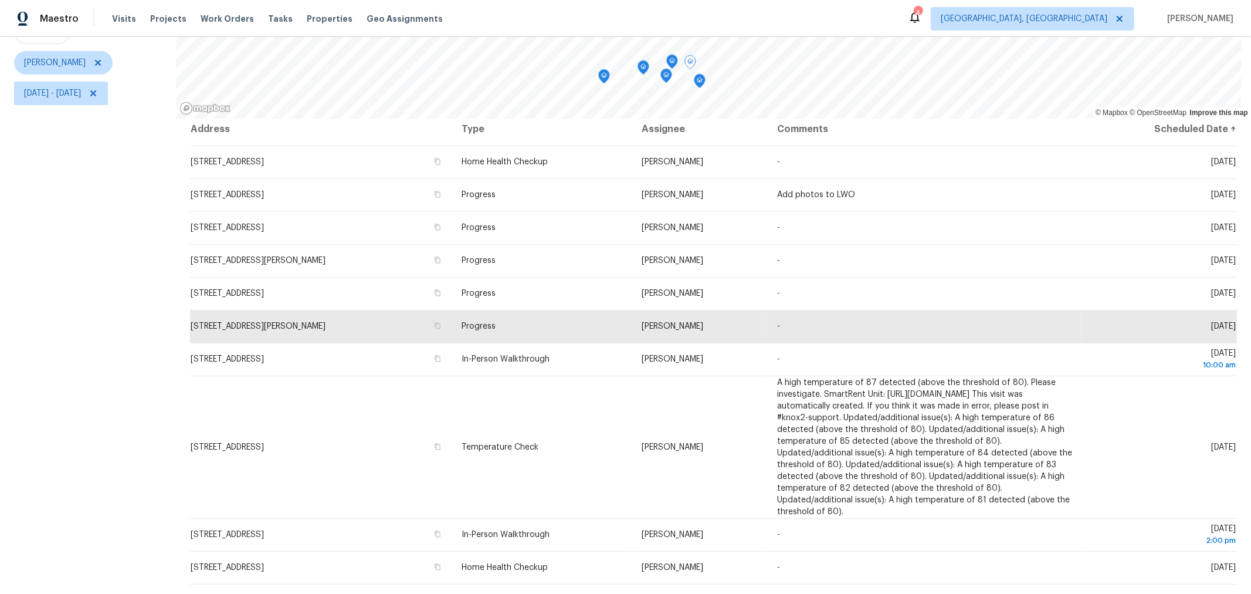
scroll to position [15, 0]
click at [98, 89] on icon at bounding box center [93, 93] width 9 height 9
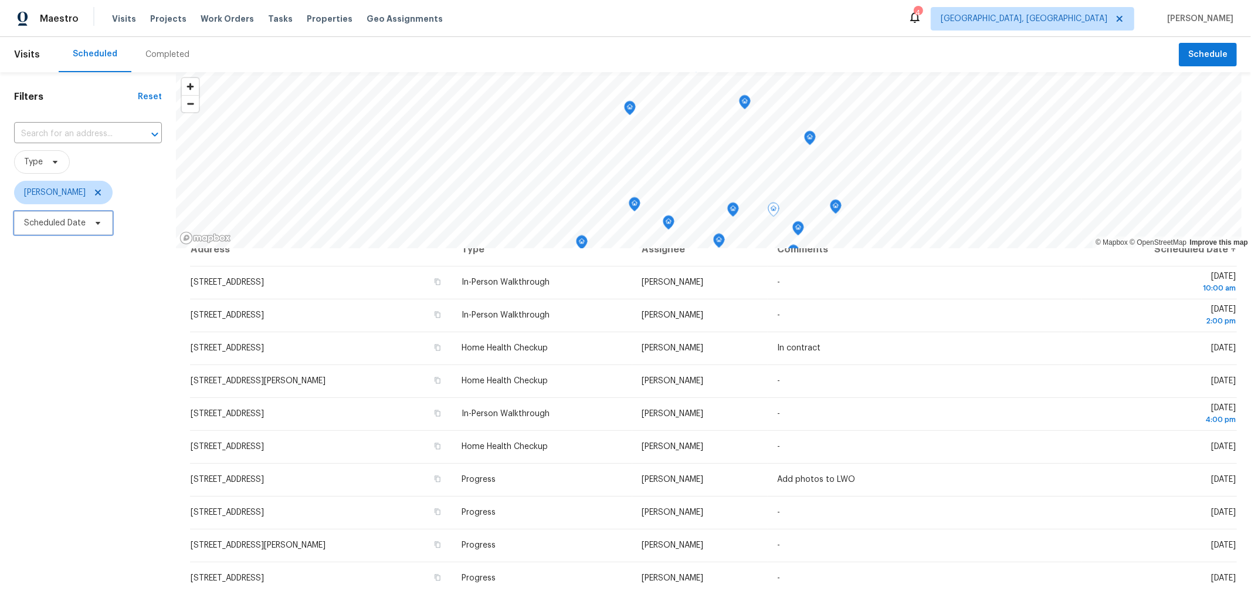
click at [72, 230] on span "Scheduled Date" at bounding box center [63, 222] width 99 height 23
select select "7"
select select "2025"
select select "8"
select select "2025"
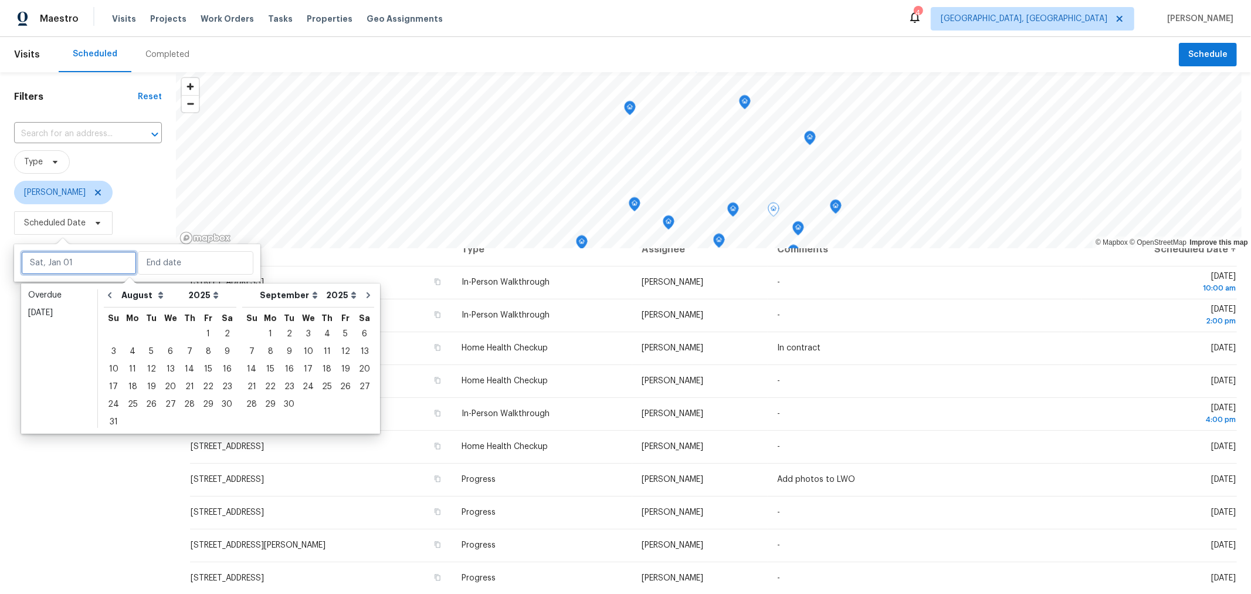
click at [90, 273] on input "text" at bounding box center [79, 262] width 116 height 23
type input "Wed, Aug 27"
click at [151, 402] on div "26" at bounding box center [151, 404] width 19 height 16
type input "Tue, Aug 26"
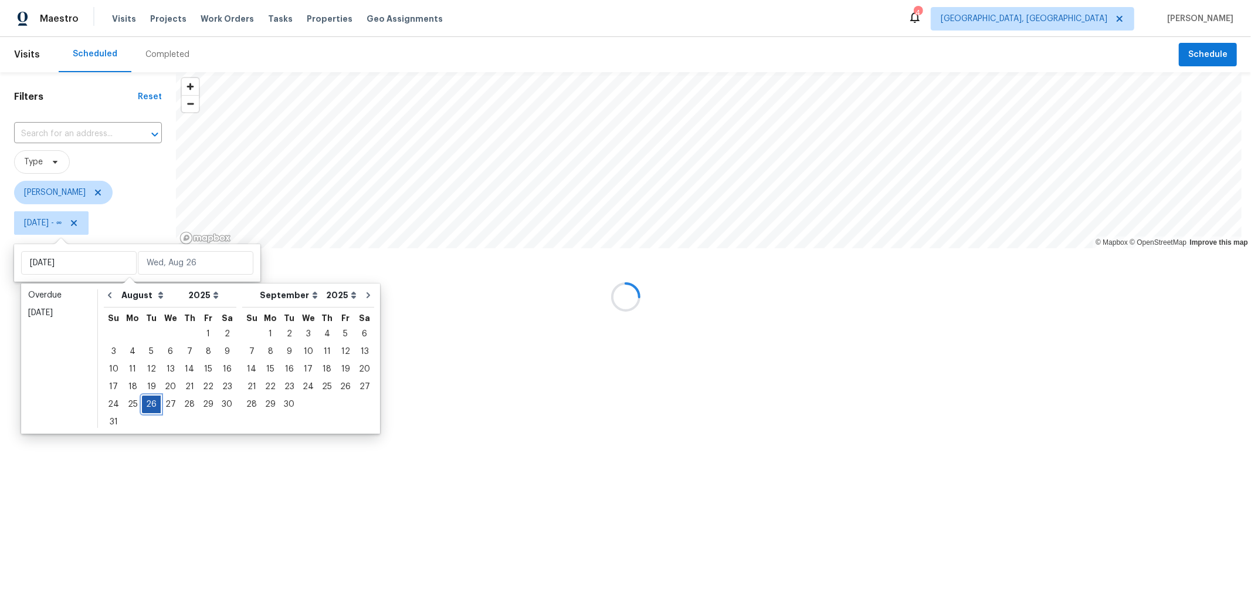
click at [151, 402] on div "26" at bounding box center [151, 404] width 19 height 16
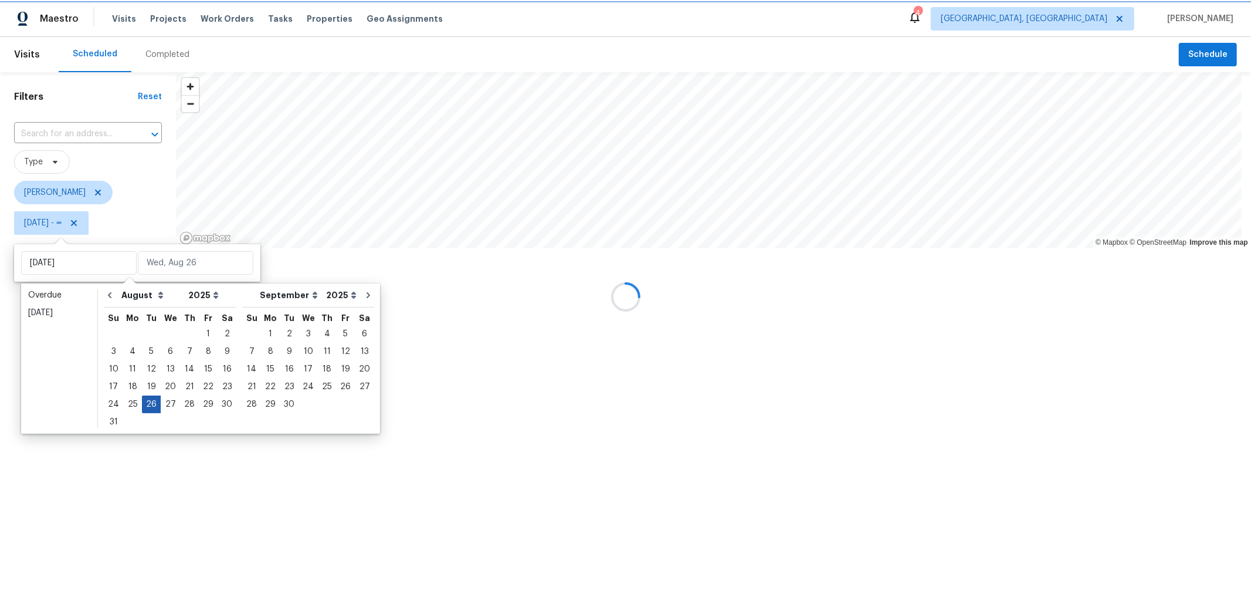
type input "Tue, Aug 26"
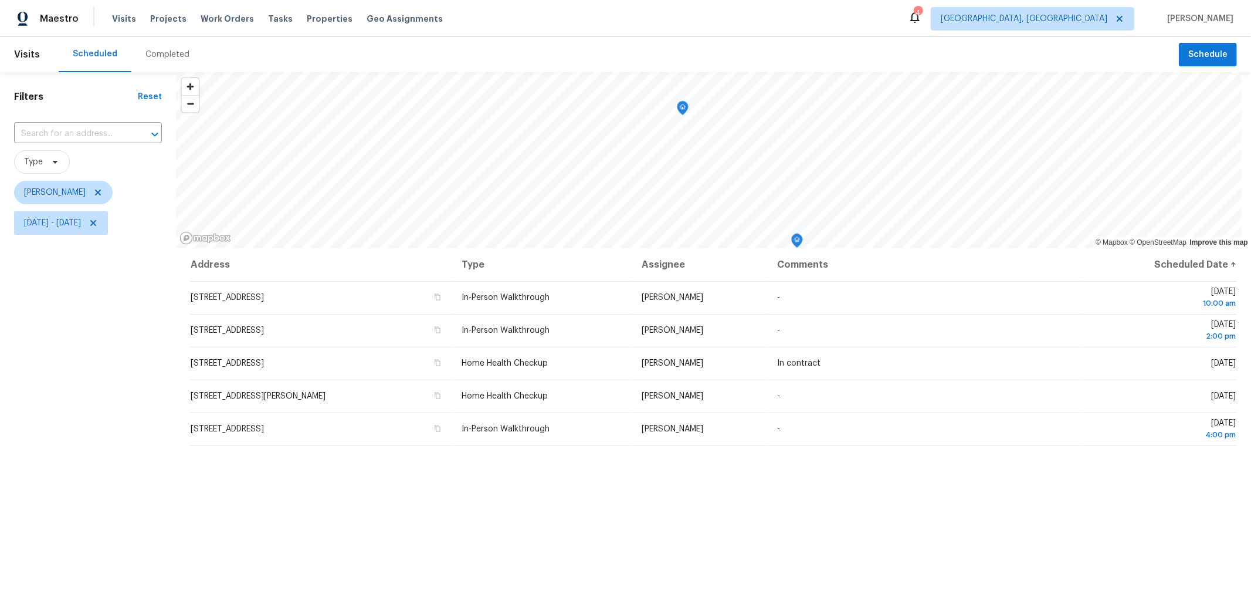
click at [111, 465] on div "Filters Reset ​ Type Keith Hollingsworth Tue, Aug 26 - Tue, Aug 26" at bounding box center [88, 397] width 176 height 651
click at [81, 223] on span "Tue, Aug 26 - Tue, Aug 26" at bounding box center [52, 223] width 57 height 12
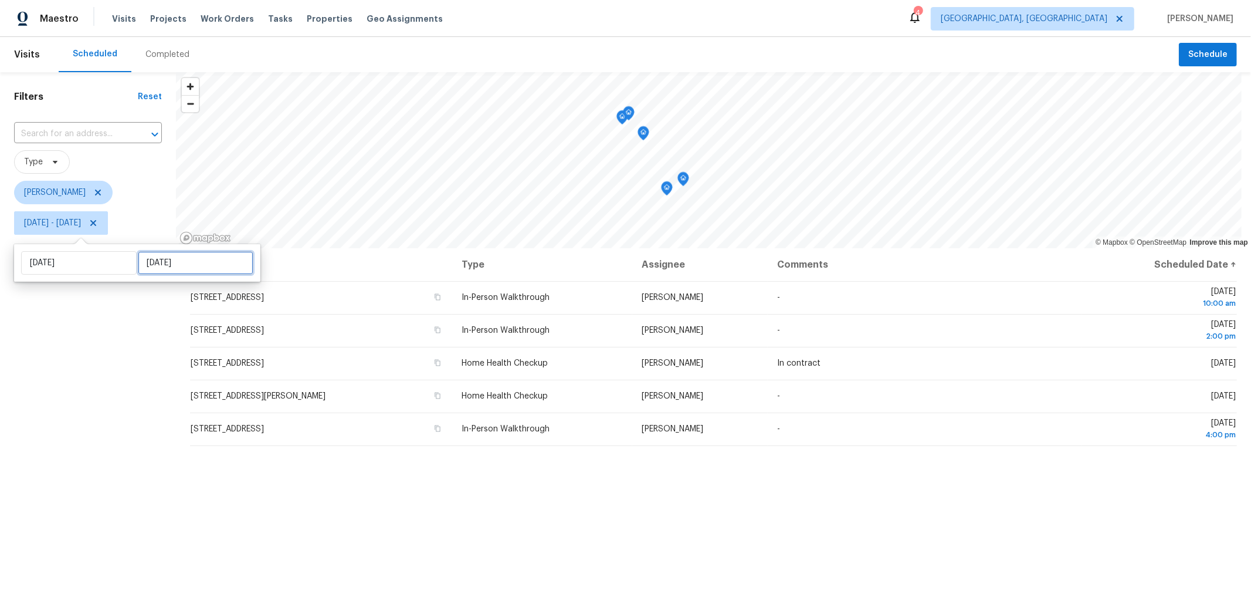
select select "7"
select select "2025"
select select "8"
select select "2025"
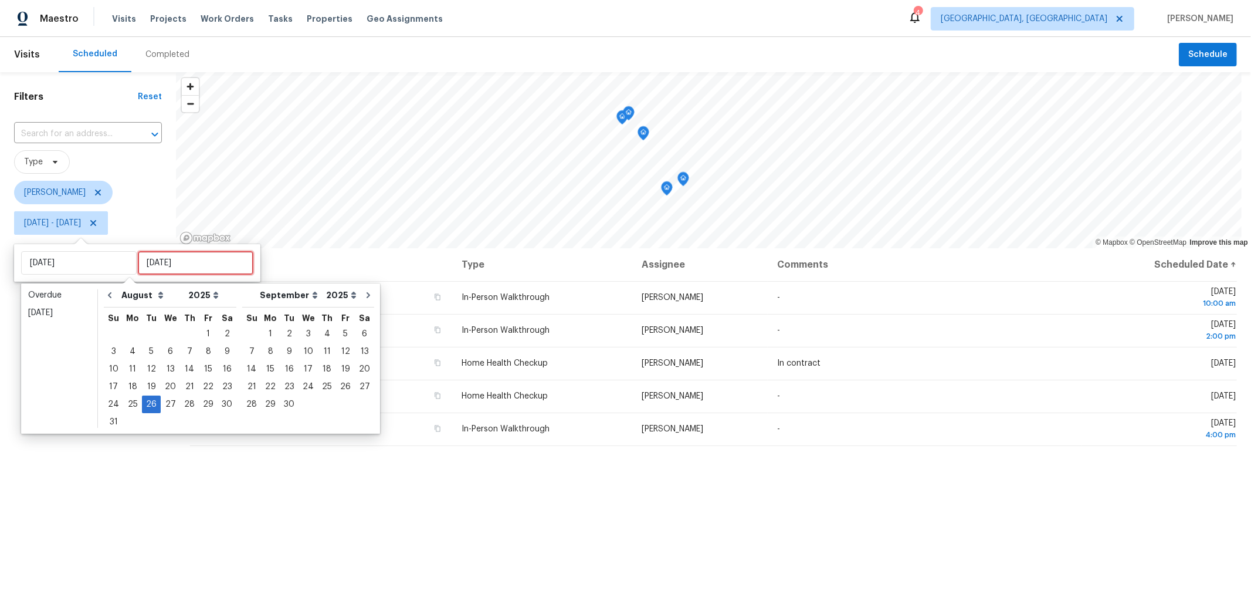
click at [182, 262] on input "Tue, Aug 26" at bounding box center [196, 262] width 116 height 23
type input "Tue, Aug 26"
type input "Wed, Aug 20"
type input "Tue, Aug 26"
click at [169, 409] on div "27" at bounding box center [170, 404] width 19 height 16
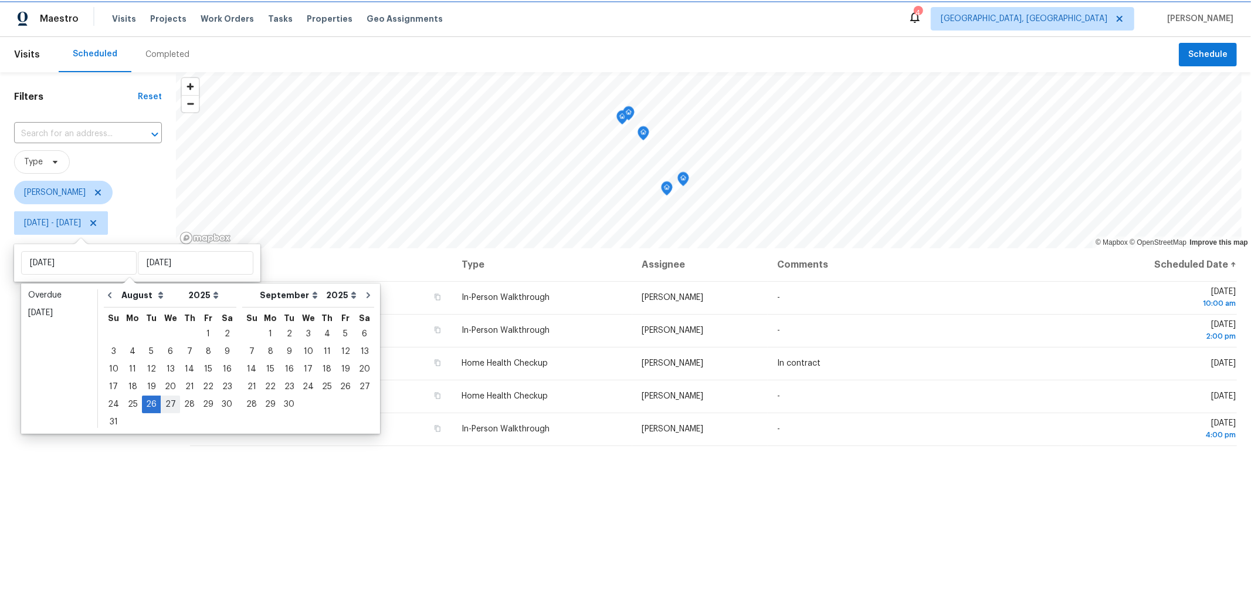
type input "Wed, Aug 27"
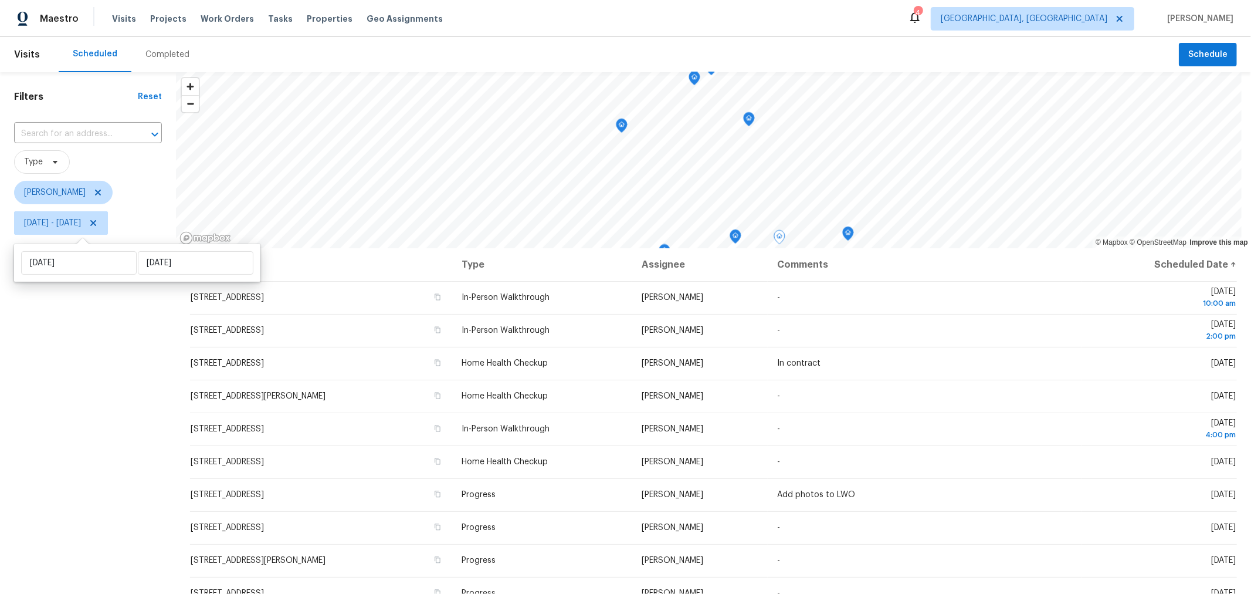
click at [98, 473] on div "Filters Reset ​ Type Keith Hollingsworth Tue, Aug 26 - Wed, Aug 27" at bounding box center [88, 397] width 176 height 651
click at [81, 225] on span "Tue, Aug 26 - Wed, Aug 27" at bounding box center [52, 223] width 57 height 12
click at [83, 277] on div "Tue, Aug 26 Wed, Aug 27" at bounding box center [137, 263] width 246 height 38
select select "7"
select select "2025"
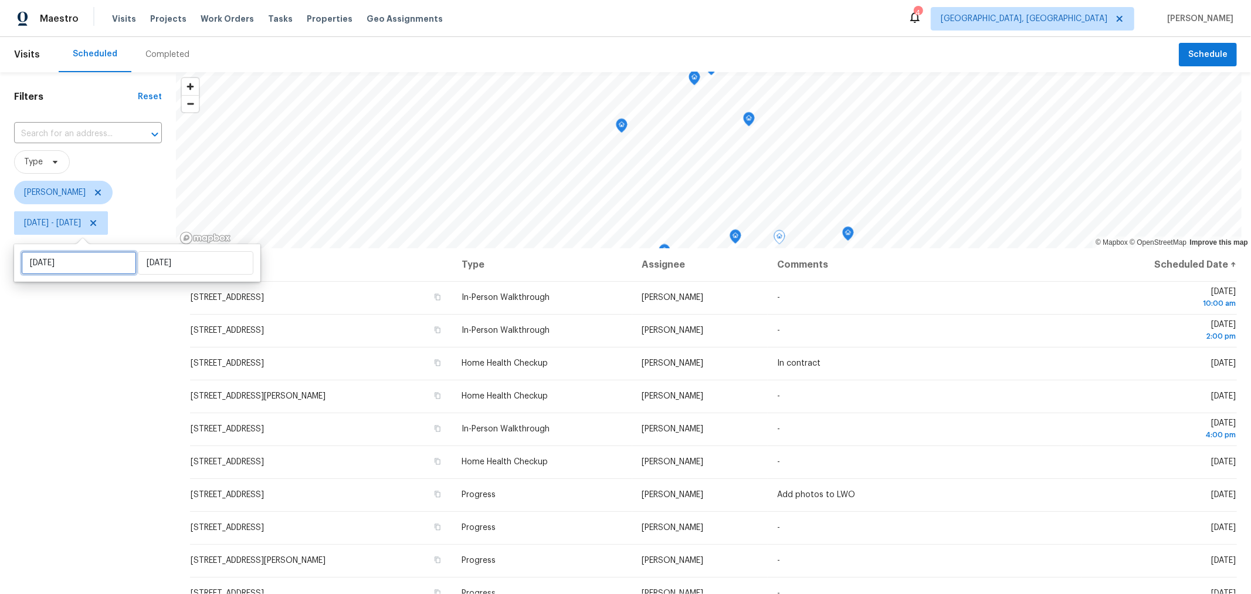
select select "8"
select select "2025"
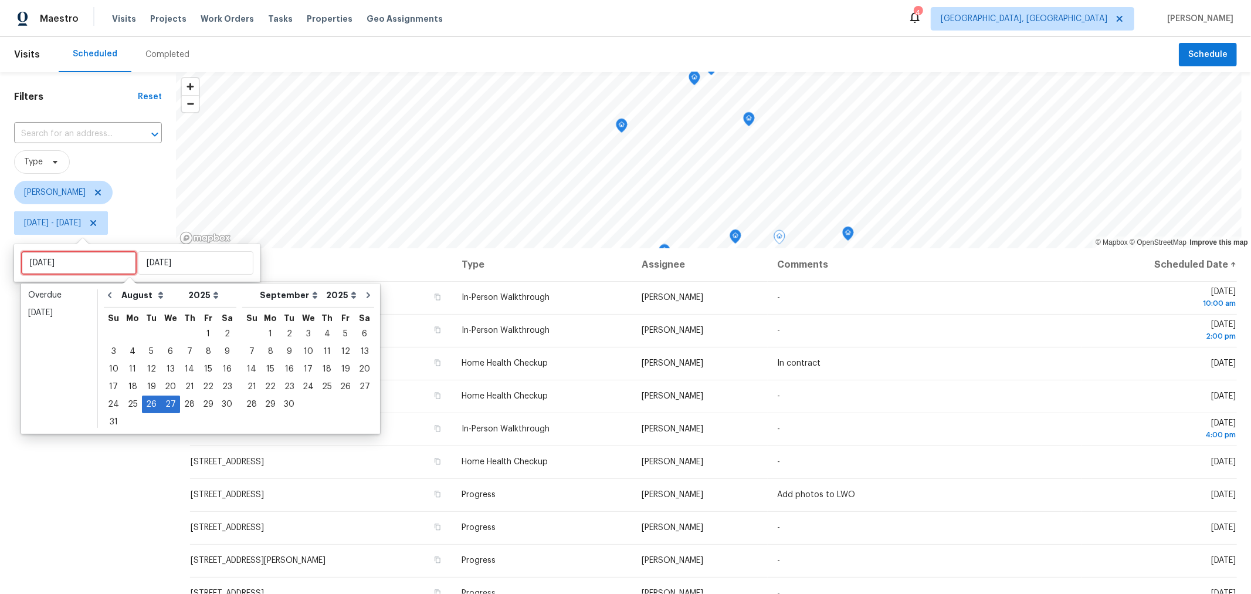
click at [89, 266] on input "Tue, Aug 26" at bounding box center [79, 262] width 116 height 23
type input "Tue, Aug 19"
click at [167, 408] on div "27" at bounding box center [170, 404] width 19 height 16
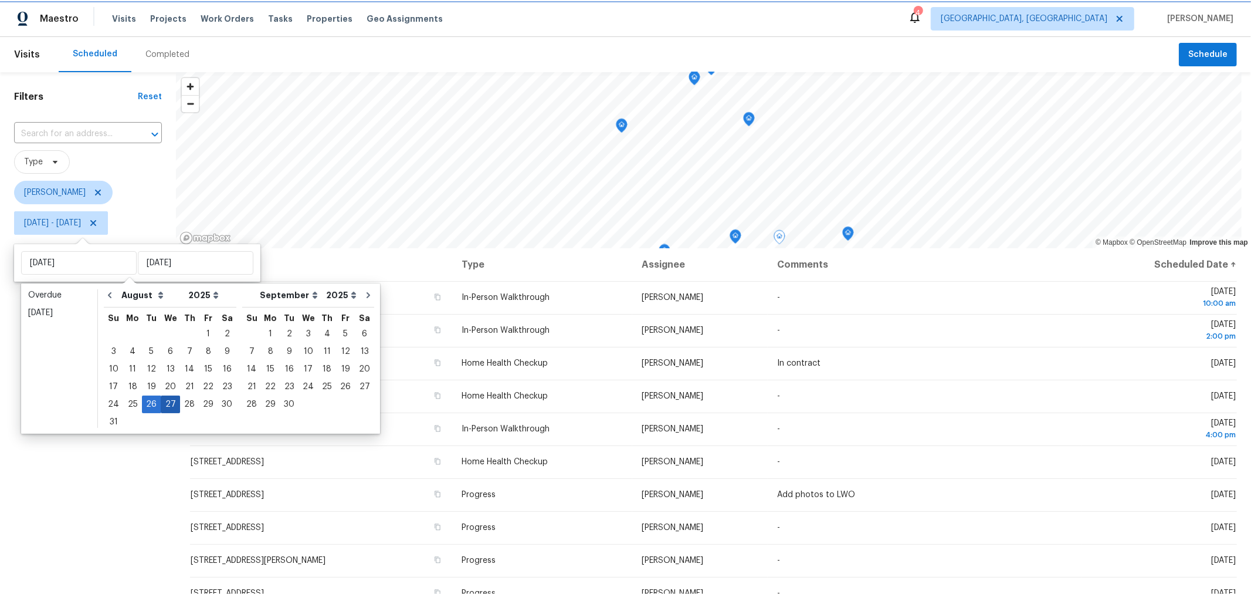
type input "Wed, Aug 27"
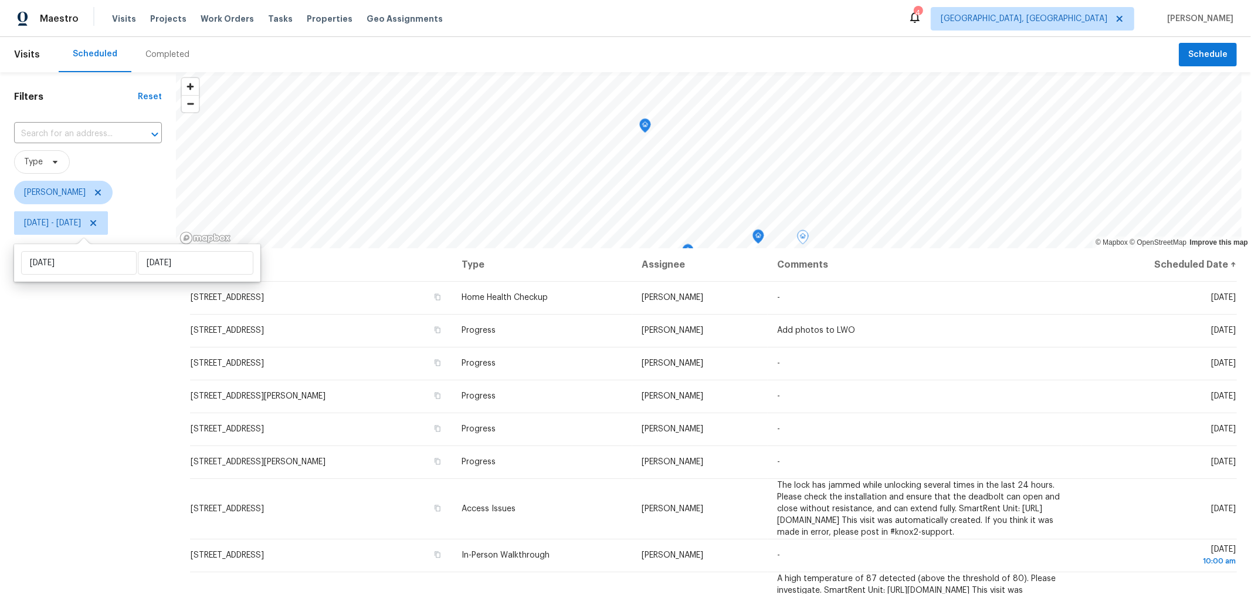
click at [112, 431] on div "Filters Reset ​ Type Keith Hollingsworth Wed, Aug 27 - Wed, Aug 27" at bounding box center [88, 397] width 176 height 651
click at [85, 308] on div "Filters Reset ​ Type Keith Hollingsworth Wed, Aug 27 - Wed, Aug 27" at bounding box center [88, 397] width 176 height 651
click at [838, 51] on div "Scheduled Completed" at bounding box center [619, 54] width 1120 height 35
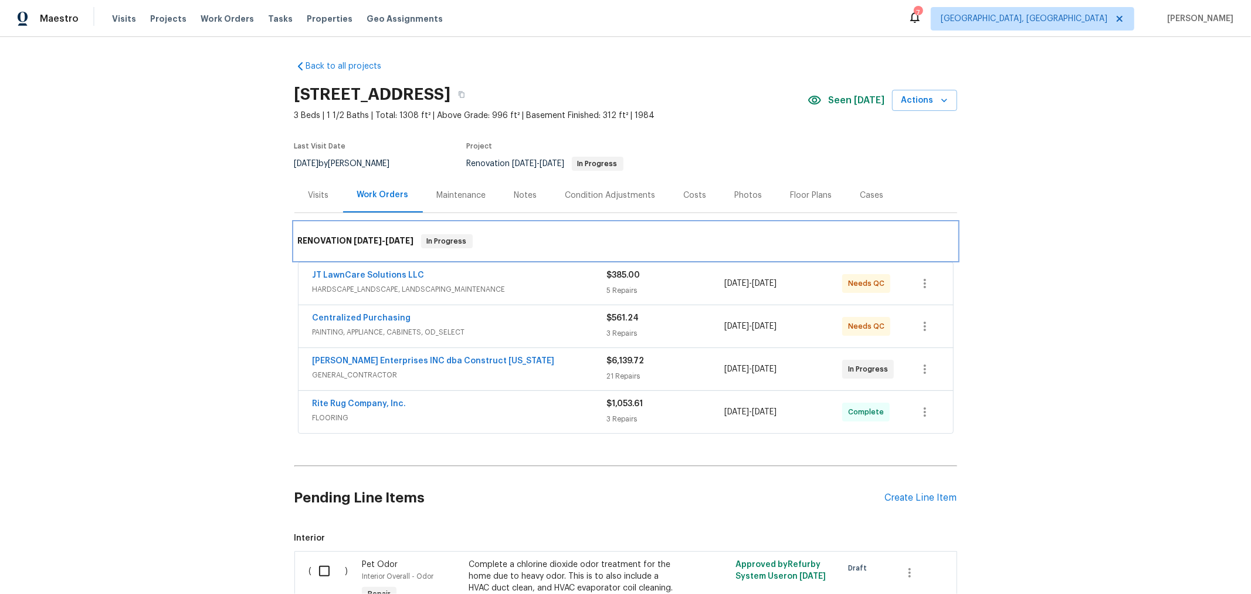
click at [692, 230] on div "RENOVATION [DATE] - [DATE] In Progress" at bounding box center [625, 241] width 663 height 38
click at [320, 16] on span "Properties" at bounding box center [330, 19] width 46 height 12
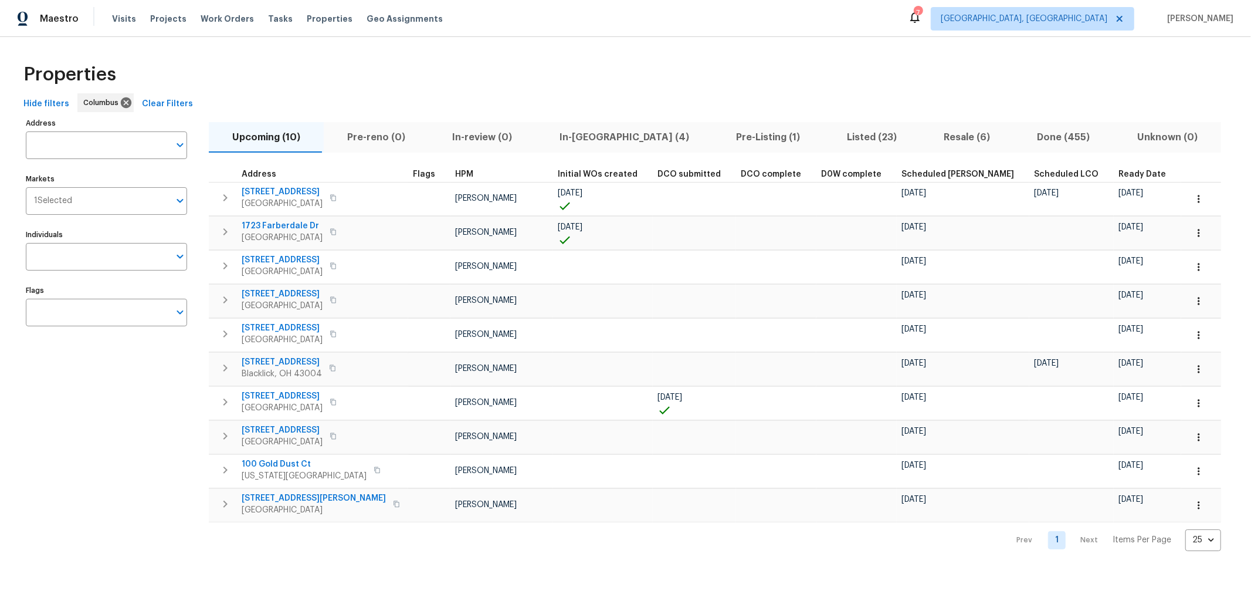
click at [588, 144] on span "In-reno (4)" at bounding box center [624, 137] width 162 height 16
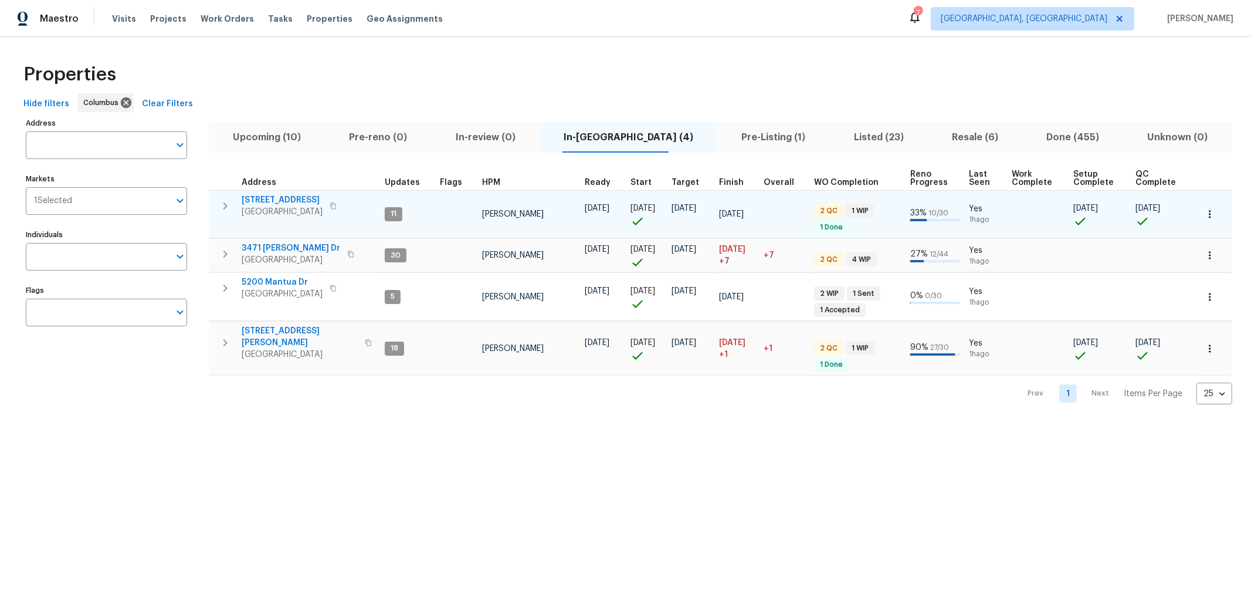
click at [225, 203] on icon "button" at bounding box center [225, 205] width 4 height 7
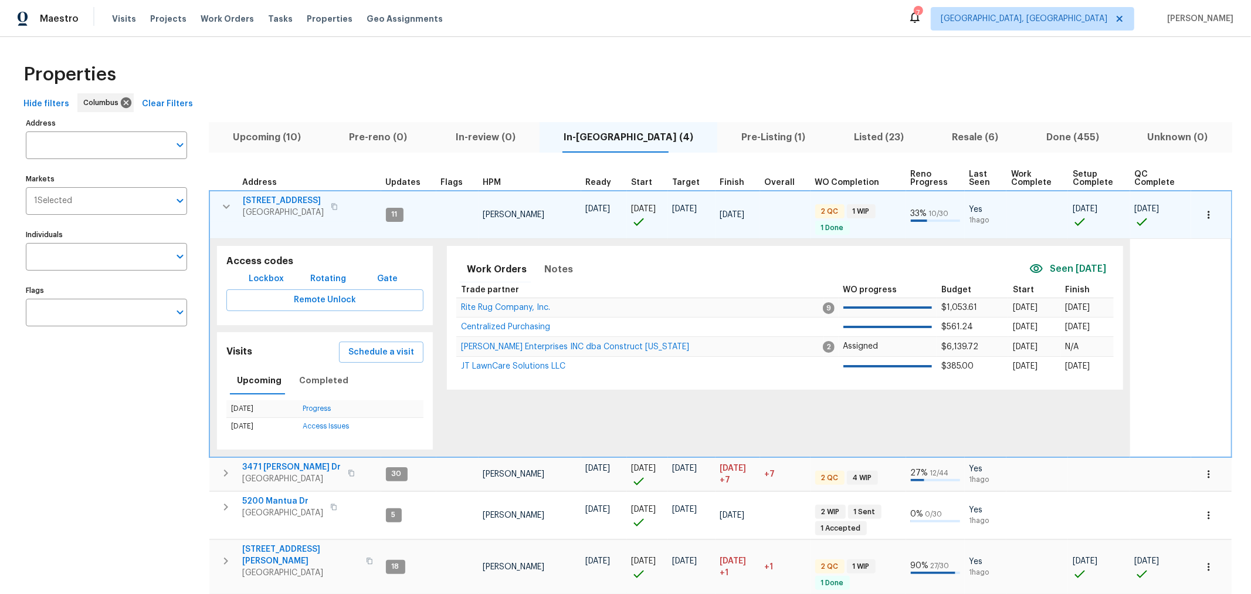
click at [267, 201] on span "2698 Moonlight Ln" at bounding box center [283, 201] width 81 height 12
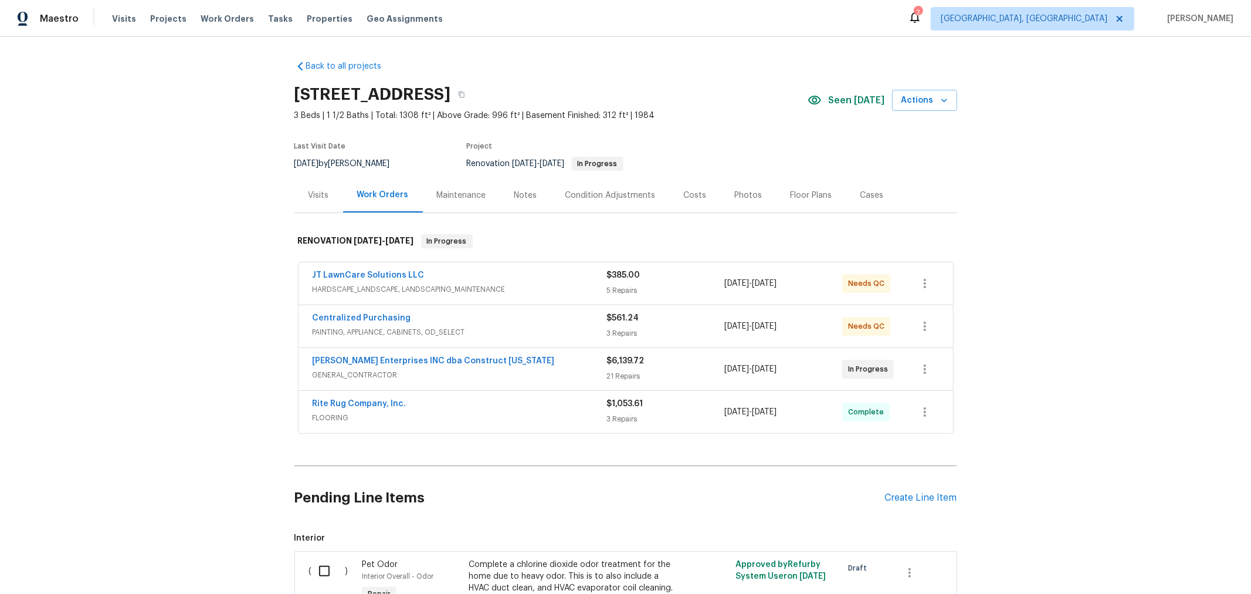
click at [514, 191] on div "Notes" at bounding box center [525, 195] width 23 height 12
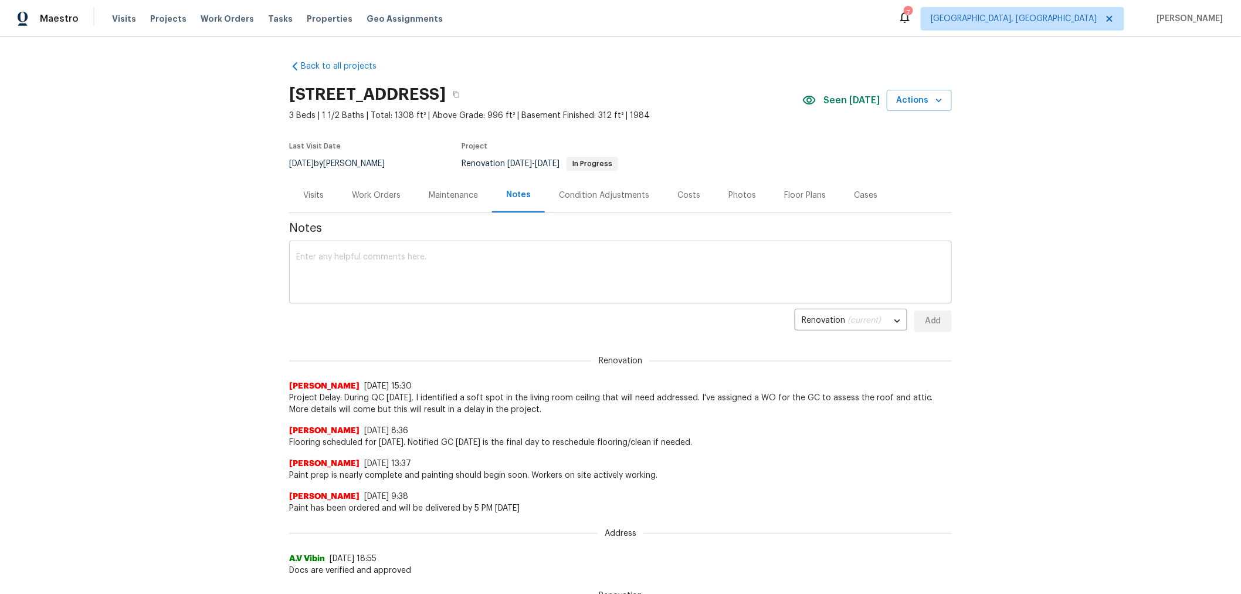
click at [479, 255] on textarea at bounding box center [620, 273] width 649 height 41
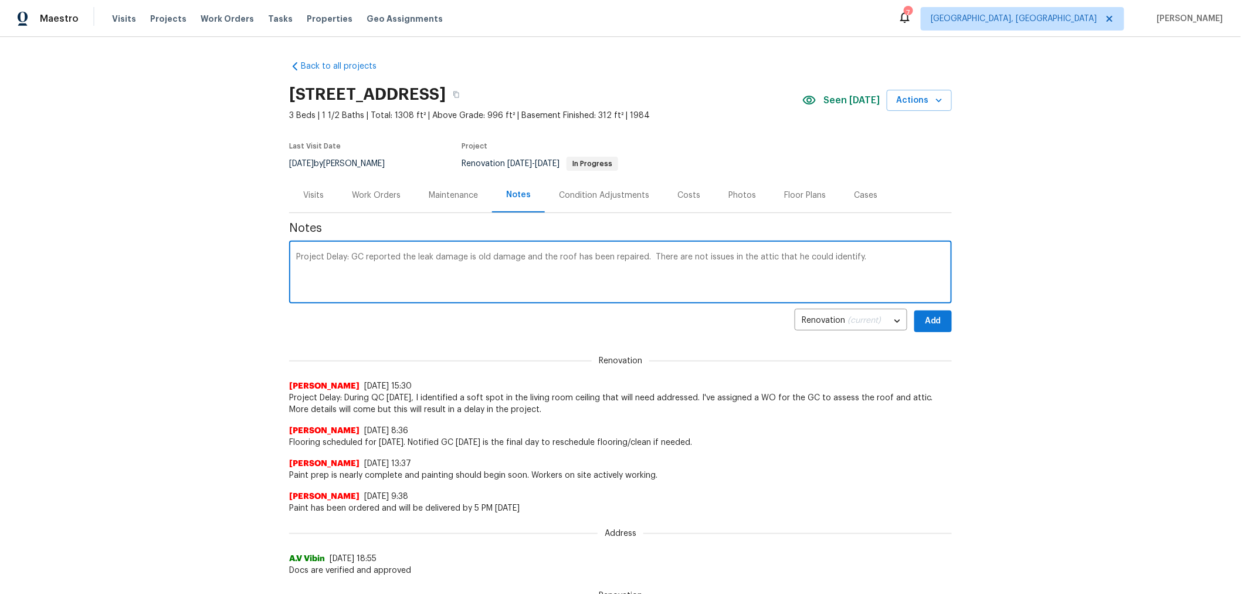
type textarea "Project Delay: GC reported the leak damage is old damage and the roof has been …"
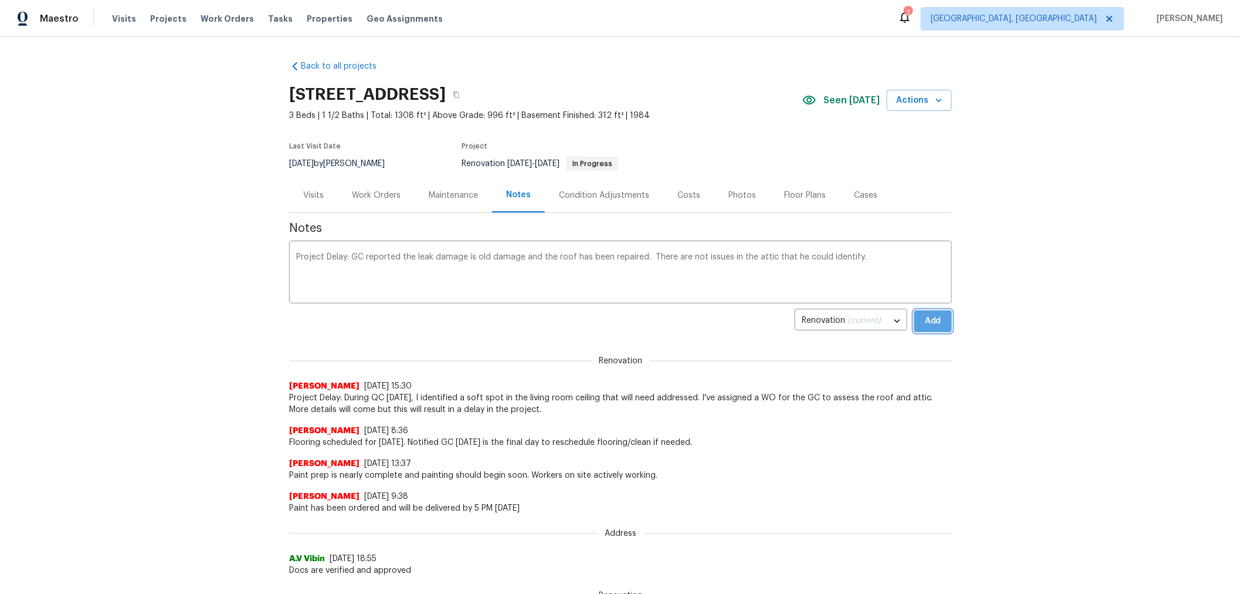
click at [924, 327] on span "Add" at bounding box center [933, 321] width 19 height 15
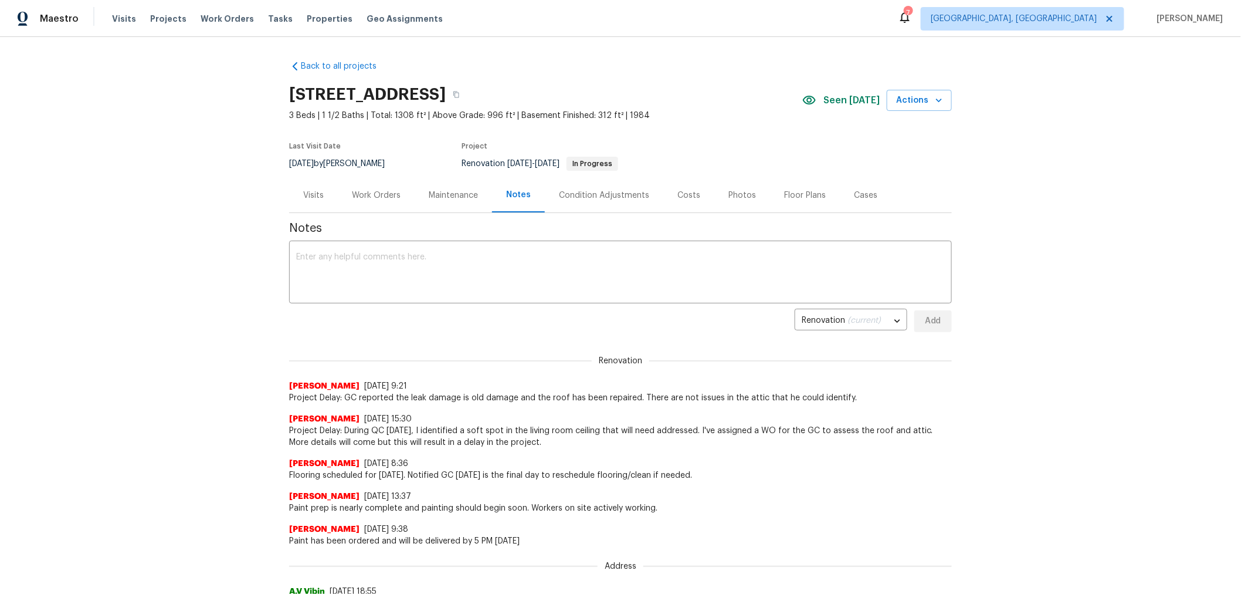
click at [379, 196] on div "Work Orders" at bounding box center [376, 195] width 49 height 12
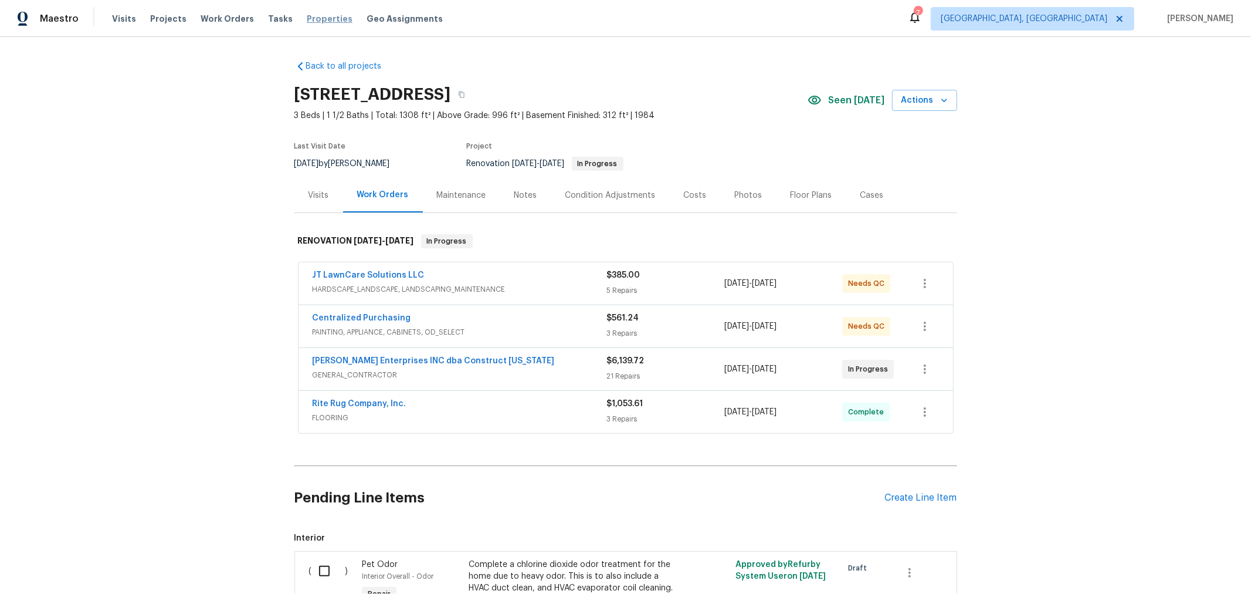
click at [314, 16] on span "Properties" at bounding box center [330, 19] width 46 height 12
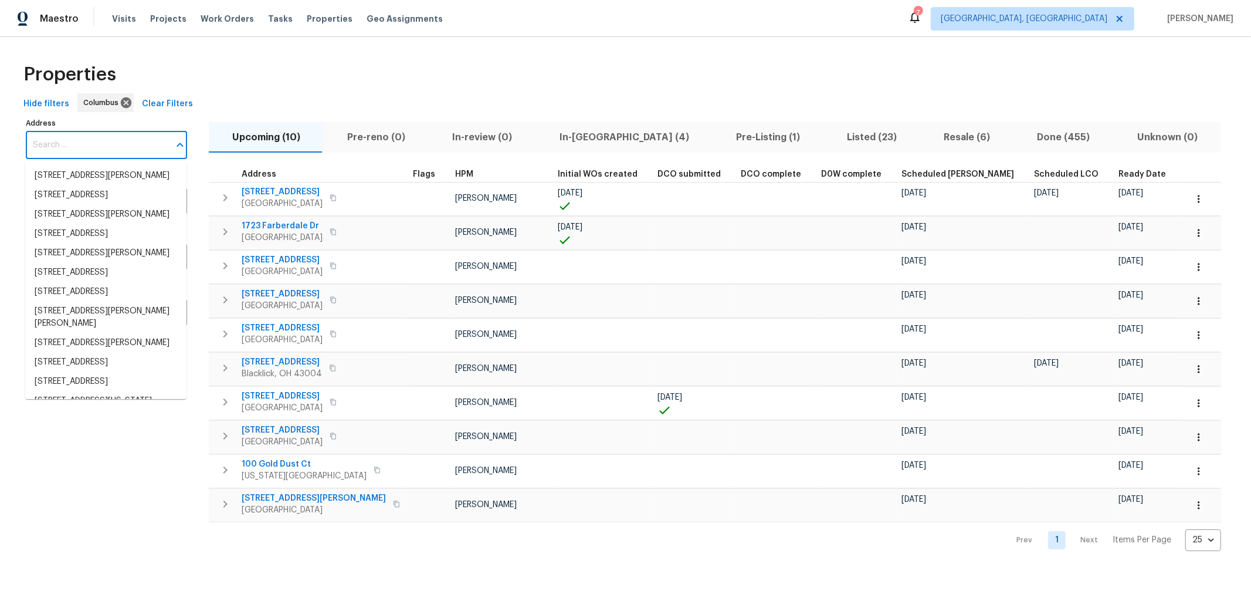
click at [118, 141] on input "Address" at bounding box center [98, 145] width 144 height 28
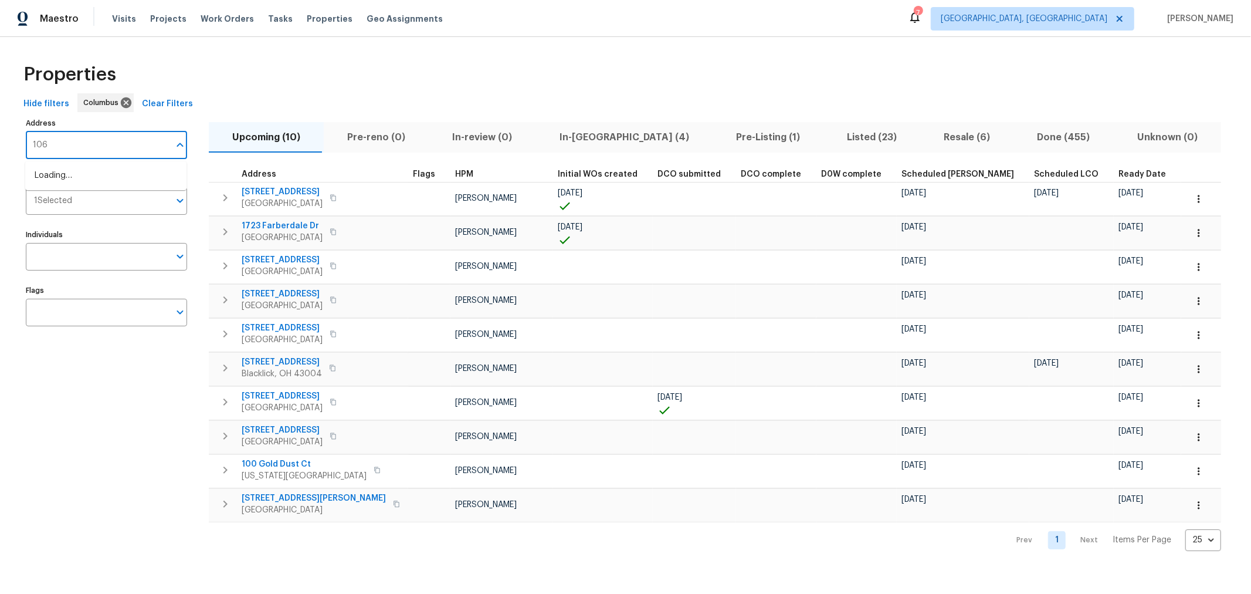
type input "1068"
click at [116, 219] on li "1068 Rutherglen Dr Columbus OH 43235" at bounding box center [105, 226] width 161 height 19
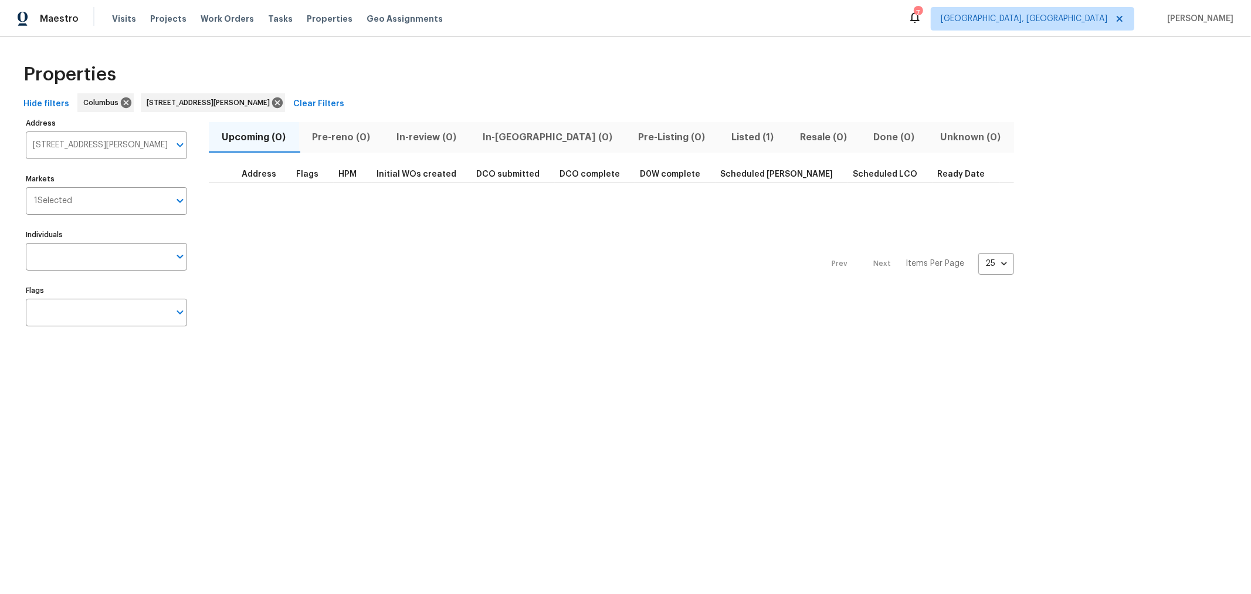
click at [725, 131] on span "Listed (1)" at bounding box center [752, 137] width 55 height 16
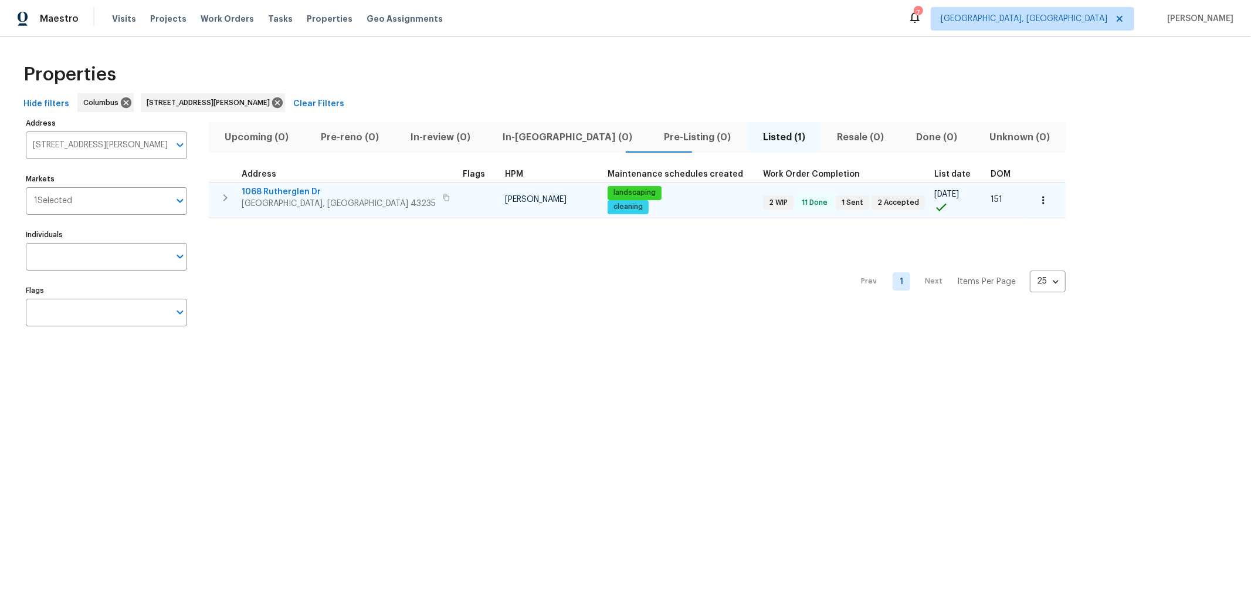
click at [279, 194] on span "1068 Rutherglen Dr" at bounding box center [339, 192] width 194 height 12
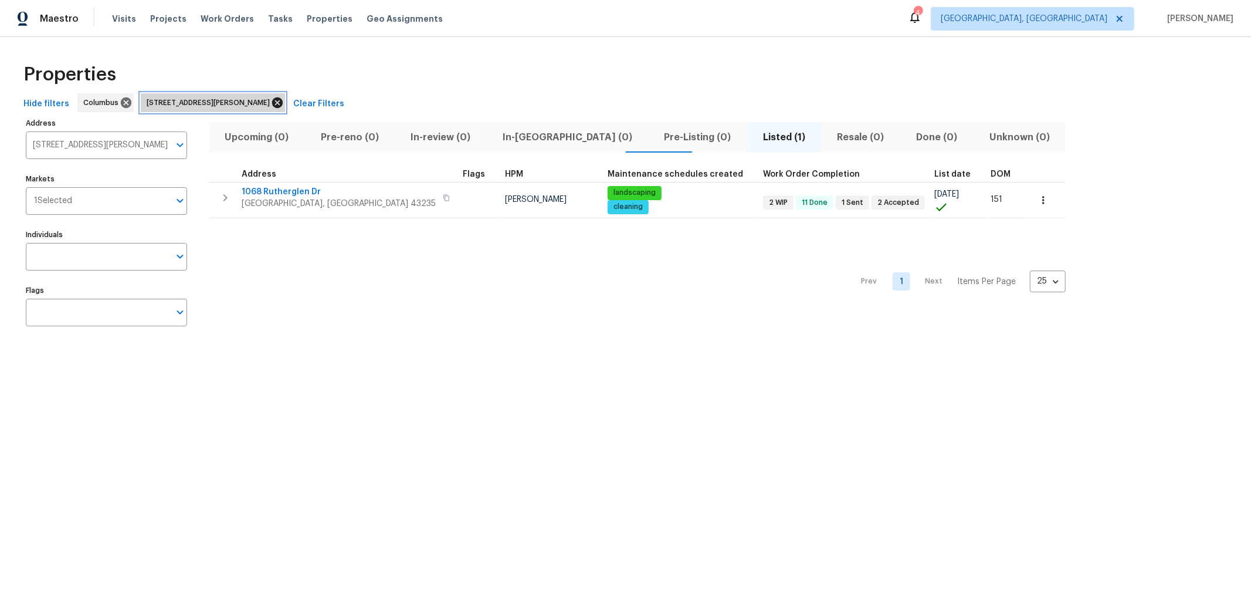
click at [284, 101] on icon at bounding box center [277, 102] width 13 height 13
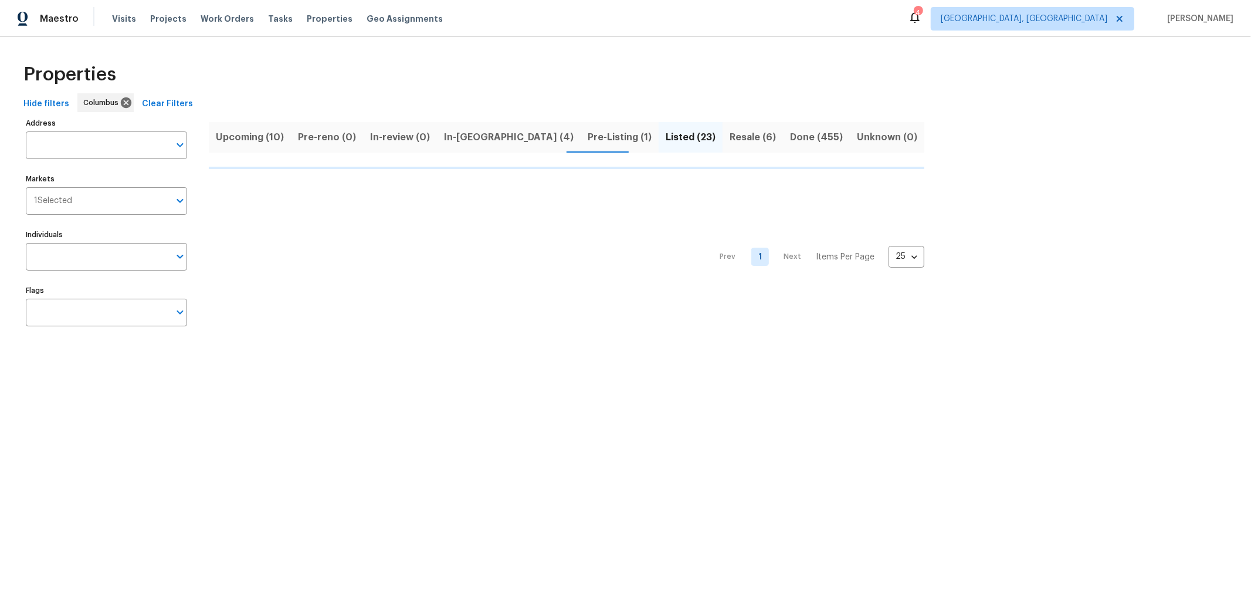
click at [577, 20] on div "Maestro Visits Projects Work Orders Tasks Properties Geo Assignments 4 Columbus…" at bounding box center [625, 18] width 1251 height 37
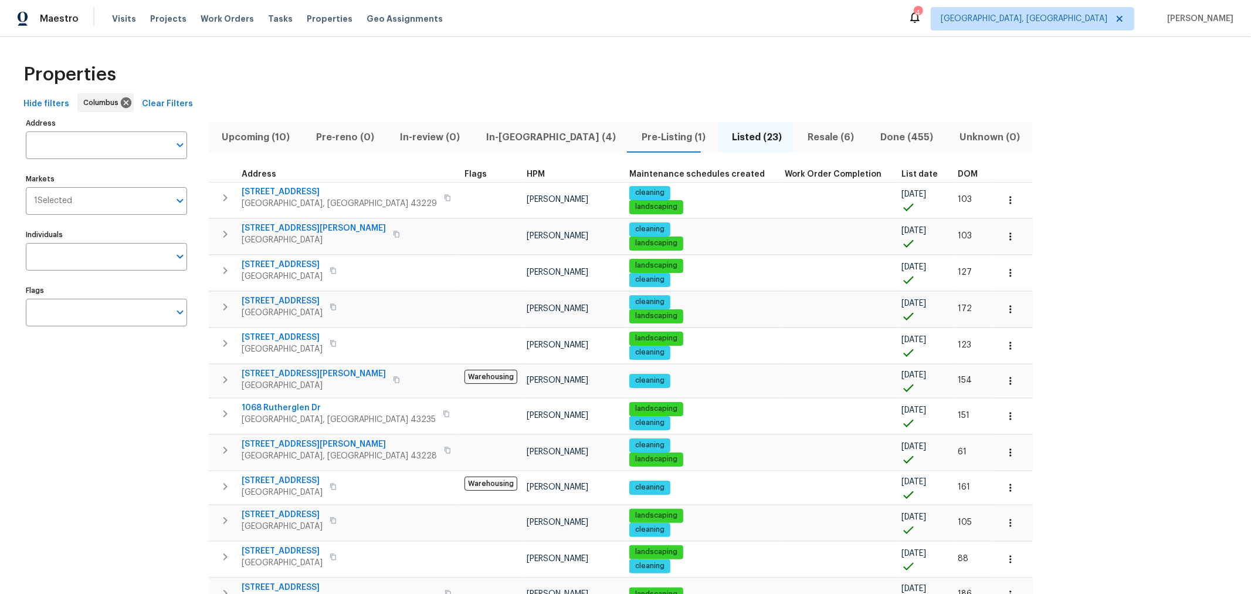
click at [672, 71] on div "Properties" at bounding box center [625, 75] width 1213 height 38
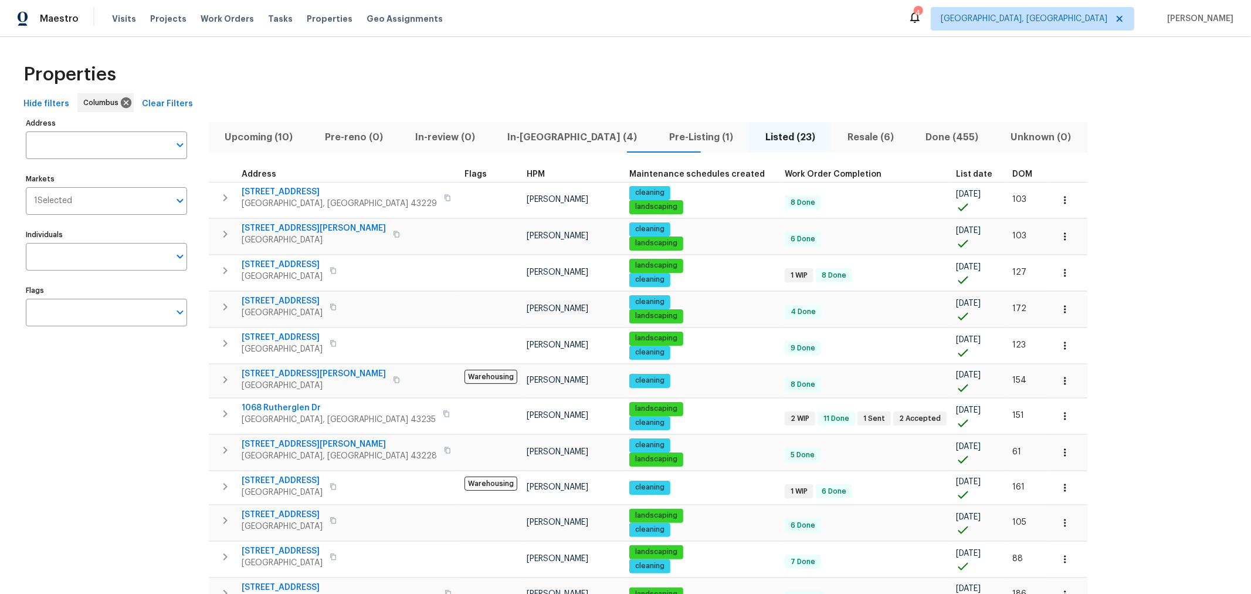
click at [660, 130] on span "Pre-Listing (1)" at bounding box center [701, 137] width 82 height 16
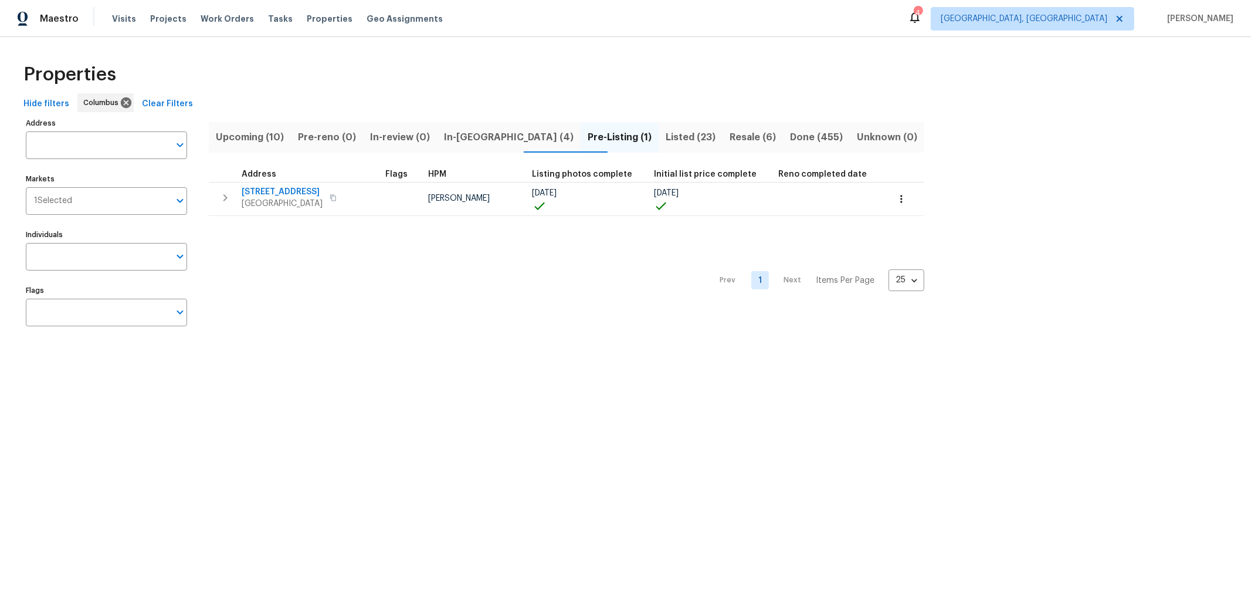
click at [275, 321] on div "Prev 1 Next Items Per Page 25 25 ​" at bounding box center [567, 277] width 716 height 122
click at [730, 141] on span "Resale (6)" at bounding box center [753, 137] width 46 height 16
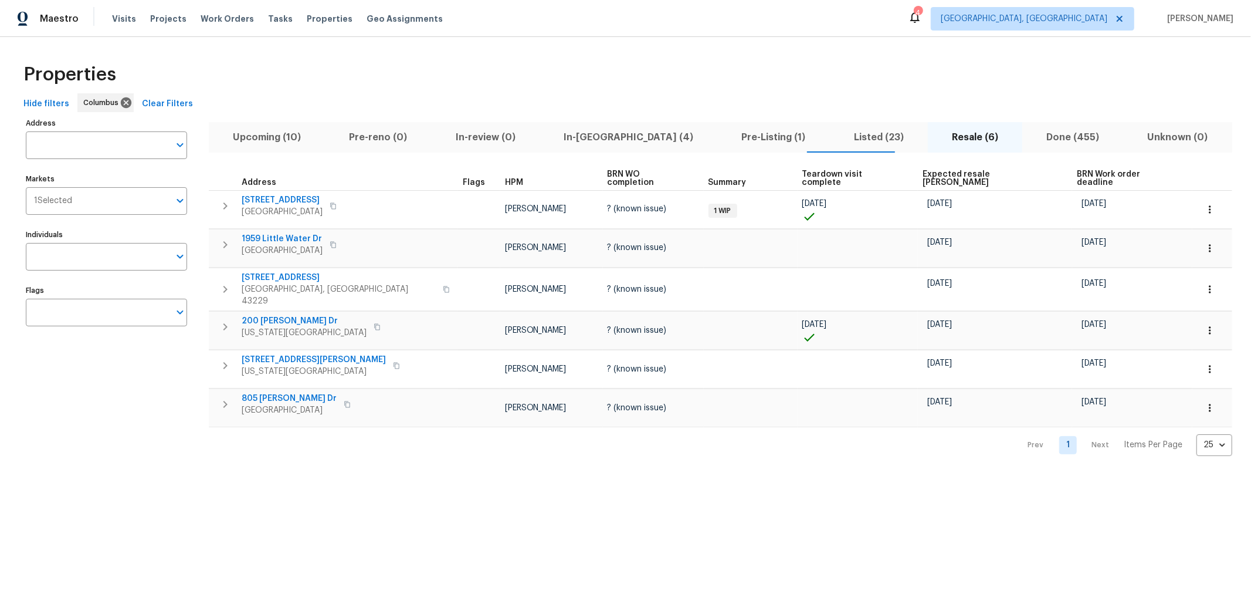
click at [644, 474] on html "Maestro Visits Projects Work Orders Tasks Properties Geo Assignments 4 Columbus…" at bounding box center [625, 237] width 1251 height 474
click at [1054, 474] on html "Maestro Visits Projects Work Orders Tasks Properties Geo Assignments 4 Columbus…" at bounding box center [625, 237] width 1251 height 474
click at [558, 454] on div "Properties Hide filters Columbus Clear Filters Address Address Markets 1 Select…" at bounding box center [625, 256] width 1251 height 438
click at [625, 438] on div "Prev 1 Next Items Per Page 25 25 ​" at bounding box center [720, 441] width 1023 height 29
click at [618, 56] on div "Properties" at bounding box center [625, 75] width 1213 height 38
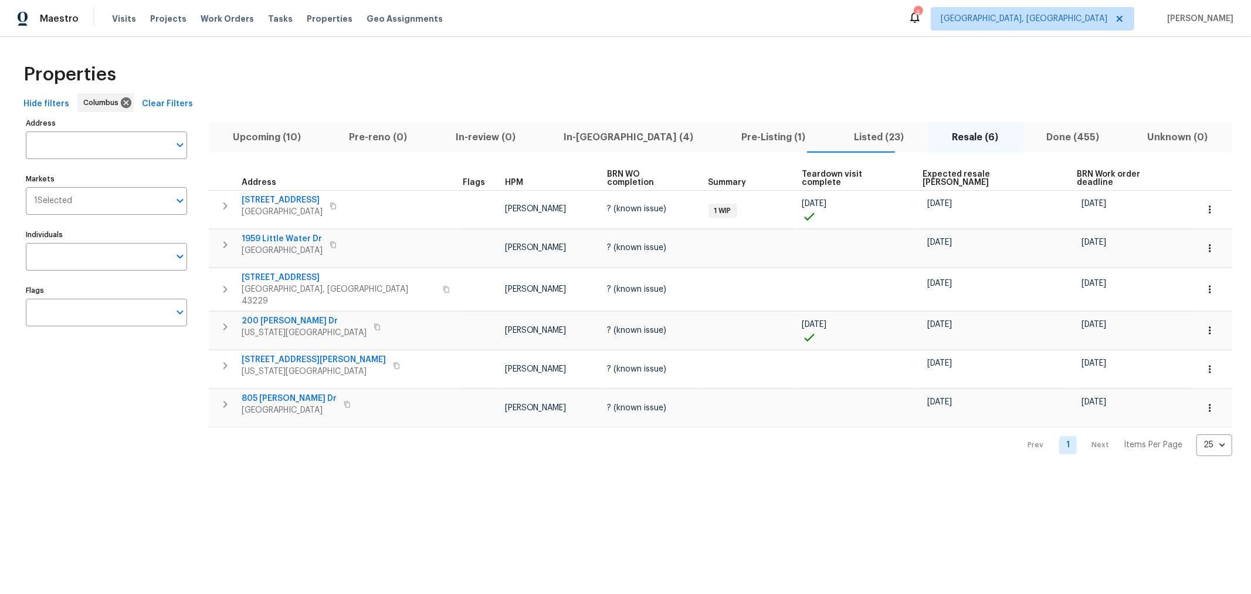
click at [791, 452] on div "Properties Hide filters Columbus Clear Filters Address Address Markets 1 Select…" at bounding box center [625, 256] width 1251 height 438
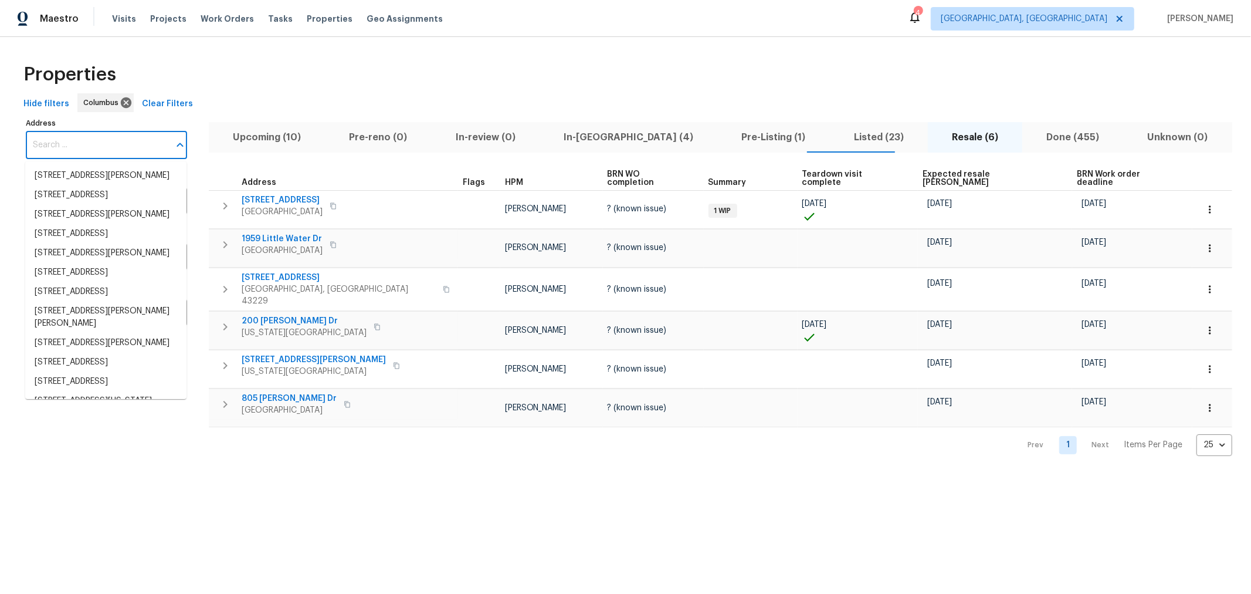
click at [106, 133] on input "Address" at bounding box center [98, 145] width 144 height 28
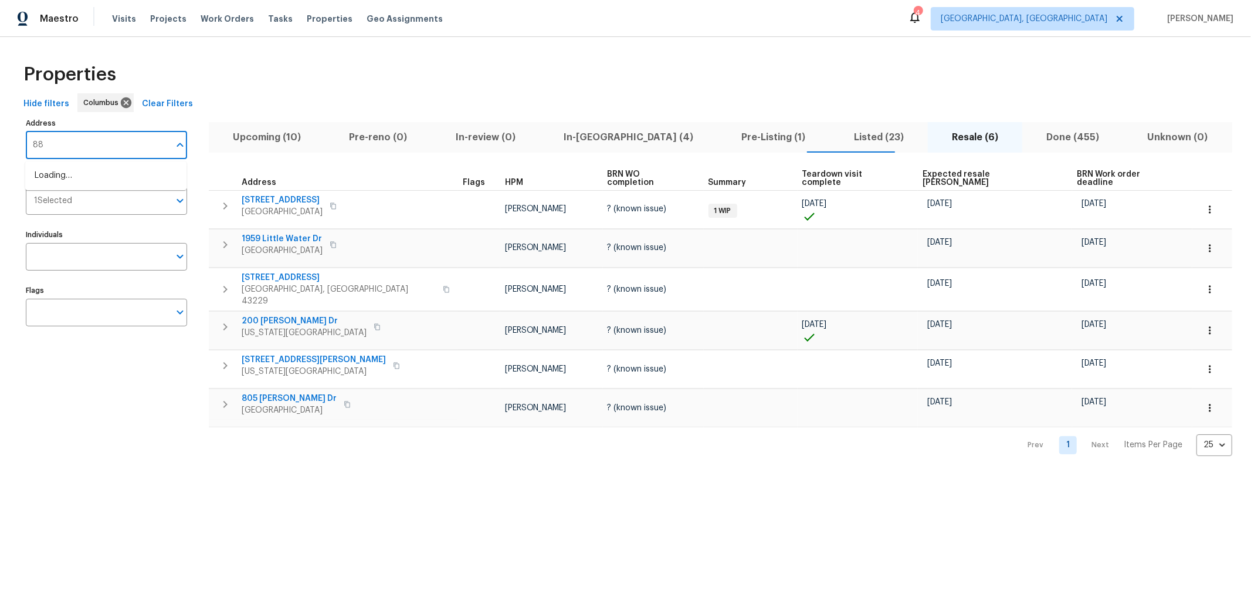
type input "8"
type input "8665"
click at [140, 171] on li "8665 Birch Brook Loop Pickerington OH 43147" at bounding box center [105, 175] width 161 height 19
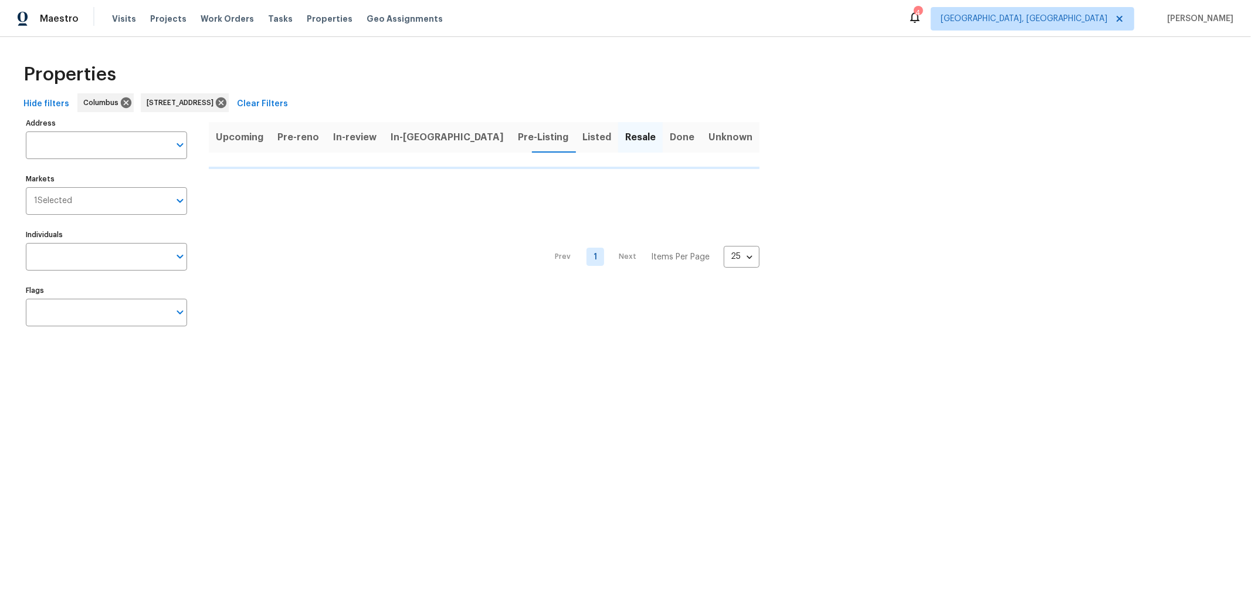
type input "8665 Birch Brook Loop Pickerington OH 43147"
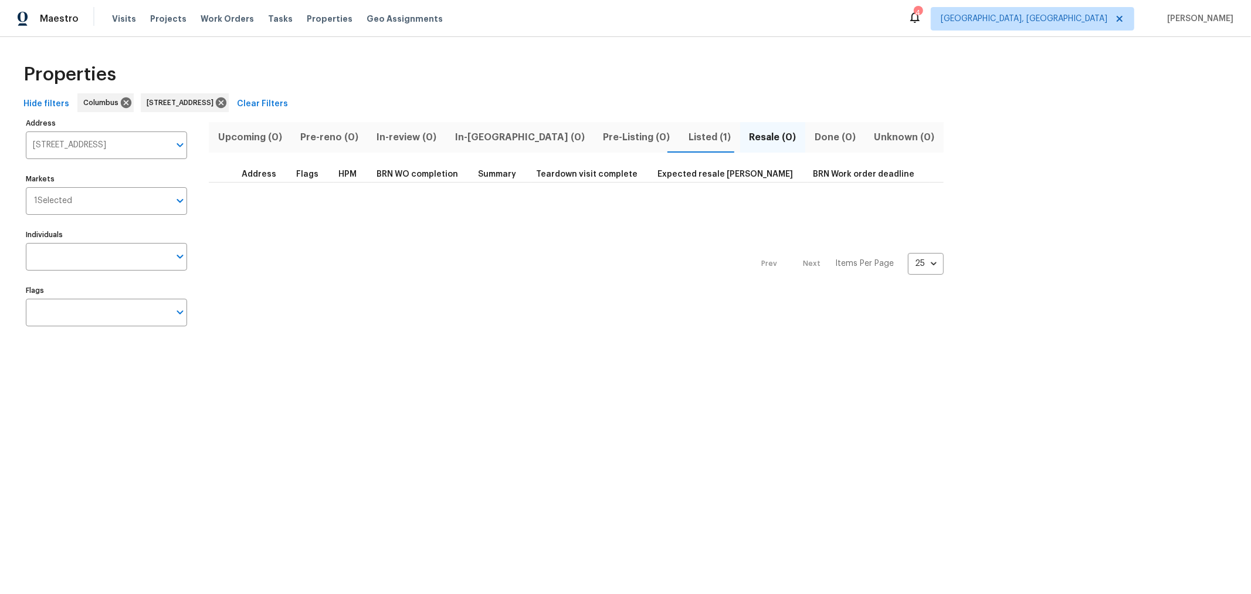
drag, startPoint x: 630, startPoint y: 133, endPoint x: 533, endPoint y: 165, distance: 102.0
click at [686, 133] on span "Listed (1)" at bounding box center [709, 137] width 46 height 16
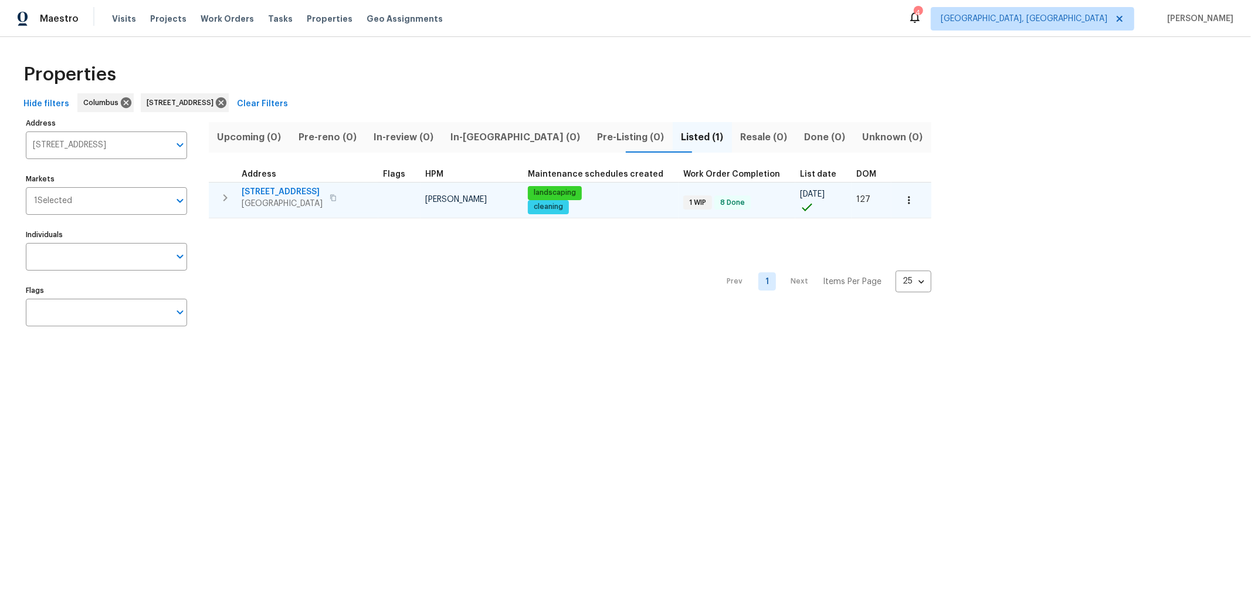
click at [260, 191] on span "[STREET_ADDRESS]" at bounding box center [282, 192] width 81 height 12
click at [908, 202] on icon "button" at bounding box center [909, 200] width 2 height 8
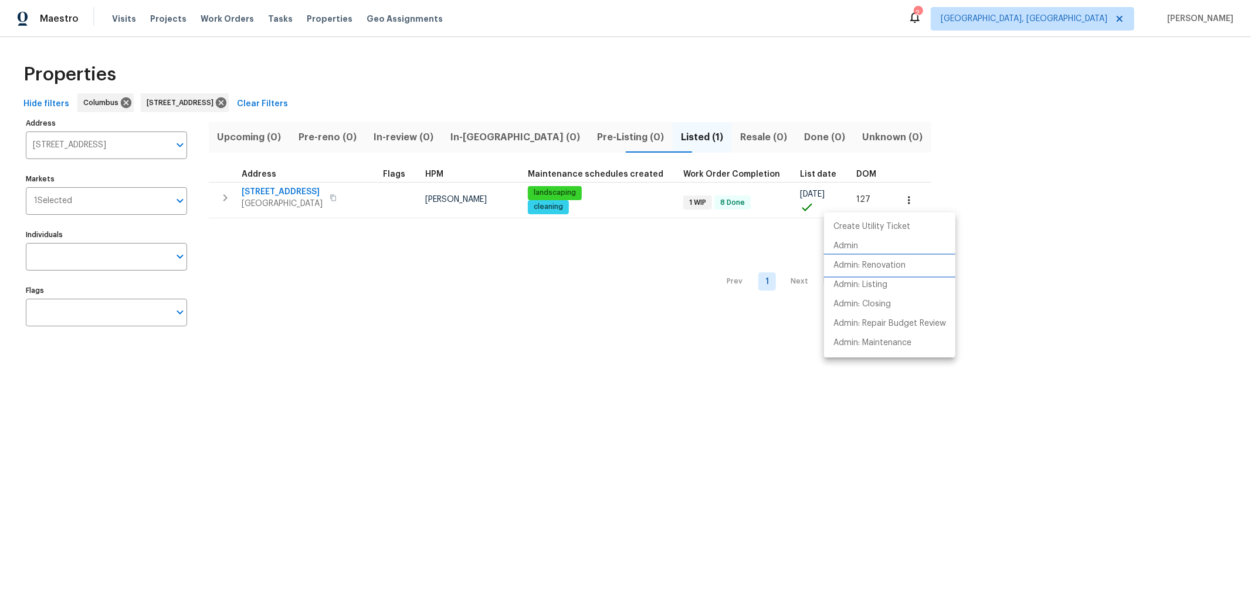
click at [884, 262] on p "Admin: Renovation" at bounding box center [869, 265] width 72 height 12
click at [1037, 184] on div at bounding box center [625, 297] width 1251 height 594
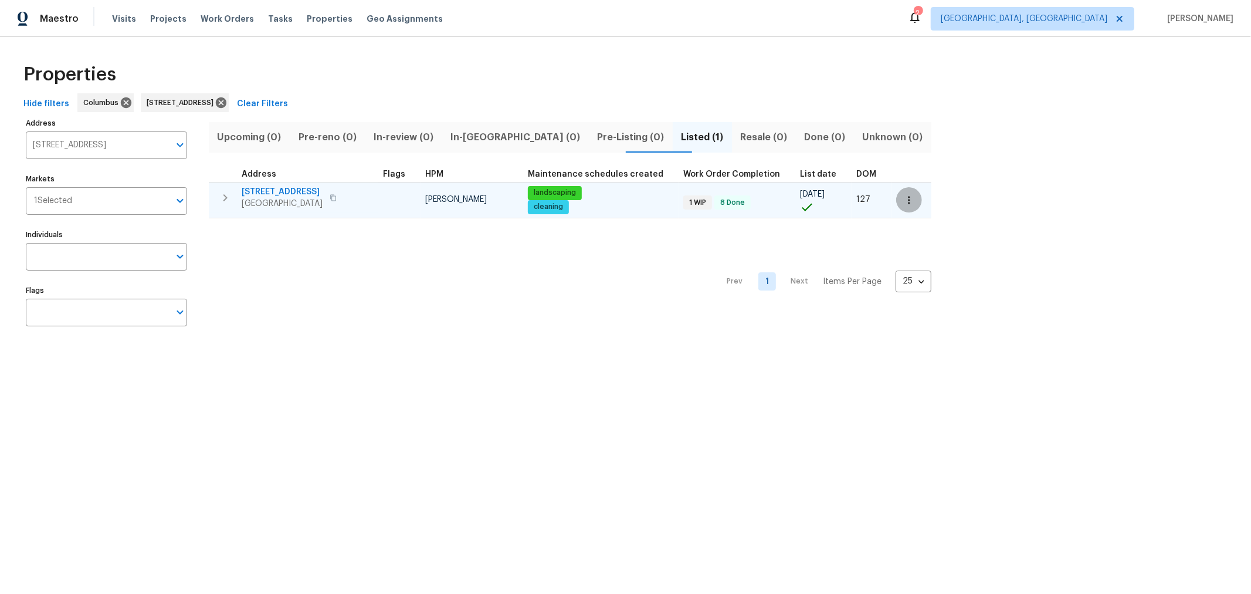
click at [903, 197] on icon "button" at bounding box center [909, 200] width 12 height 12
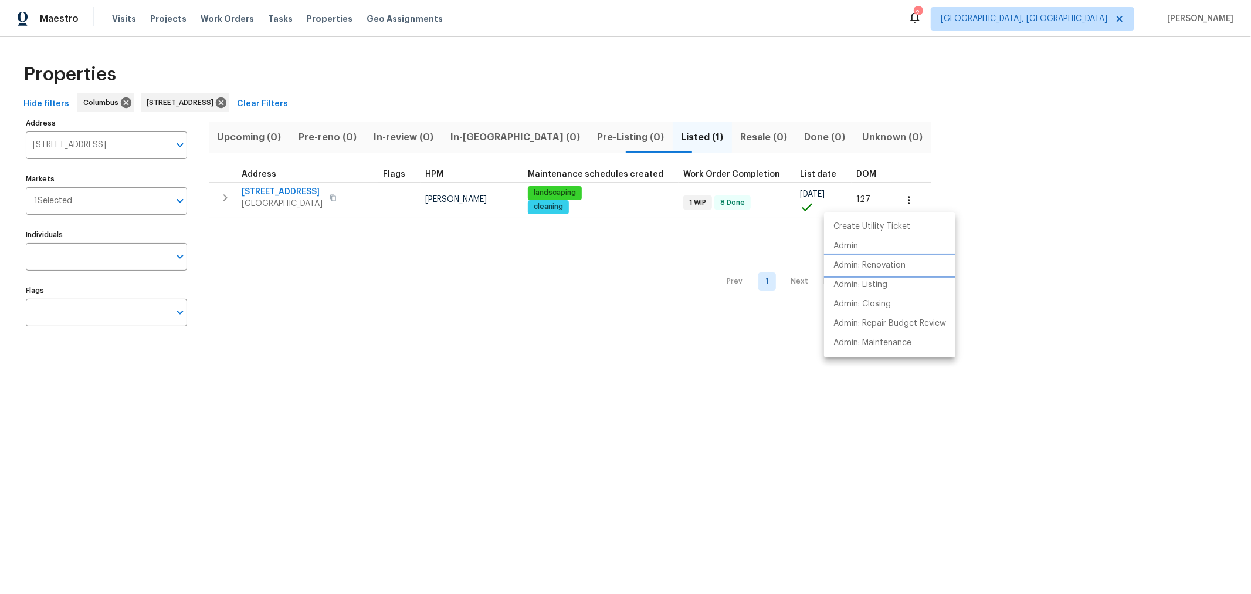
click at [882, 269] on p "Admin: Renovation" at bounding box center [869, 265] width 72 height 12
click at [284, 192] on div at bounding box center [625, 297] width 1251 height 594
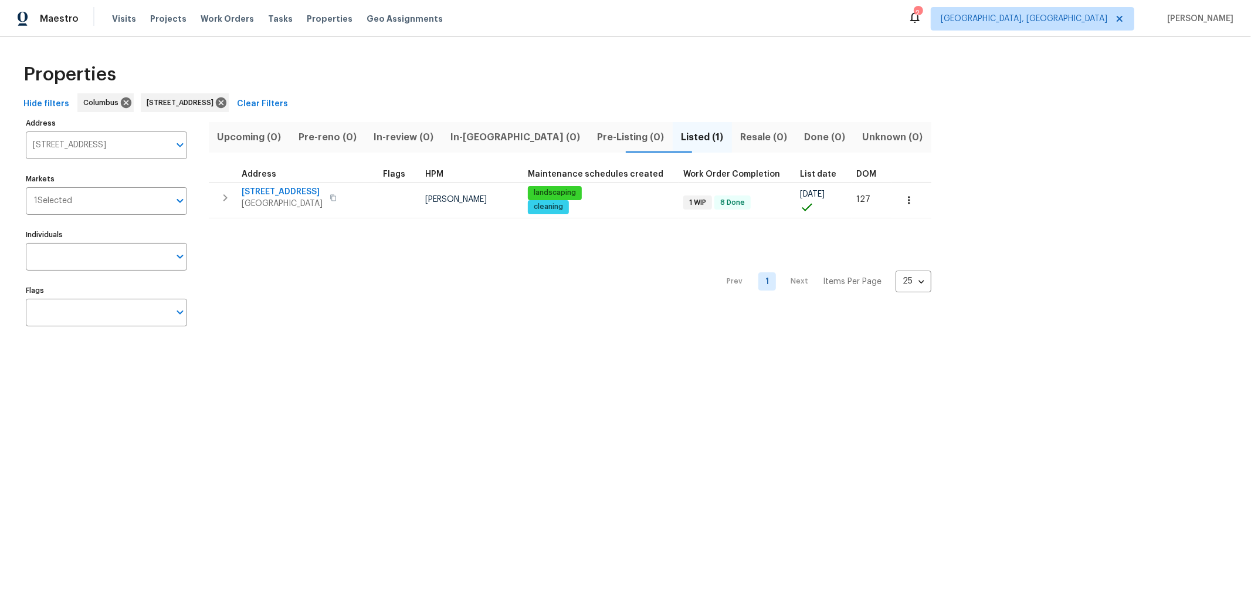
click at [288, 189] on span "[STREET_ADDRESS]" at bounding box center [282, 192] width 81 height 12
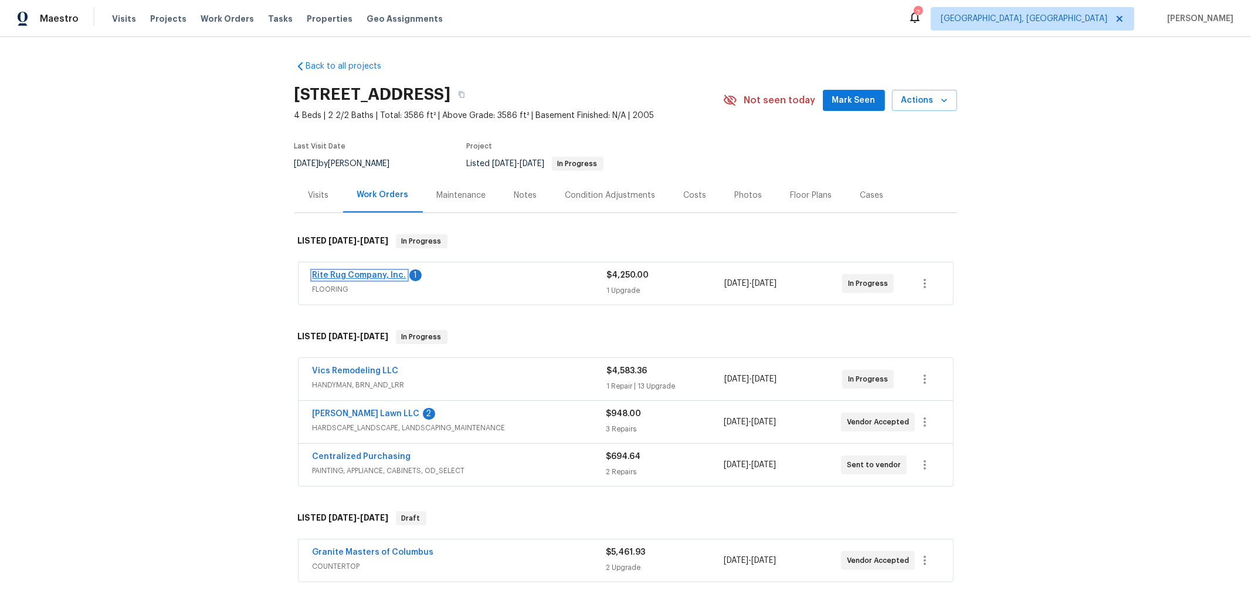
click at [368, 274] on link "Rite Rug Company, Inc." at bounding box center [360, 275] width 94 height 8
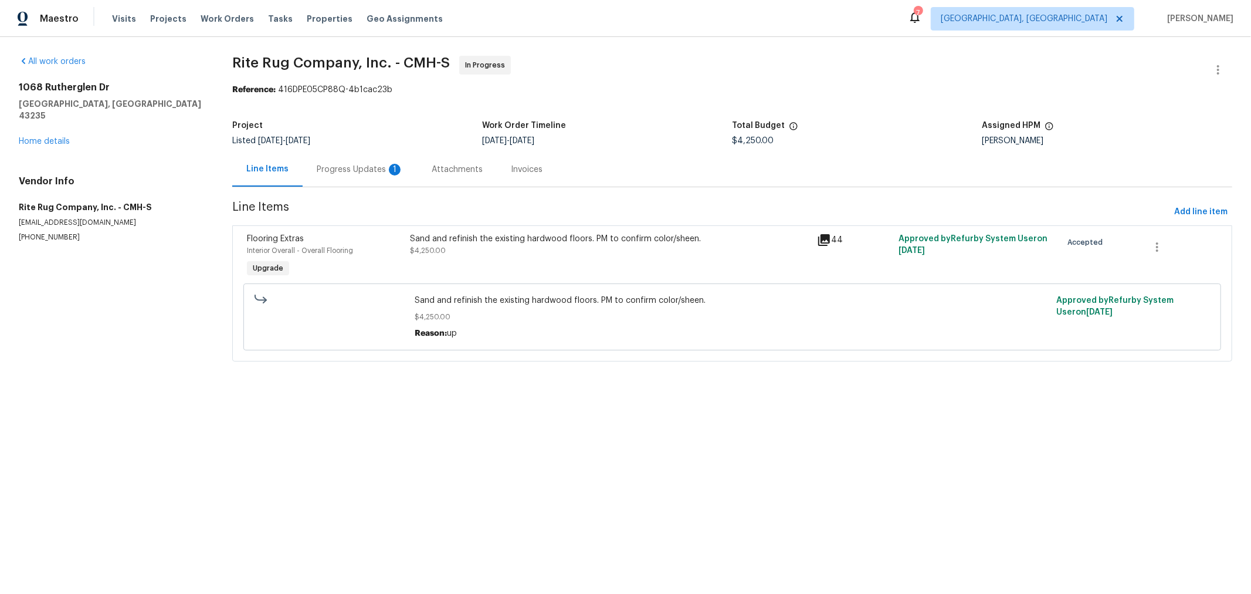
click at [362, 164] on div "Progress Updates 1" at bounding box center [360, 170] width 87 height 12
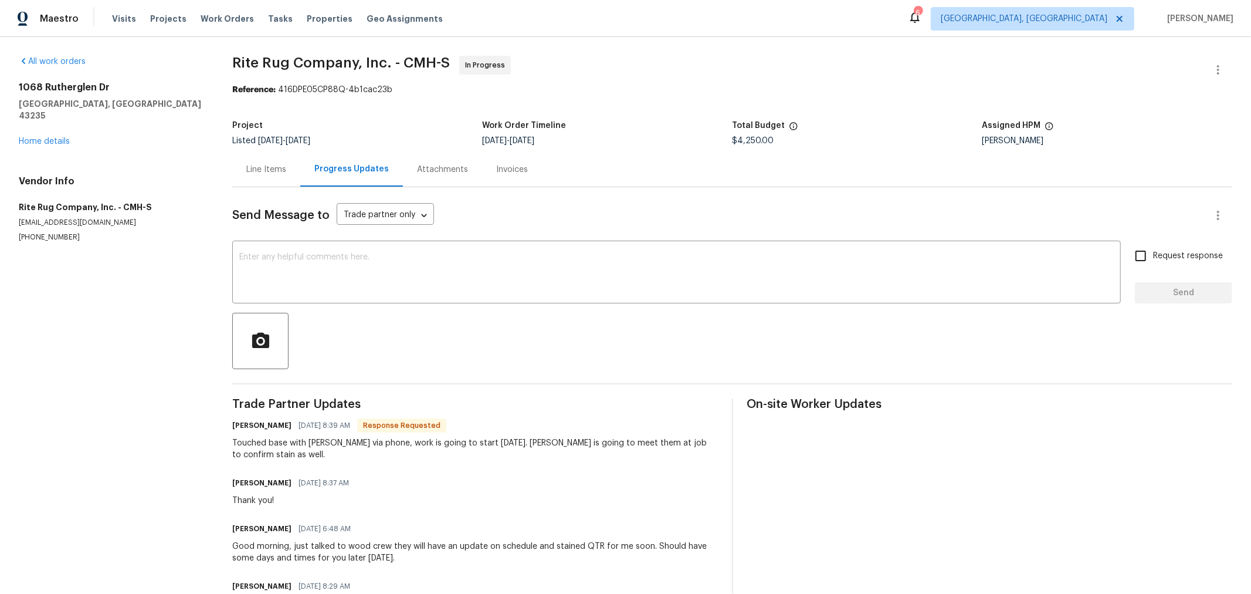
click at [250, 170] on div "Line Items" at bounding box center [266, 170] width 40 height 12
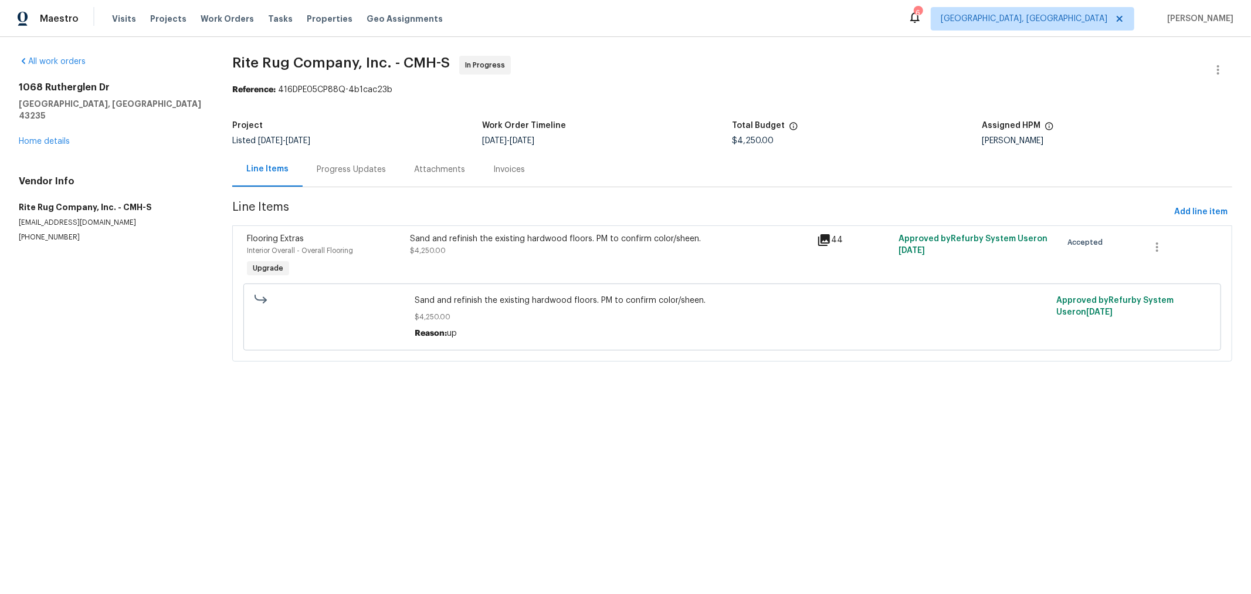
click at [36, 124] on div "1068 Rutherglen Dr Columbus, OH 43235 Home details" at bounding box center [111, 115] width 185 height 66
click at [49, 135] on div "All work orders 1068 Rutherglen Dr Columbus, OH 43235 Home details Vendor Info …" at bounding box center [111, 149] width 185 height 187
click at [59, 137] on link "Home details" at bounding box center [44, 141] width 51 height 8
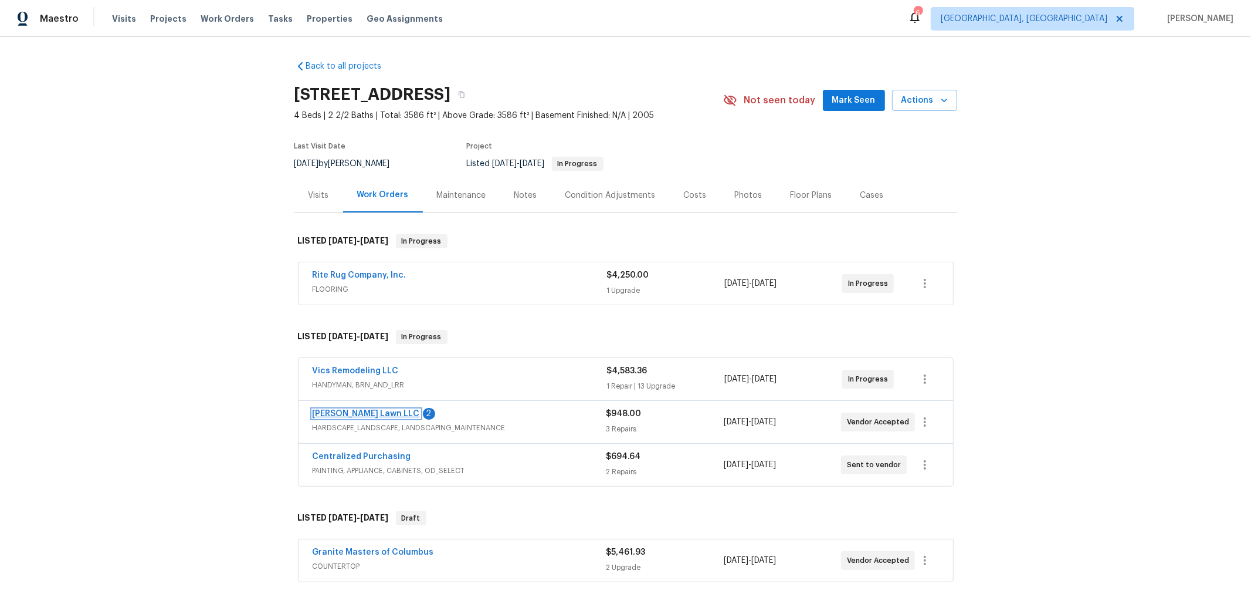
click at [345, 414] on link "Helton Lawn LLC" at bounding box center [366, 413] width 107 height 8
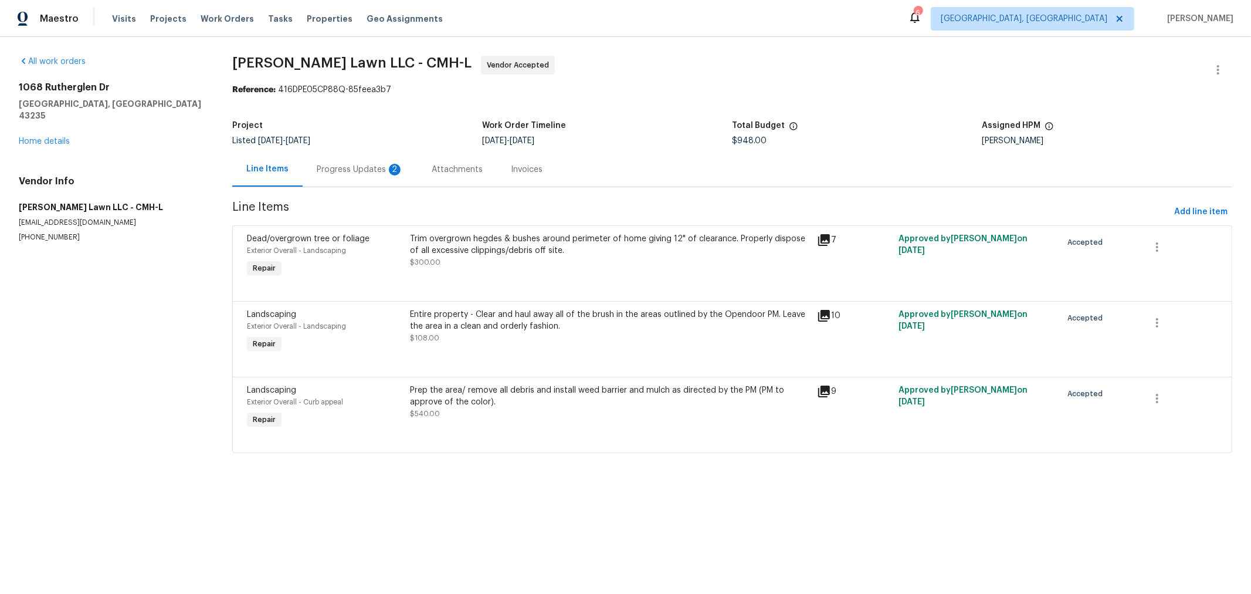
click at [372, 169] on div "Progress Updates 2" at bounding box center [360, 170] width 87 height 12
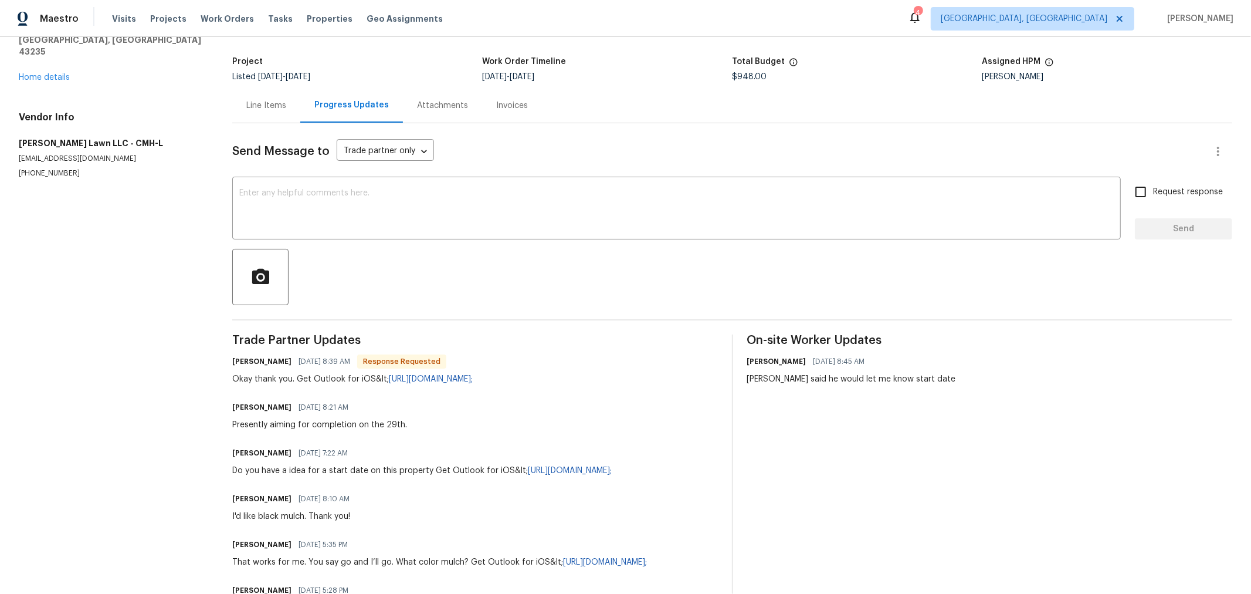
scroll to position [65, 0]
click at [36, 73] on link "Home details" at bounding box center [44, 77] width 51 height 8
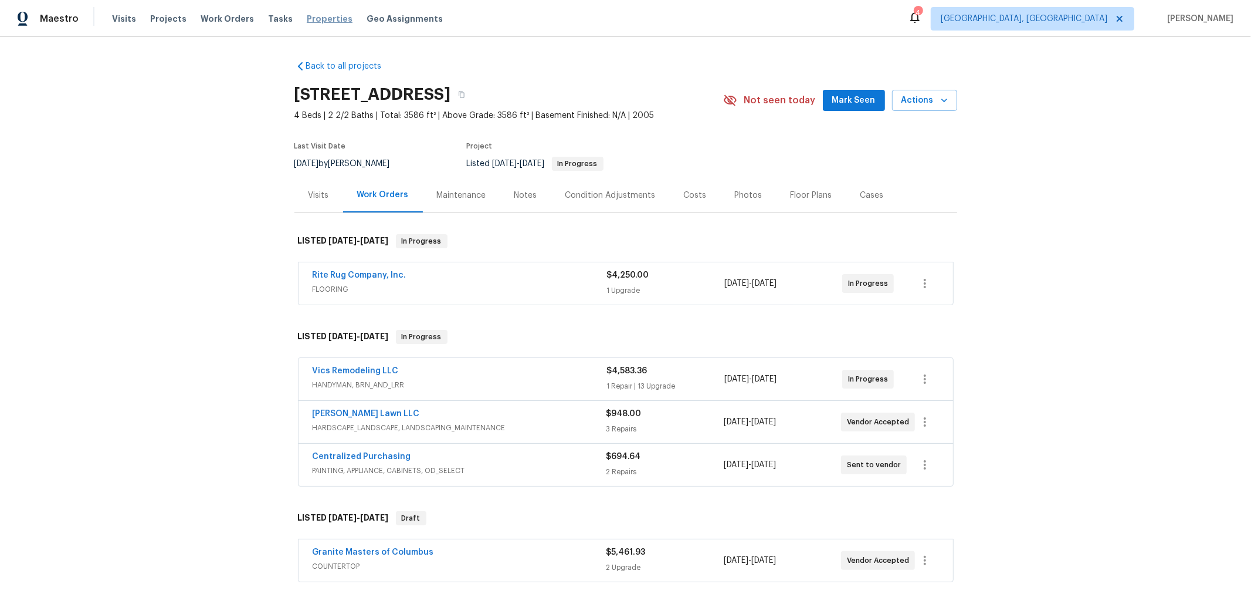
click at [319, 13] on span "Properties" at bounding box center [330, 19] width 46 height 12
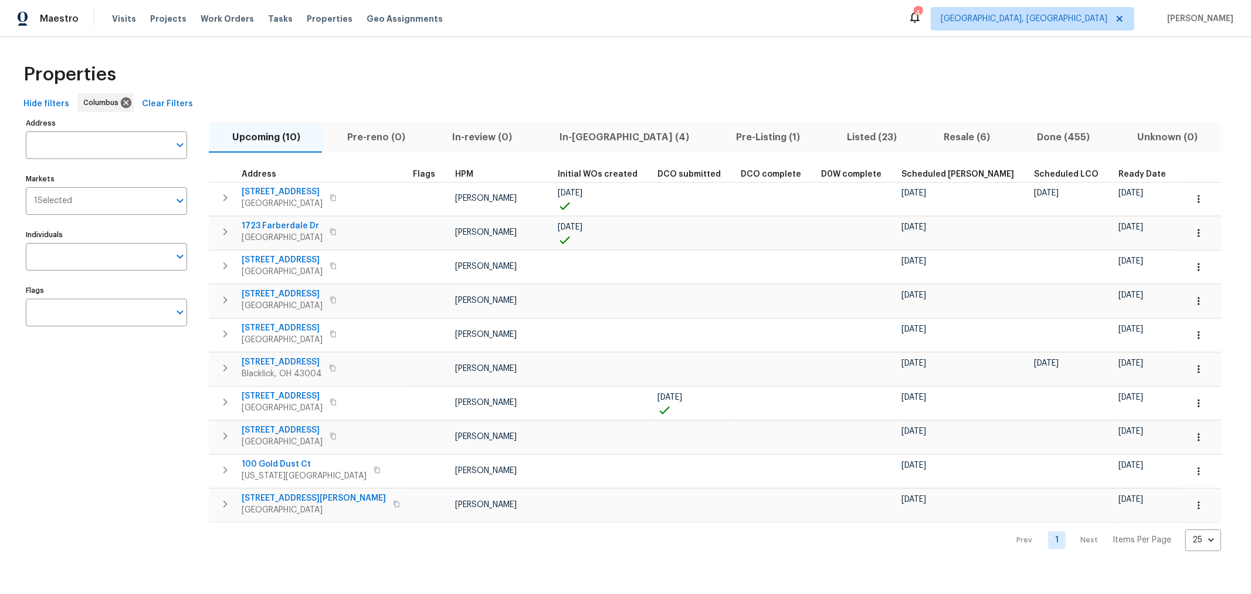
click at [117, 141] on input "Address" at bounding box center [98, 145] width 144 height 28
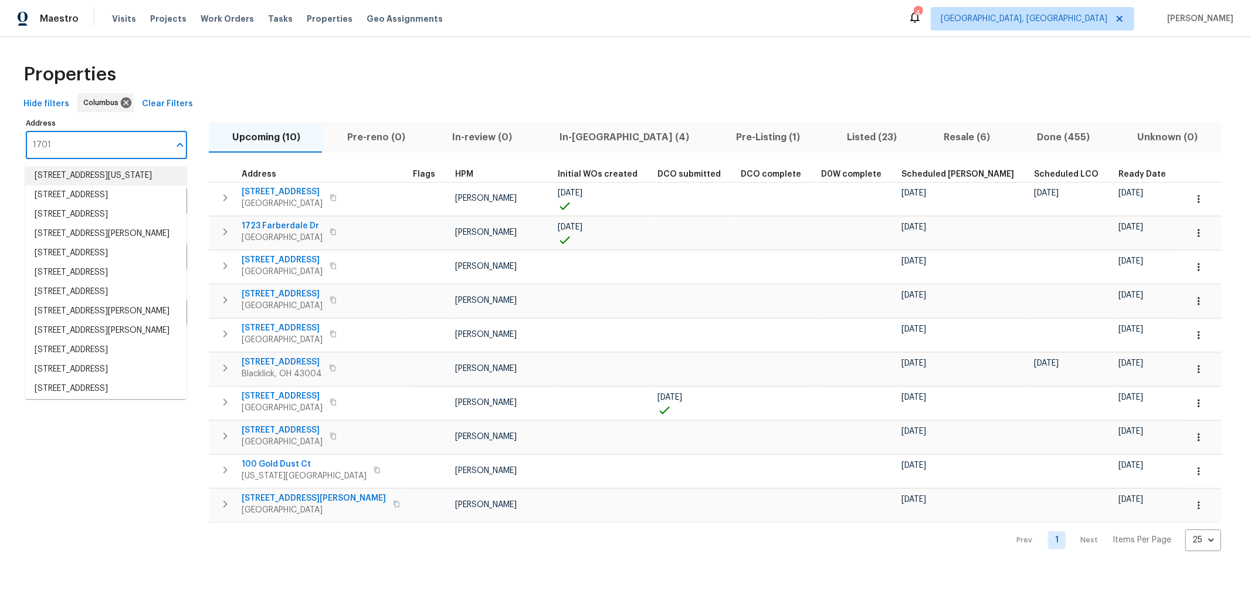
type input "1701"
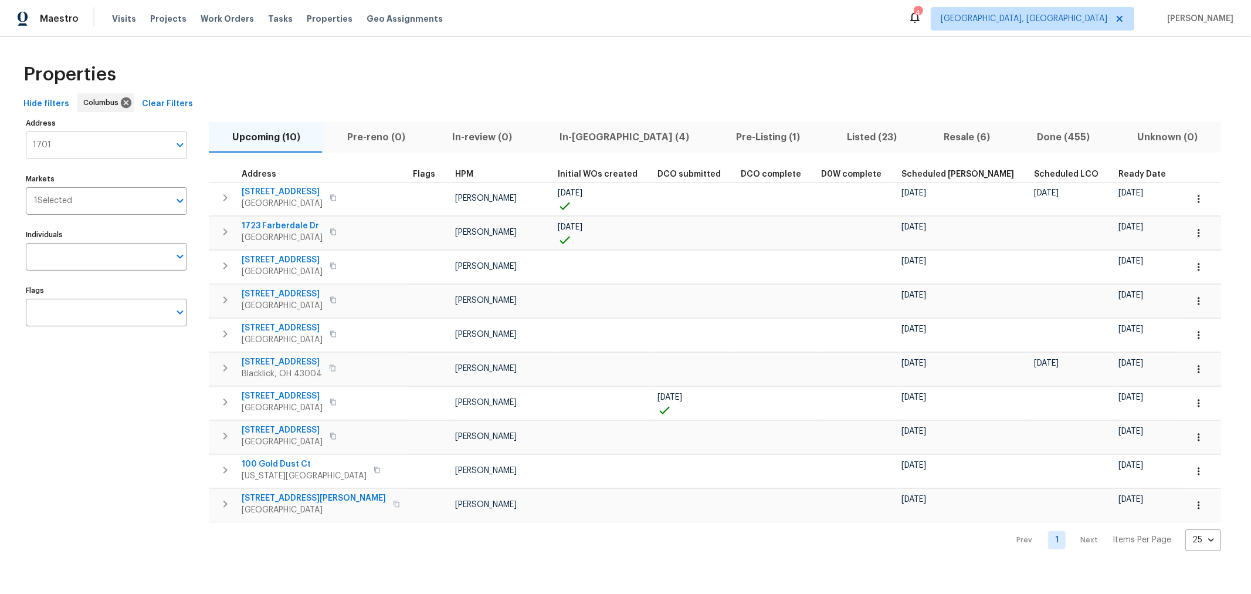
click at [107, 151] on input "1701" at bounding box center [98, 145] width 144 height 28
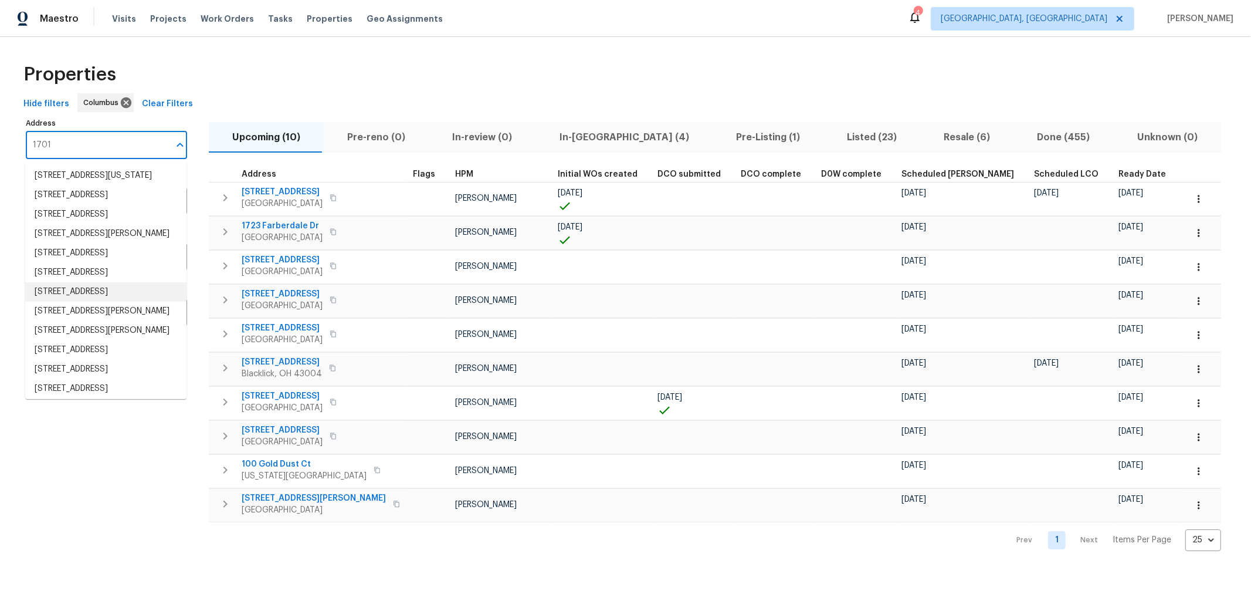
click at [118, 301] on li "1701 E Whittier St Columbus OH 43206" at bounding box center [105, 291] width 161 height 19
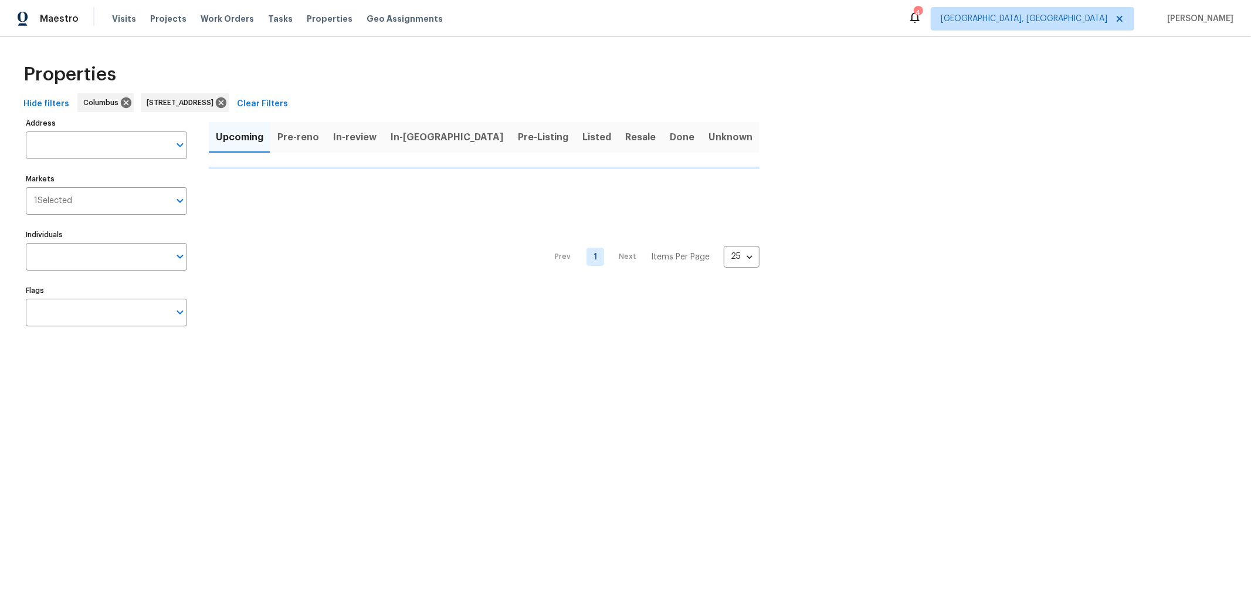
type input "1701 E Whittier St Columbus OH 43206"
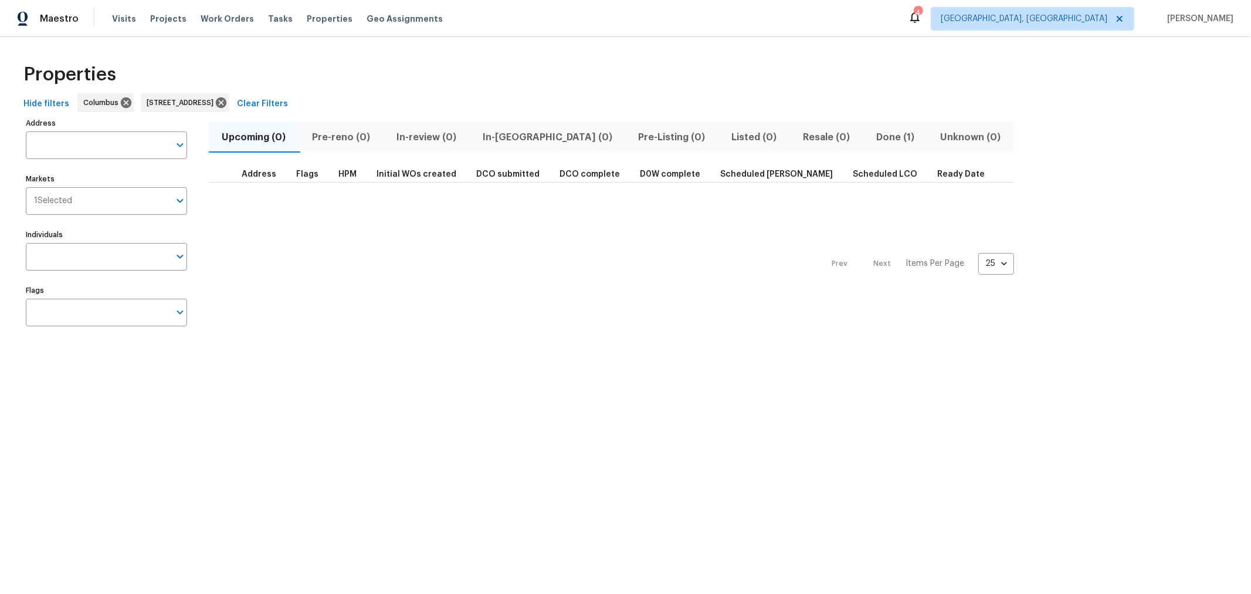
type input "1701 E Whittier St Columbus OH 43206"
click at [870, 134] on span "Done (1)" at bounding box center [895, 137] width 50 height 16
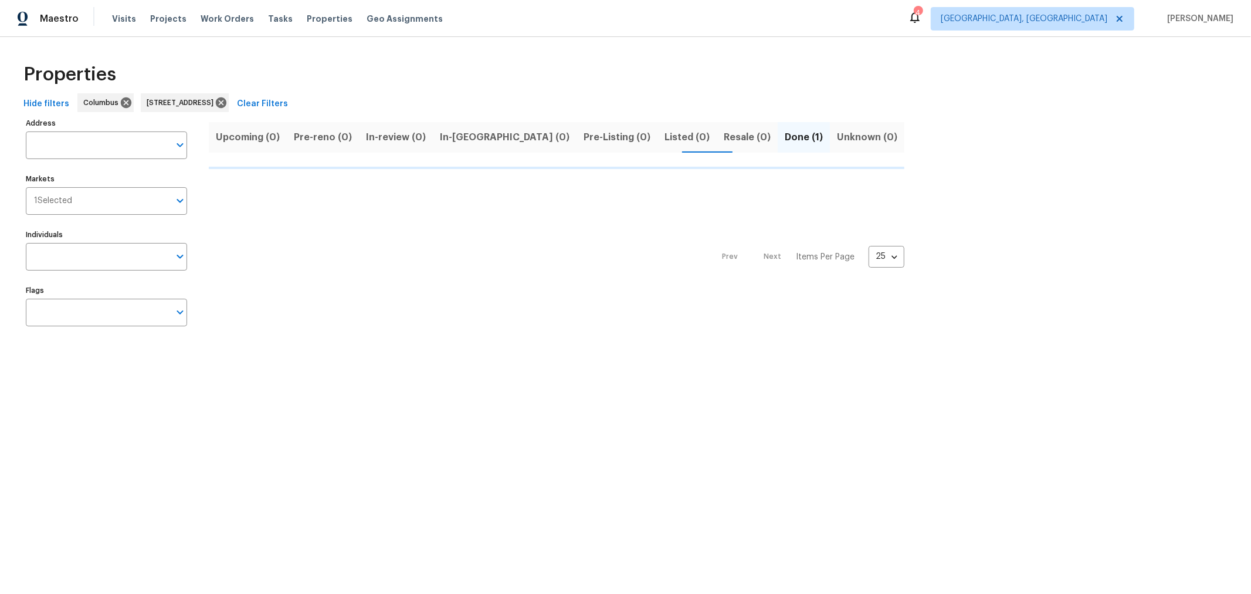
type input "1701 E Whittier St Columbus OH 43206"
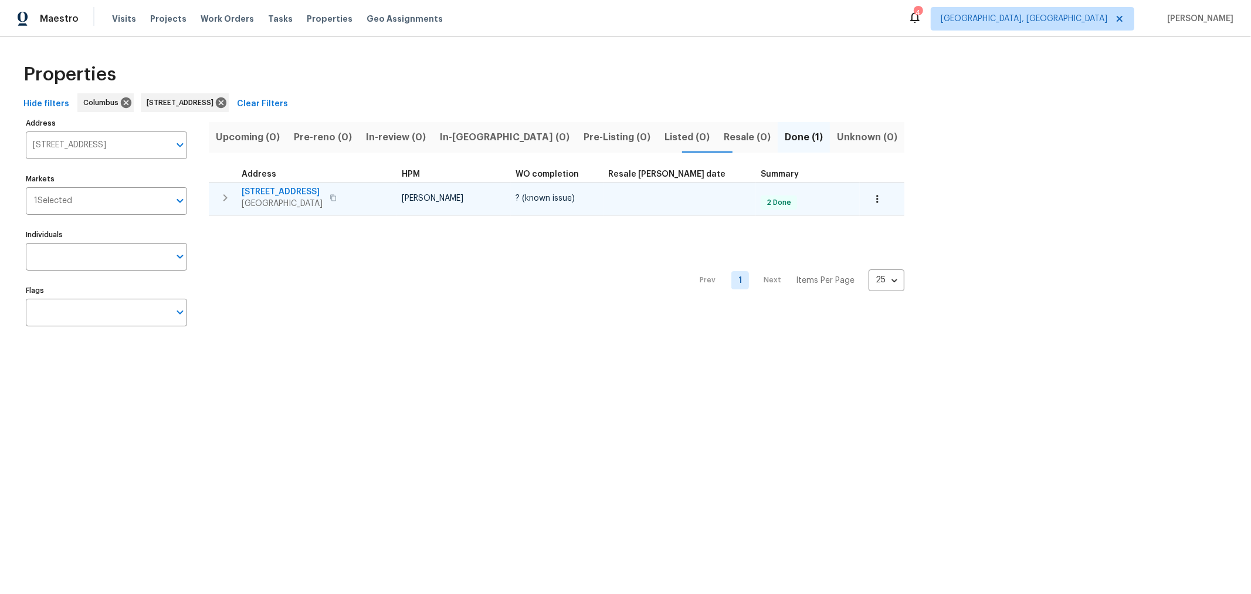
click at [273, 190] on span "1701 E Whittier St" at bounding box center [282, 192] width 81 height 12
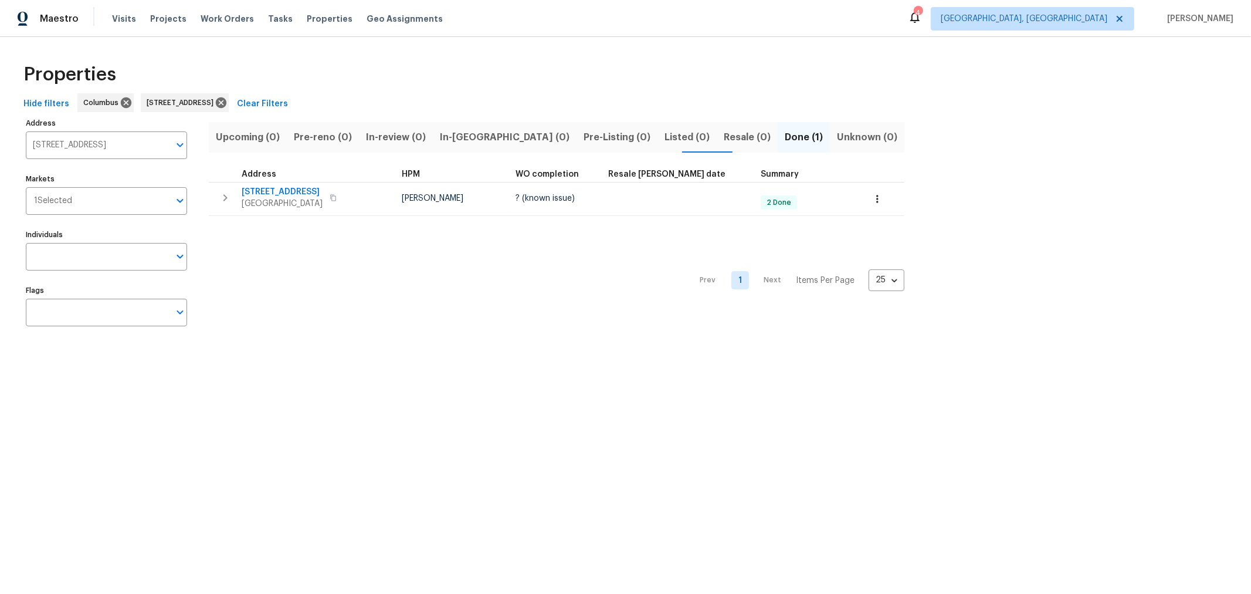
click at [311, 323] on div "Prev 1 Next Items Per Page 25 25 ​" at bounding box center [557, 277] width 696 height 122
click at [226, 100] on icon at bounding box center [221, 102] width 11 height 11
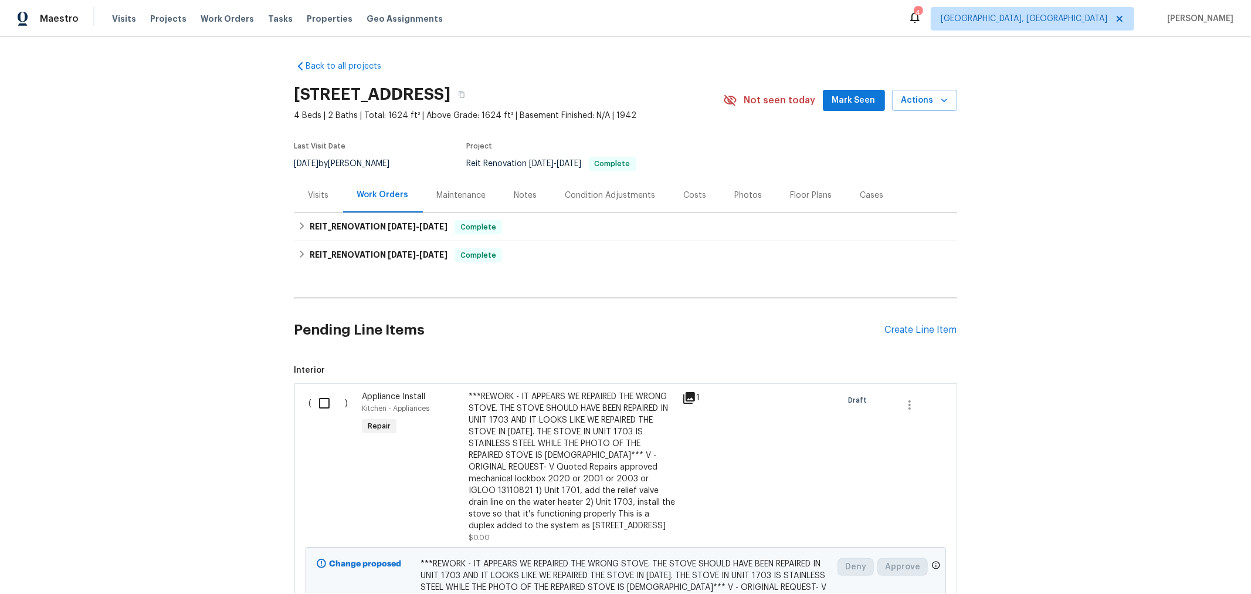
click at [316, 406] on input "checkbox" at bounding box center [328, 403] width 33 height 25
checkbox input "true"
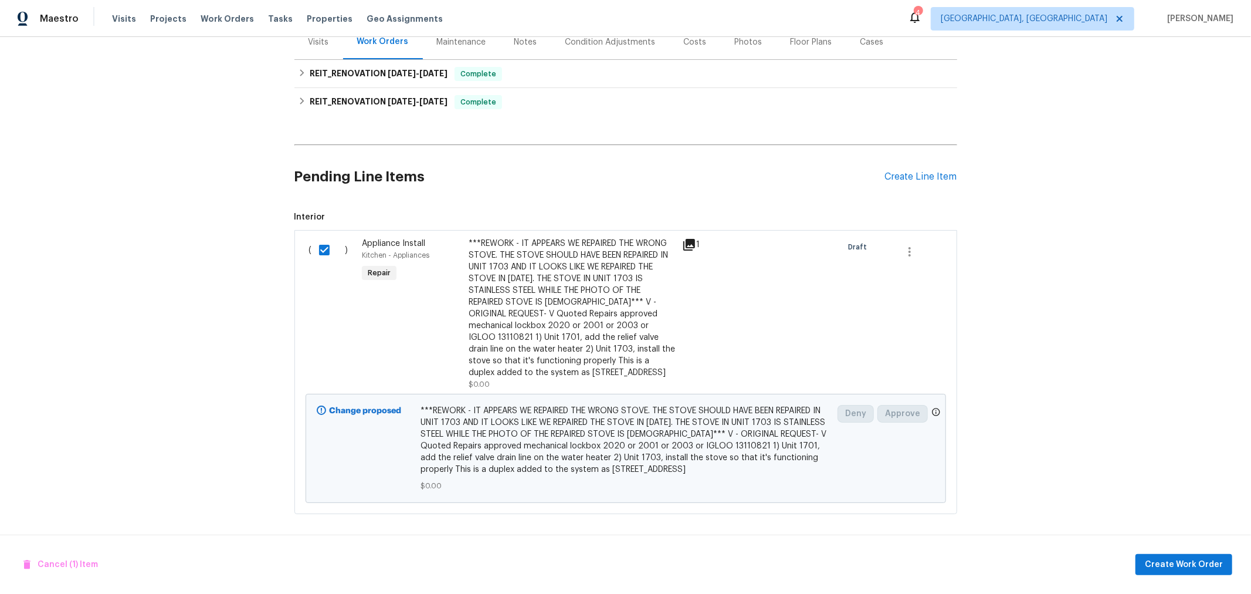
scroll to position [161, 0]
click at [69, 568] on span "Cancel (1) Item" at bounding box center [60, 564] width 74 height 15
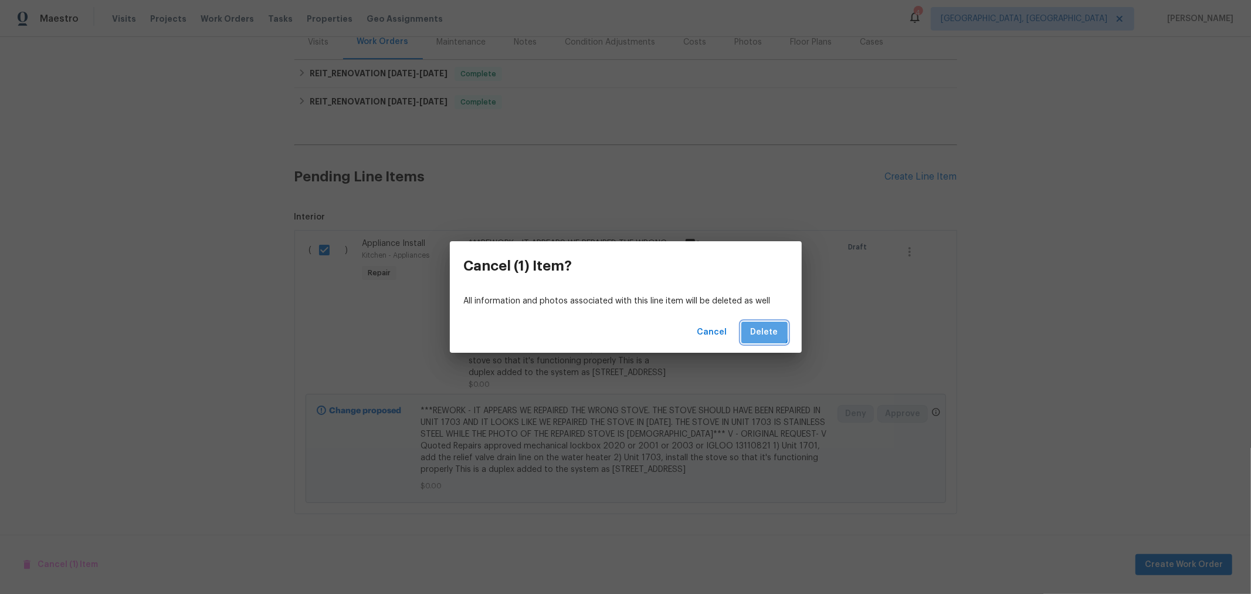
click at [764, 330] on span "Delete" at bounding box center [765, 332] width 28 height 15
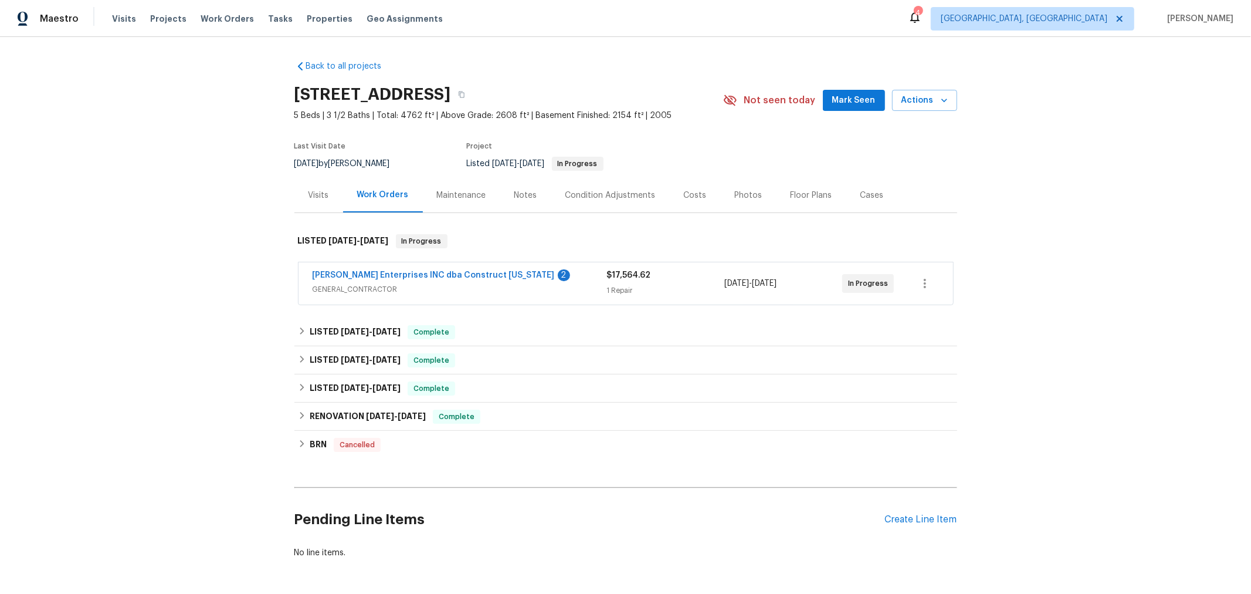
click at [452, 270] on span "[PERSON_NAME] Enterprises INC dba Construct [US_STATE]" at bounding box center [434, 275] width 242 height 12
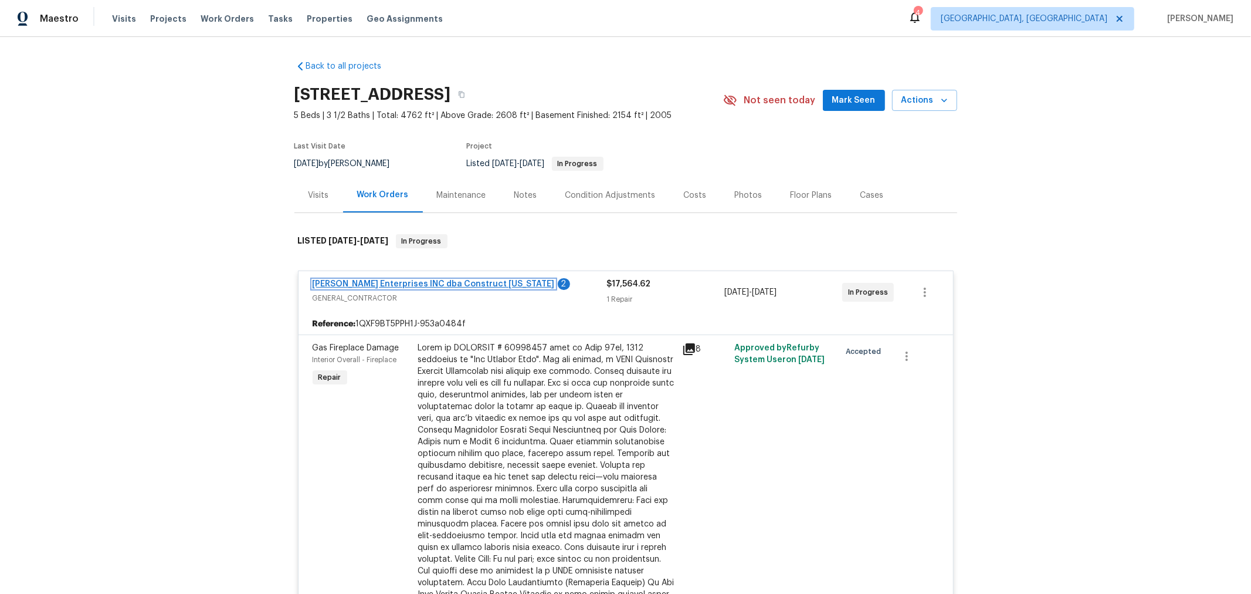
click at [433, 286] on link "[PERSON_NAME] Enterprises INC dba Construct [US_STATE]" at bounding box center [434, 284] width 242 height 8
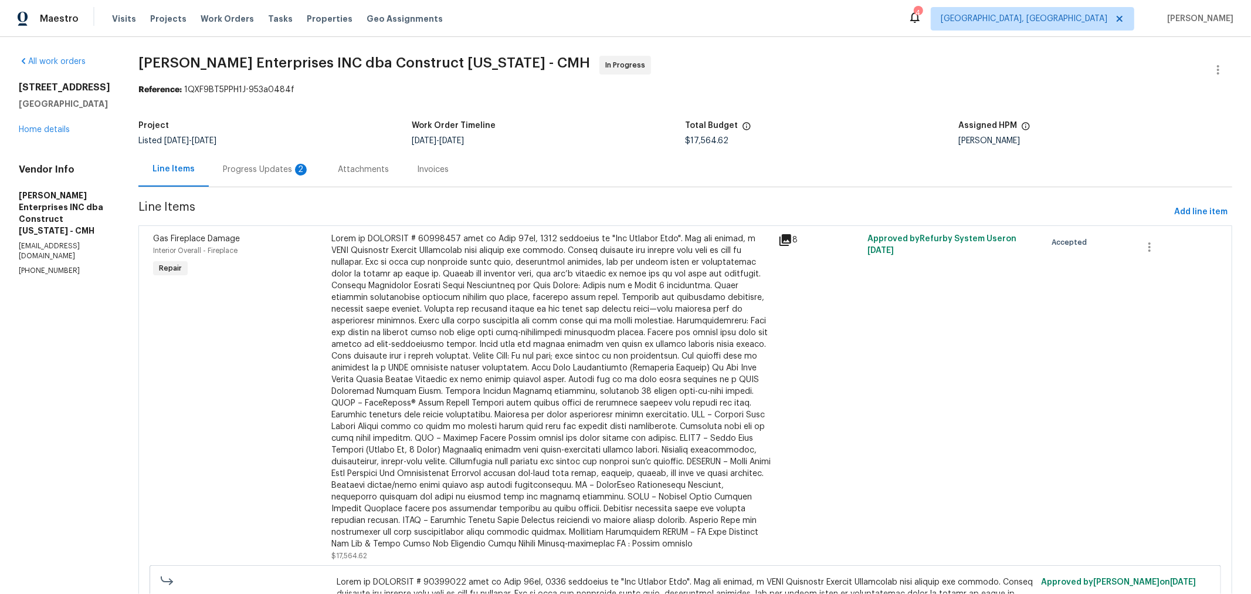
click at [267, 173] on div "Progress Updates 2" at bounding box center [266, 170] width 87 height 12
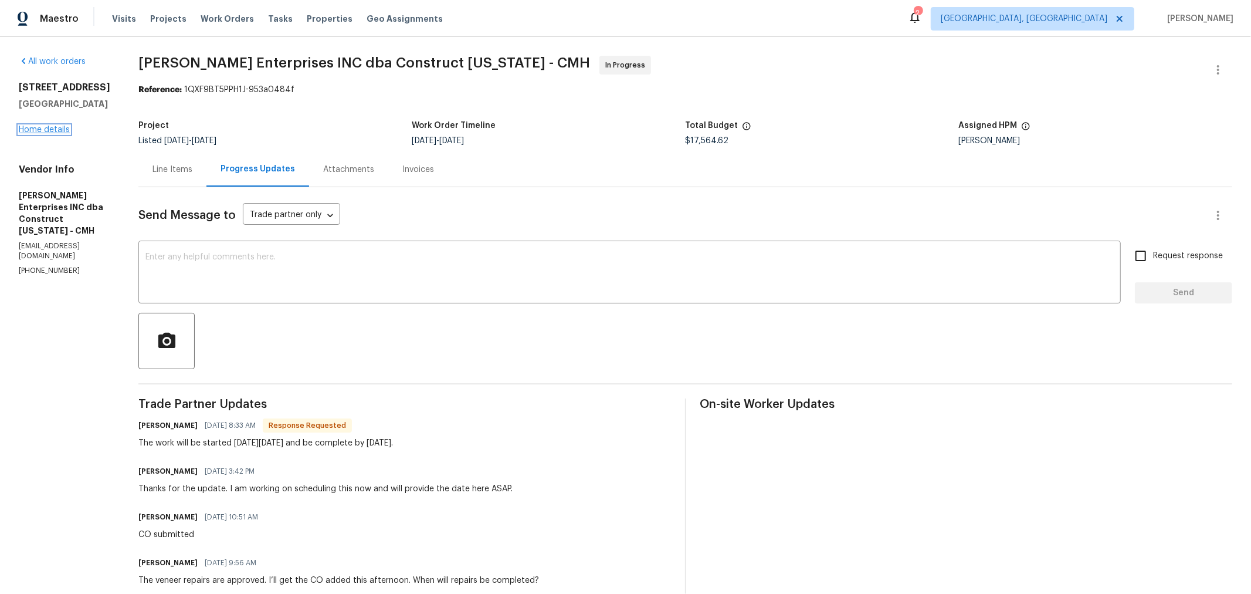
click at [54, 134] on link "Home details" at bounding box center [44, 130] width 51 height 8
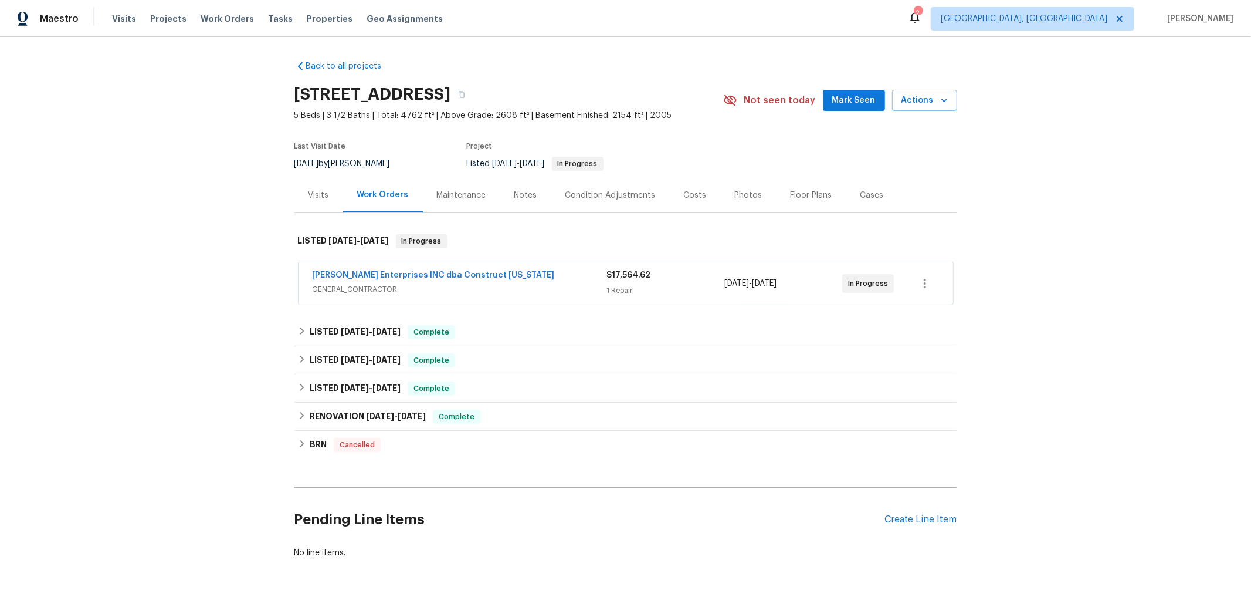
click at [516, 195] on div "Notes" at bounding box center [525, 195] width 23 height 12
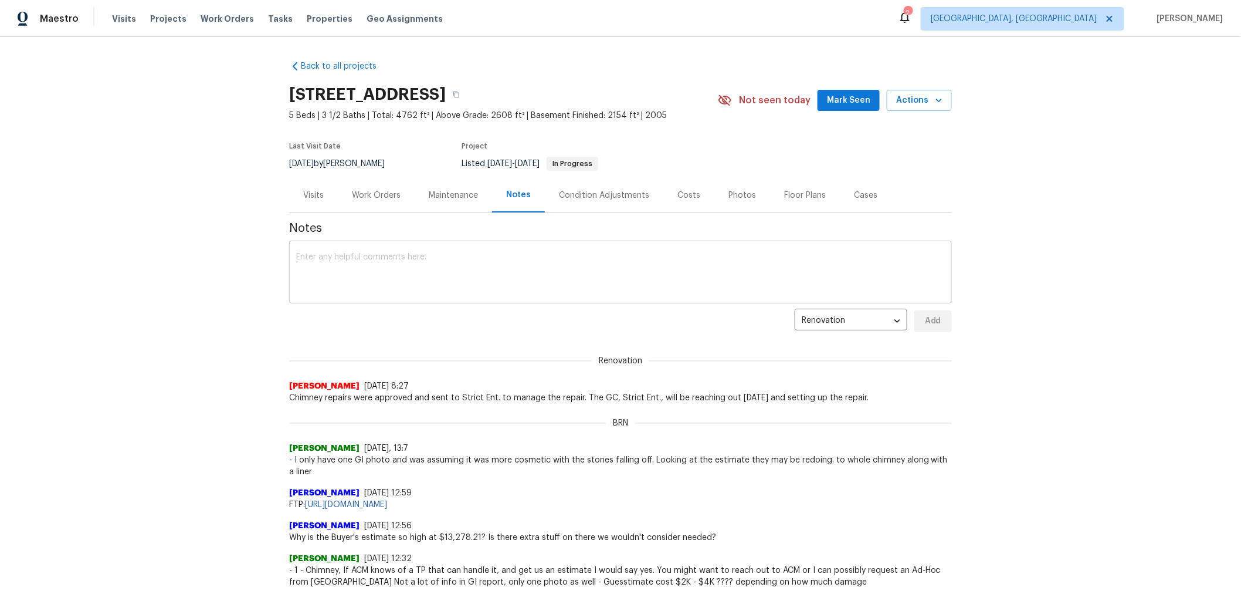
click at [520, 263] on textarea at bounding box center [620, 273] width 649 height 41
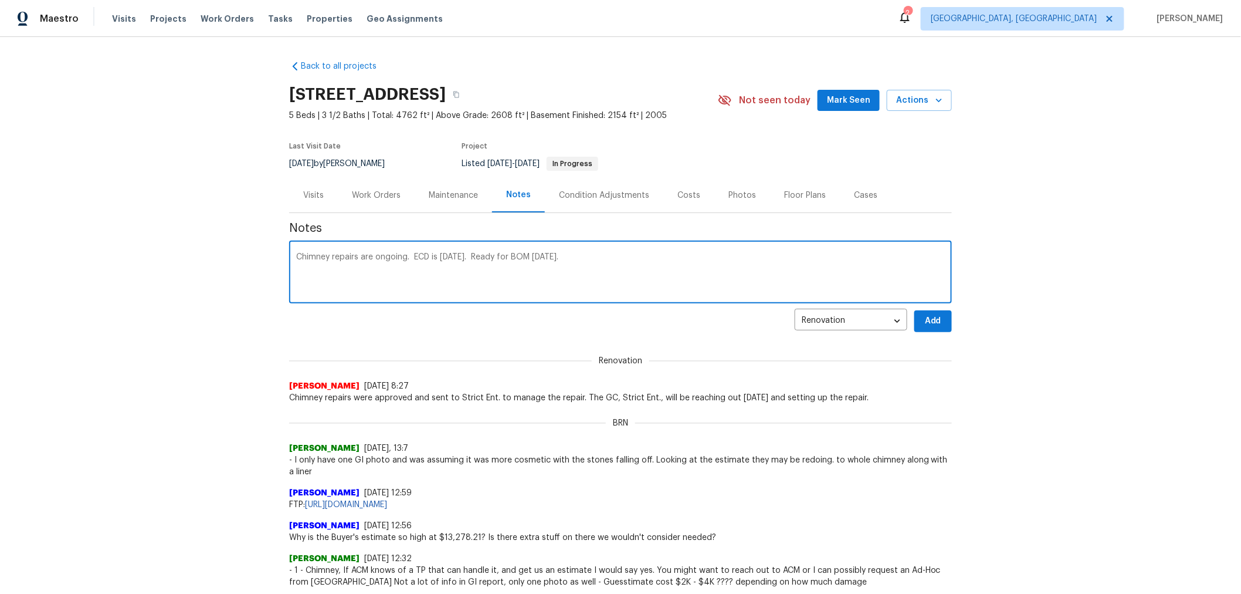
type textarea "Chimney repairs are ongoing. ECD is 8/29/25. Ready for BOM 8/30/25."
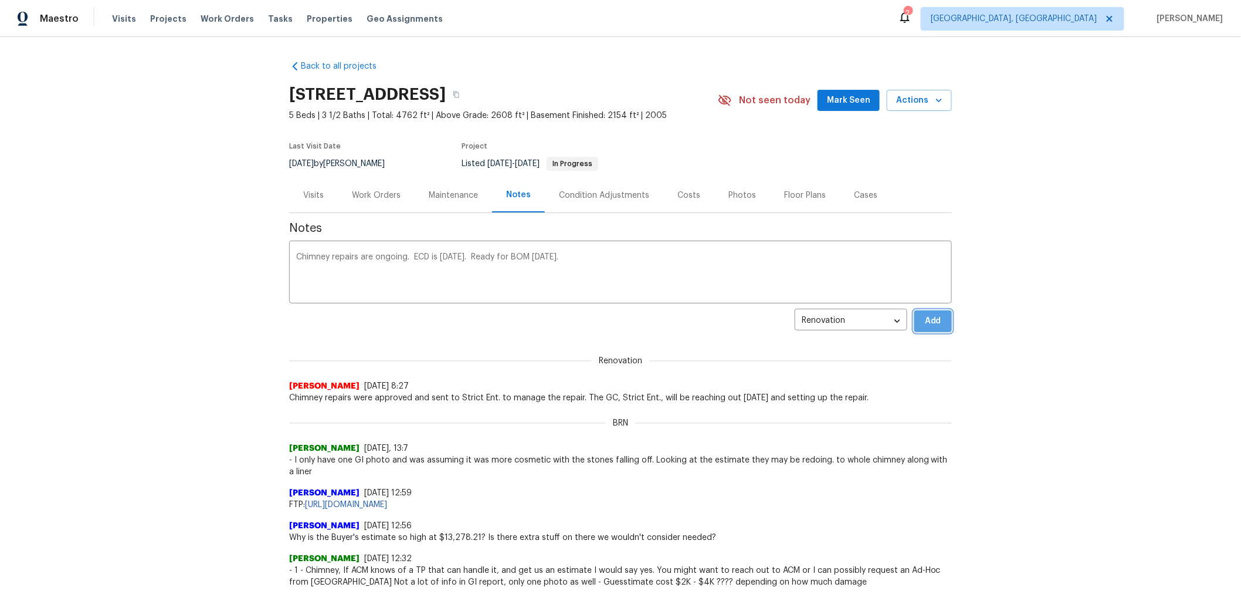
click at [924, 321] on span "Add" at bounding box center [933, 321] width 19 height 15
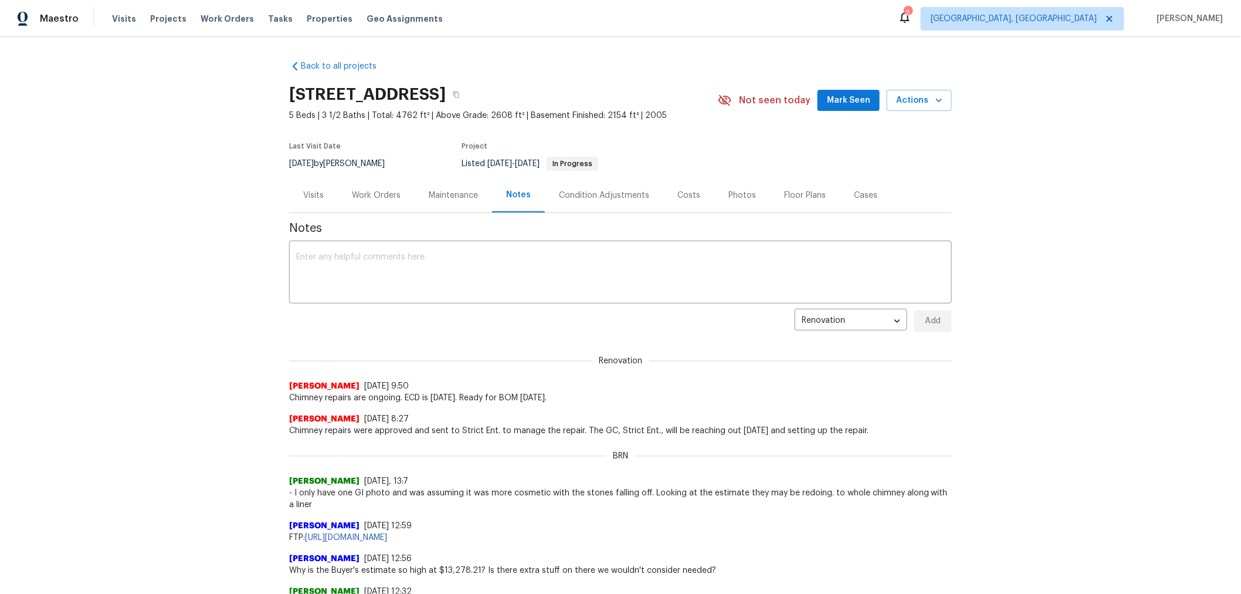
click at [462, 194] on div "Maintenance" at bounding box center [453, 195] width 49 height 12
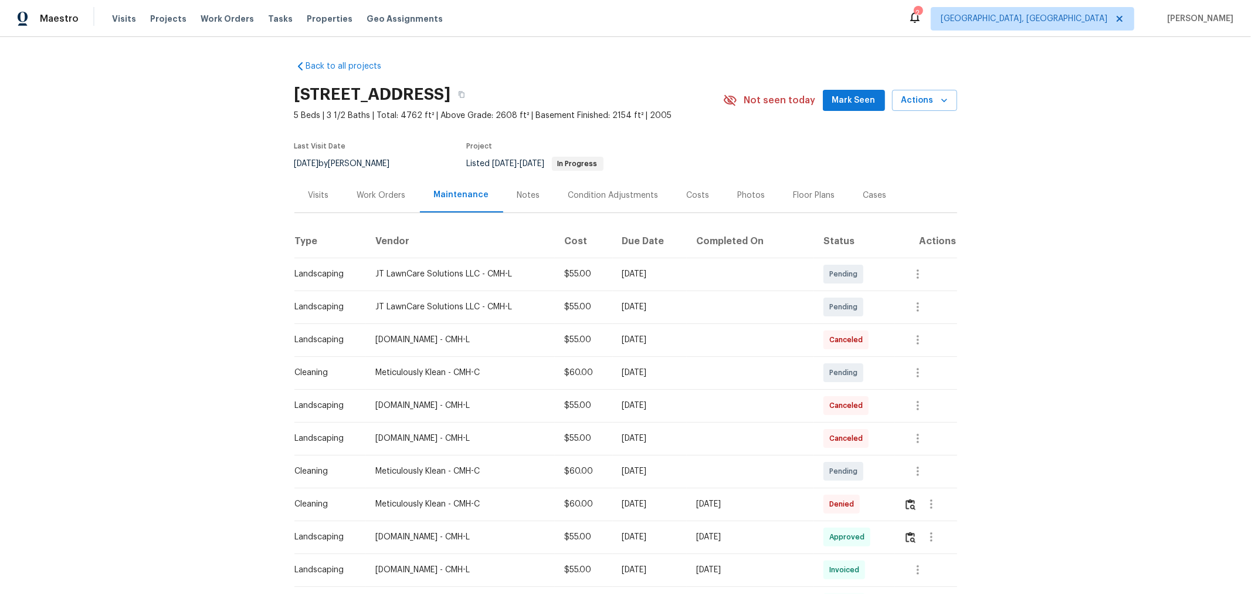
click at [378, 196] on div "Work Orders" at bounding box center [381, 195] width 49 height 12
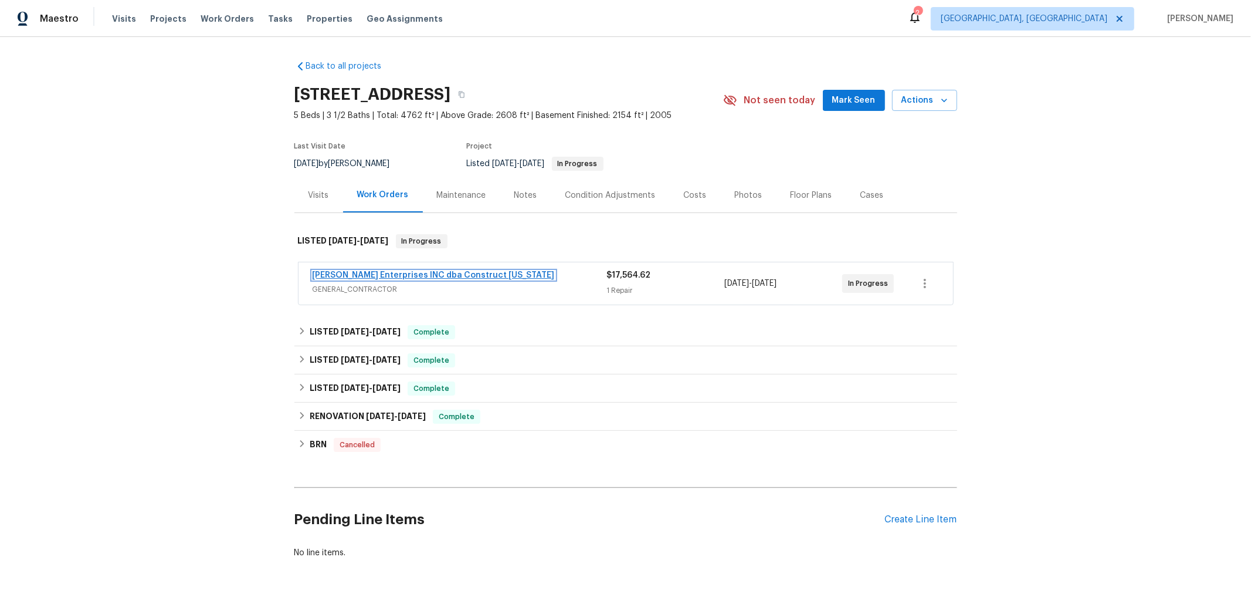
click at [430, 279] on span "[PERSON_NAME] Enterprises INC dba Construct [US_STATE]" at bounding box center [434, 275] width 242 height 12
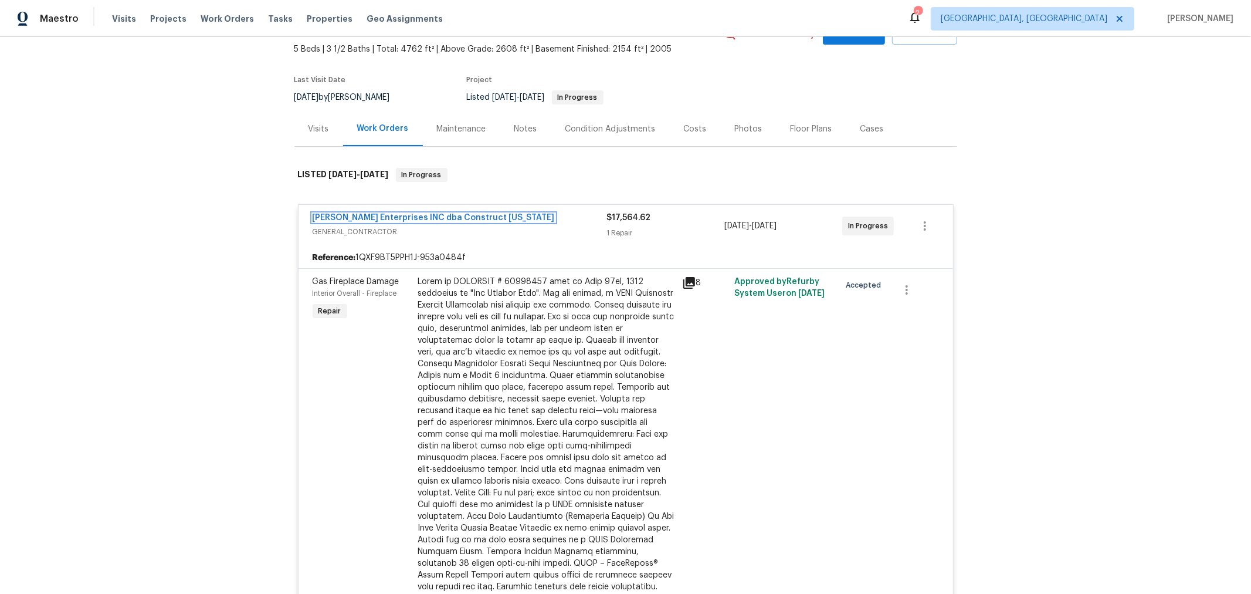
scroll to position [66, 0]
click at [650, 162] on div "LISTED 7/25/25 - 8/15/25 In Progress" at bounding box center [625, 176] width 663 height 38
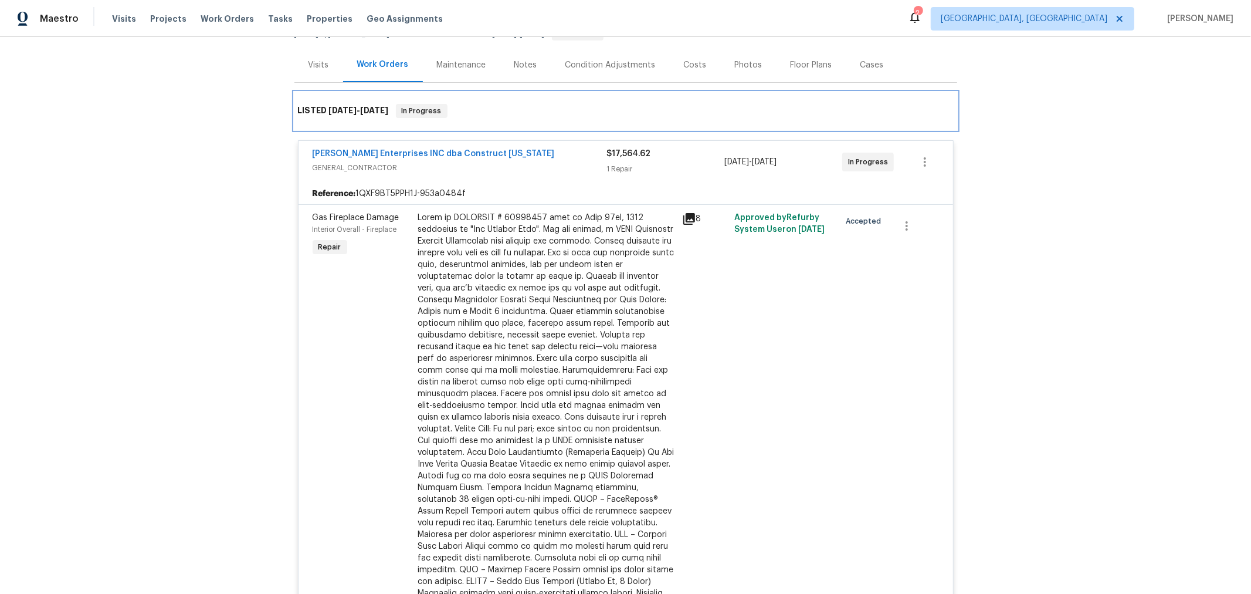
scroll to position [130, 0]
click at [586, 106] on div "LISTED 7/25/25 - 8/15/25 In Progress" at bounding box center [626, 111] width 656 height 14
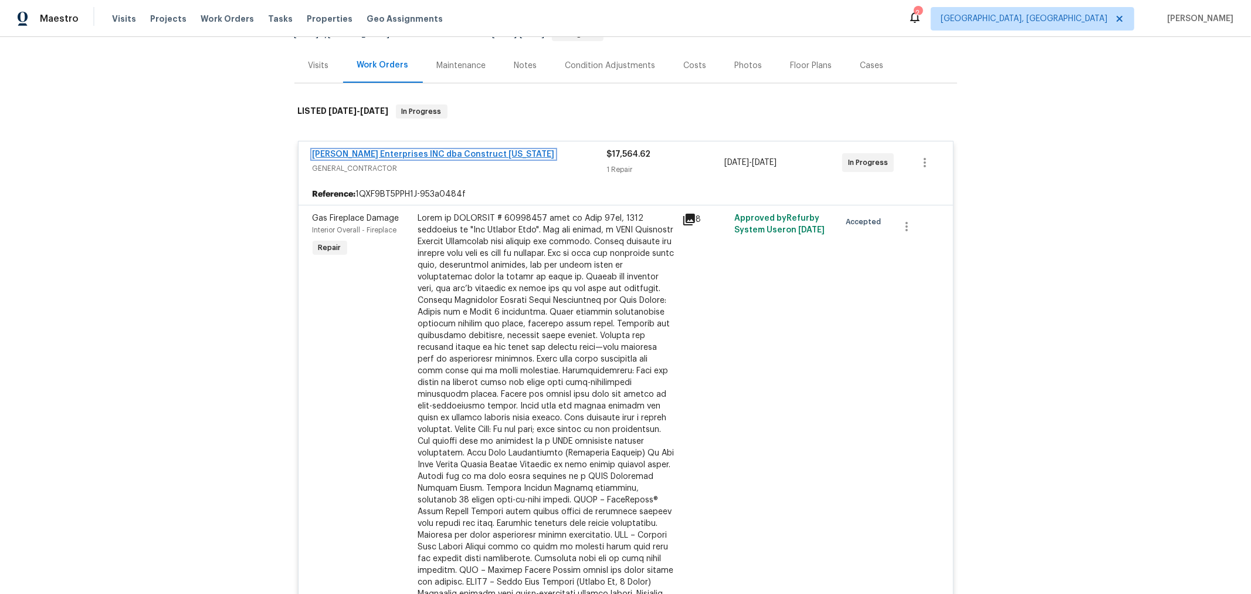
click at [370, 154] on link "[PERSON_NAME] Enterprises INC dba Construct [US_STATE]" at bounding box center [434, 154] width 242 height 8
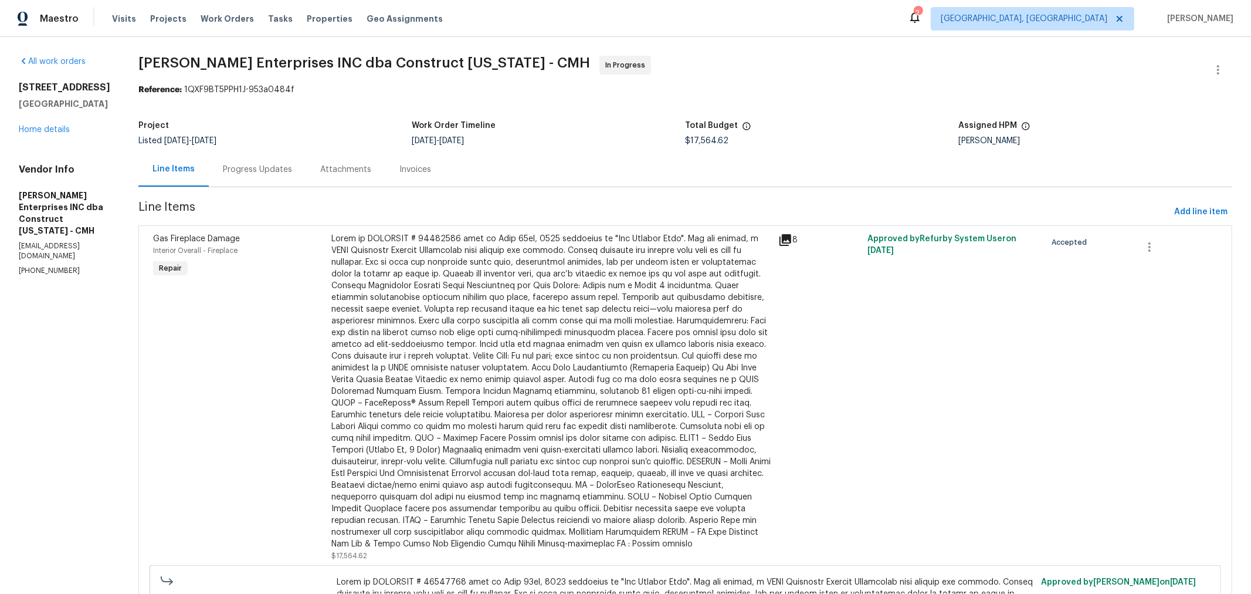
click at [276, 171] on div "Progress Updates" at bounding box center [257, 170] width 69 height 12
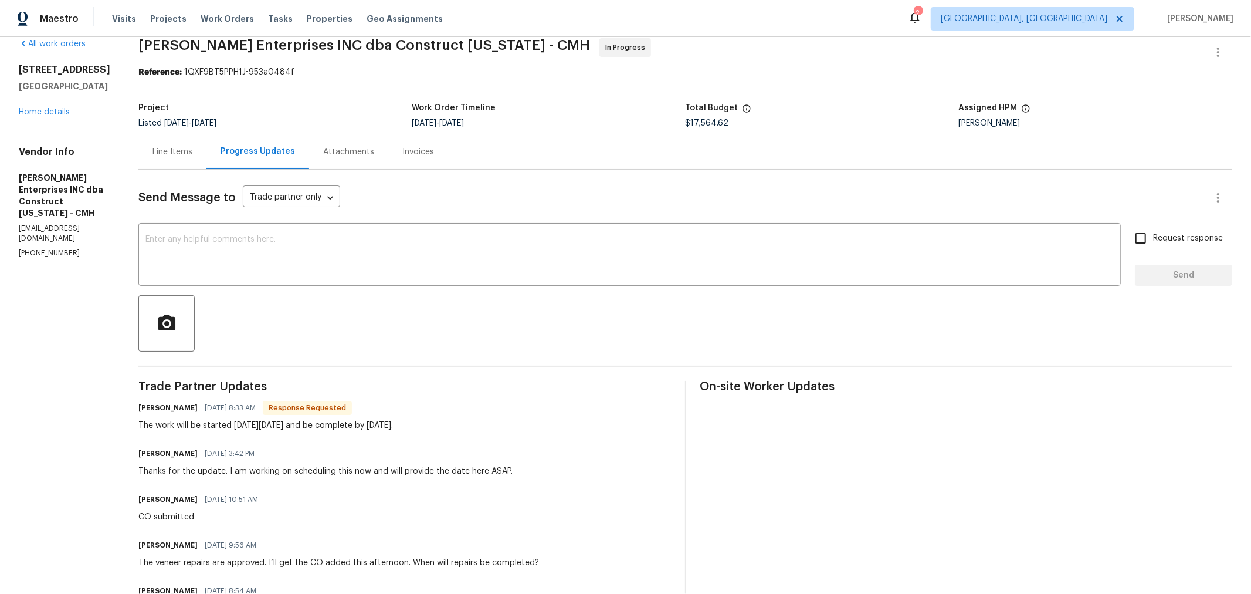
scroll to position [13, 0]
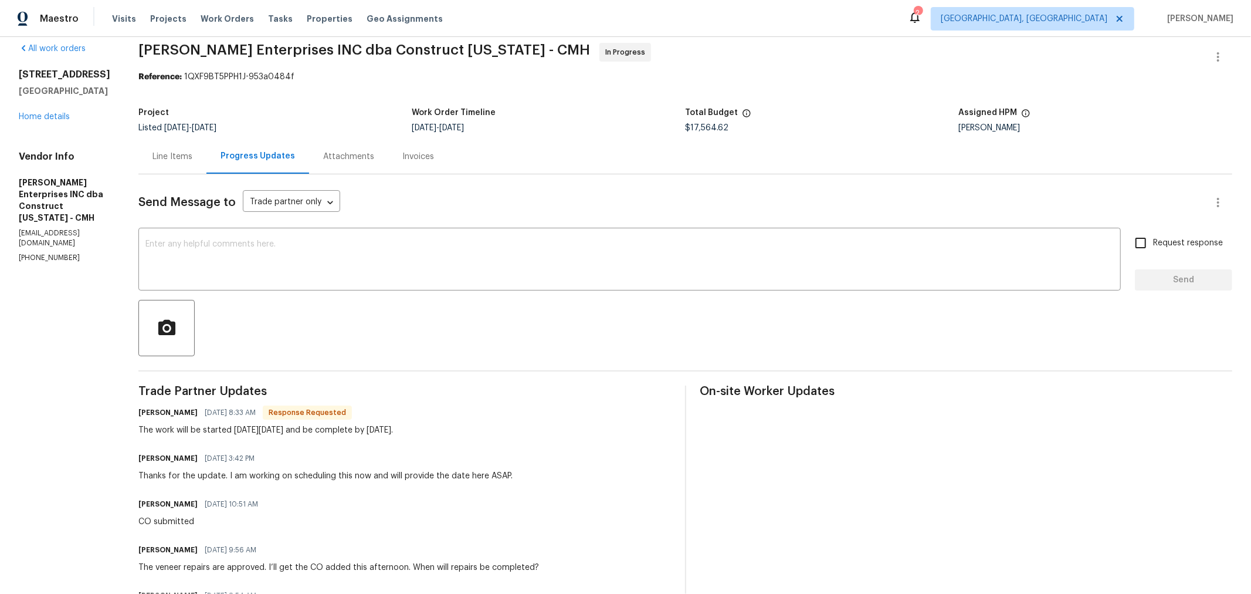
click at [192, 153] on div "Line Items" at bounding box center [172, 157] width 40 height 12
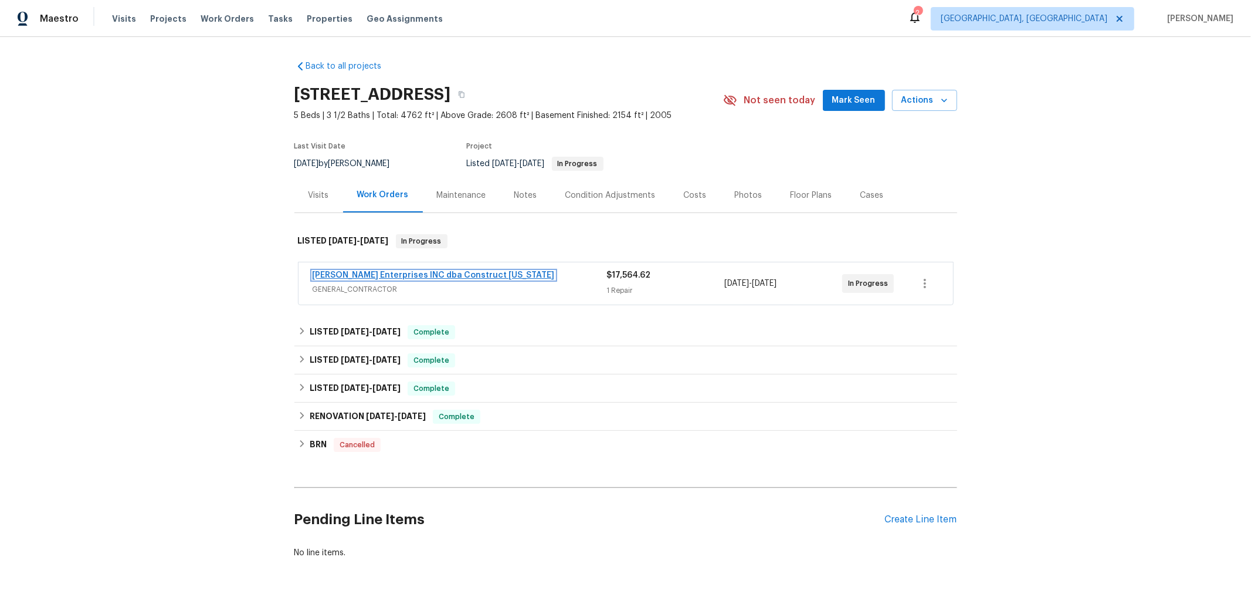
click at [405, 276] on link "[PERSON_NAME] Enterprises INC dba Construct [US_STATE]" at bounding box center [434, 275] width 242 height 8
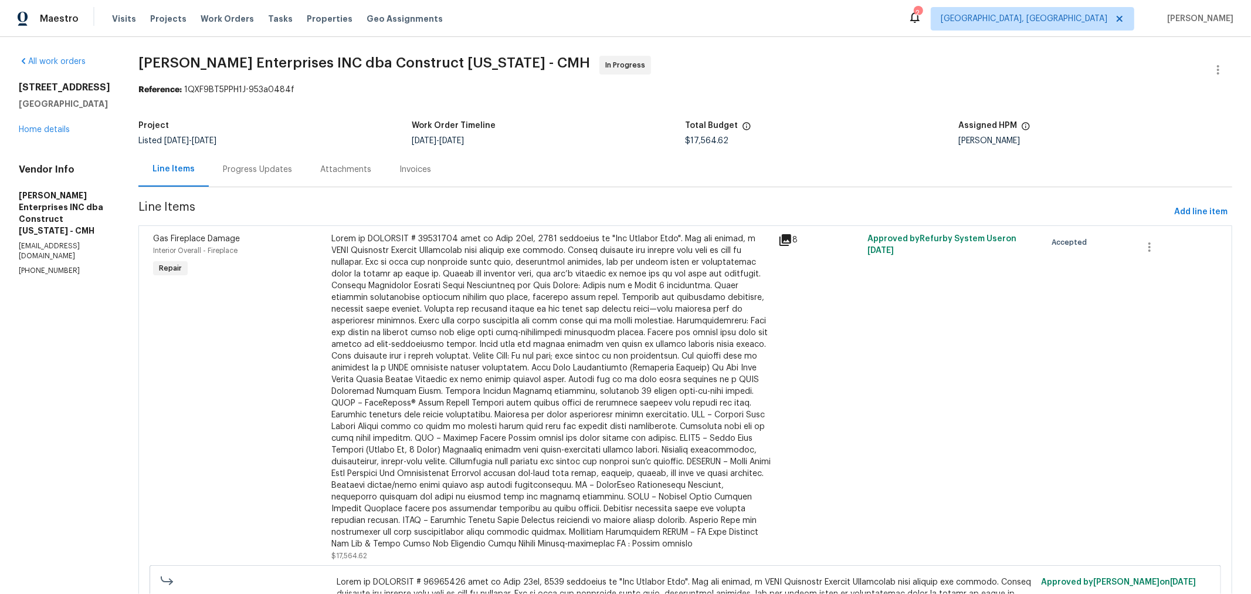
click at [283, 174] on div "Progress Updates" at bounding box center [257, 170] width 69 height 12
